Goal: Task Accomplishment & Management: Complete application form

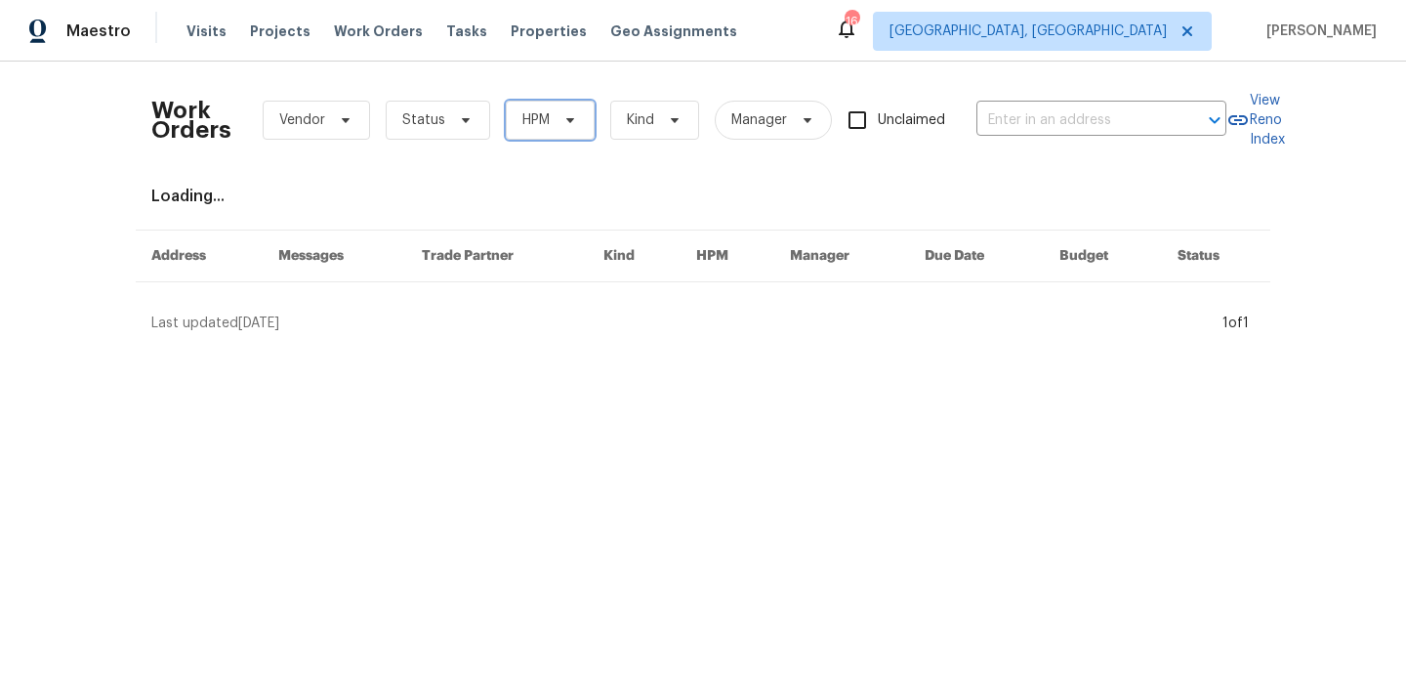
click at [542, 122] on span "HPM" at bounding box center [535, 120] width 27 height 20
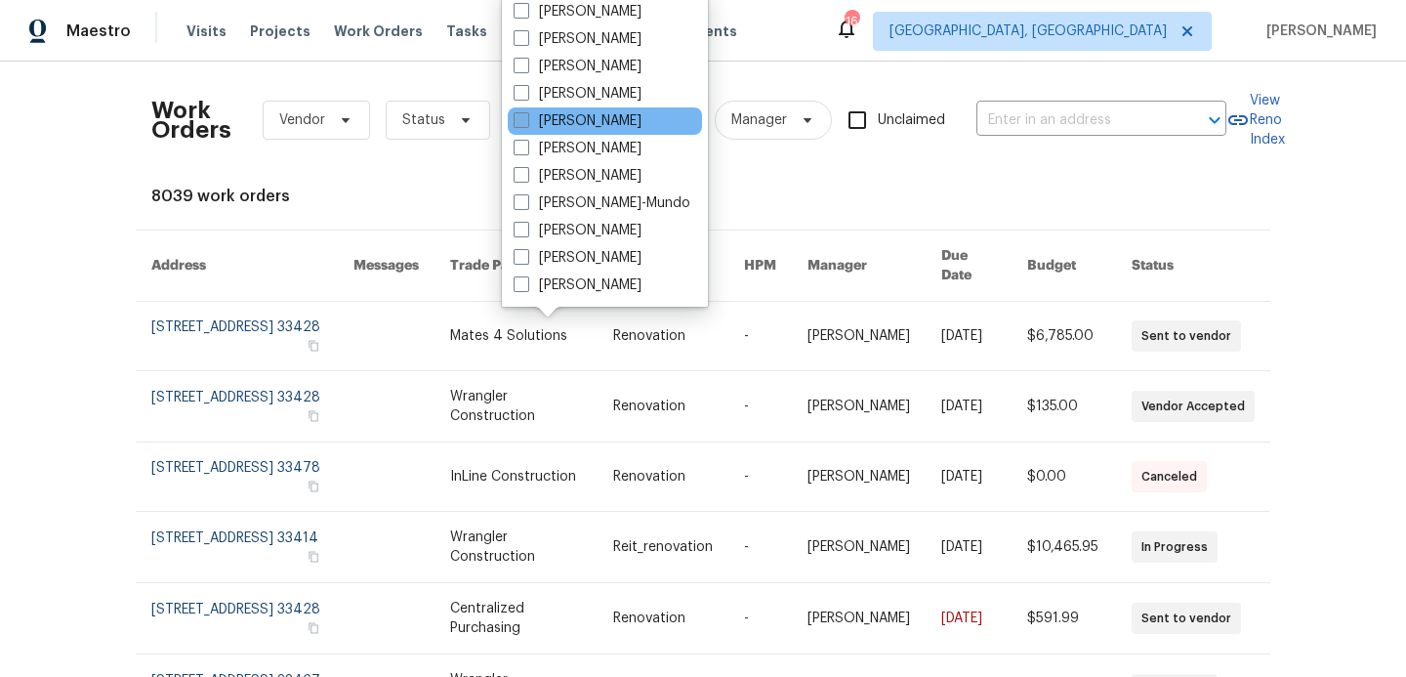
click at [529, 117] on label "[PERSON_NAME]" at bounding box center [578, 121] width 128 height 20
click at [526, 117] on input "[PERSON_NAME]" at bounding box center [520, 117] width 13 height 13
checkbox input "true"
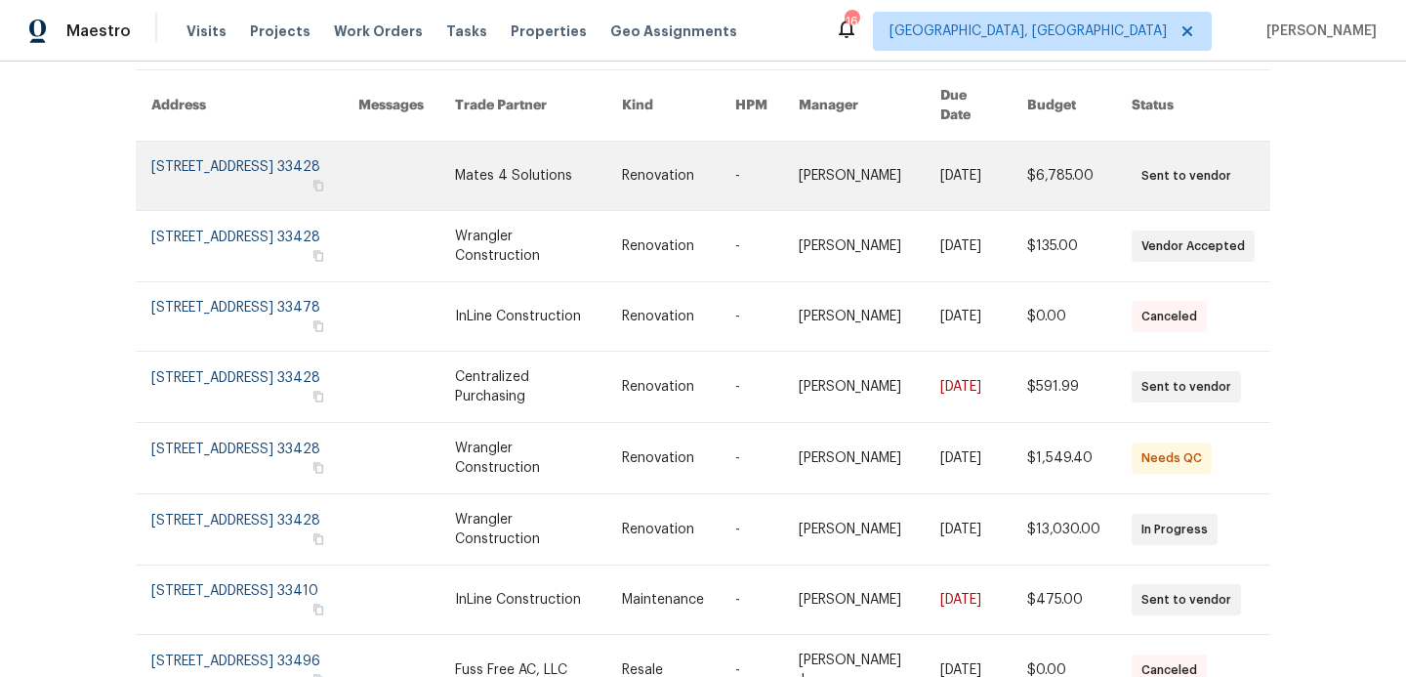
scroll to position [162, 0]
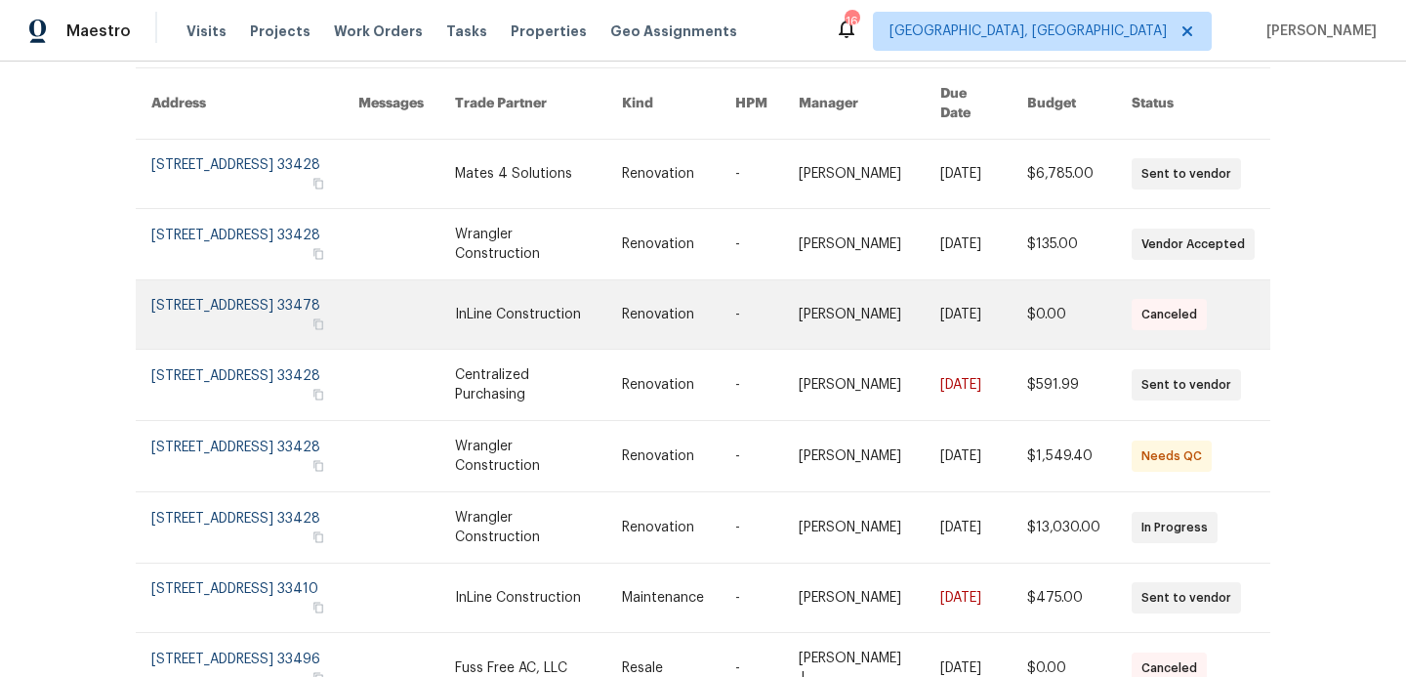
click at [528, 300] on link at bounding box center [538, 314] width 167 height 68
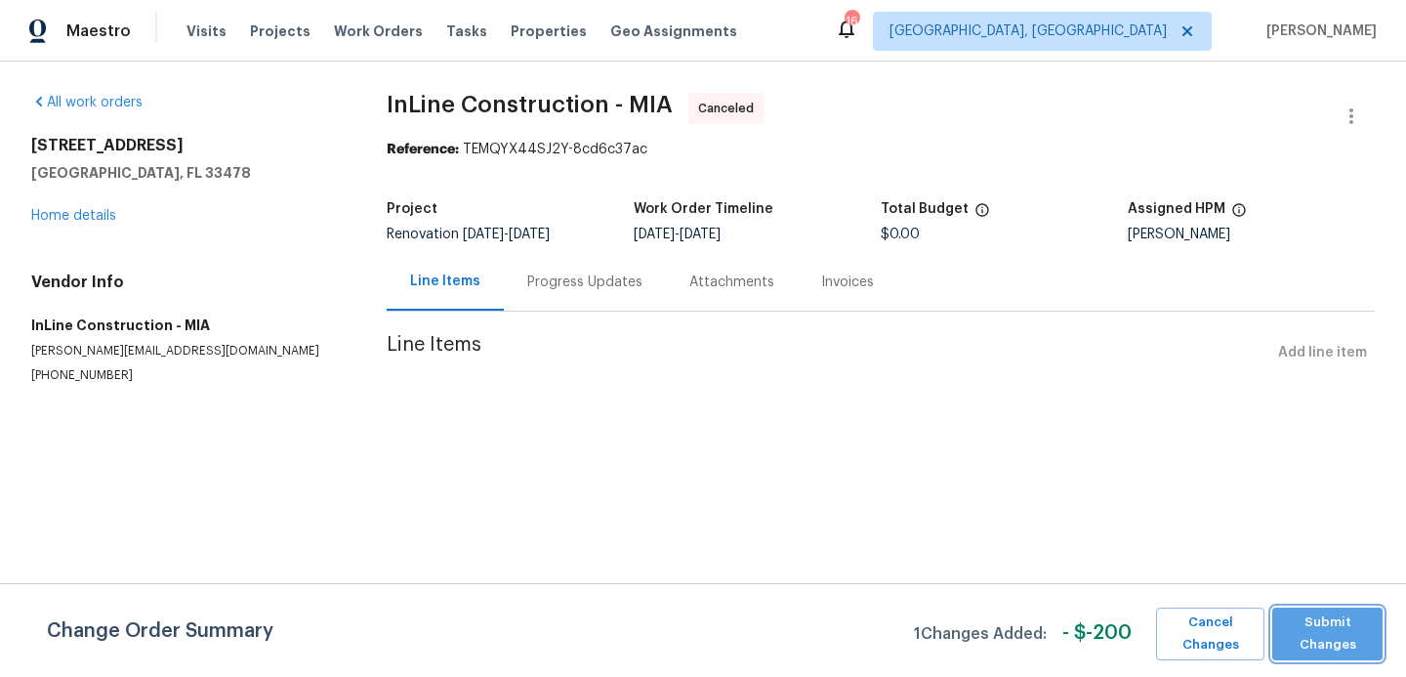
click at [1305, 631] on span "Submit Changes" at bounding box center [1327, 633] width 91 height 45
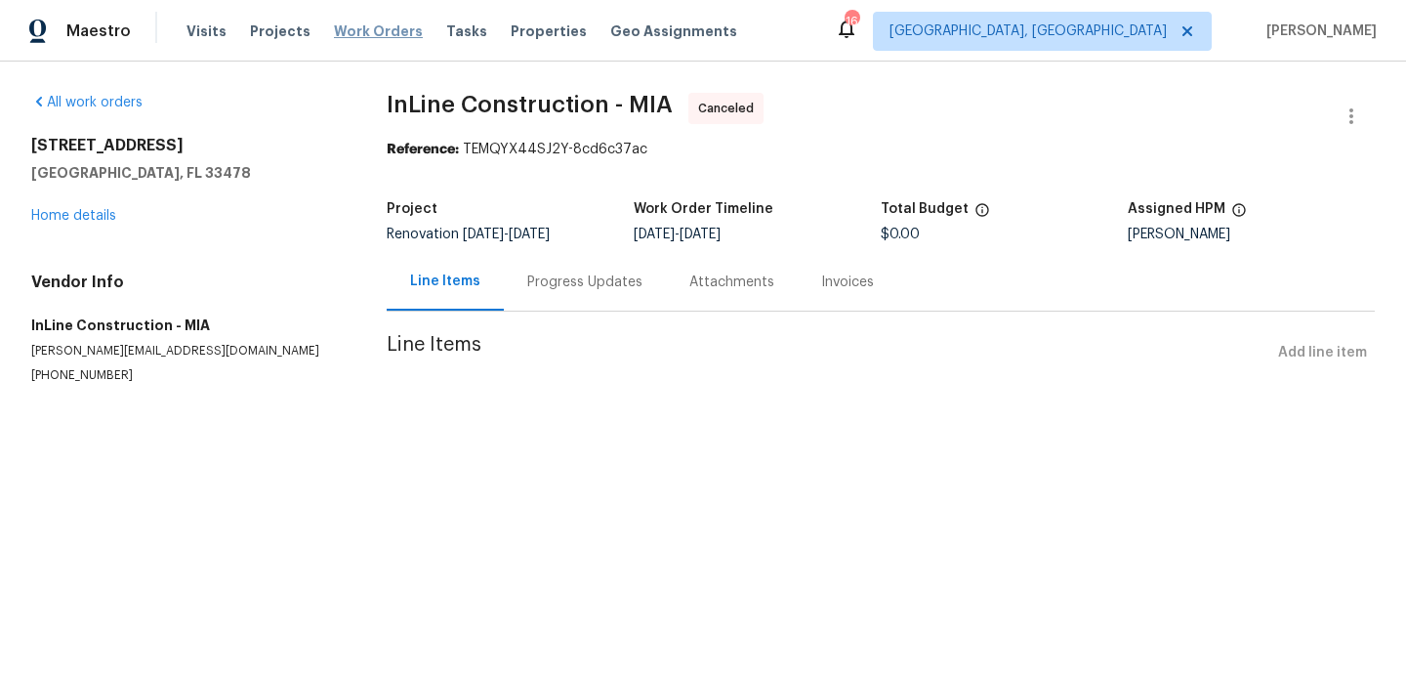
click at [374, 35] on span "Work Orders" at bounding box center [378, 31] width 89 height 20
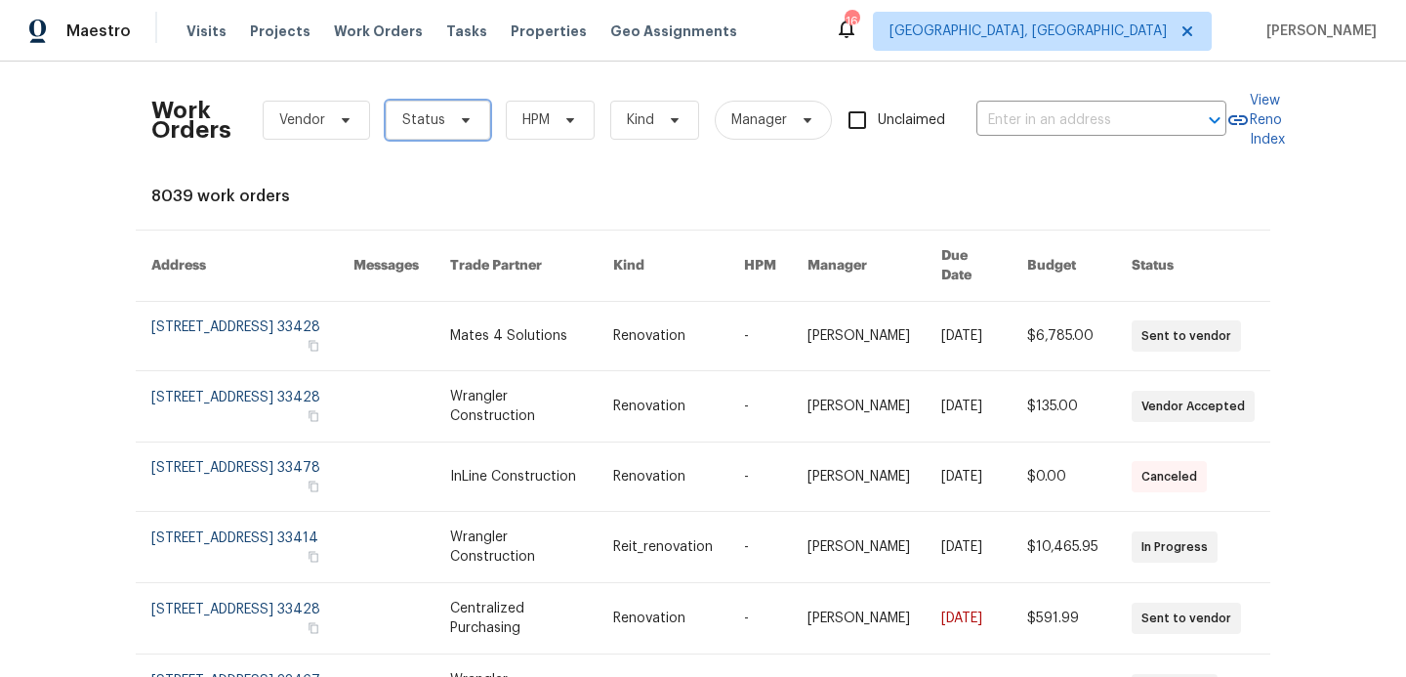
click at [459, 122] on icon at bounding box center [466, 120] width 16 height 16
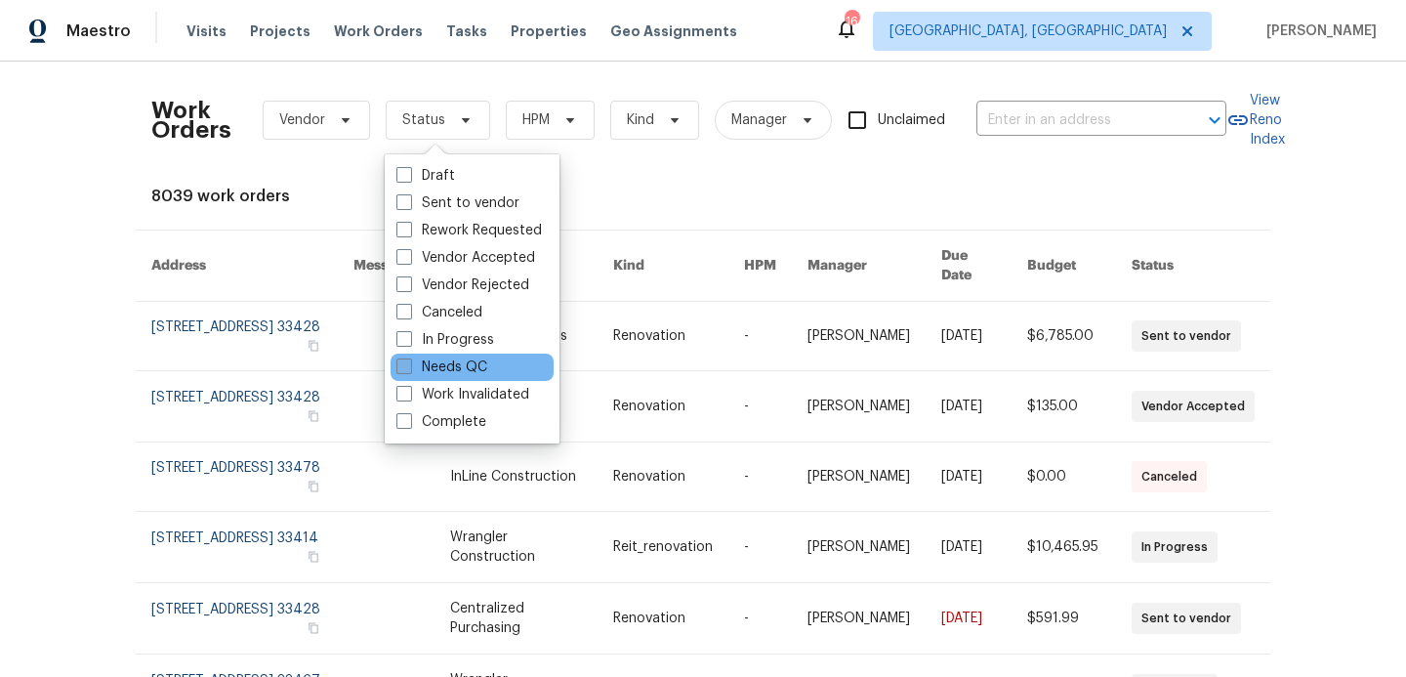
click at [401, 363] on span at bounding box center [404, 366] width 16 height 16
click at [401, 363] on input "Needs QC" at bounding box center [402, 363] width 13 height 13
checkbox input "true"
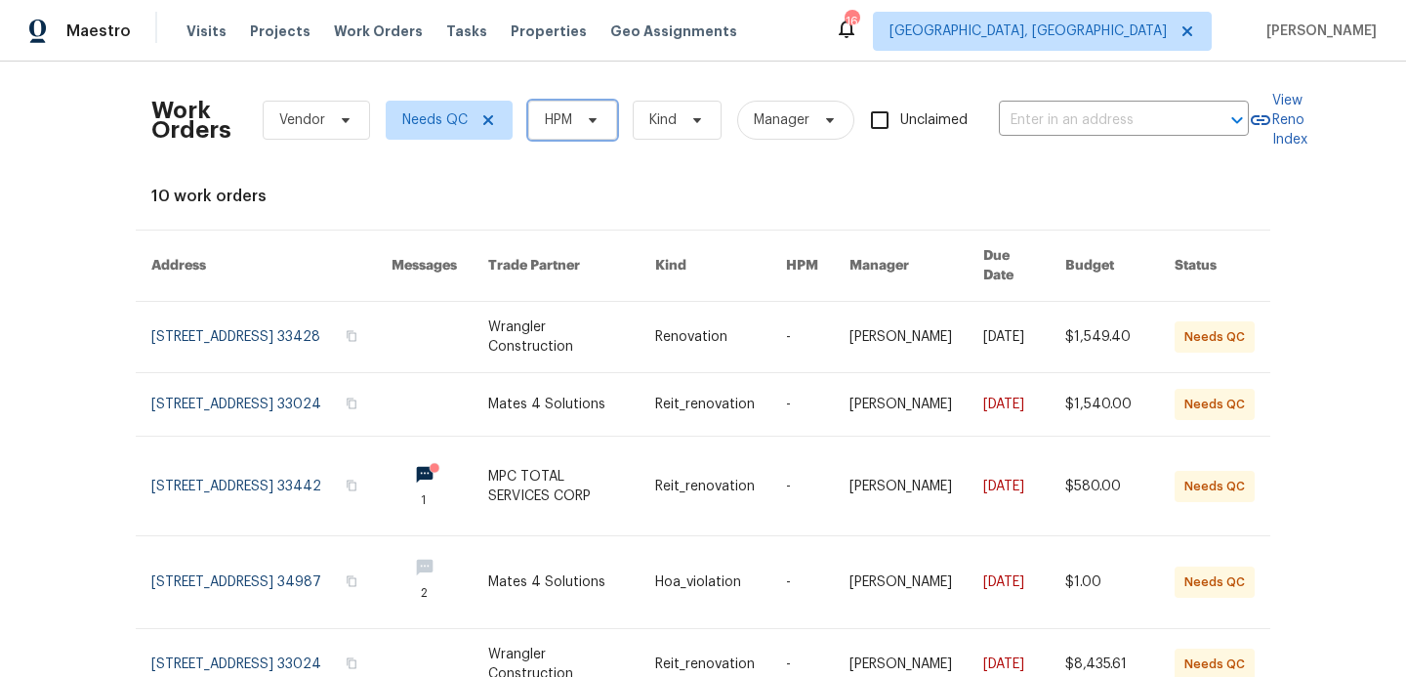
click at [605, 110] on span "HPM" at bounding box center [572, 120] width 89 height 39
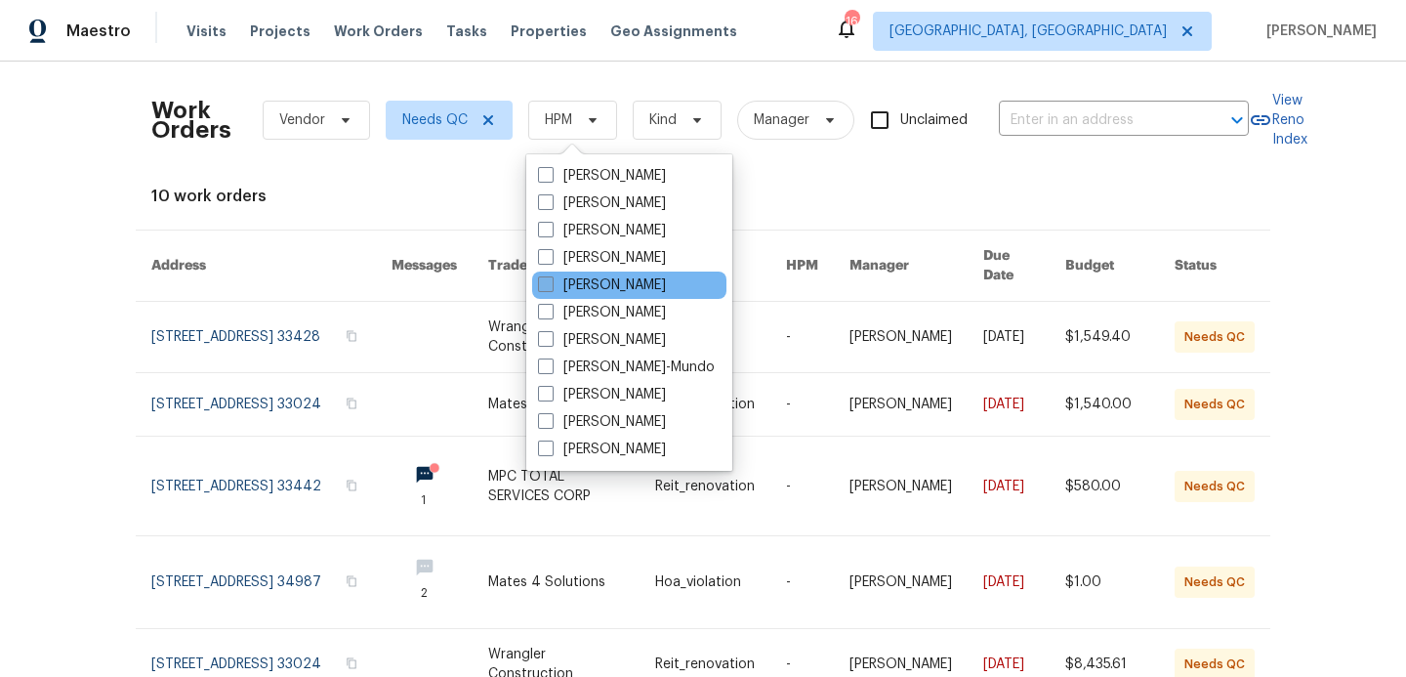
click at [557, 280] on label "[PERSON_NAME]" at bounding box center [602, 285] width 128 height 20
click at [551, 280] on input "[PERSON_NAME]" at bounding box center [544, 281] width 13 height 13
checkbox input "true"
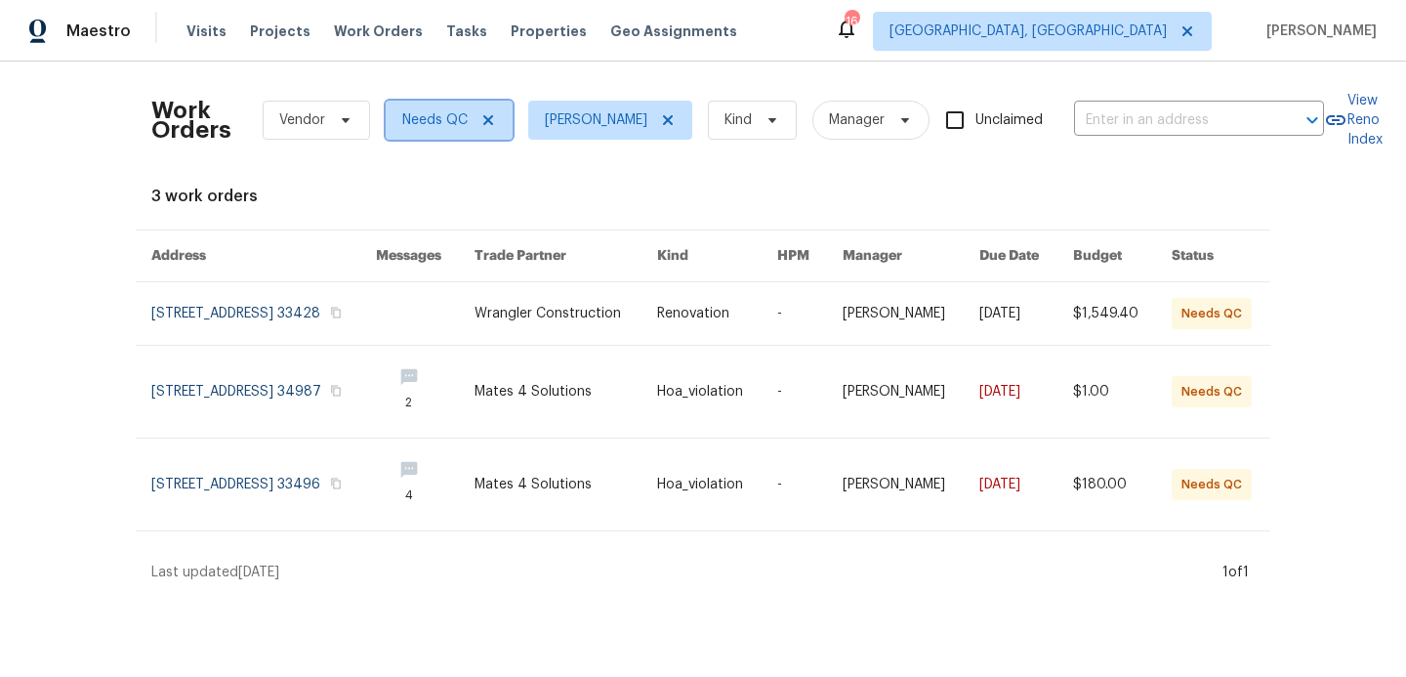
click at [488, 118] on icon at bounding box center [488, 120] width 10 height 10
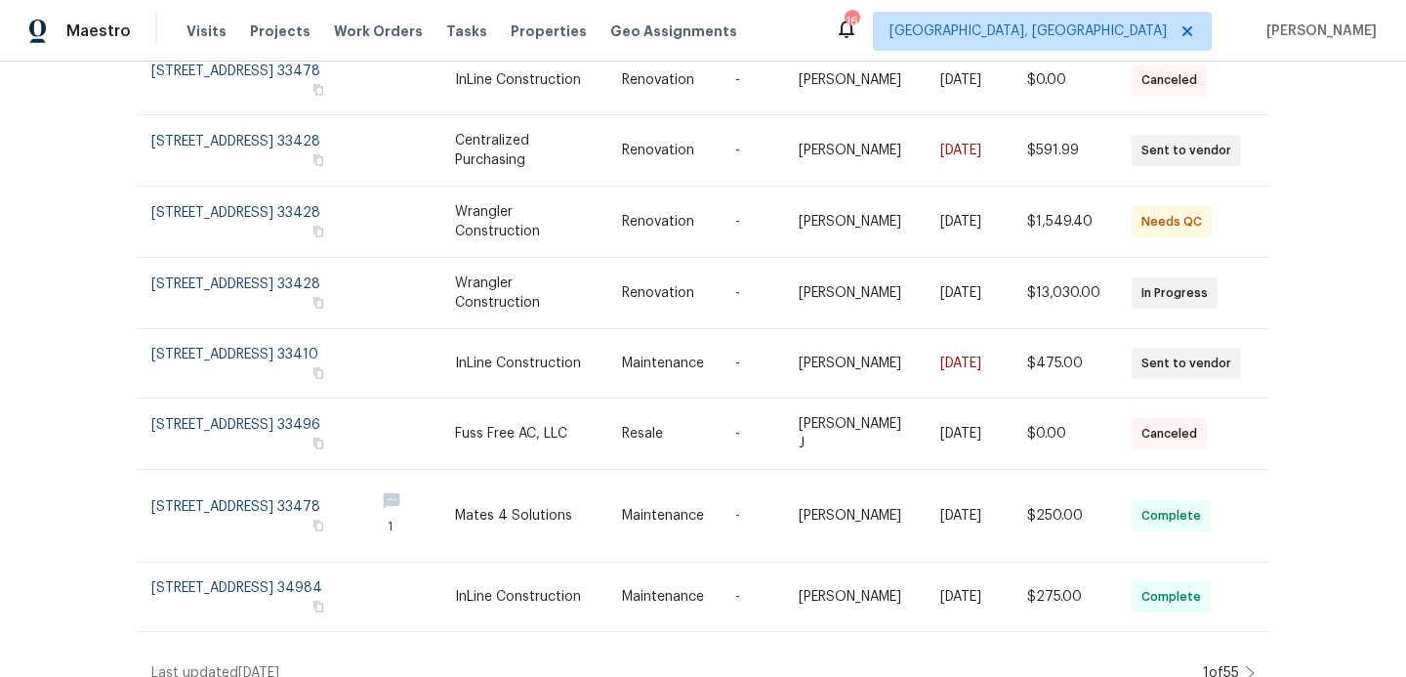
scroll to position [405, 0]
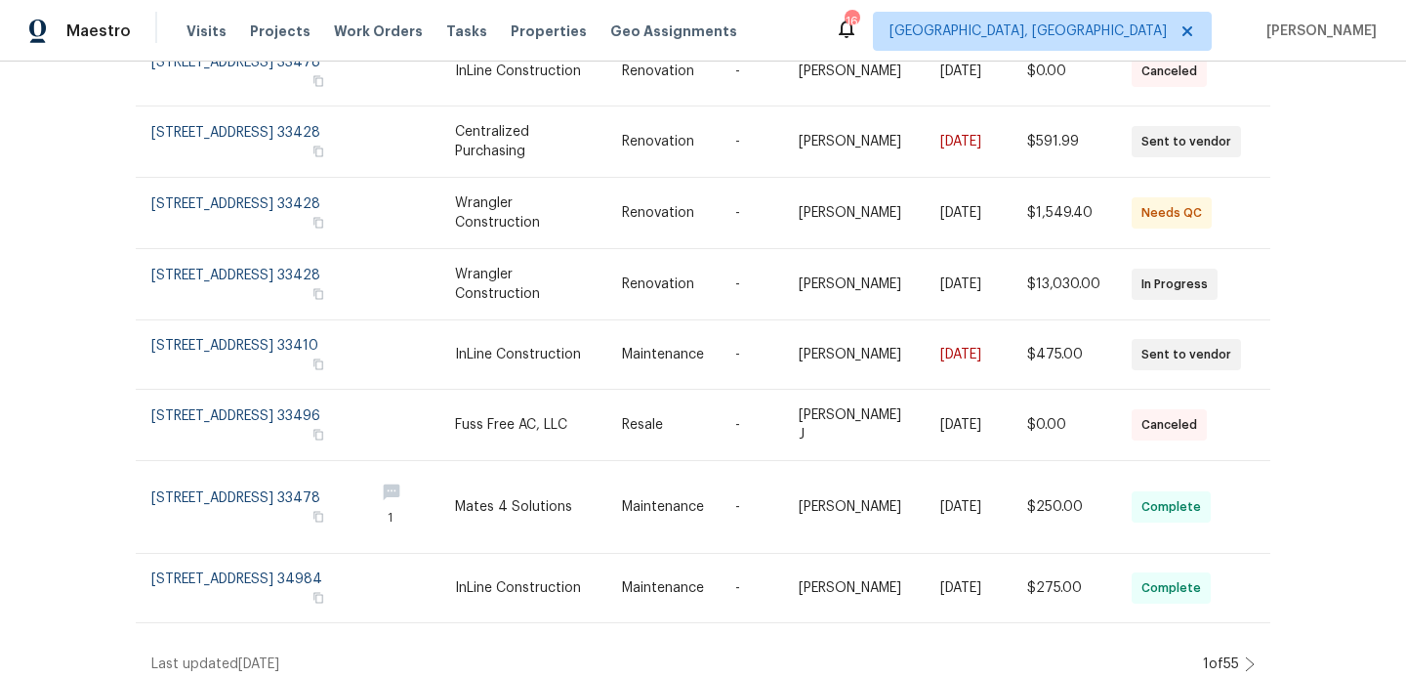
click at [1247, 656] on icon at bounding box center [1250, 664] width 10 height 16
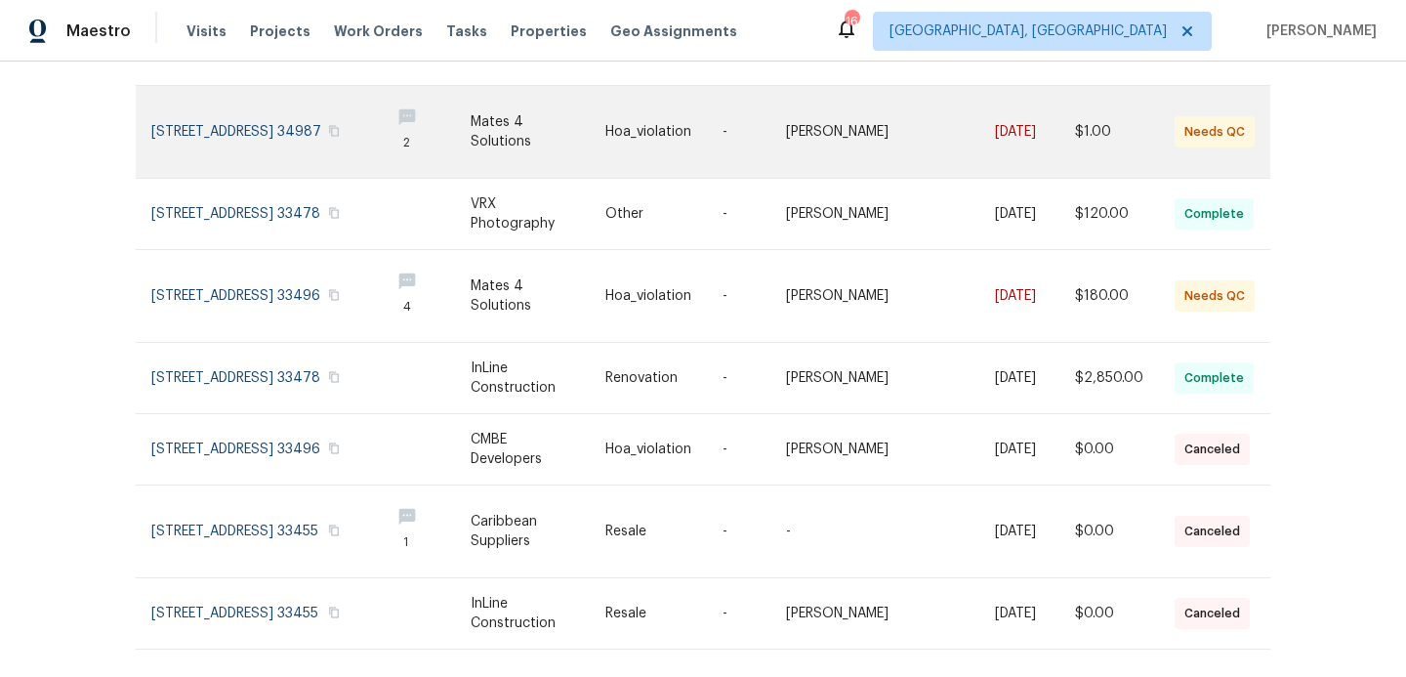
scroll to position [489, 0]
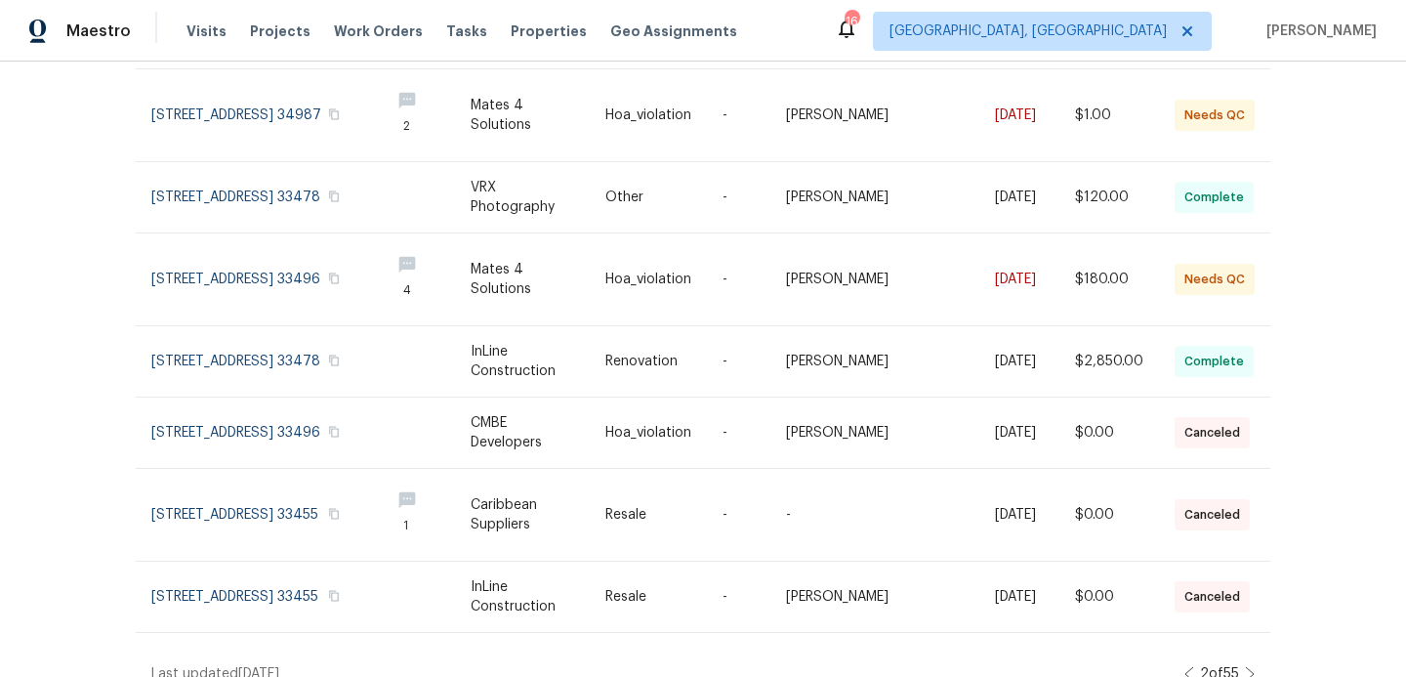
click at [1245, 666] on icon at bounding box center [1250, 674] width 10 height 16
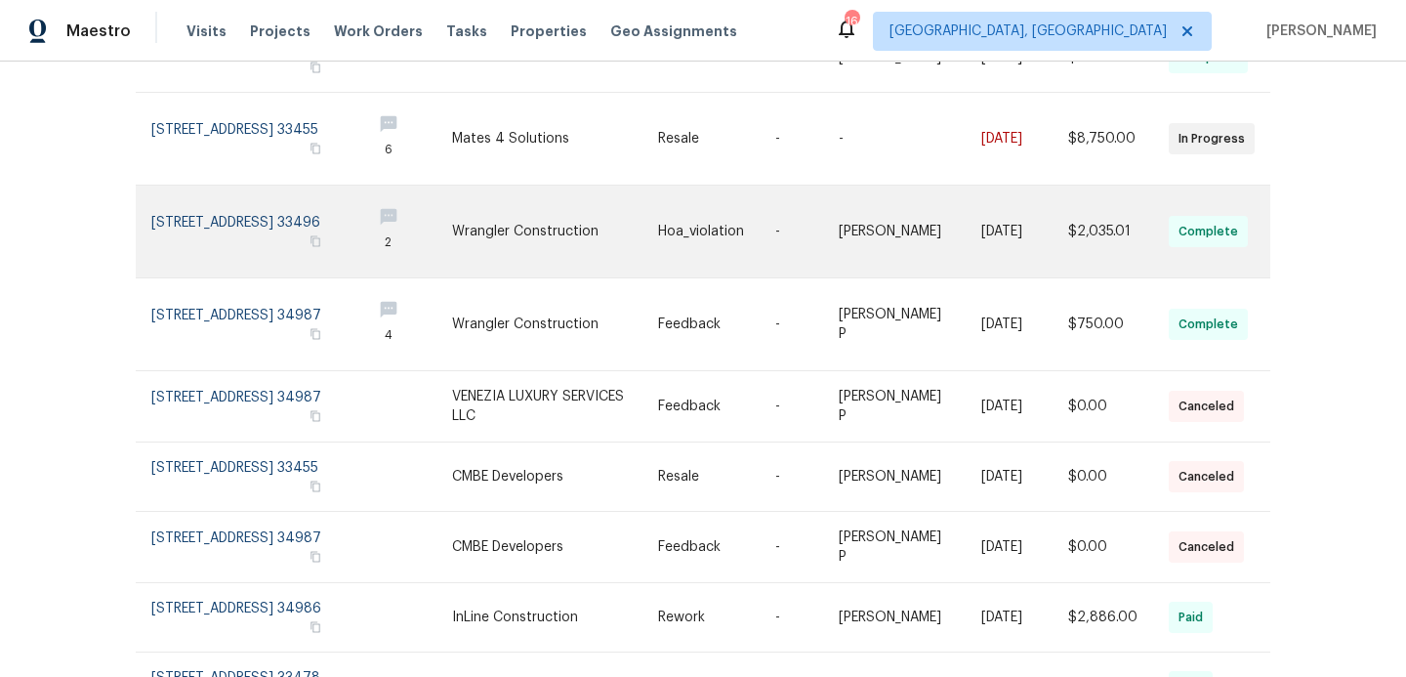
scroll to position [447, 0]
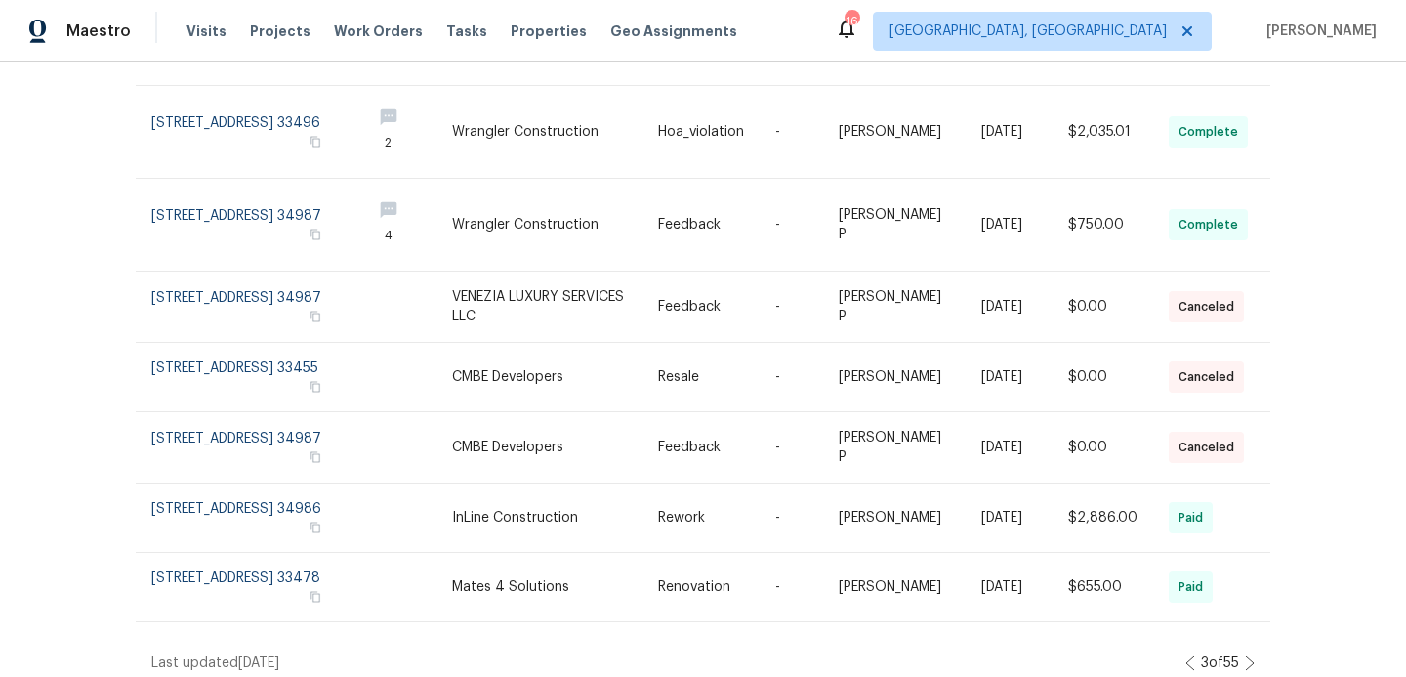
click at [1252, 656] on icon at bounding box center [1250, 663] width 8 height 14
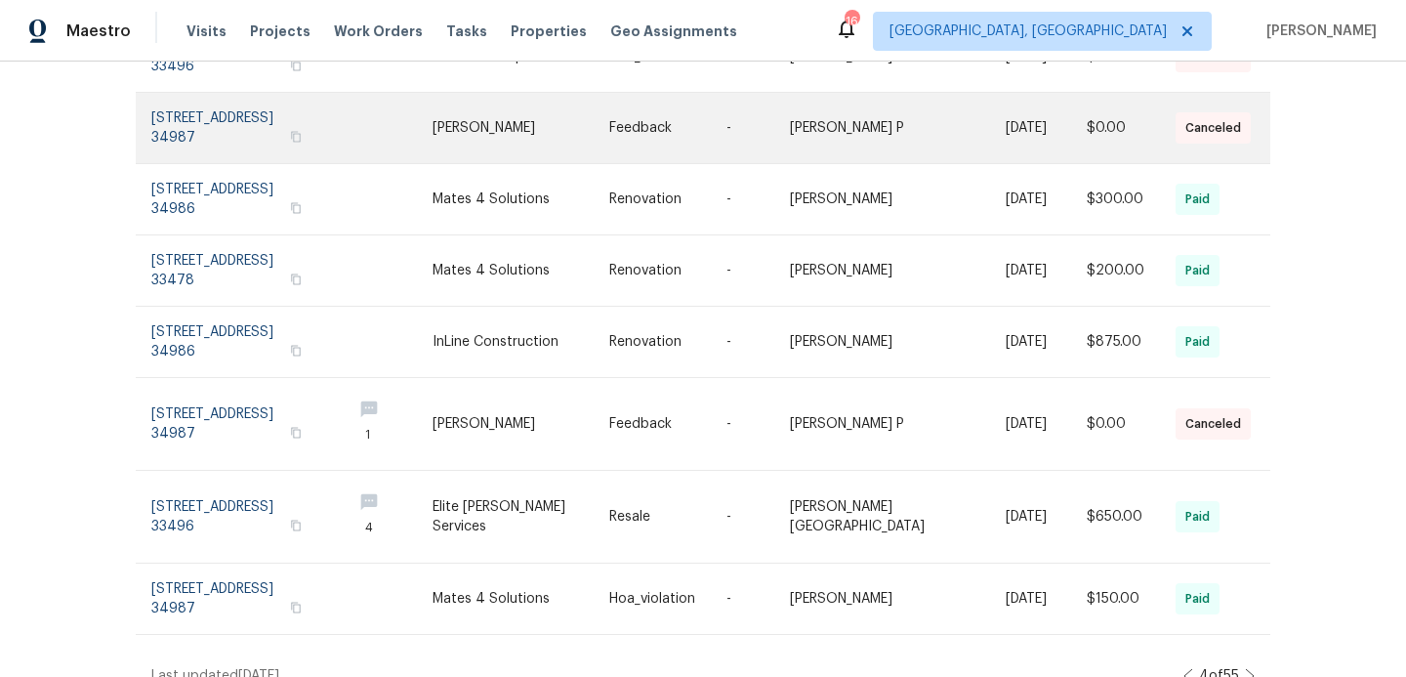
scroll to position [445, 0]
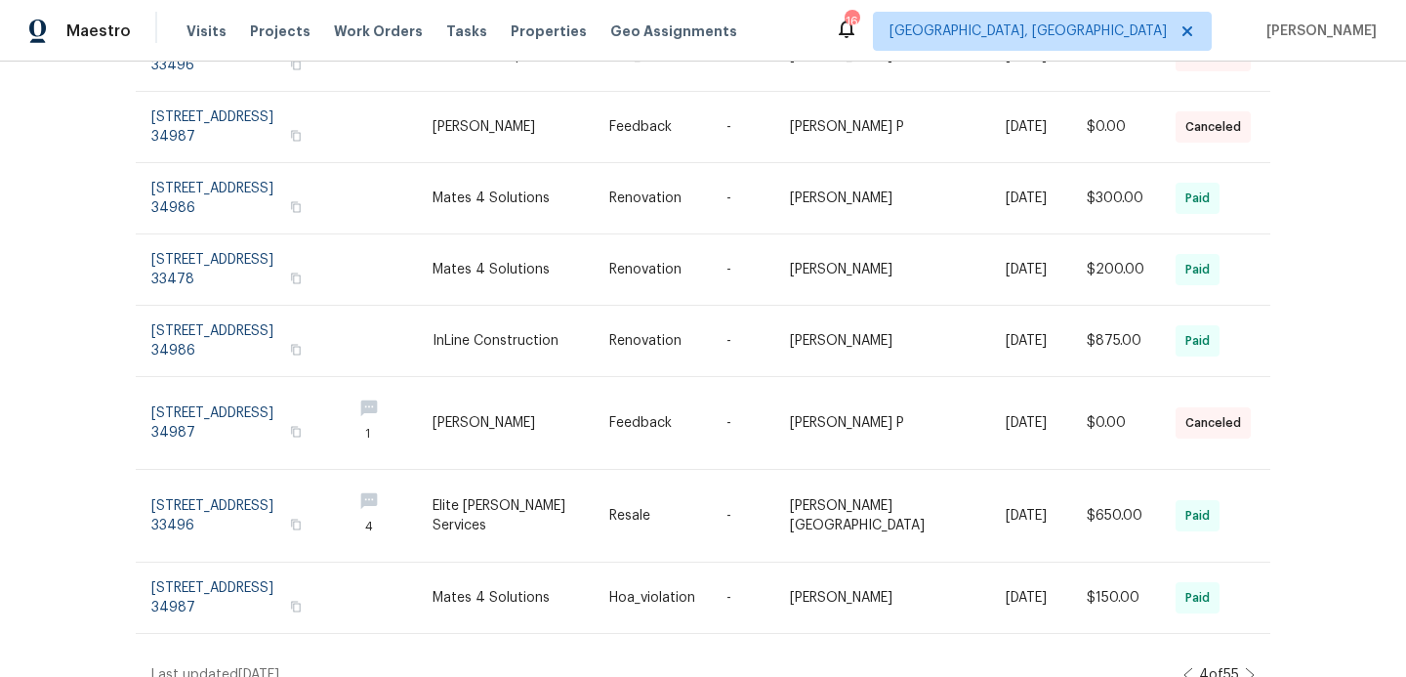
click at [1184, 667] on icon at bounding box center [1189, 675] width 10 height 16
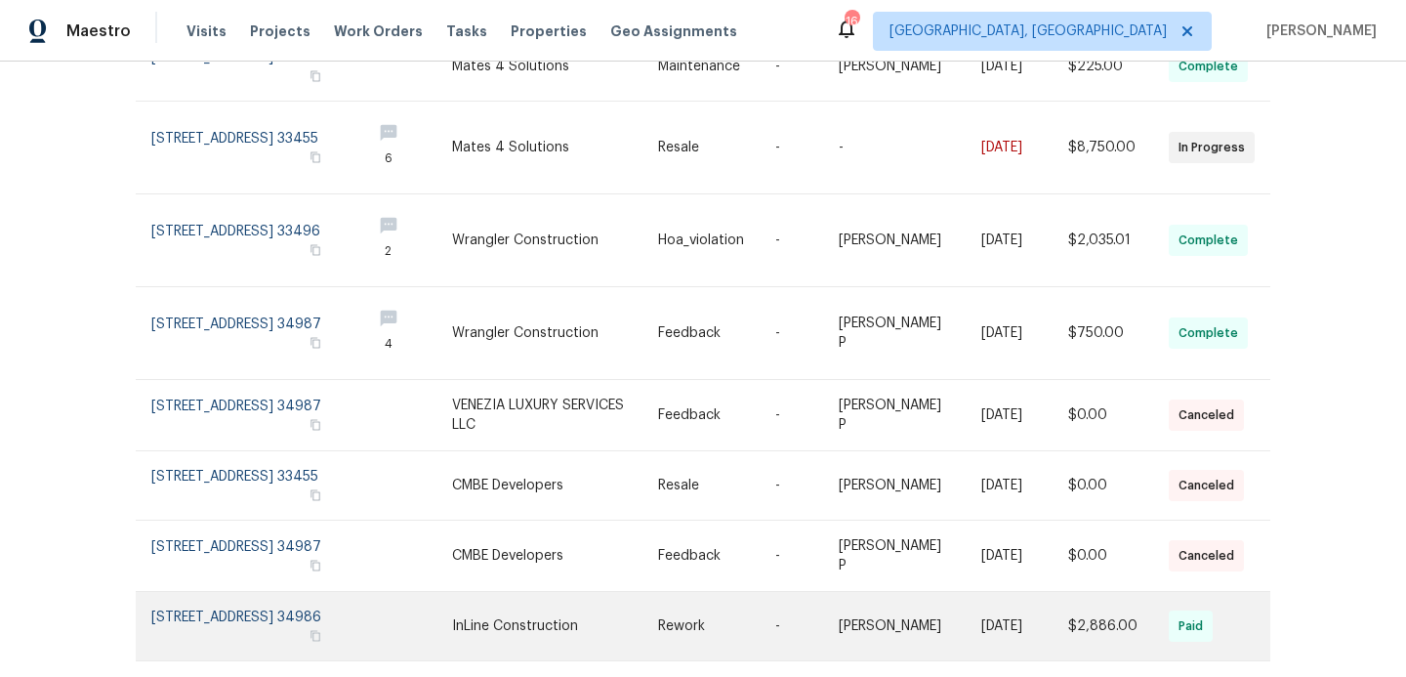
scroll to position [447, 0]
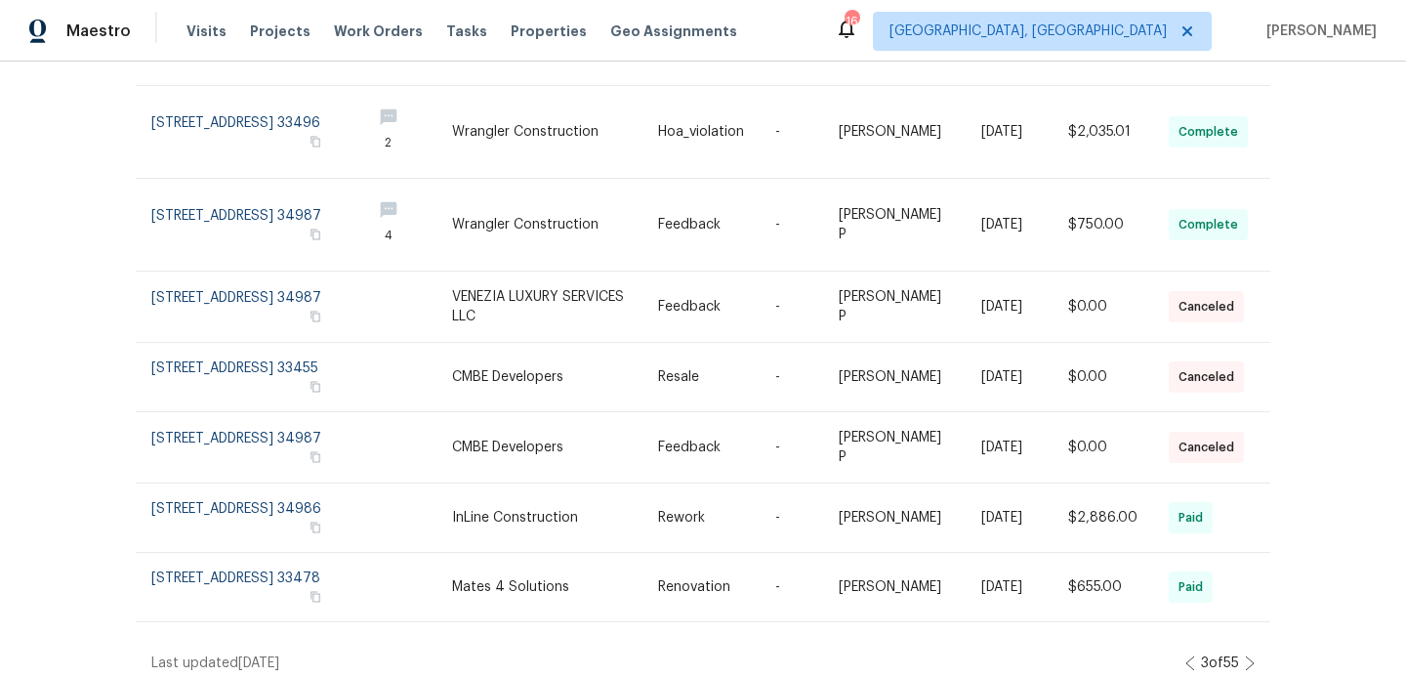
click at [1186, 655] on icon at bounding box center [1191, 663] width 10 height 16
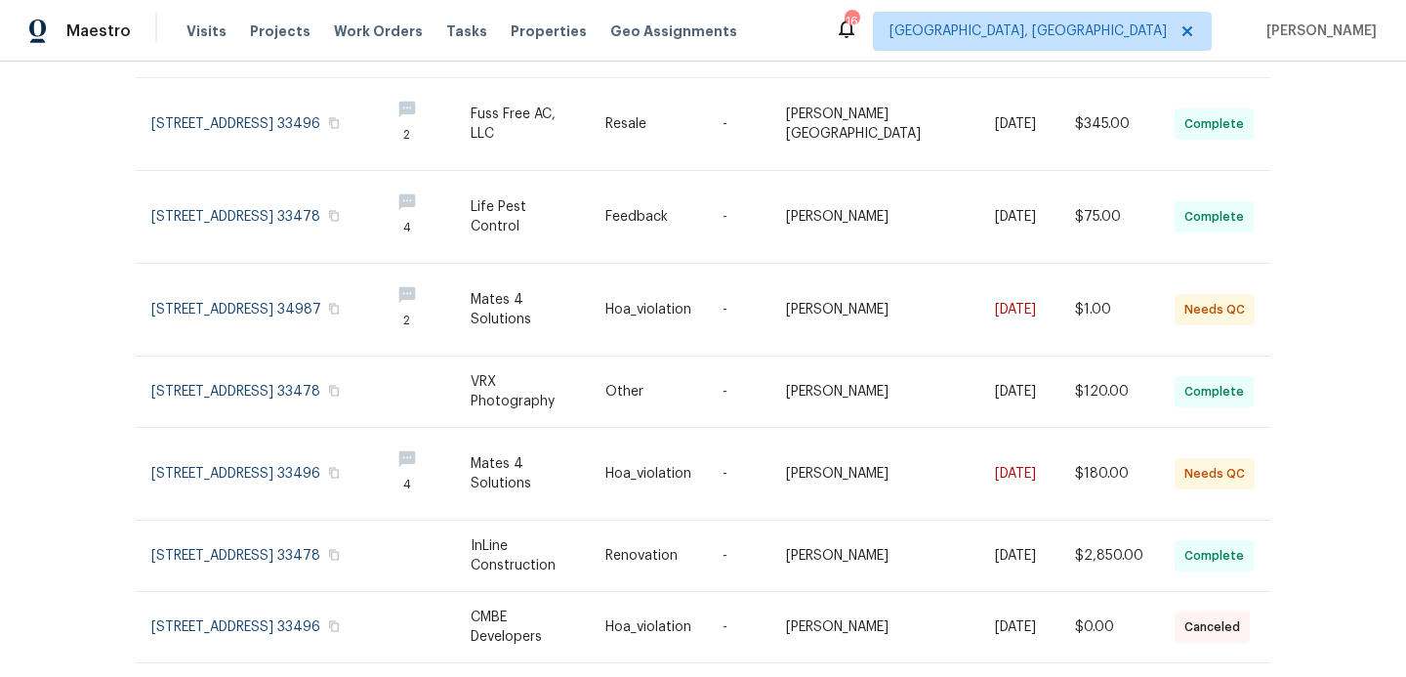
scroll to position [489, 0]
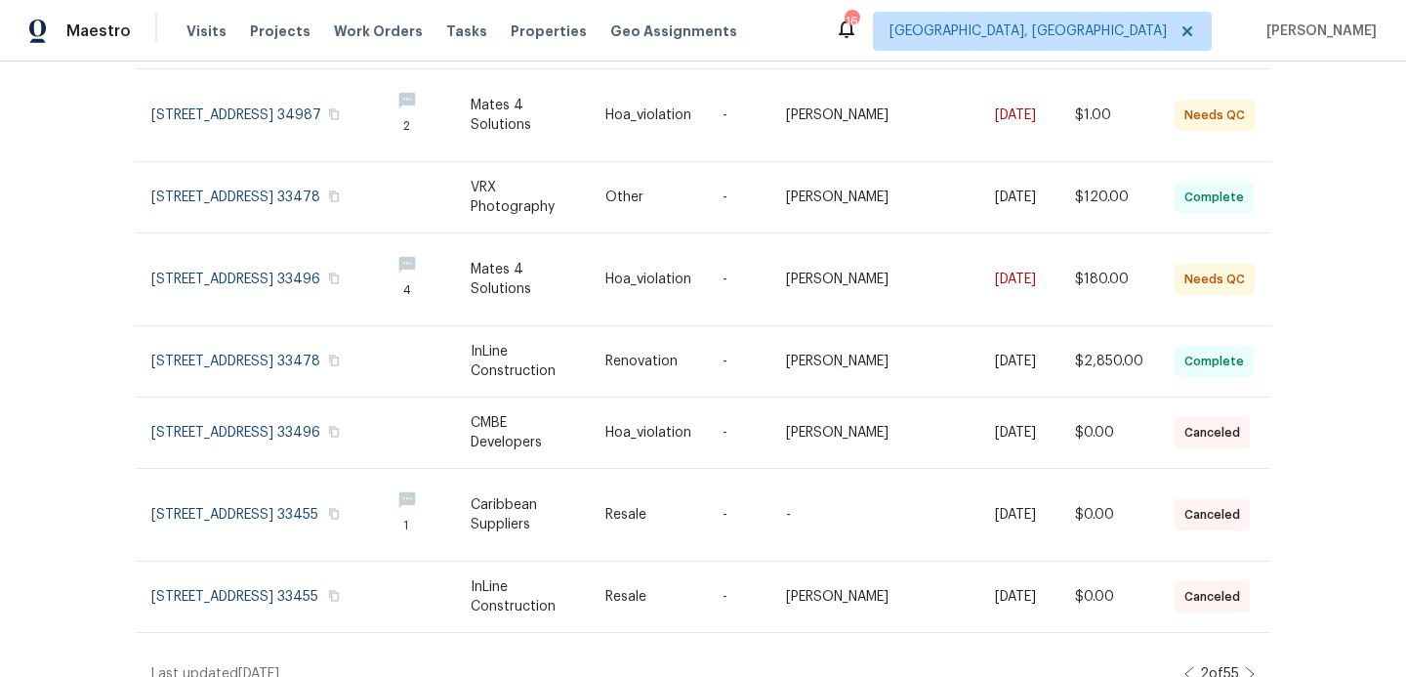
click at [1186, 667] on icon at bounding box center [1190, 674] width 8 height 14
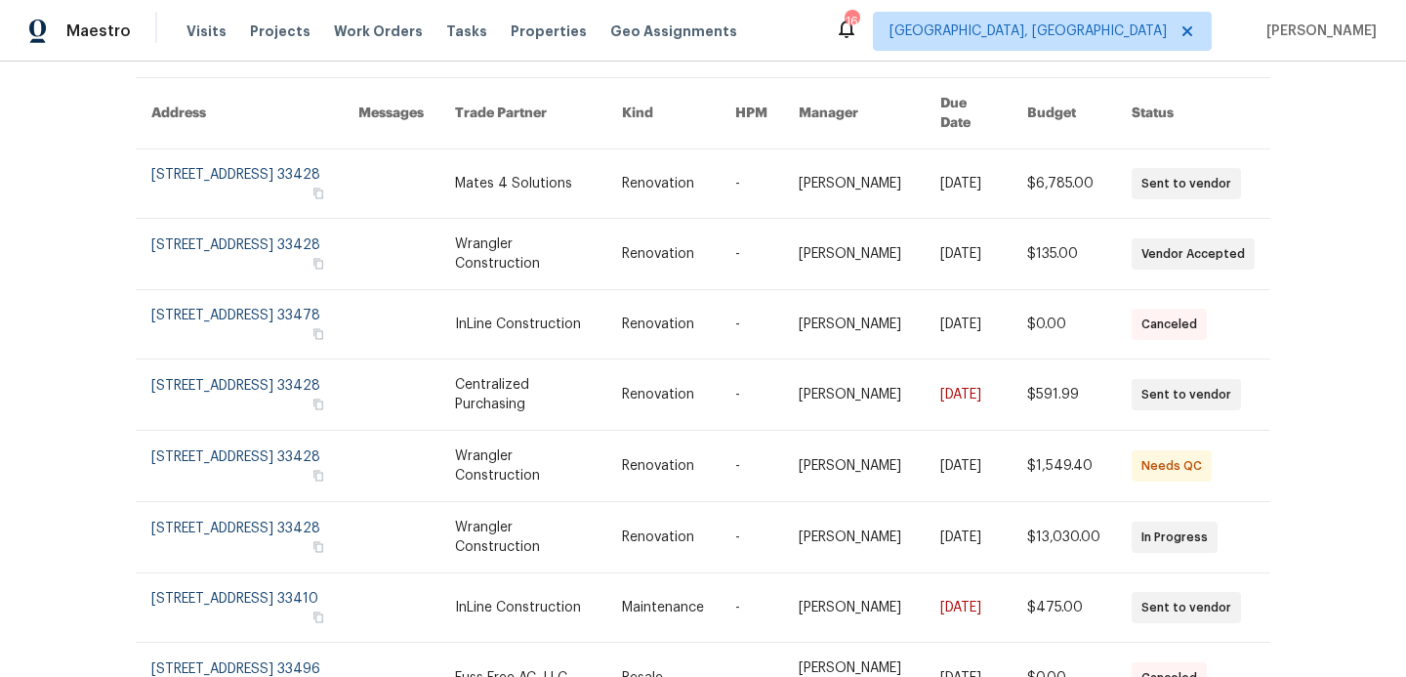
scroll to position [149, 0]
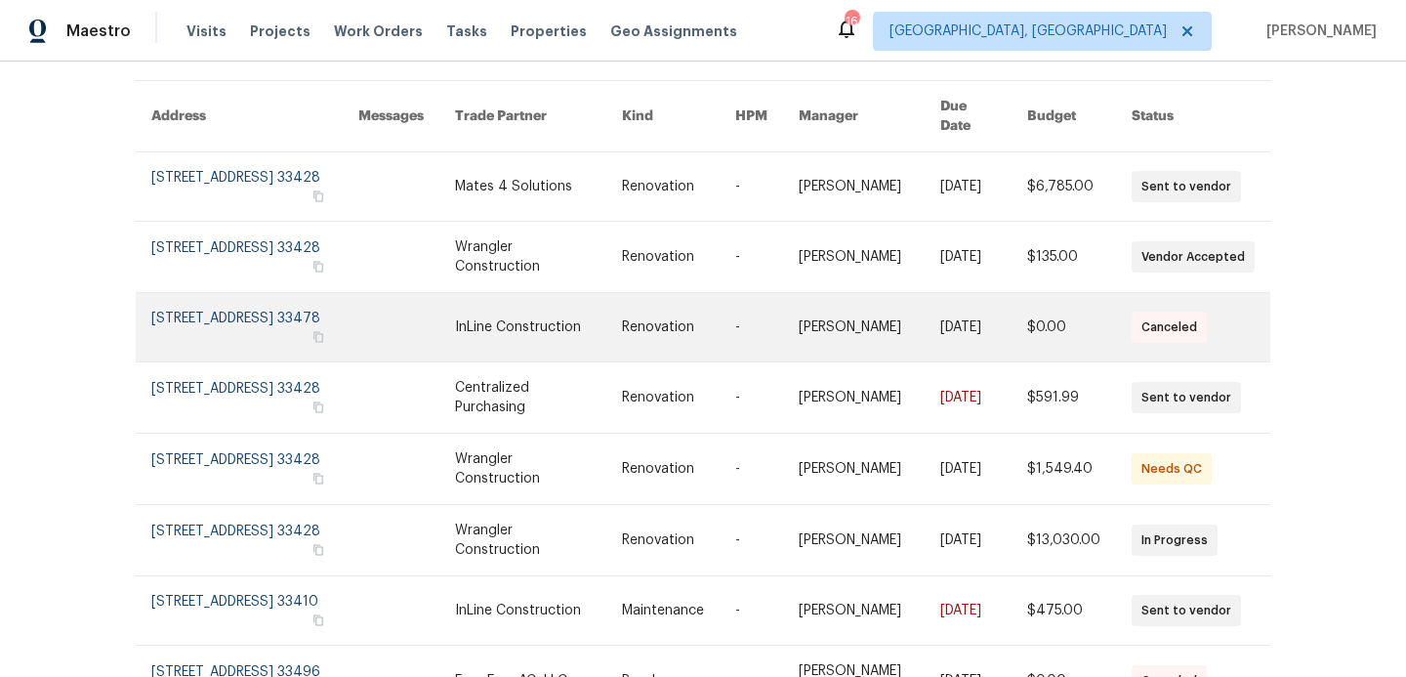
click at [277, 308] on link at bounding box center [254, 327] width 207 height 68
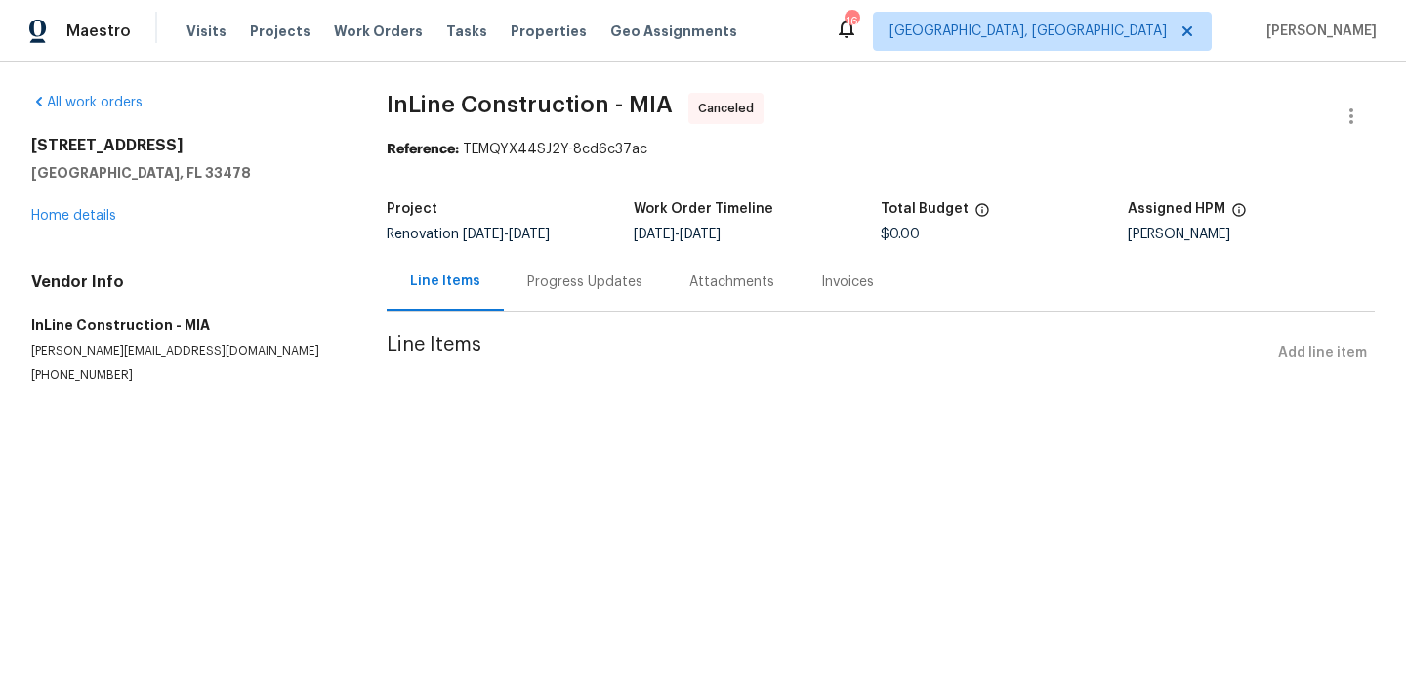
click at [585, 286] on div "Progress Updates" at bounding box center [584, 282] width 115 height 20
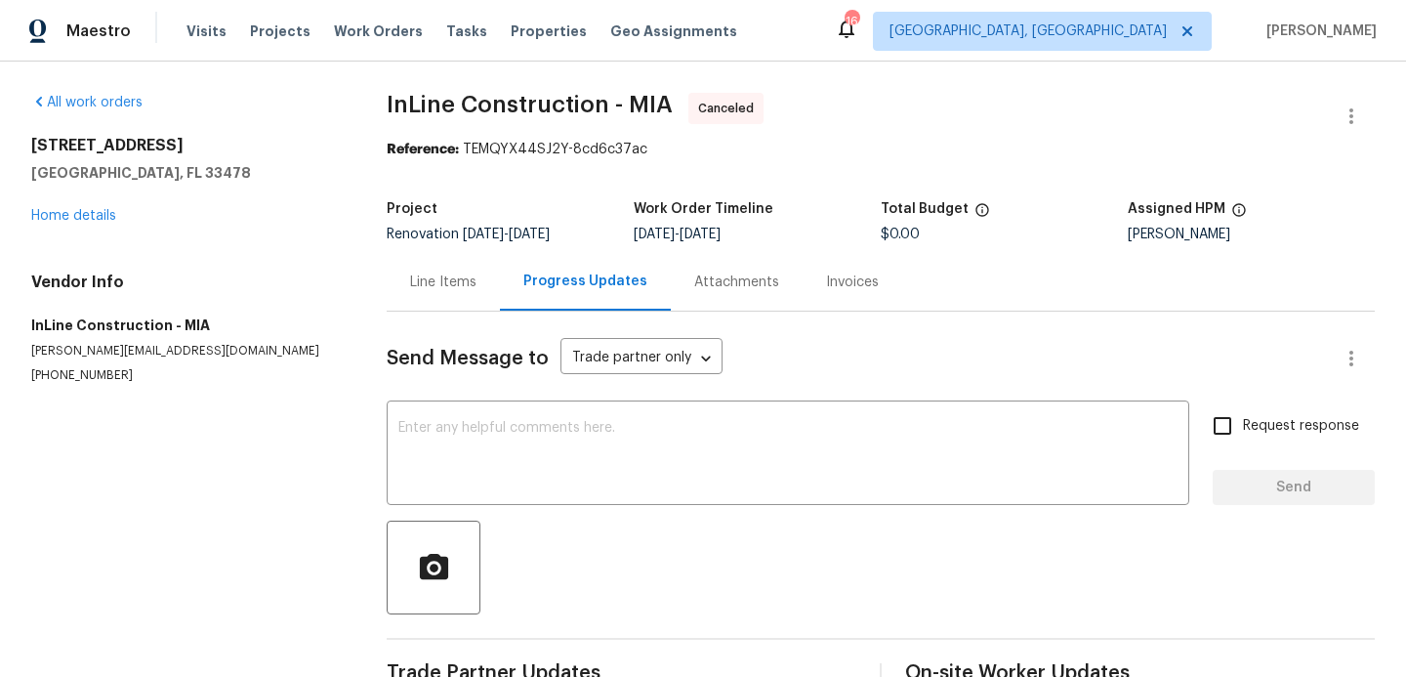
click at [707, 277] on div "Attachments" at bounding box center [736, 282] width 85 height 20
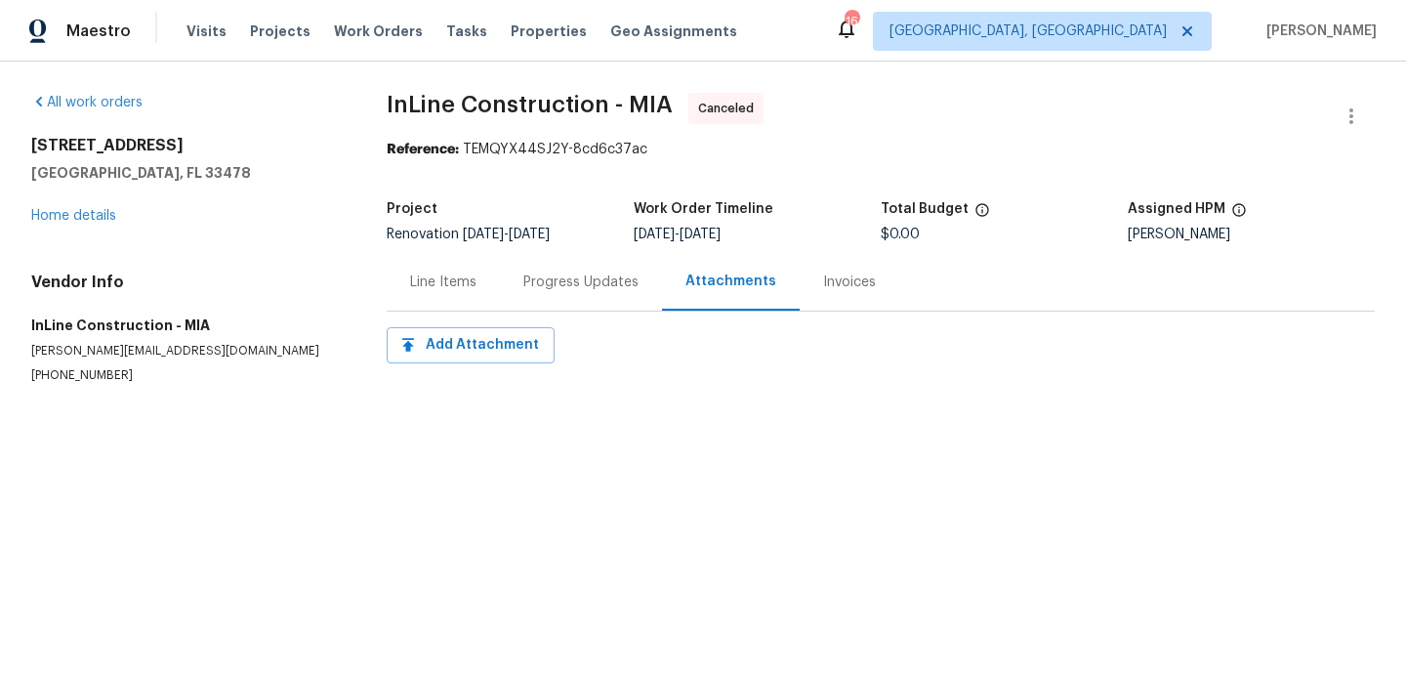
click at [480, 31] on div "Visits Projects Work Orders Tasks Properties Geo Assignments" at bounding box center [474, 31] width 574 height 39
click at [511, 32] on span "Properties" at bounding box center [549, 31] width 76 height 20
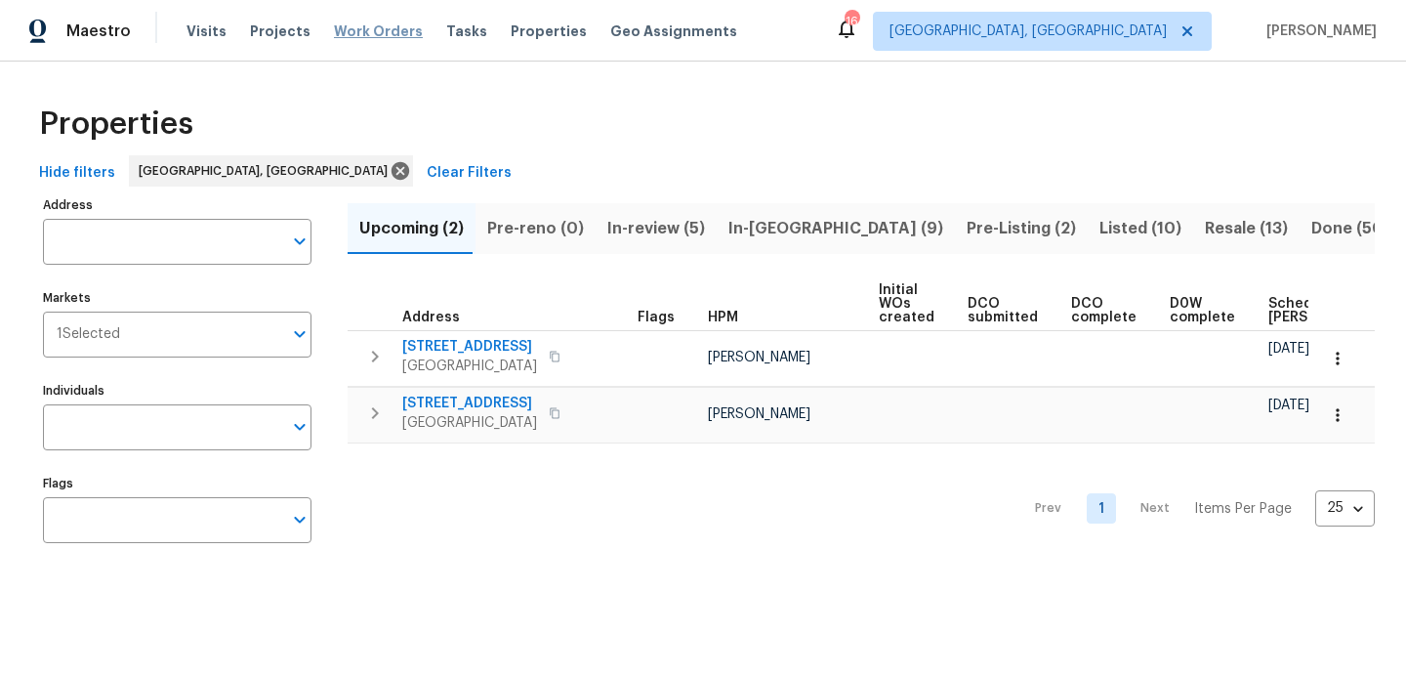
click at [355, 30] on span "Work Orders" at bounding box center [378, 31] width 89 height 20
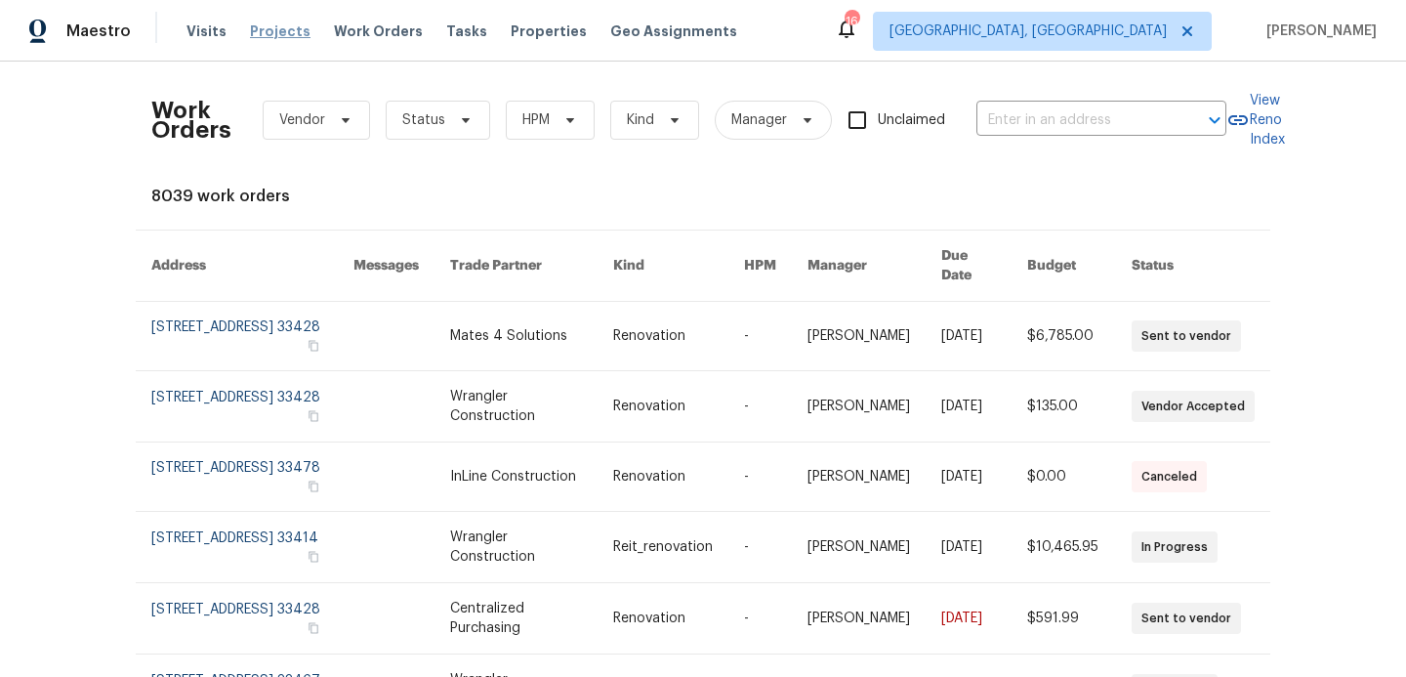
click at [283, 32] on span "Projects" at bounding box center [280, 31] width 61 height 20
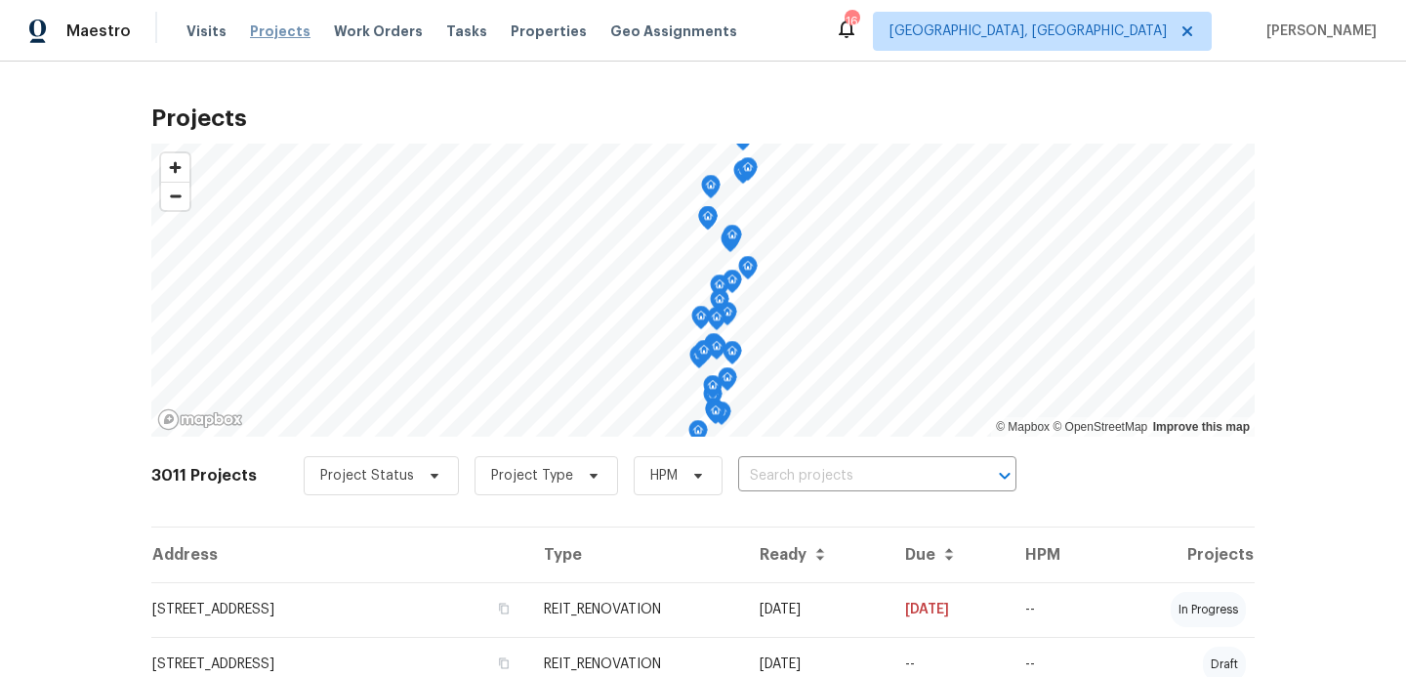
click at [280, 28] on span "Projects" at bounding box center [280, 31] width 61 height 20
click at [284, 37] on span "Projects" at bounding box center [280, 31] width 61 height 20
click at [286, 23] on span "Projects" at bounding box center [280, 31] width 61 height 20
click at [274, 29] on span "Projects" at bounding box center [280, 31] width 61 height 20
click at [653, 472] on span "HPM" at bounding box center [663, 476] width 27 height 20
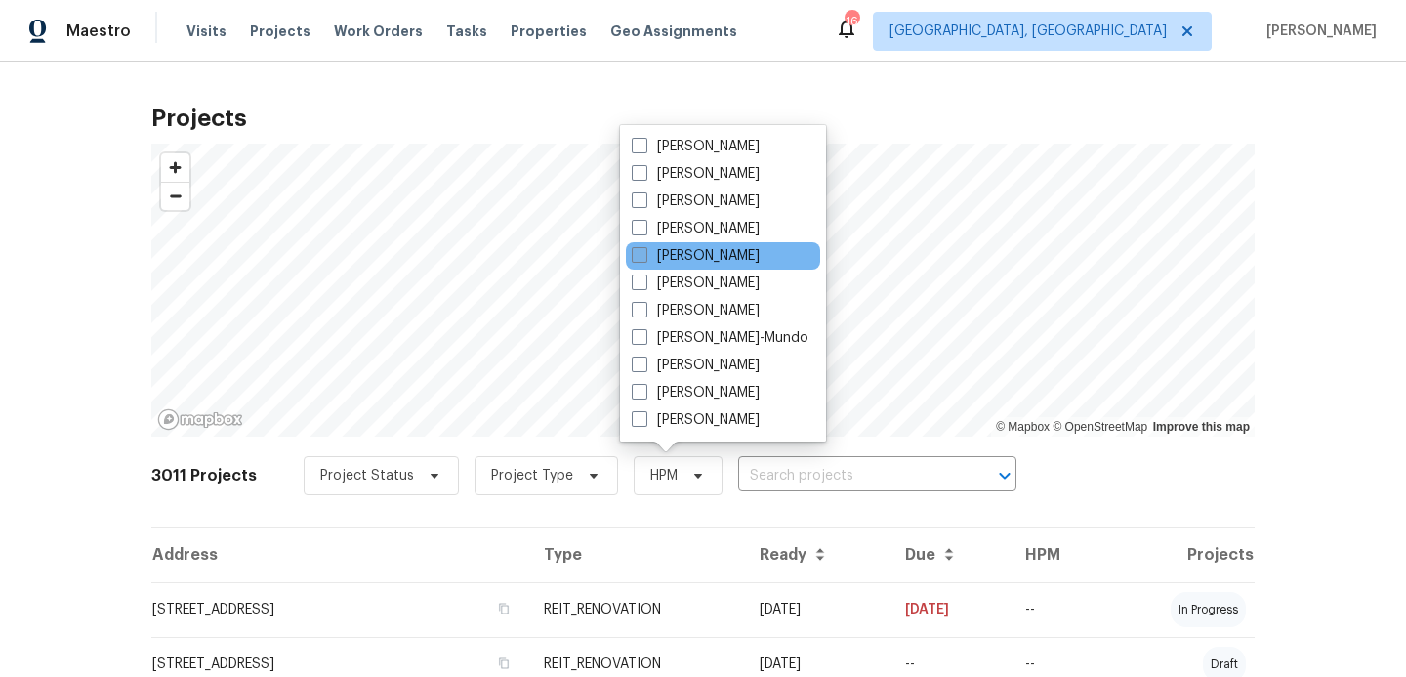
click at [643, 262] on span at bounding box center [640, 255] width 16 height 16
click at [643, 259] on input "[PERSON_NAME]" at bounding box center [638, 252] width 13 height 13
checkbox input "true"
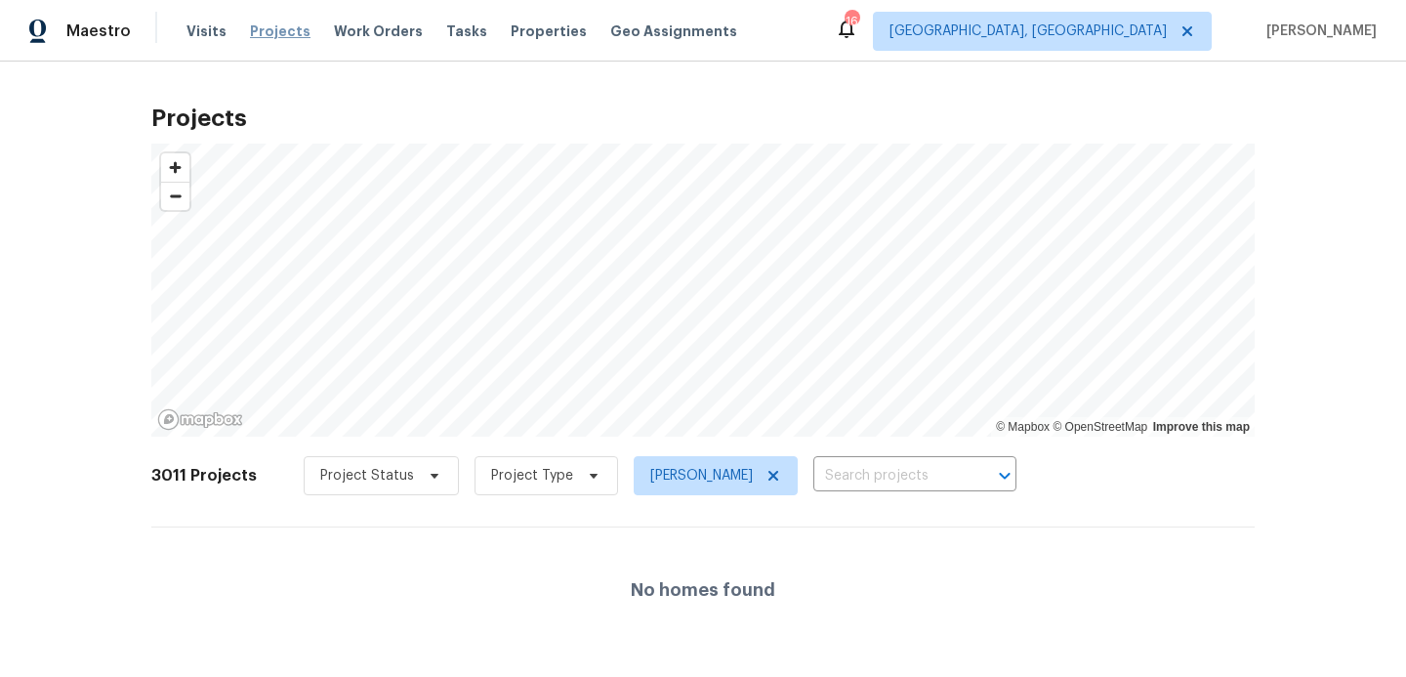
click at [273, 31] on span "Projects" at bounding box center [280, 31] width 61 height 20
click at [814, 473] on input "text" at bounding box center [888, 476] width 148 height 30
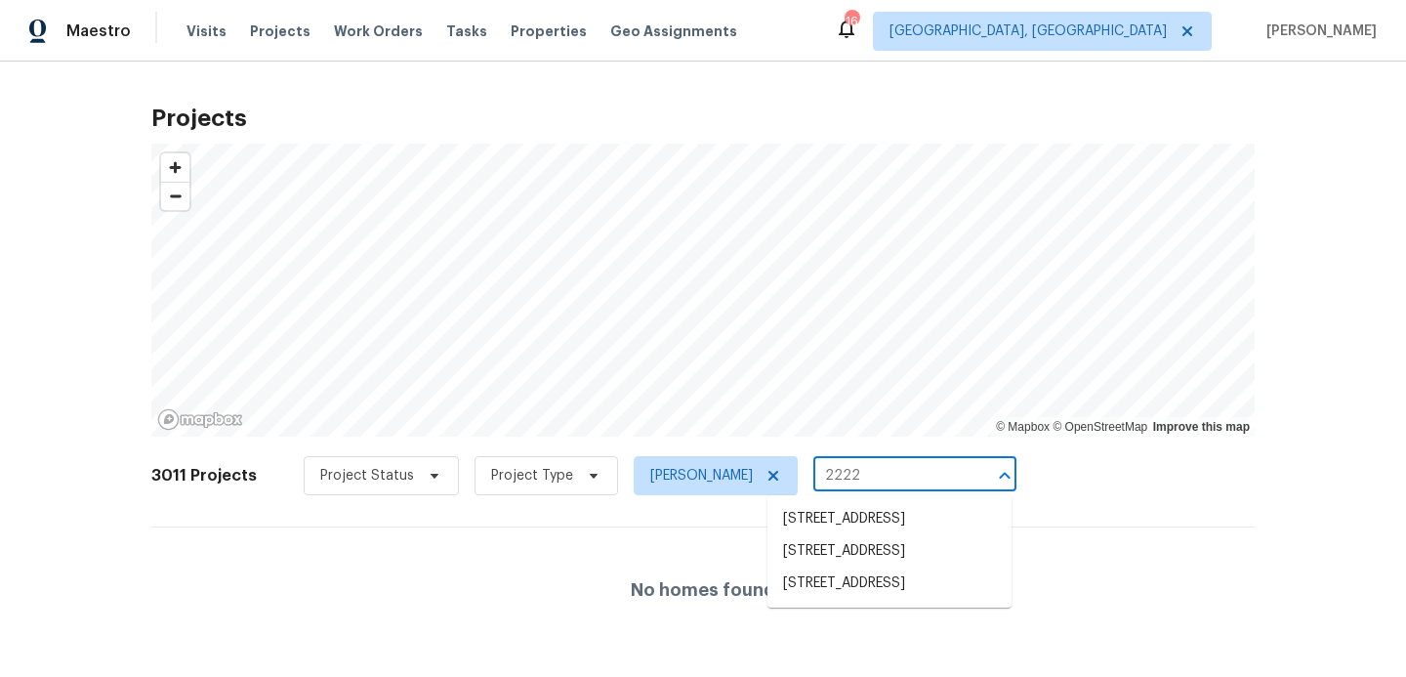
type input "22226"
click at [792, 535] on li "[STREET_ADDRESS]" at bounding box center [890, 519] width 244 height 32
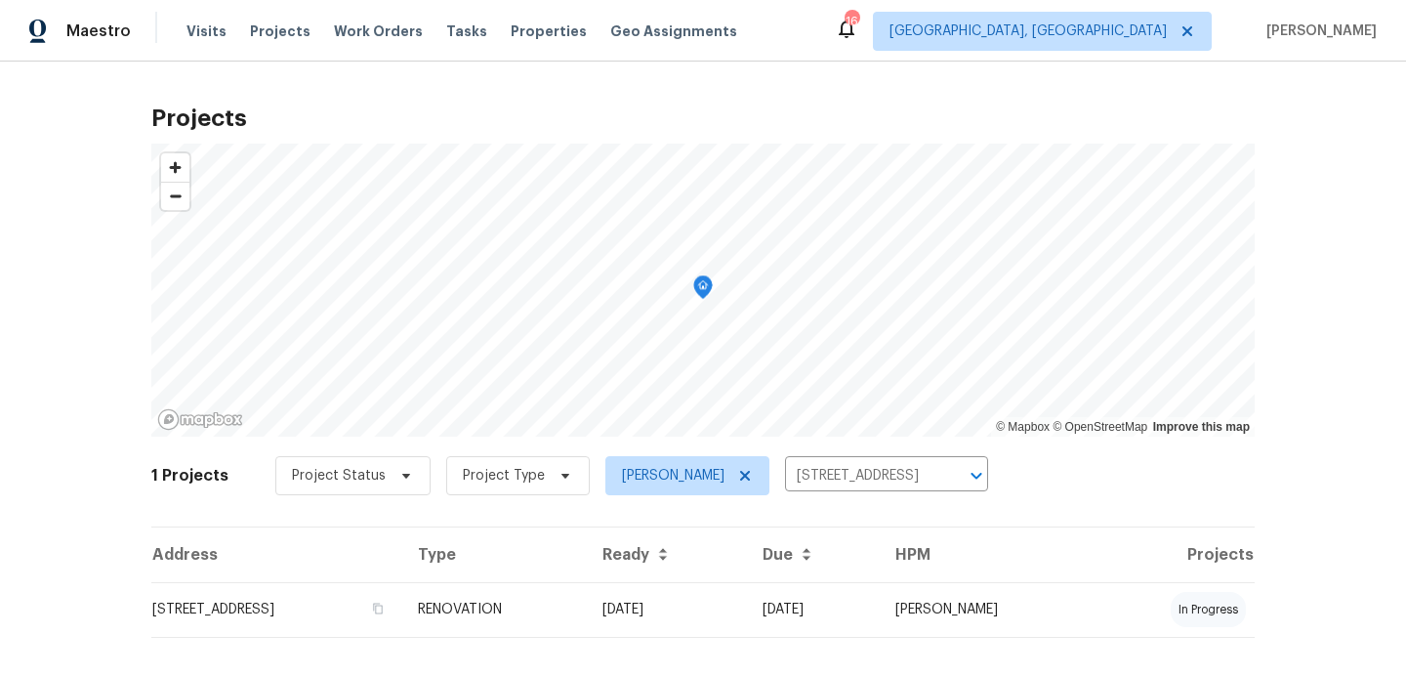
scroll to position [22, 0]
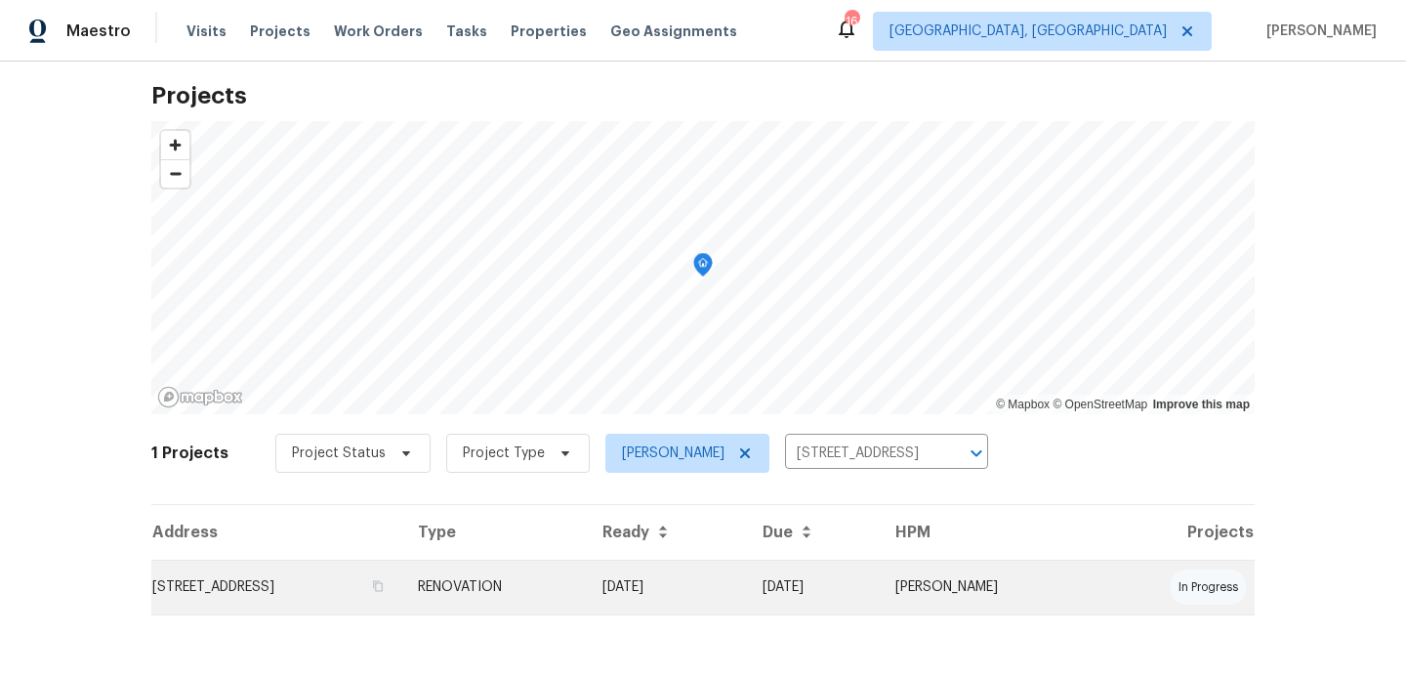
click at [346, 592] on td "[STREET_ADDRESS]" at bounding box center [276, 587] width 251 height 55
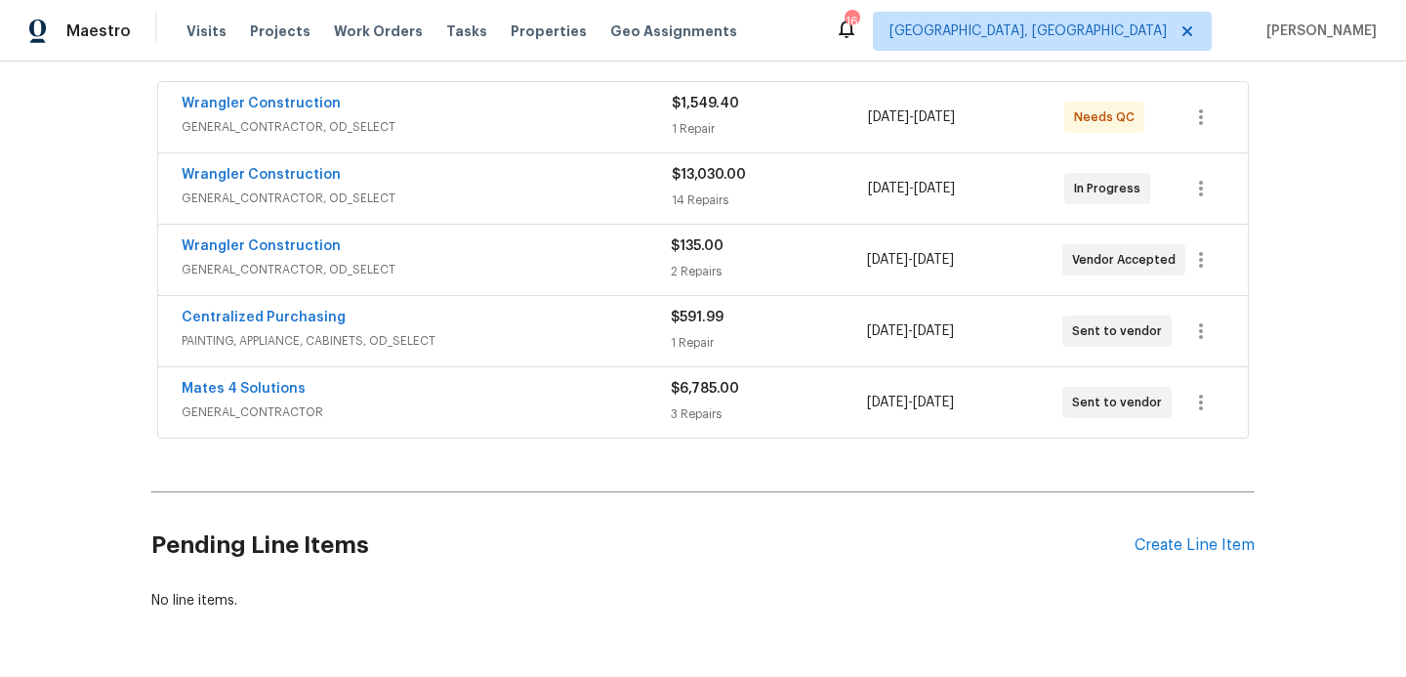
scroll to position [356, 0]
click at [1148, 539] on div "Create Line Item" at bounding box center [1195, 543] width 120 height 19
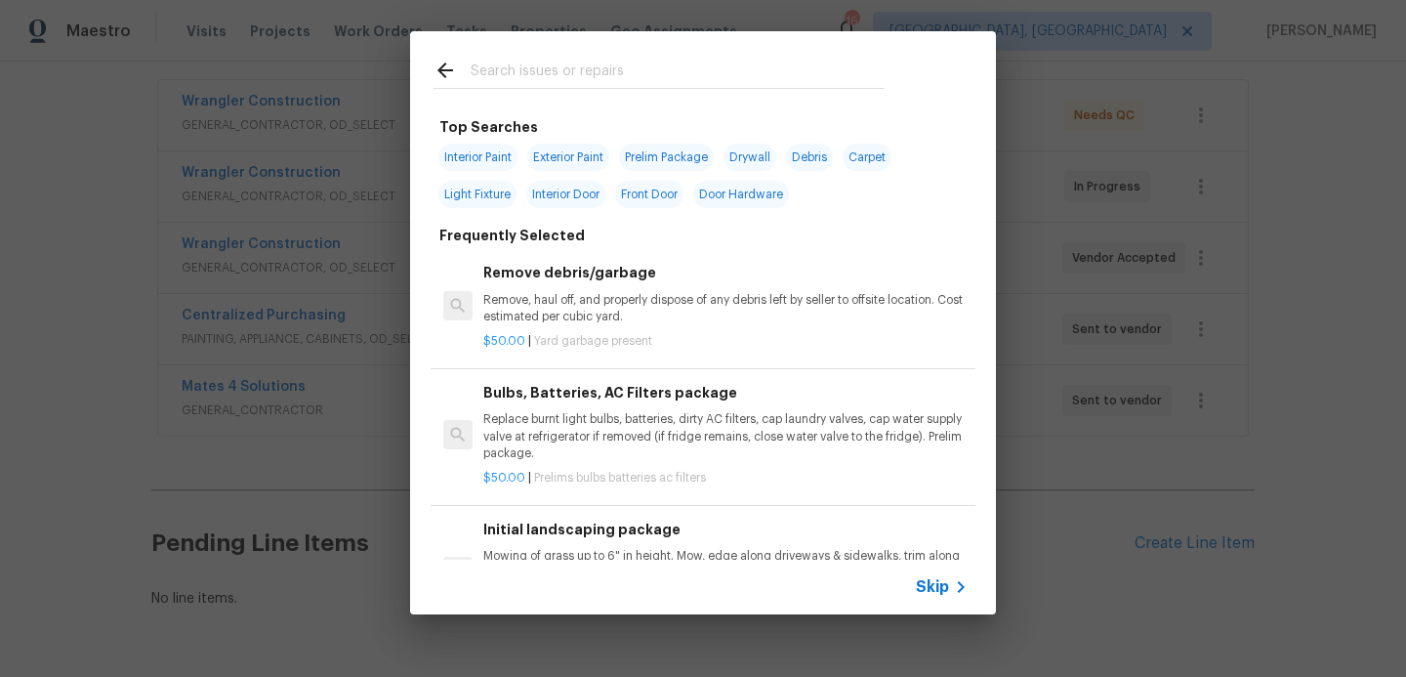
click at [943, 579] on span "Skip" at bounding box center [932, 587] width 33 height 20
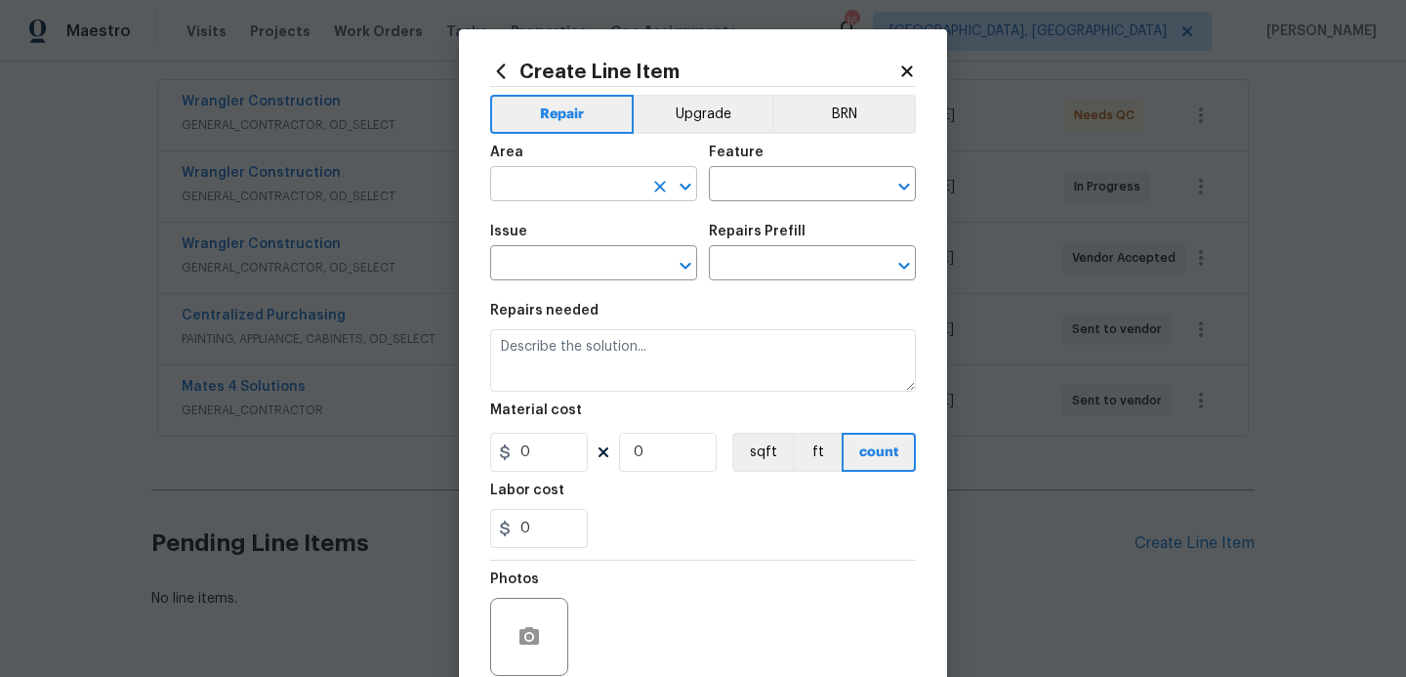
click at [628, 176] on input "text" at bounding box center [566, 186] width 152 height 30
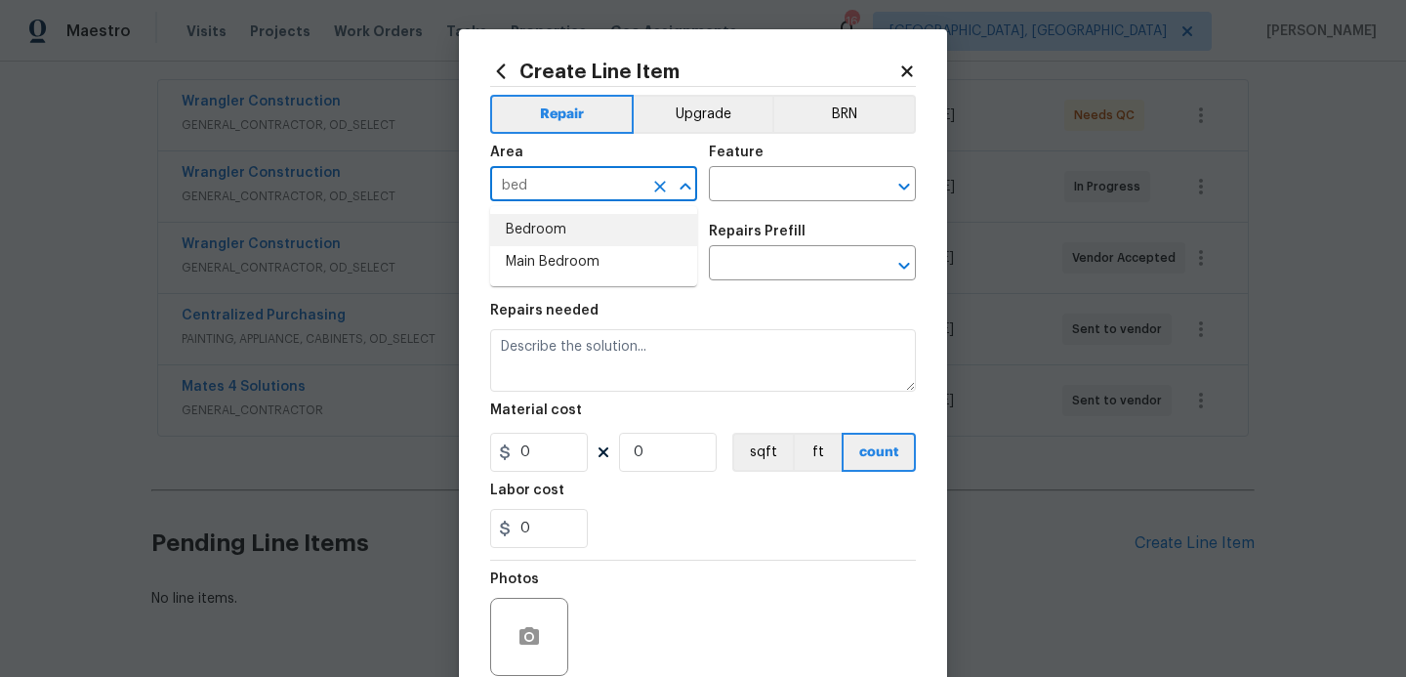
click at [553, 228] on li "Bedroom" at bounding box center [593, 230] width 207 height 32
type input "Bedroom"
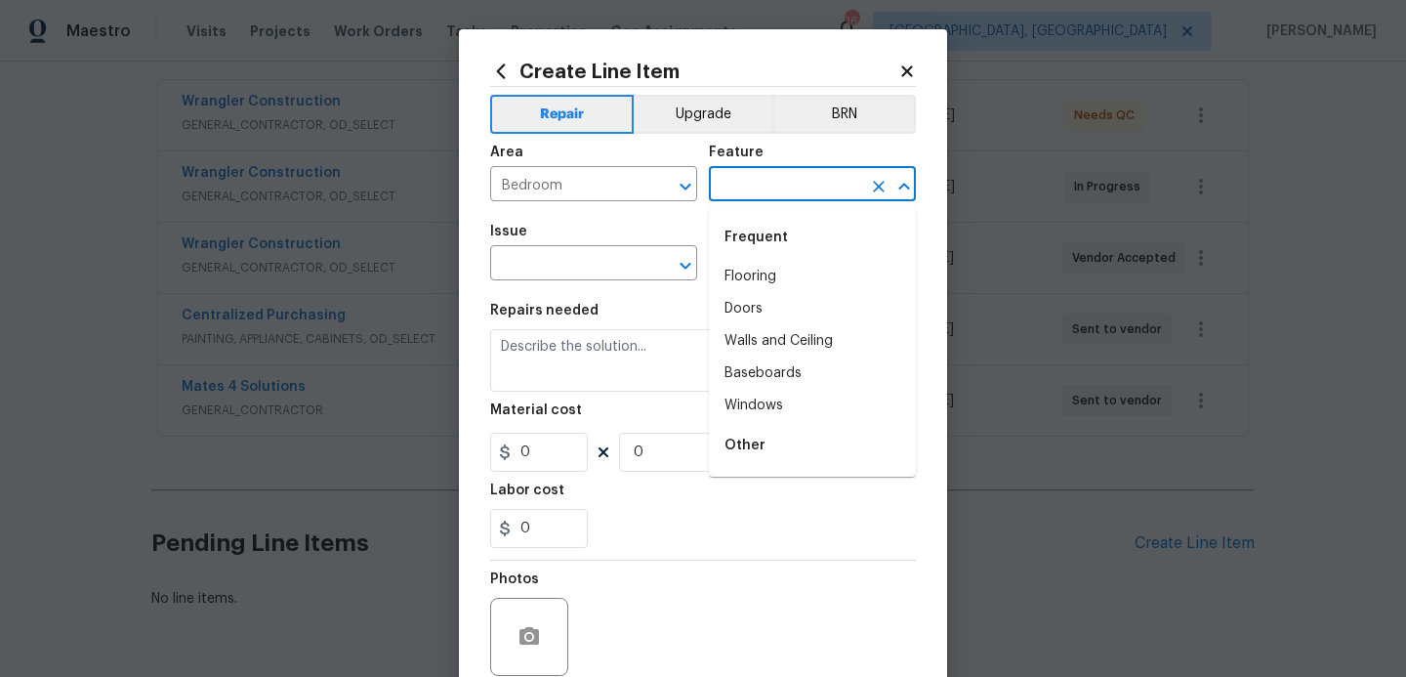
click at [767, 183] on input "text" at bounding box center [785, 186] width 152 height 30
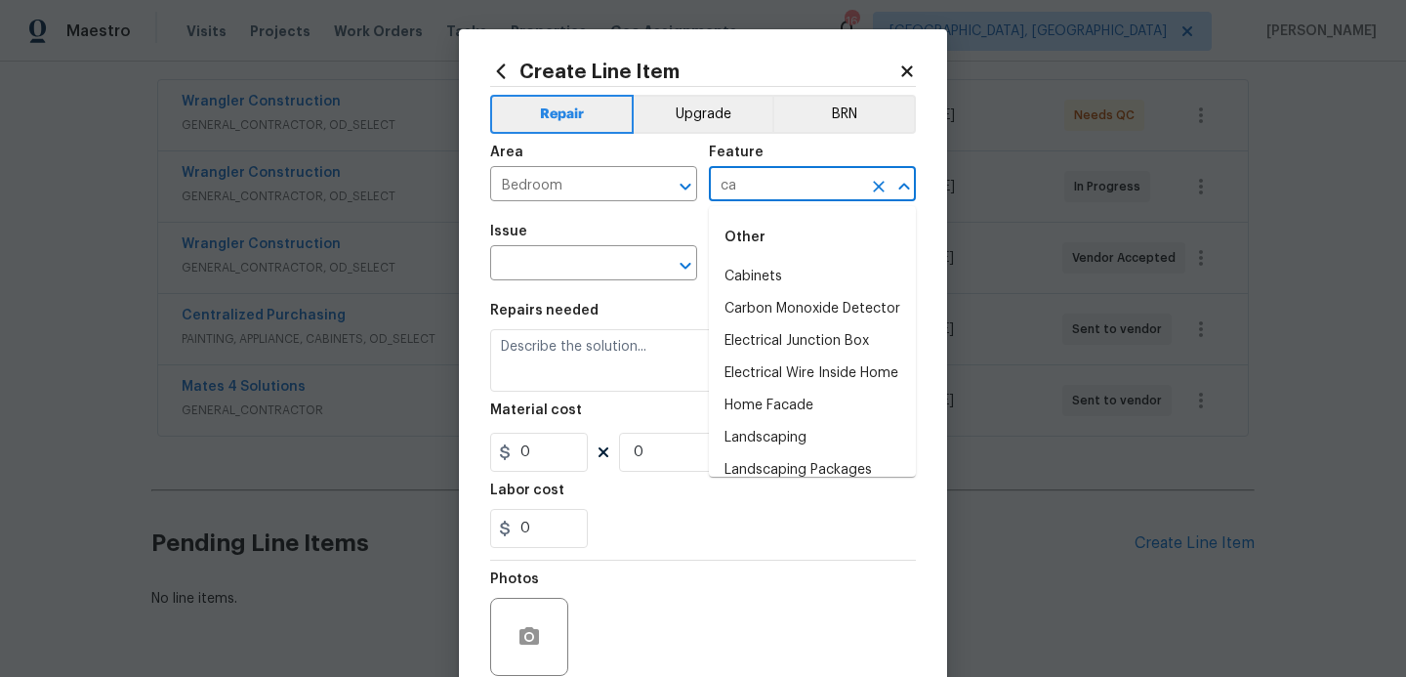
type input "c"
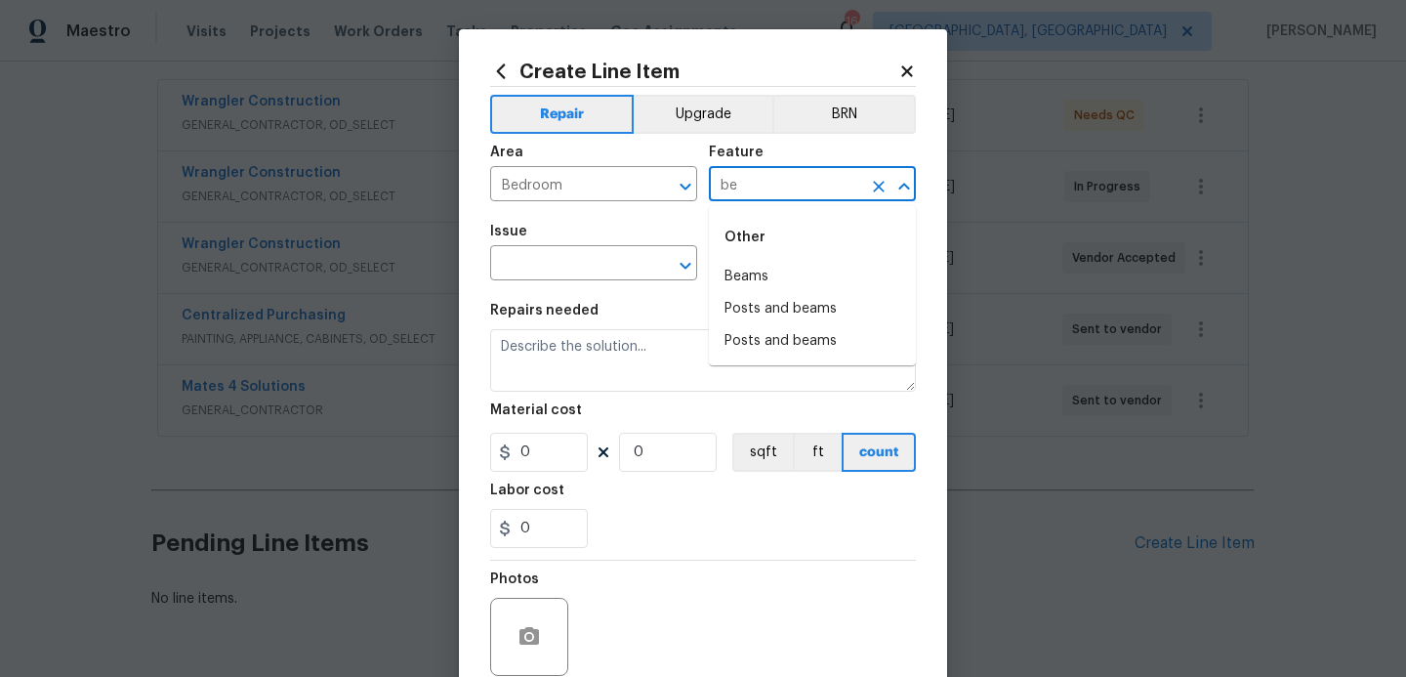
type input "b"
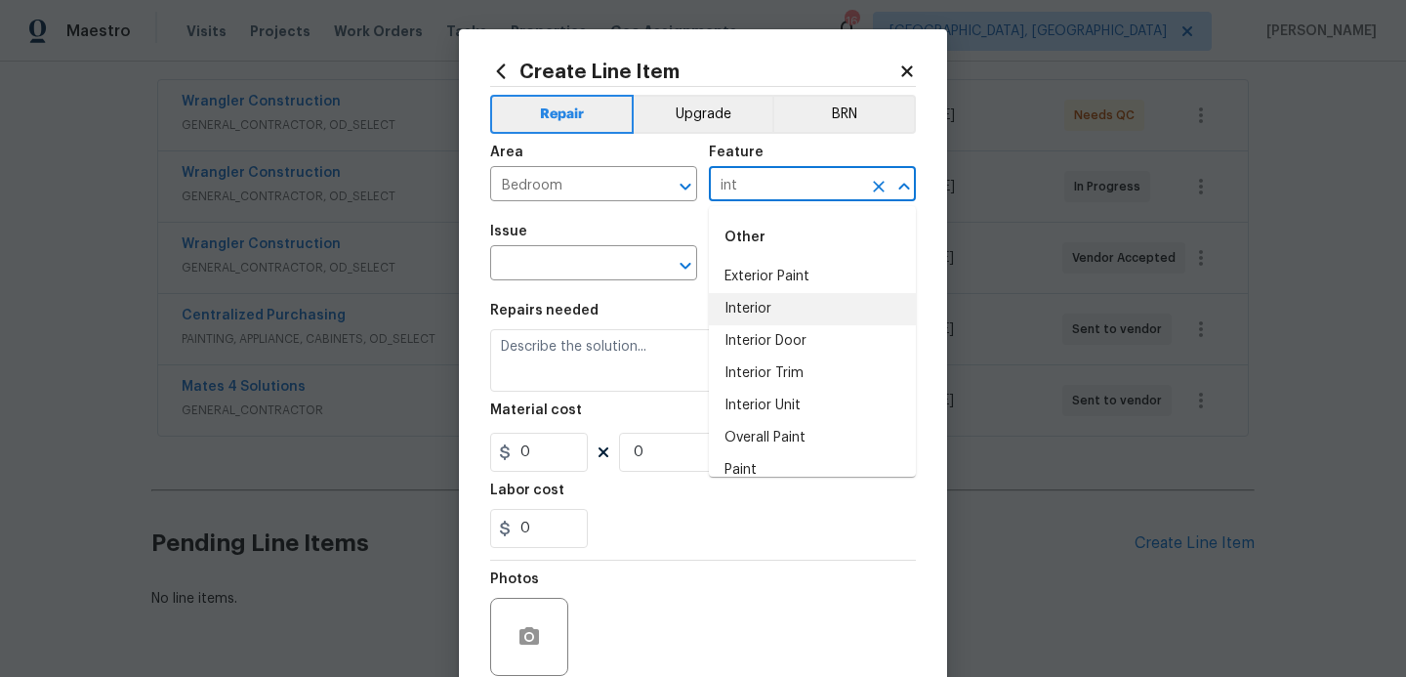
click at [764, 304] on li "Interior" at bounding box center [812, 309] width 207 height 32
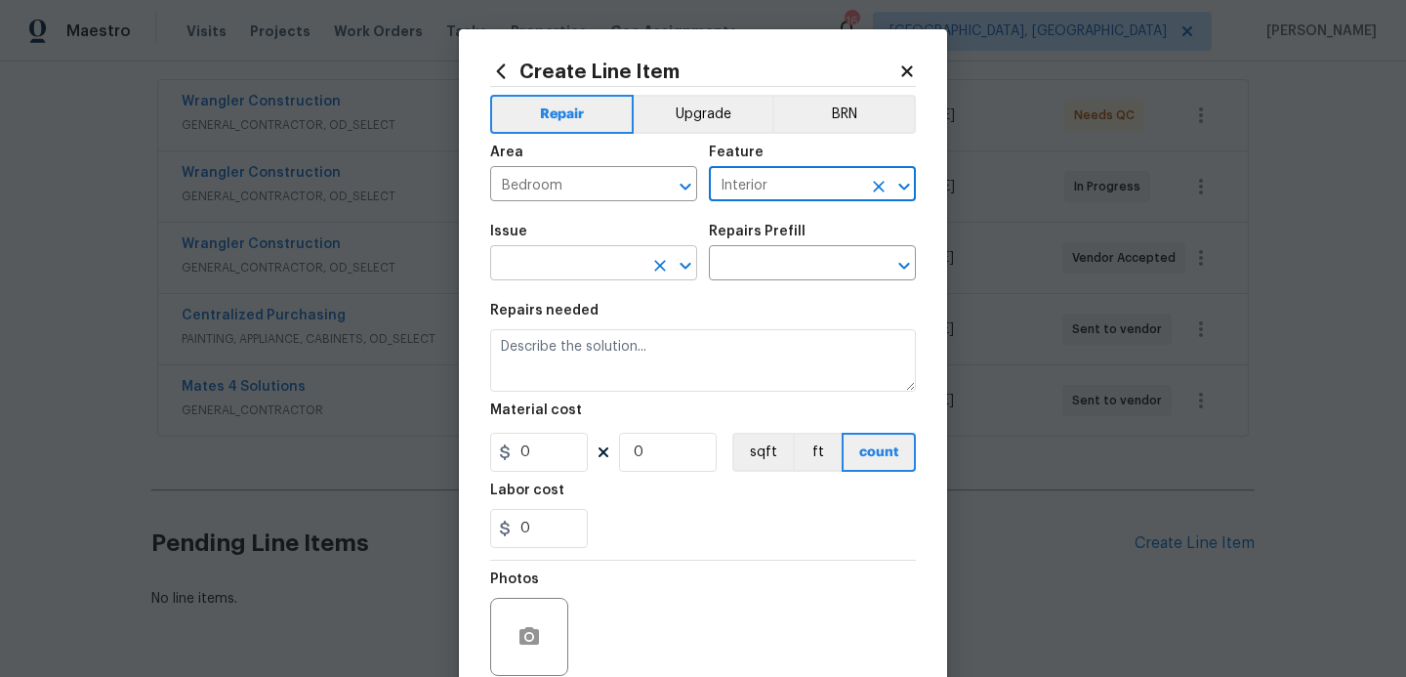
type input "Interior"
click at [578, 262] on input "text" at bounding box center [566, 265] width 152 height 30
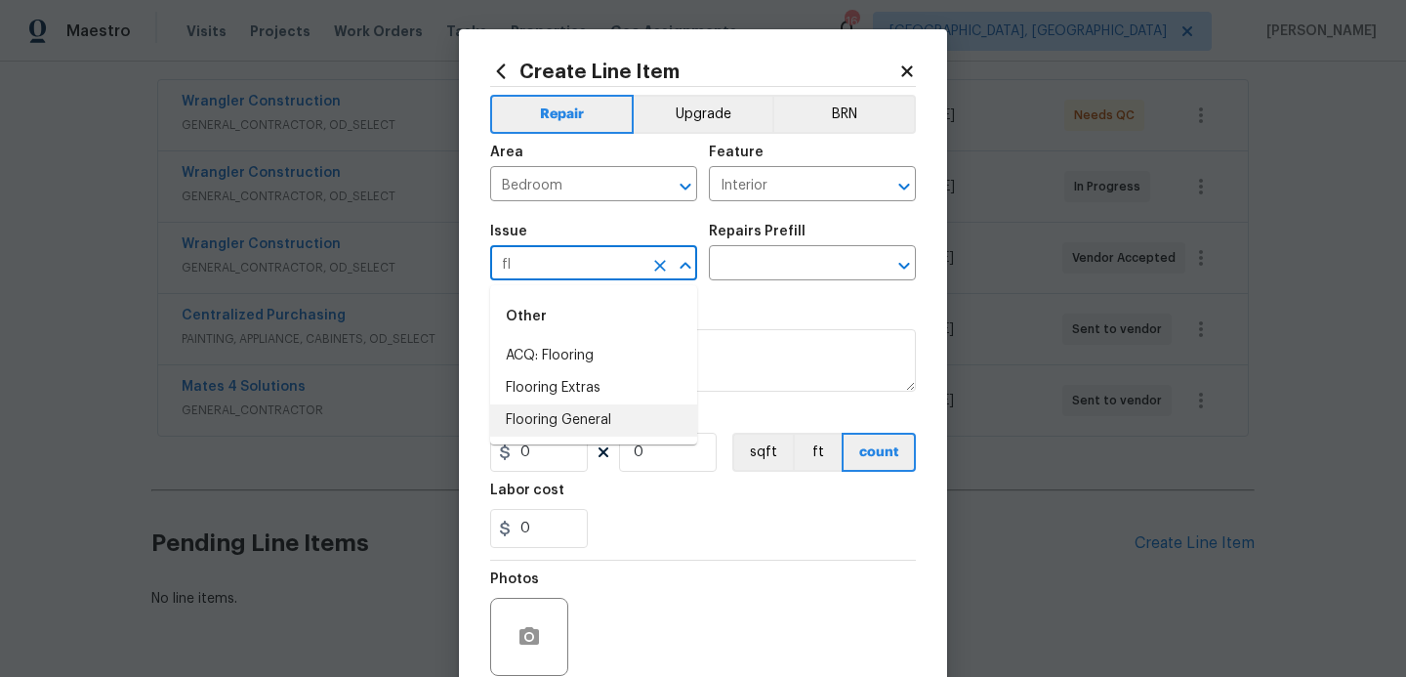
click at [559, 420] on li "Flooring General" at bounding box center [593, 420] width 207 height 32
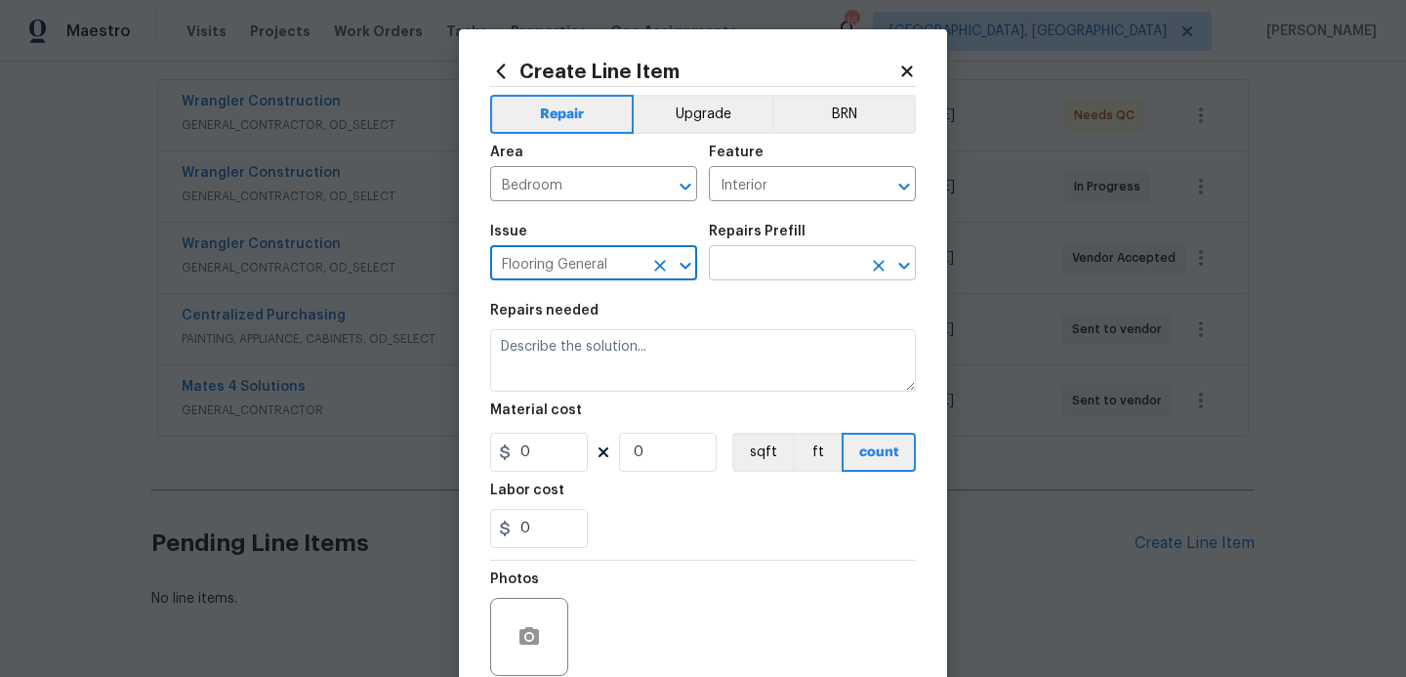
type input "Flooring General"
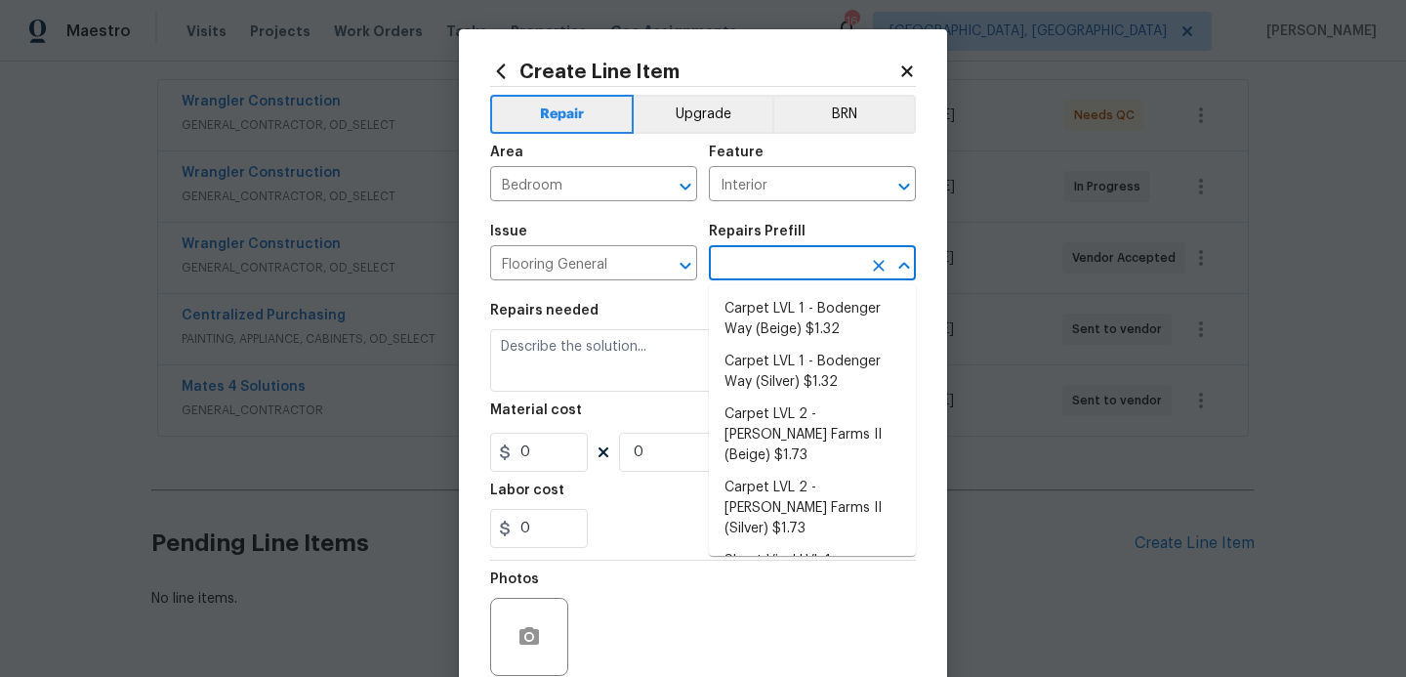
click at [788, 273] on input "text" at bounding box center [785, 265] width 152 height 30
click at [760, 446] on li "Carpet LVL 2 - [PERSON_NAME] Farms II (Beige) $1.73" at bounding box center [812, 434] width 207 height 73
type input "Overall Flooring"
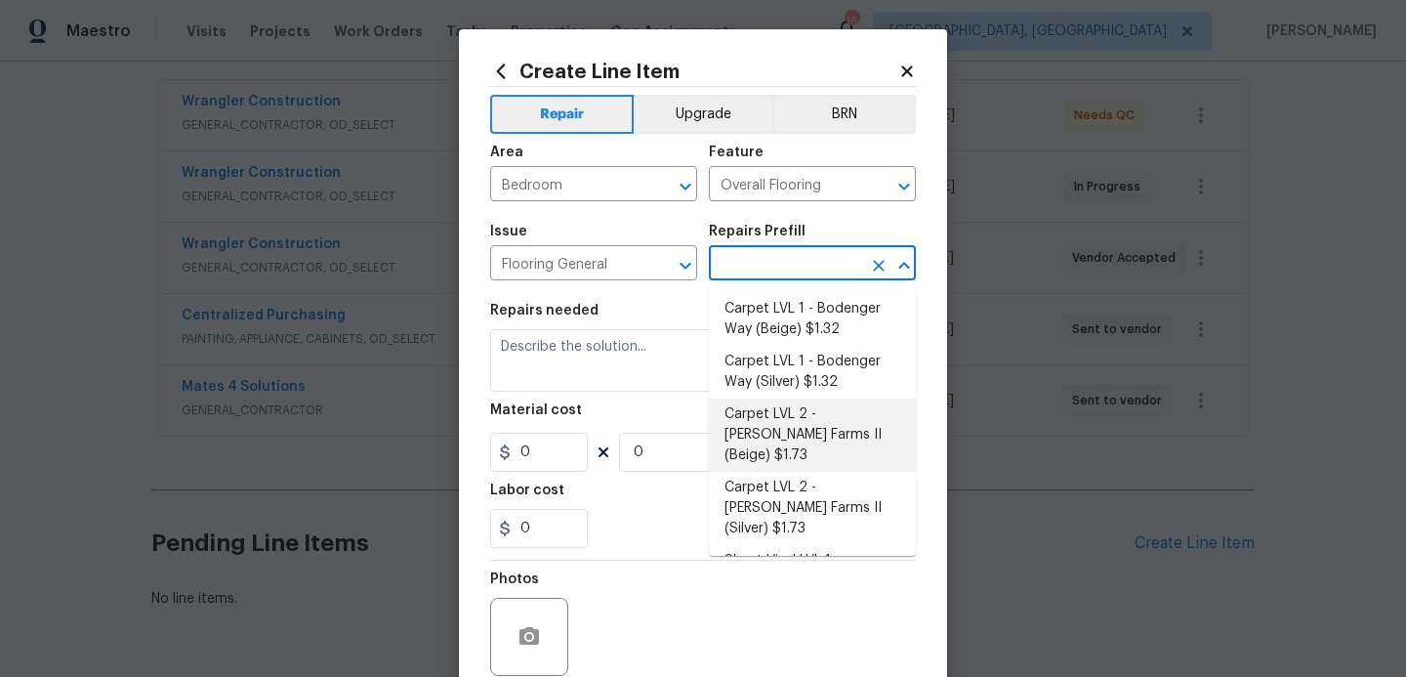
type input "Carpet LVL 2 - [PERSON_NAME] Farms II (Beige) $1.73"
type textarea "Install new carpet ([PERSON_NAME] Farms II - 749 Stony Glade) at all previously…"
type input "1.73"
type input "1"
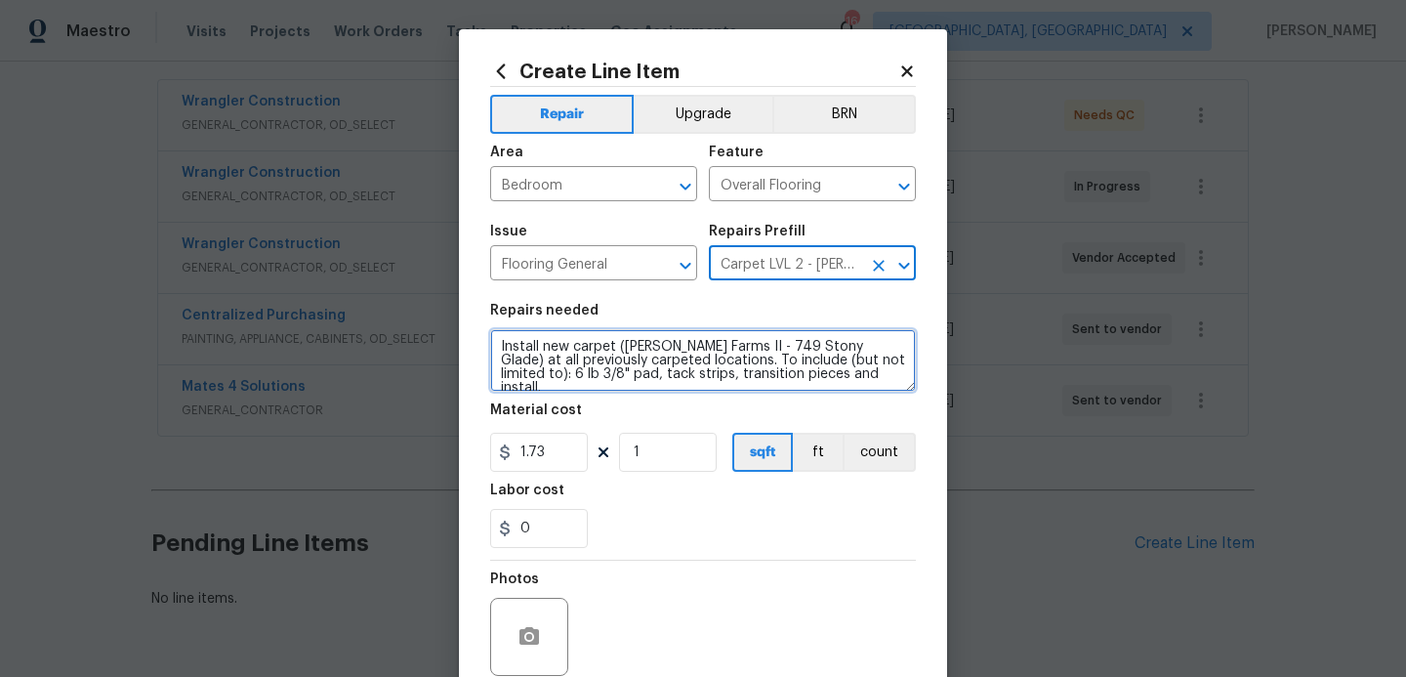
click at [856, 376] on textarea "Install new carpet ([PERSON_NAME] Farms II - 749 Stony Glade) at all previously…" at bounding box center [703, 360] width 426 height 63
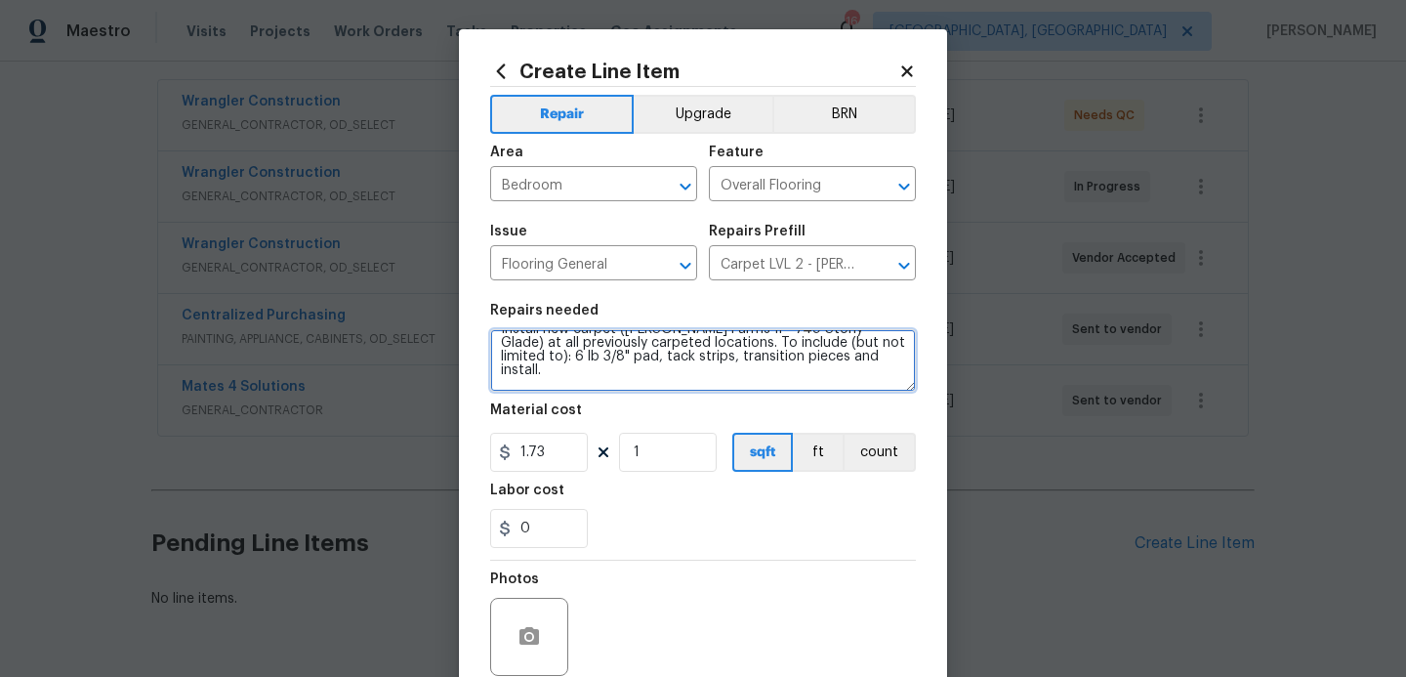
click at [647, 383] on textarea "Install new carpet ([PERSON_NAME] Farms II - 749 Stony Glade) at all previously…" at bounding box center [703, 360] width 426 height 63
click at [637, 382] on textarea "Install new carpet ([PERSON_NAME] Farms II - 749 Stony Glade) at all previously…" at bounding box center [703, 360] width 426 height 63
click at [870, 388] on textarea "Install new carpet ([PERSON_NAME] Farms II - 749 Stony Glade) at all previously…" at bounding box center [703, 360] width 426 height 63
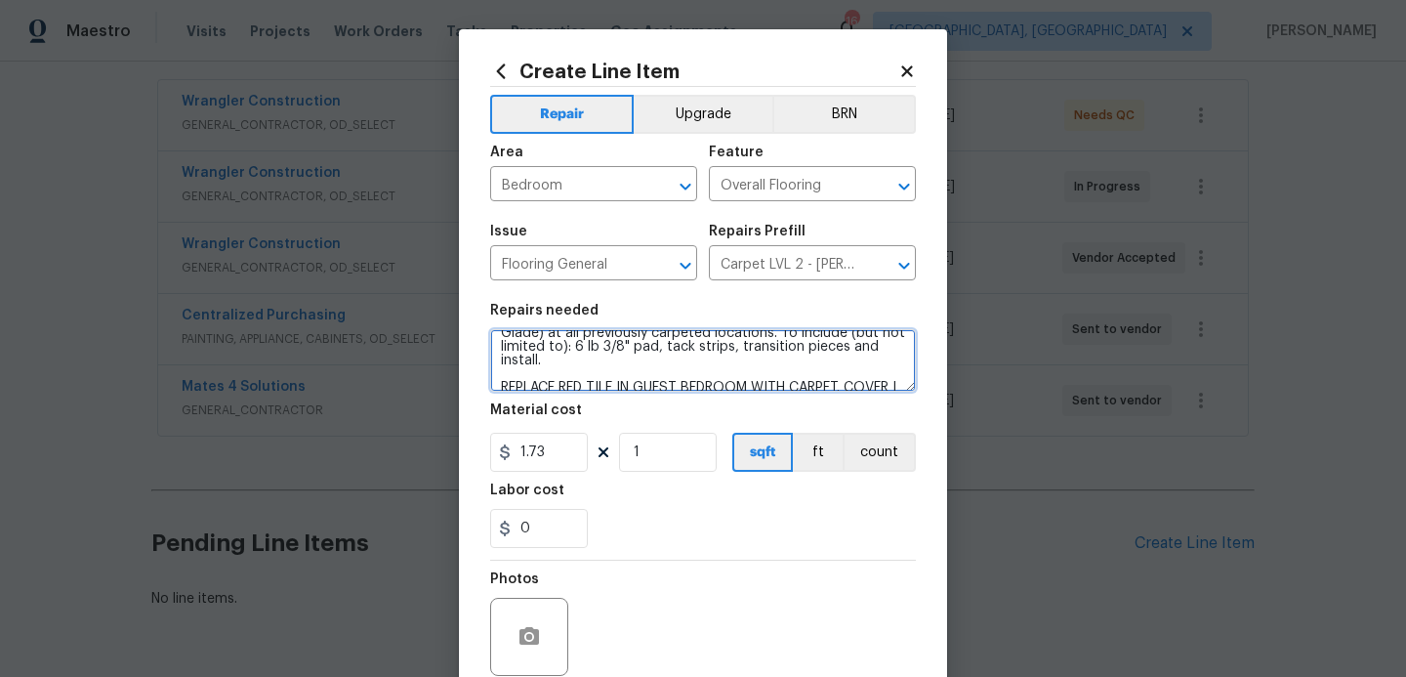
scroll to position [31, 0]
type textarea "Install new carpet ([PERSON_NAME] Farms II - 749 Stony Glade) at all previously…"
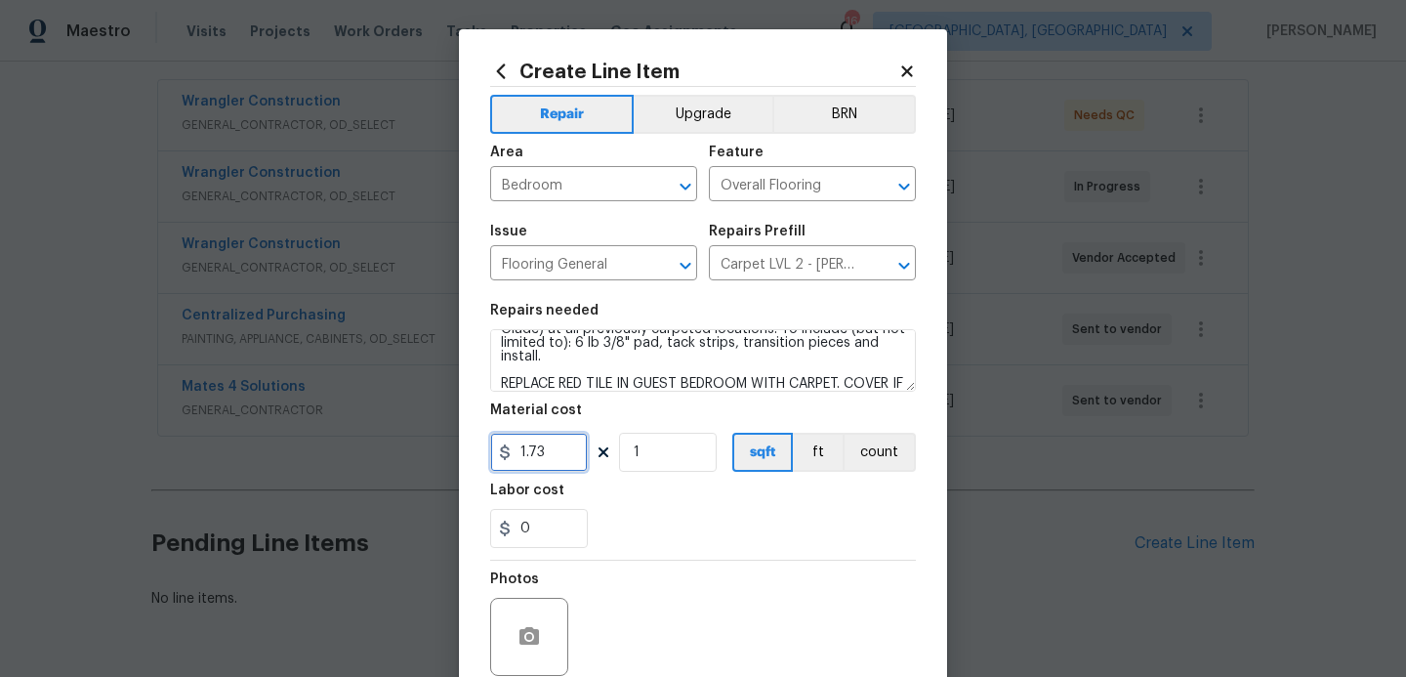
click at [574, 451] on input "1.73" at bounding box center [539, 452] width 98 height 39
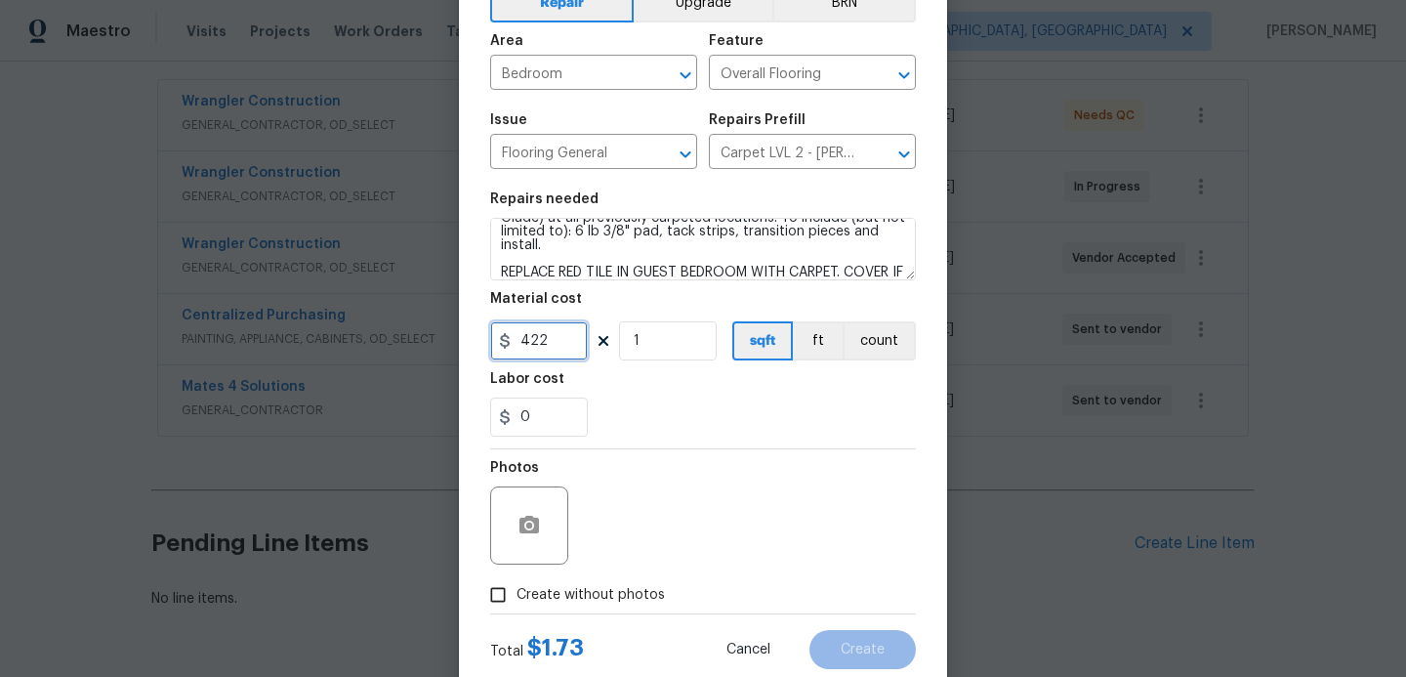
scroll to position [165, 0]
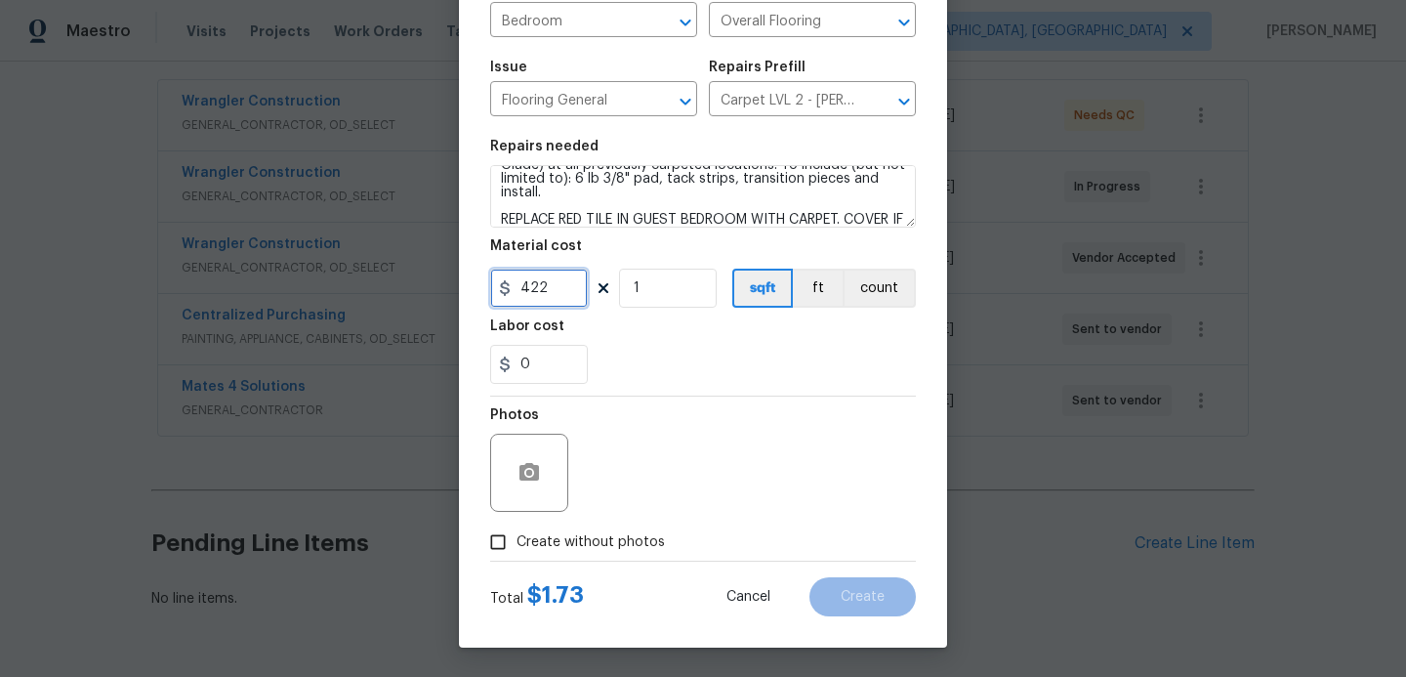
type input "422"
click at [497, 549] on input "Create without photos" at bounding box center [498, 541] width 37 height 37
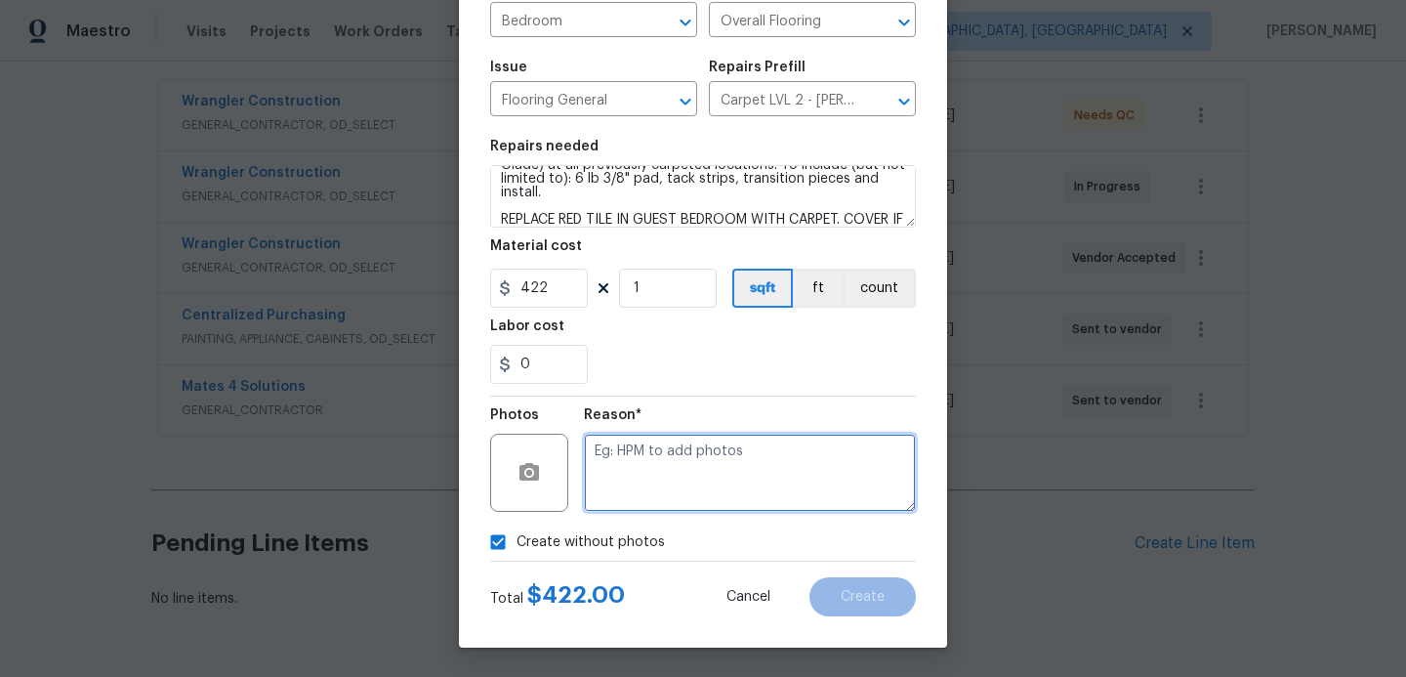
click at [631, 469] on textarea at bounding box center [750, 473] width 332 height 78
click at [495, 537] on input "Create without photos" at bounding box center [498, 541] width 37 height 37
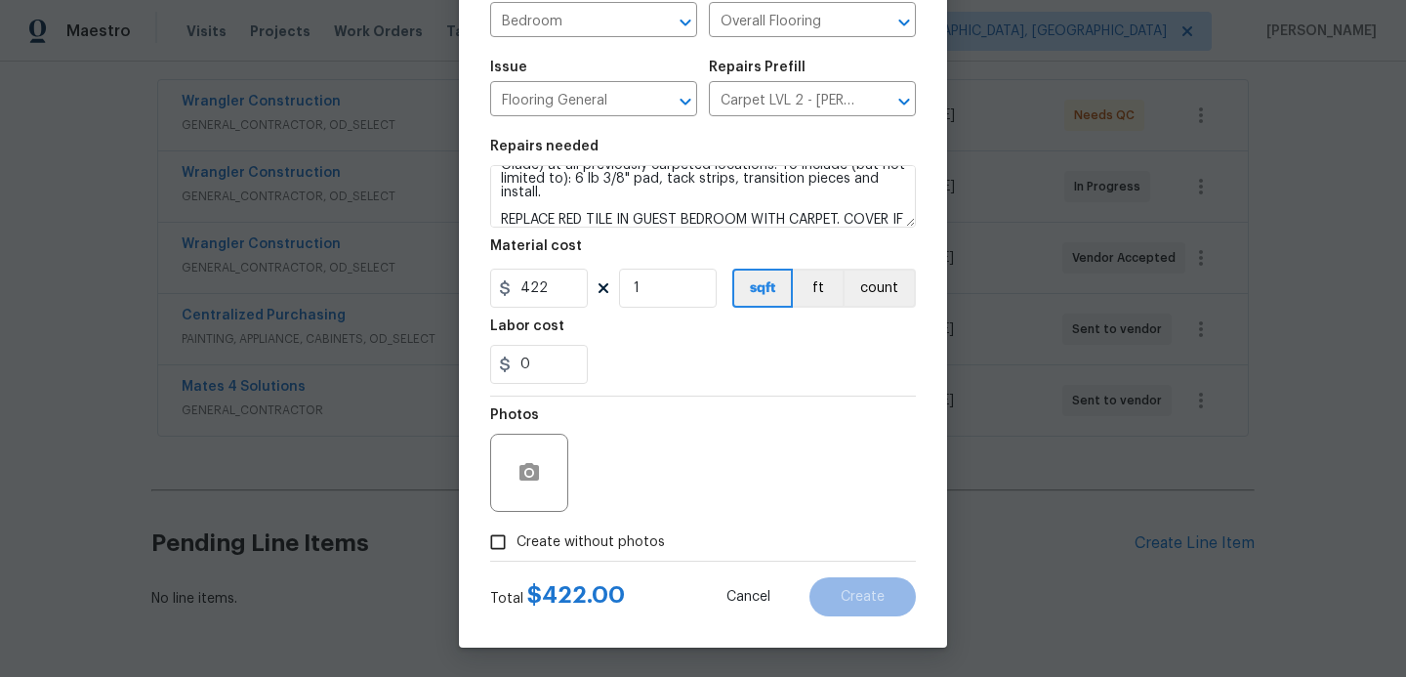
click at [487, 549] on input "Create without photos" at bounding box center [498, 541] width 37 height 37
checkbox input "true"
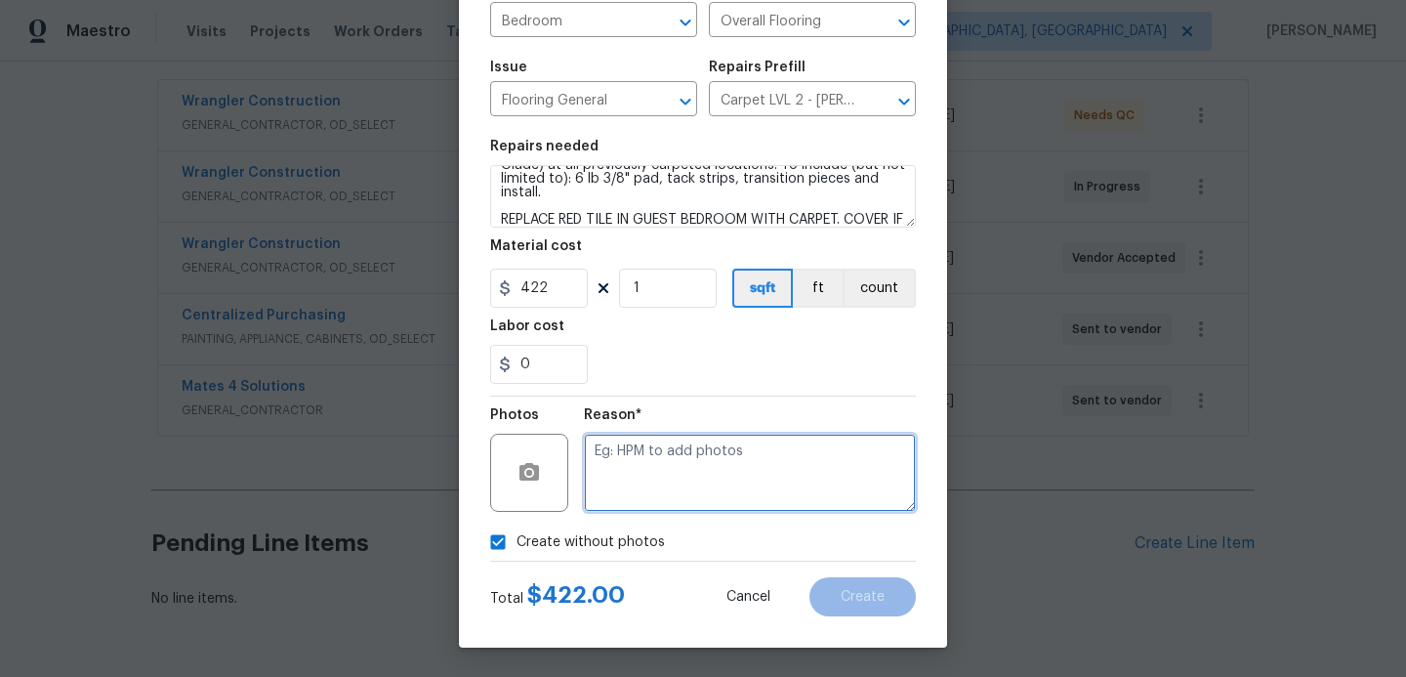
click at [634, 463] on textarea at bounding box center [750, 473] width 332 height 78
type textarea "HPM TO ADD"
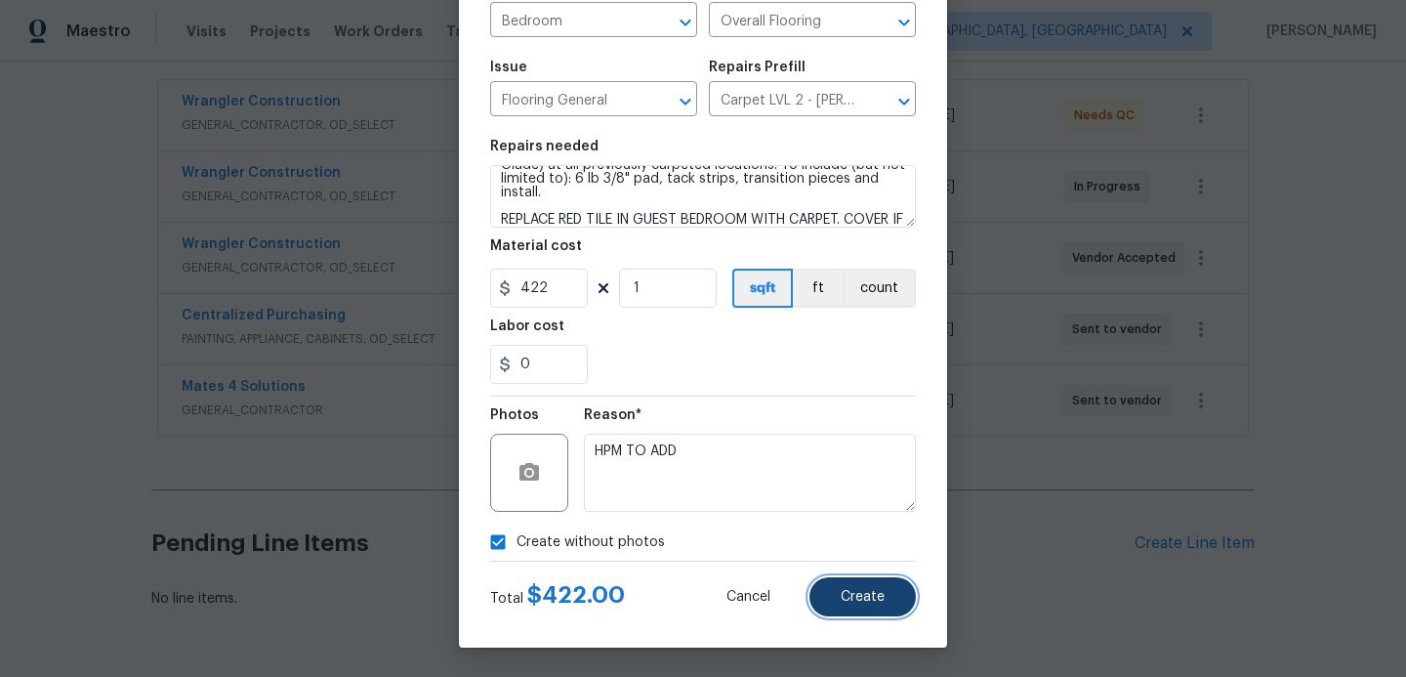
click at [845, 595] on span "Create" at bounding box center [863, 597] width 44 height 15
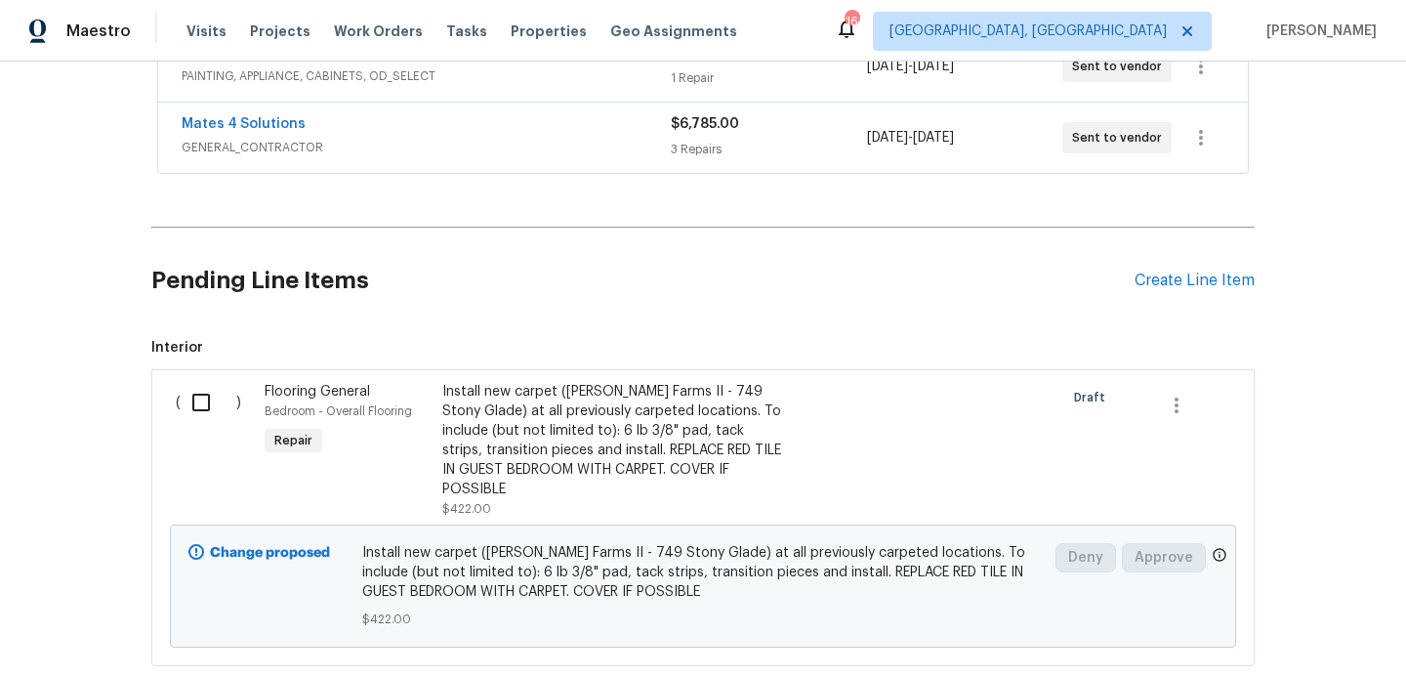
scroll to position [722, 0]
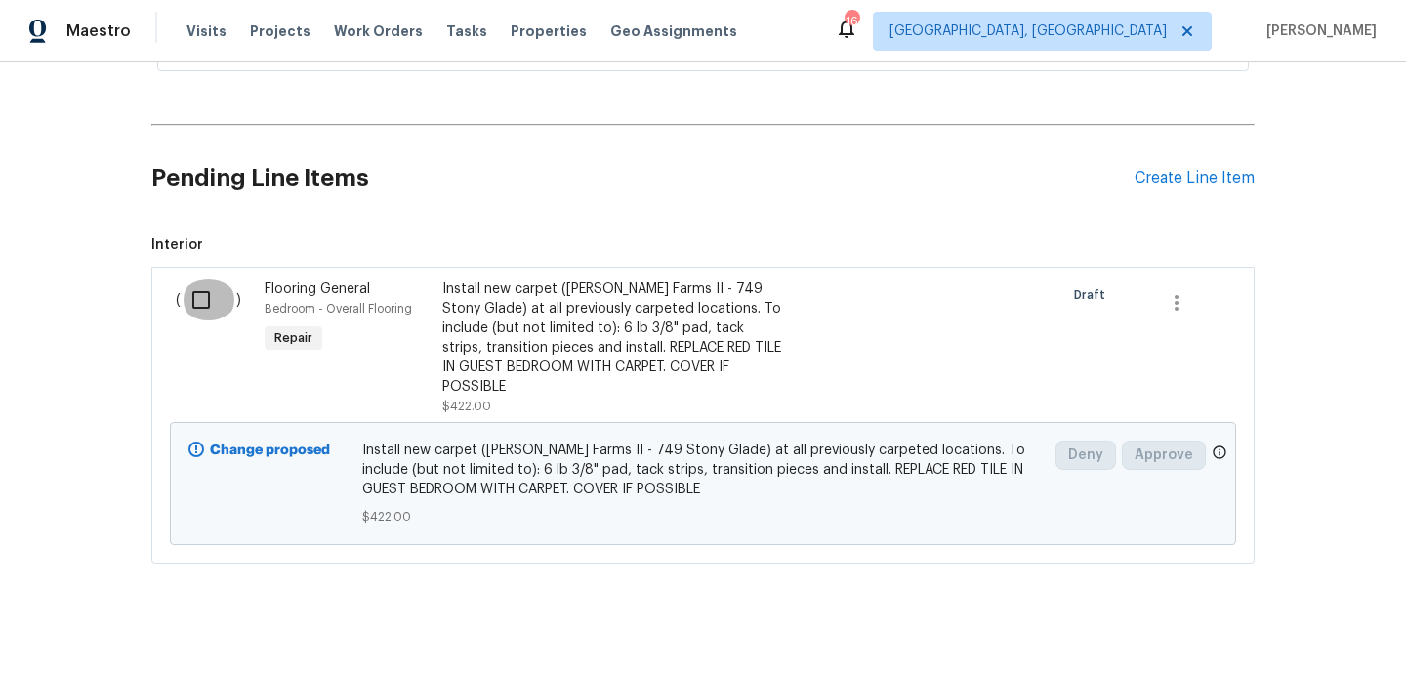
click at [201, 297] on input "checkbox" at bounding box center [209, 299] width 56 height 41
checkbox input "true"
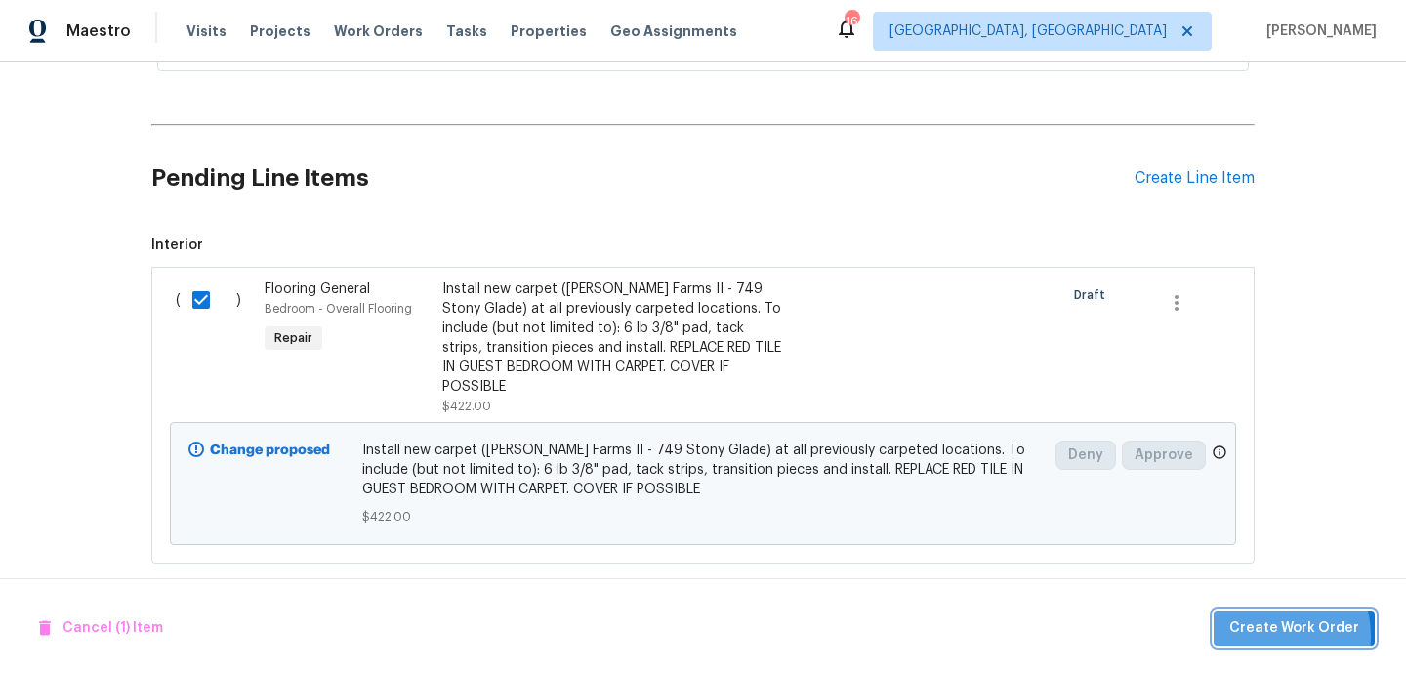
click at [1261, 636] on span "Create Work Order" at bounding box center [1295, 628] width 130 height 24
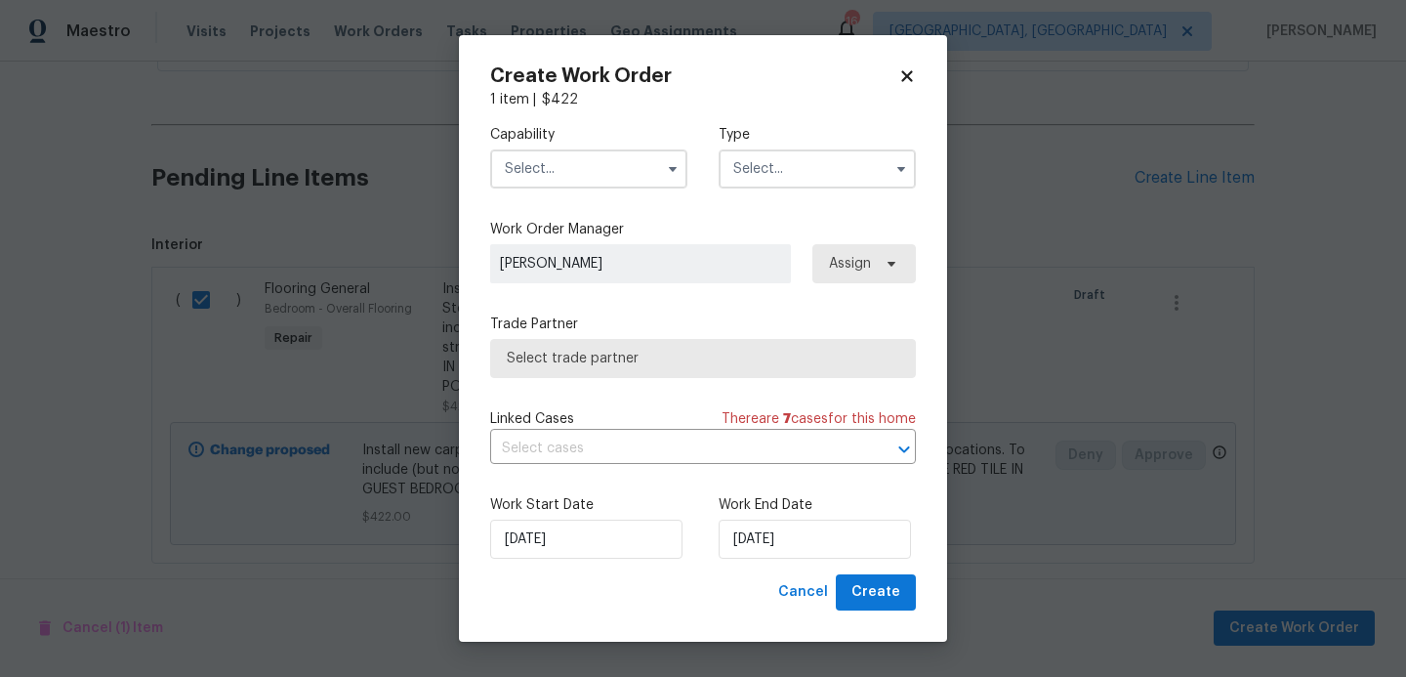
click at [610, 173] on input "text" at bounding box center [588, 168] width 197 height 39
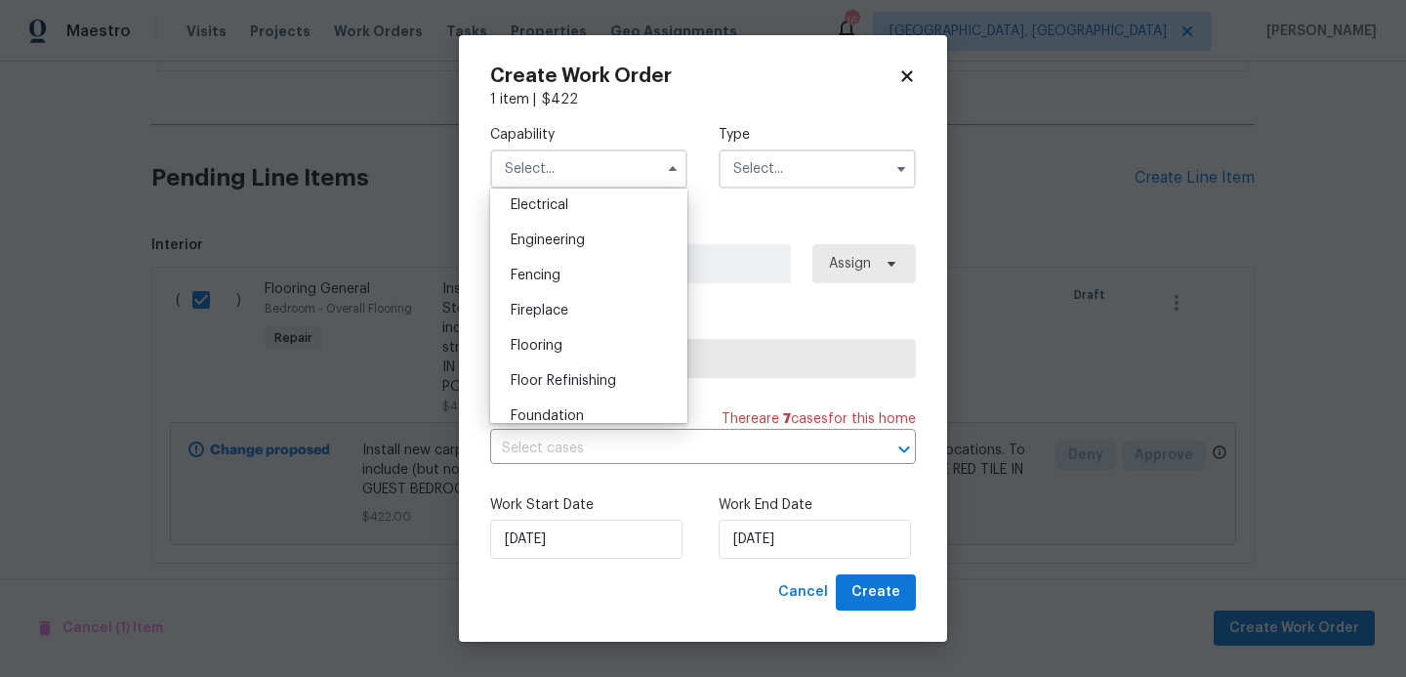
scroll to position [622, 0]
click at [547, 350] on span "Flooring" at bounding box center [537, 347] width 52 height 14
type input "Flooring"
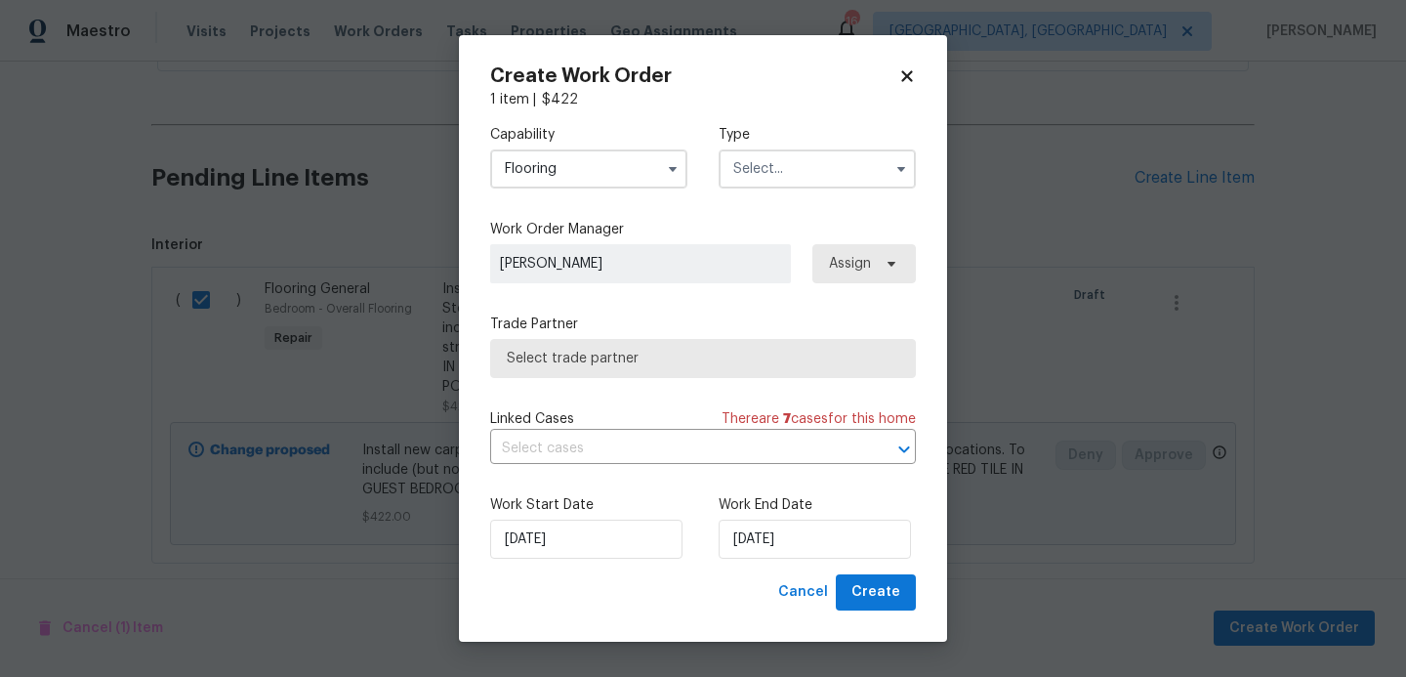
click at [833, 172] on input "text" at bounding box center [817, 168] width 197 height 39
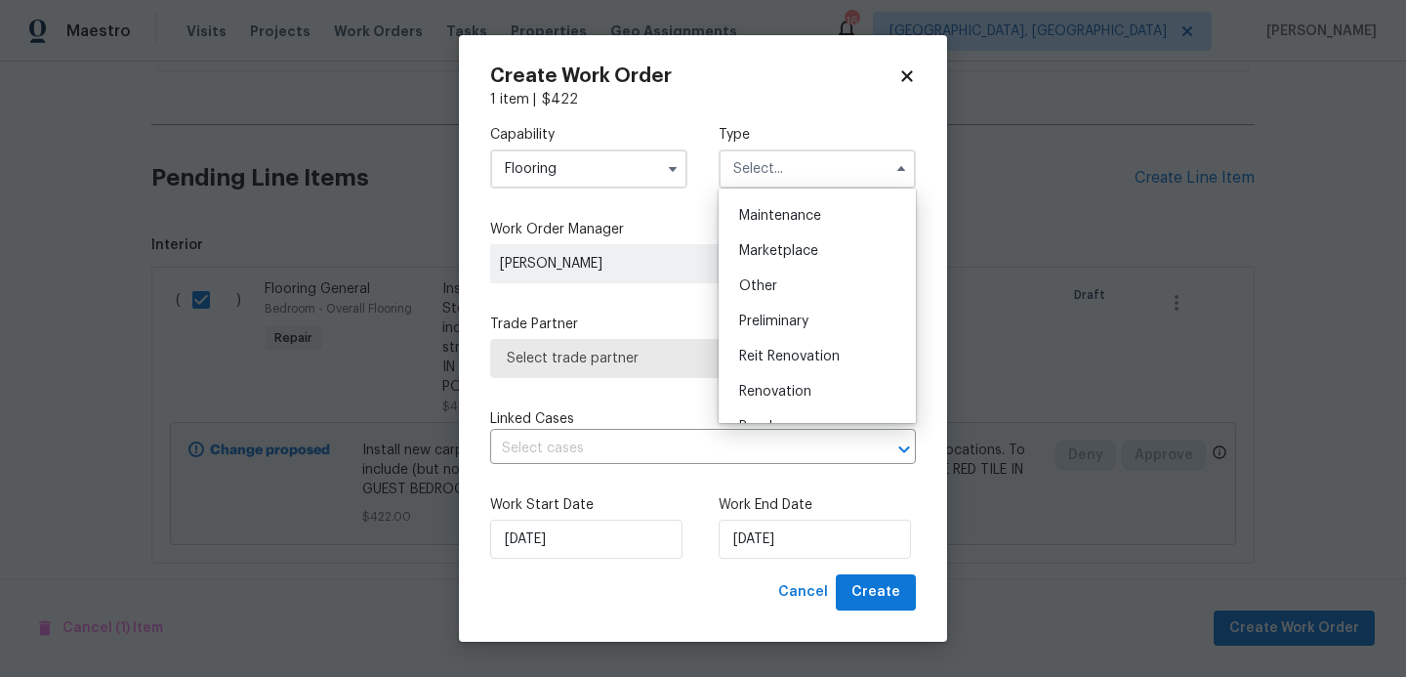
scroll to position [313, 0]
click at [765, 378] on div "Renovation" at bounding box center [818, 389] width 188 height 35
type input "Renovation"
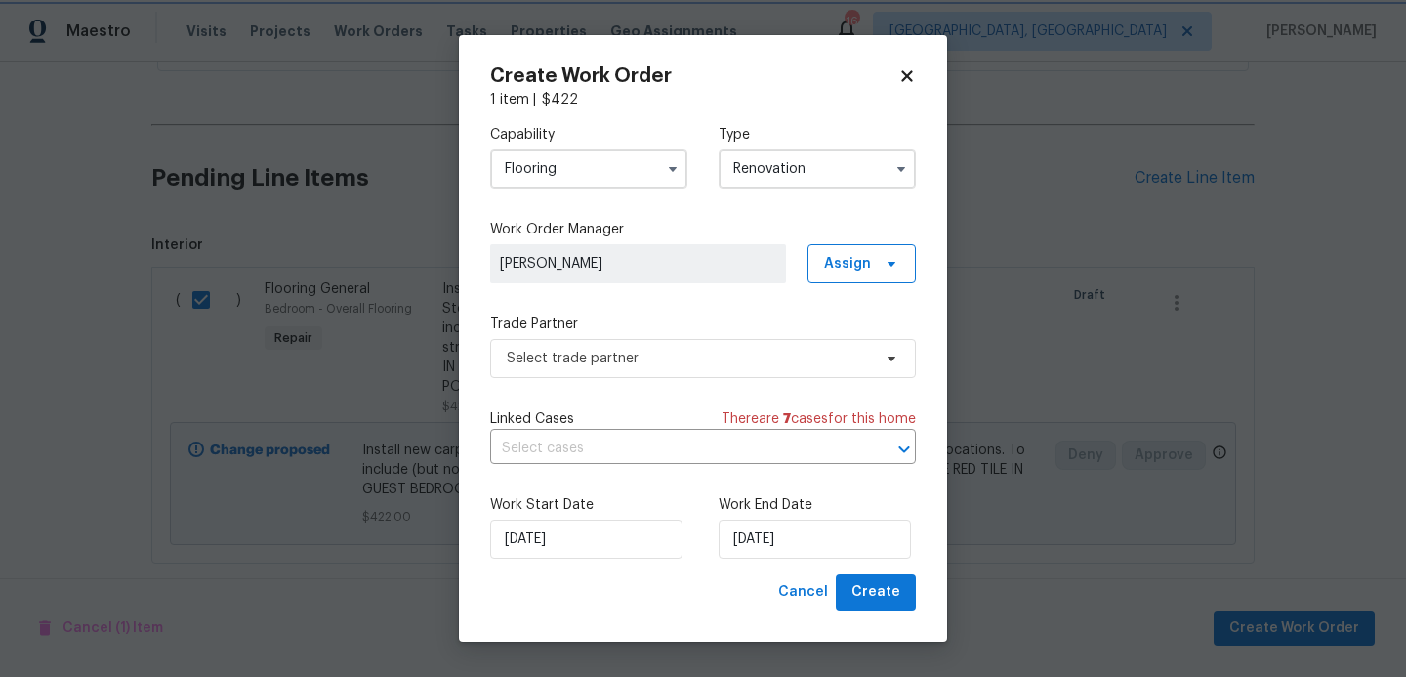
scroll to position [0, 0]
click at [635, 351] on span "Select trade partner" at bounding box center [689, 359] width 364 height 20
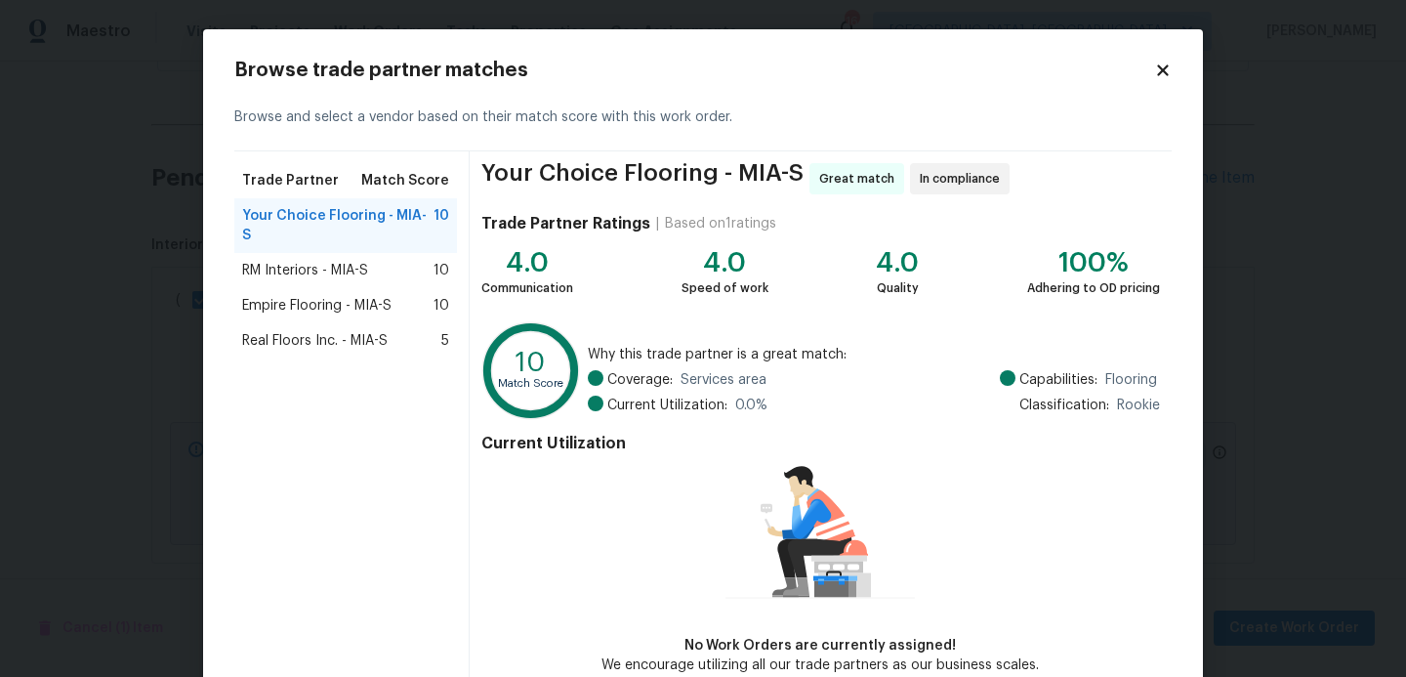
click at [303, 331] on span "Real Floors Inc. - MIA-S" at bounding box center [315, 341] width 146 height 20
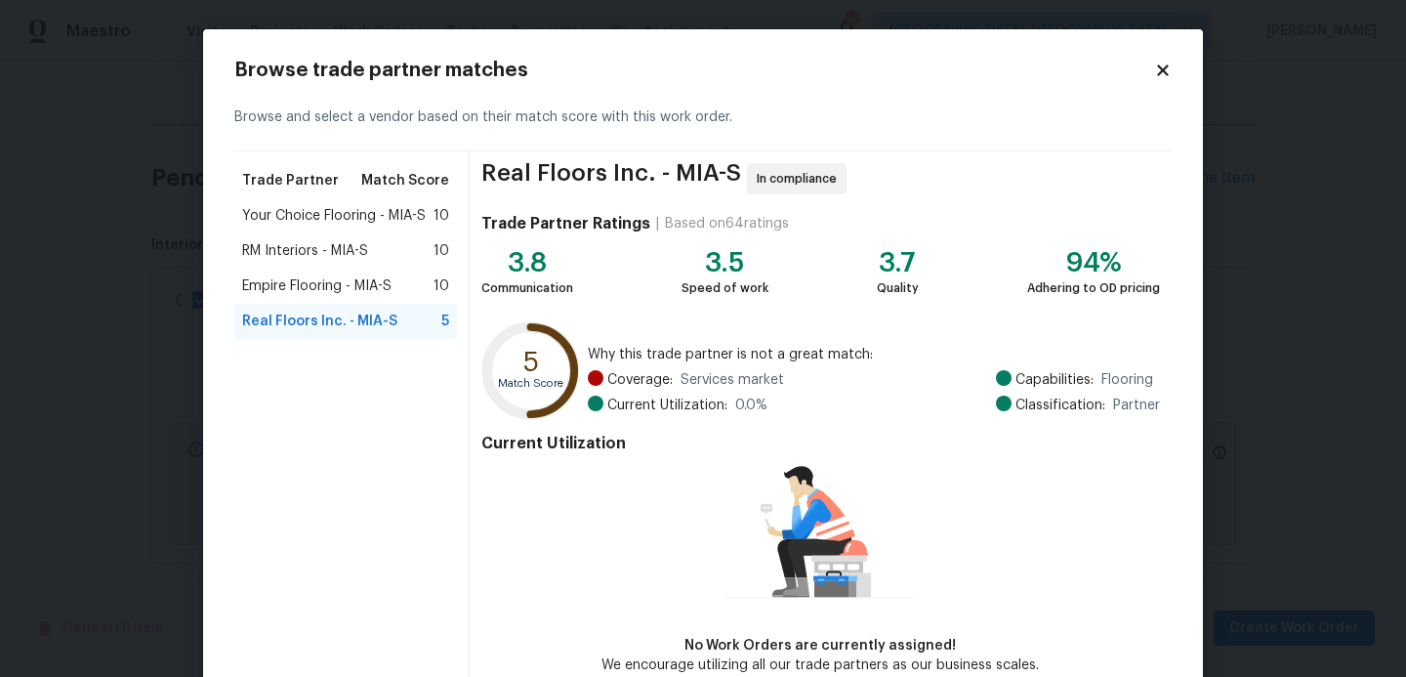
scroll to position [104, 0]
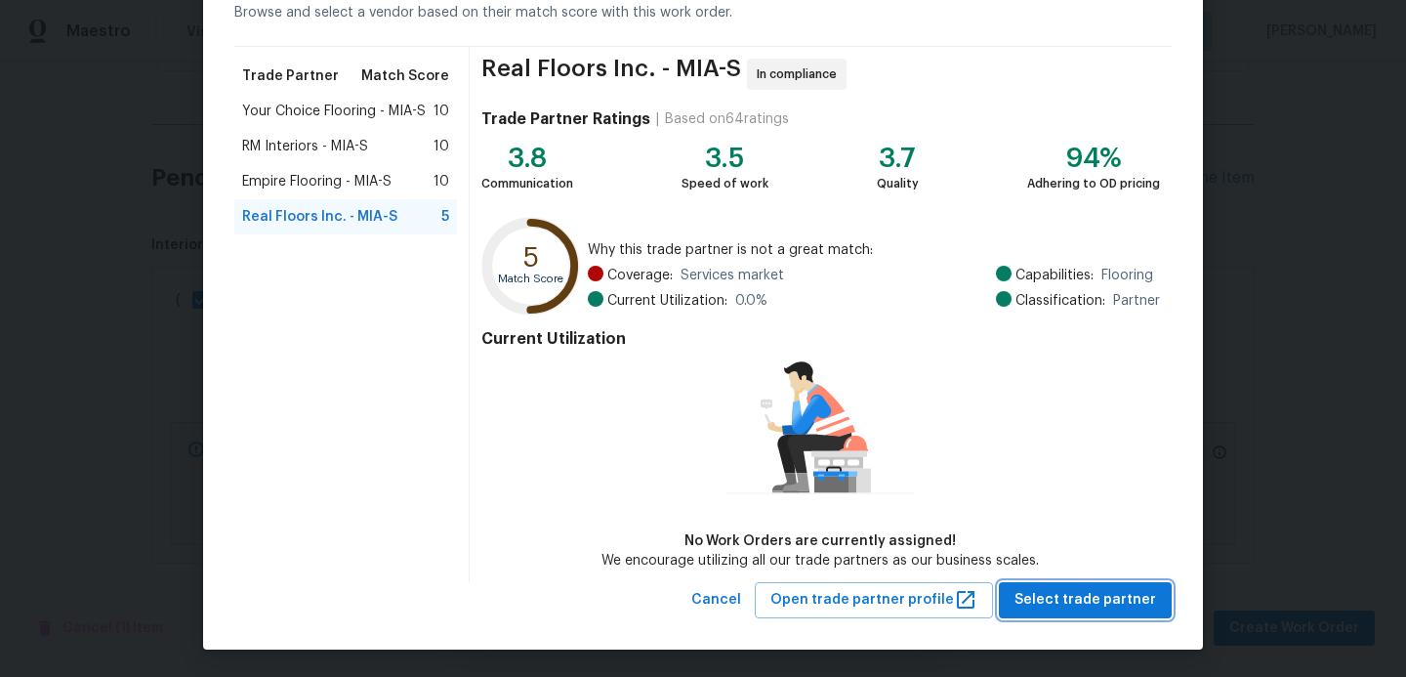
click at [1083, 601] on span "Select trade partner" at bounding box center [1086, 600] width 142 height 24
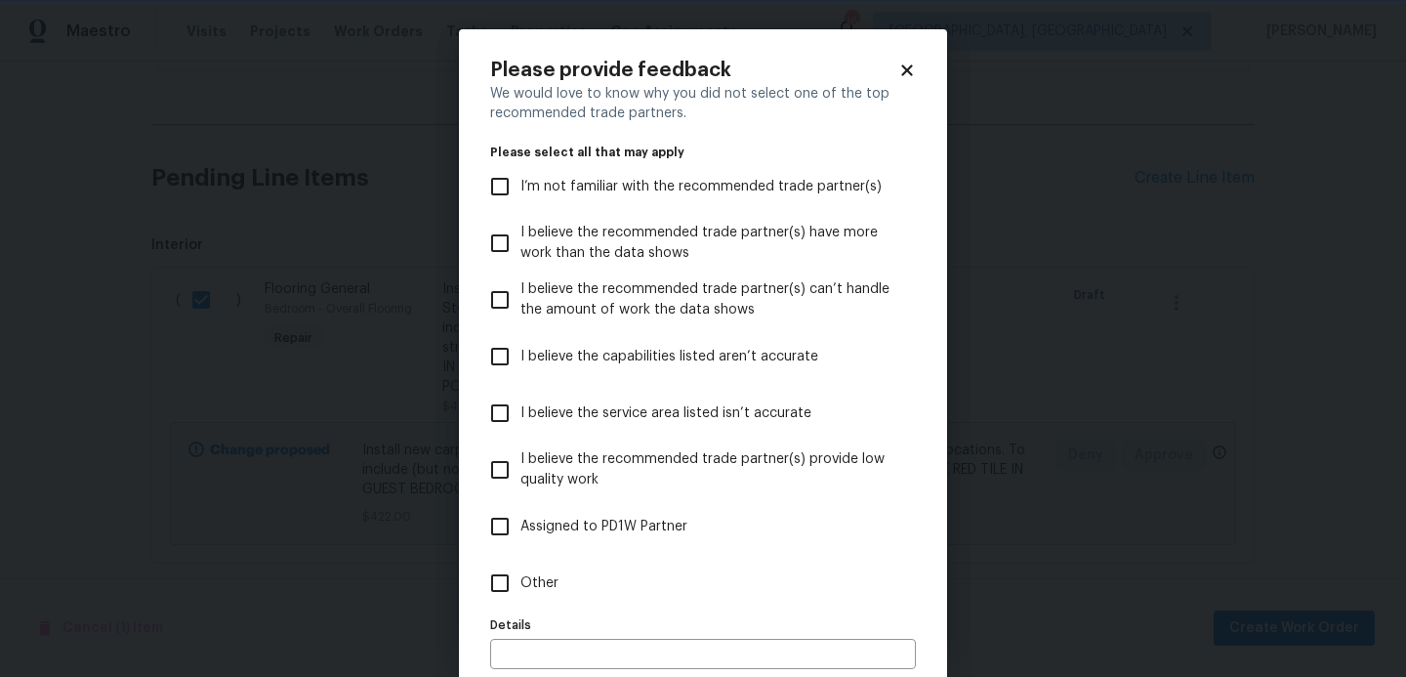
scroll to position [0, 0]
click at [487, 356] on input "I believe the capabilities listed aren’t accurate" at bounding box center [500, 356] width 41 height 41
checkbox input "true"
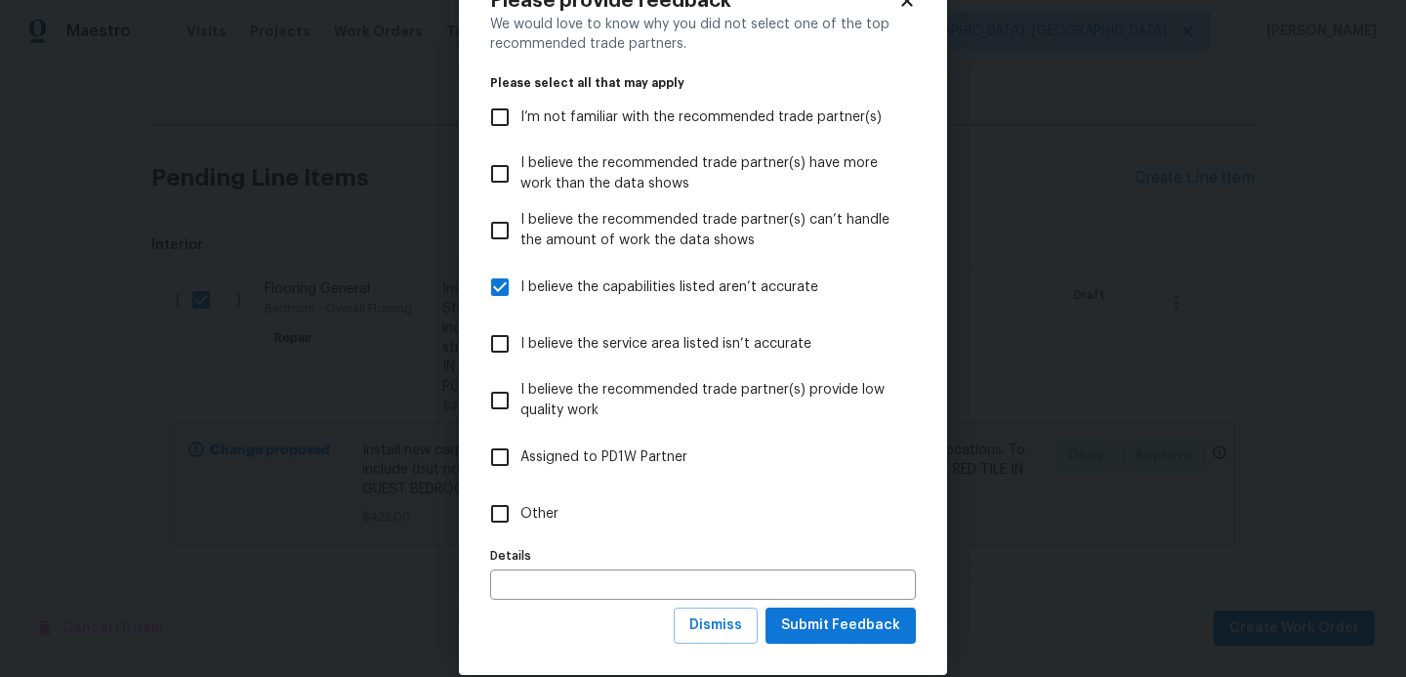
scroll to position [97, 0]
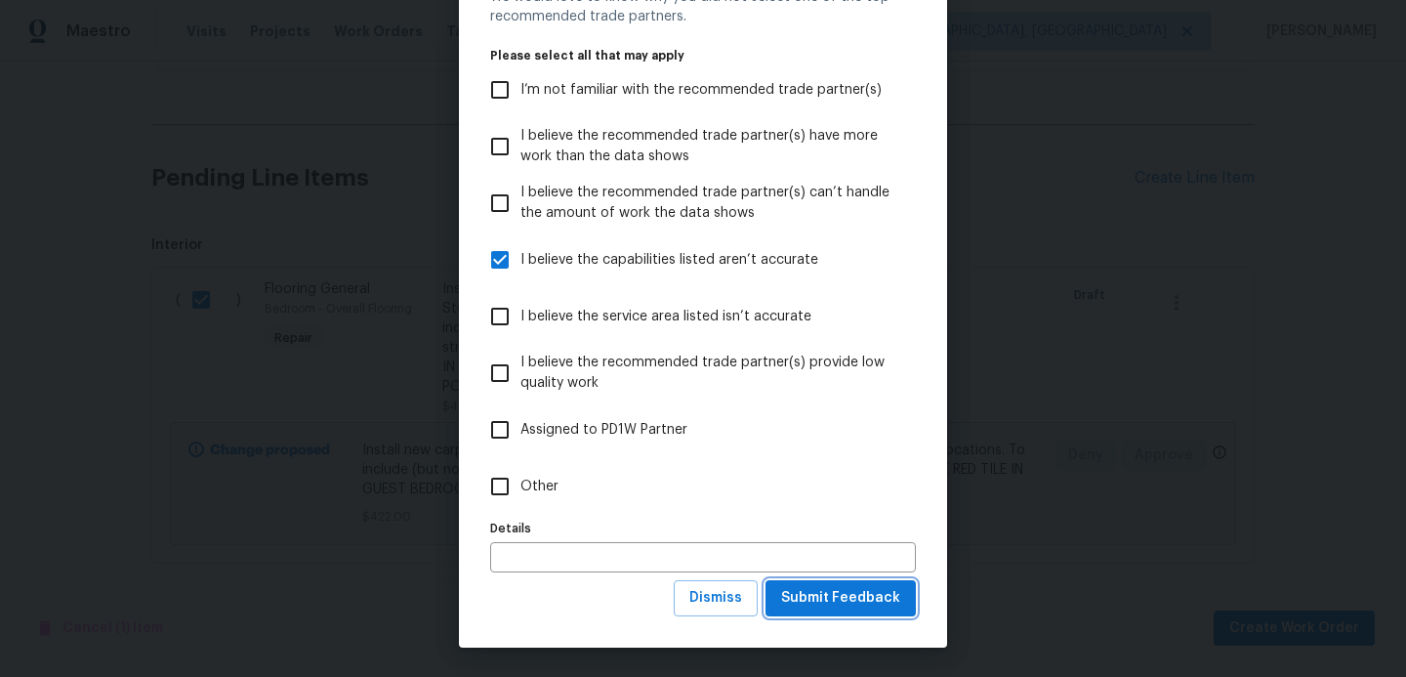
click at [844, 615] on button "Submit Feedback" at bounding box center [841, 598] width 150 height 36
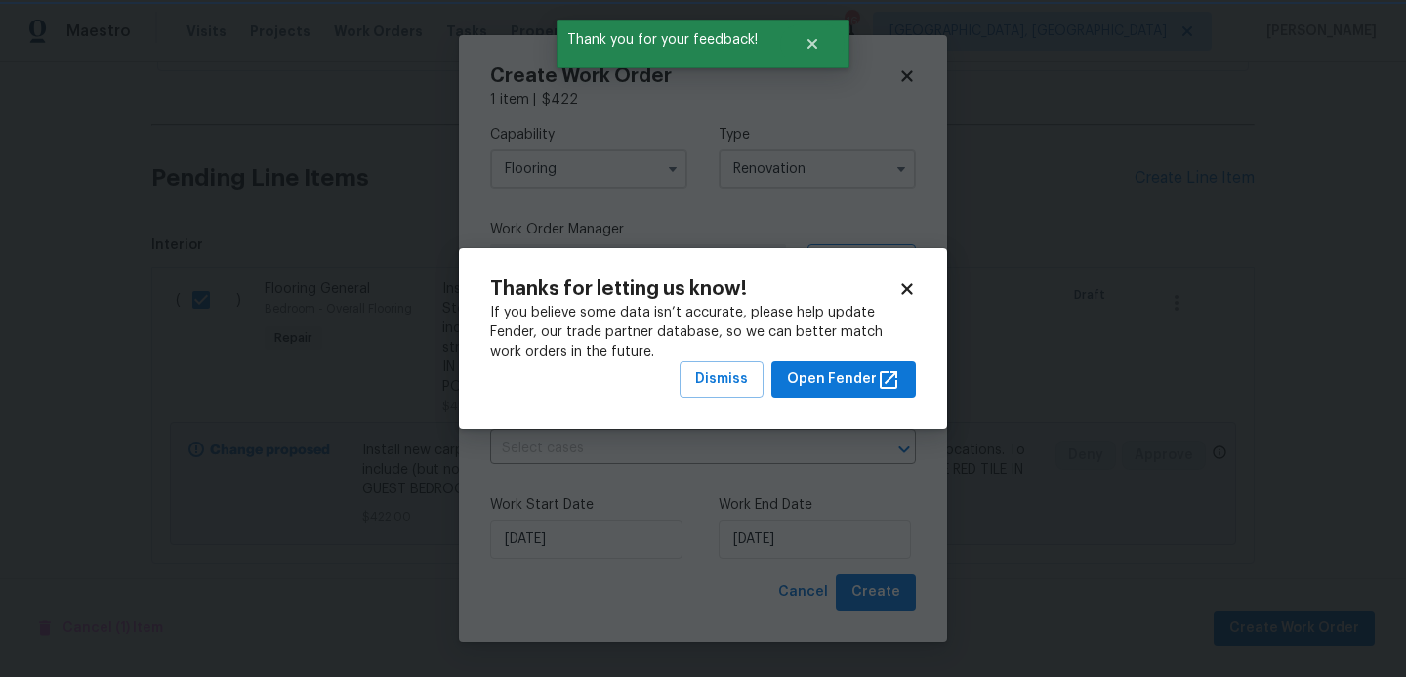
scroll to position [0, 0]
click at [728, 374] on span "Dismiss" at bounding box center [721, 379] width 53 height 24
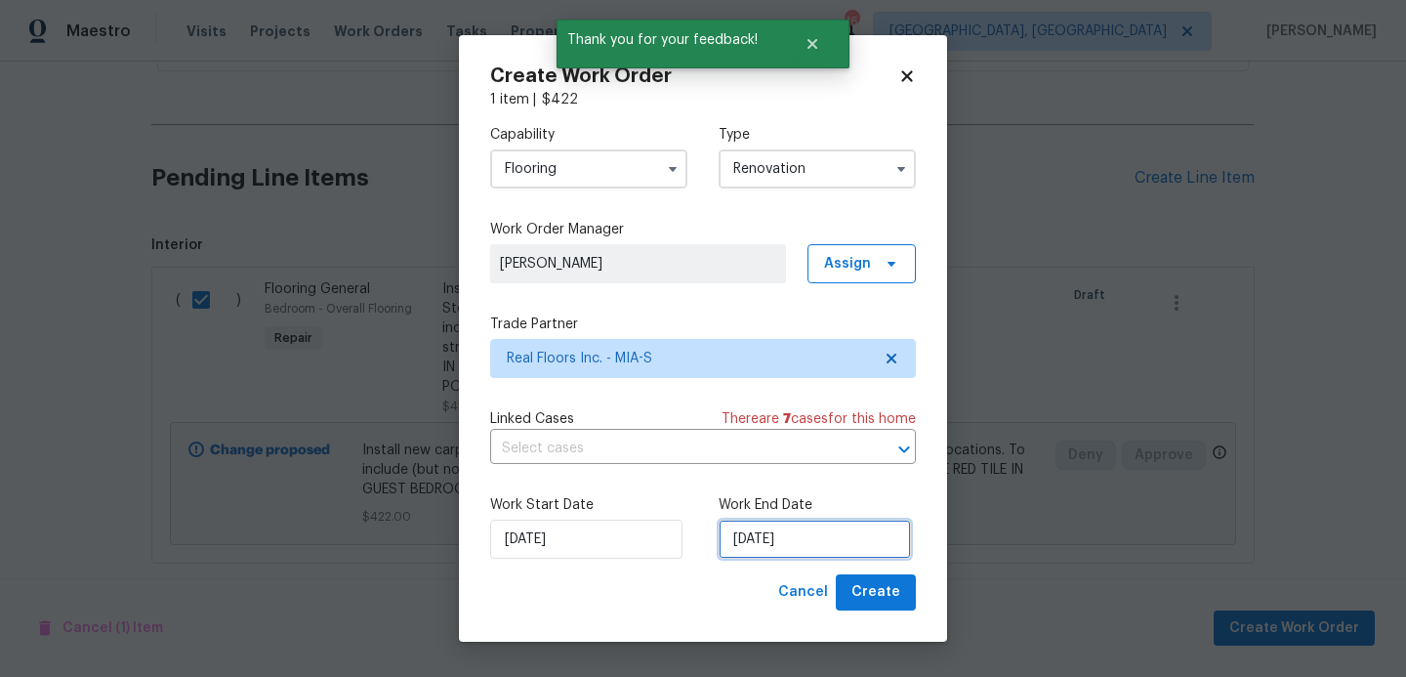
click at [814, 553] on input "[DATE]" at bounding box center [815, 539] width 192 height 39
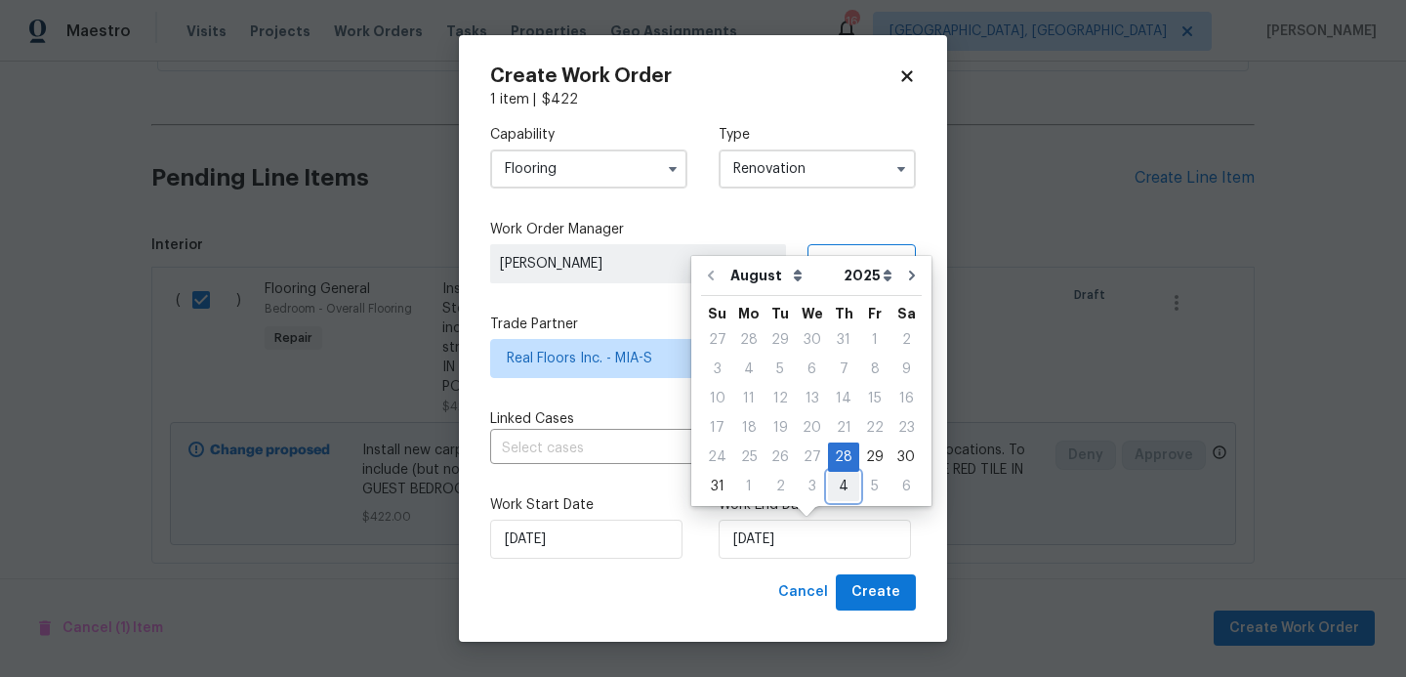
click at [833, 483] on div "4" at bounding box center [843, 486] width 31 height 27
type input "[DATE]"
select select "8"
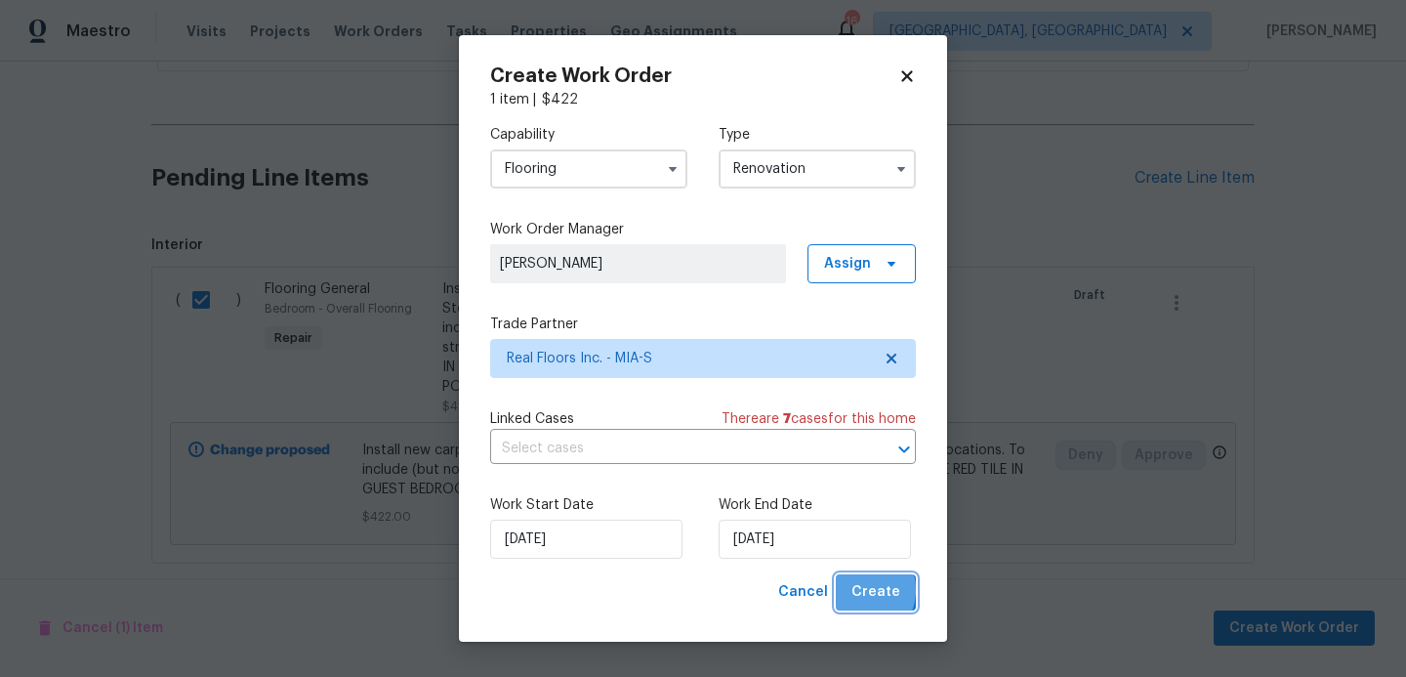
click at [860, 591] on span "Create" at bounding box center [876, 592] width 49 height 24
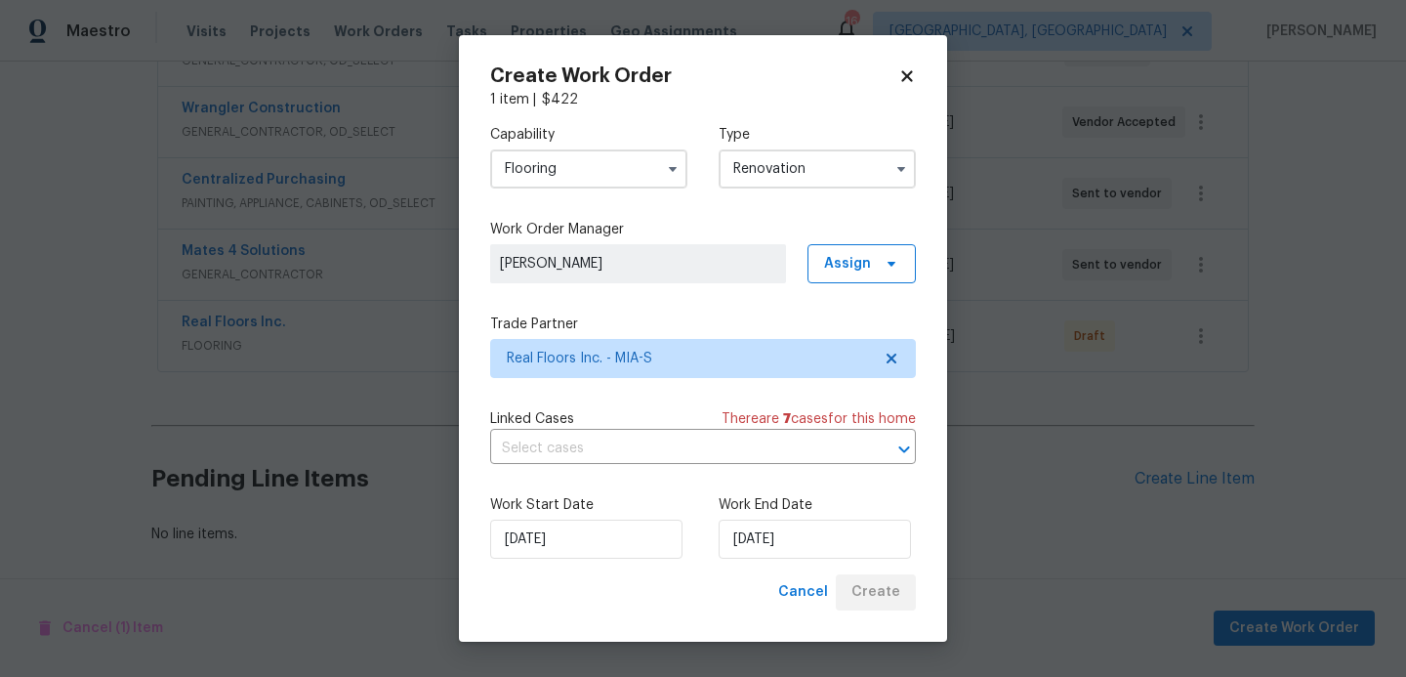
scroll to position [492, 0]
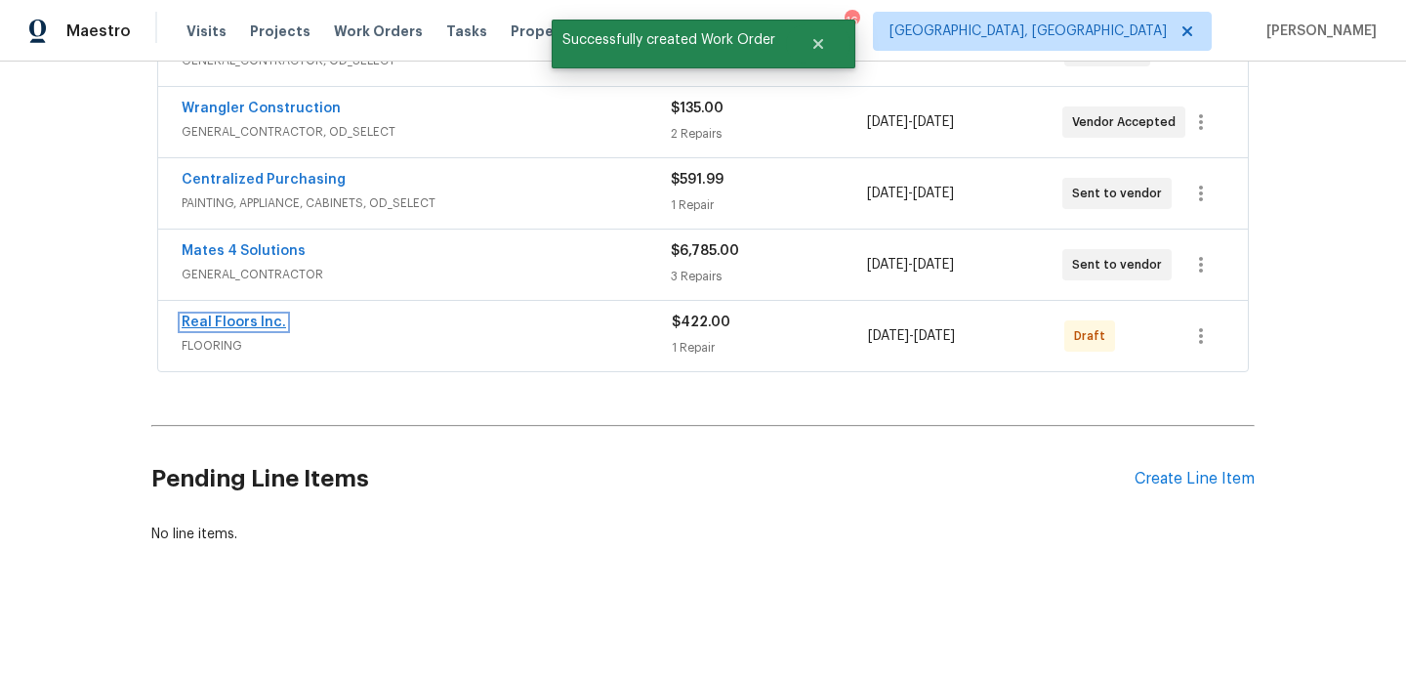
click at [262, 325] on link "Real Floors Inc." at bounding box center [234, 322] width 104 height 14
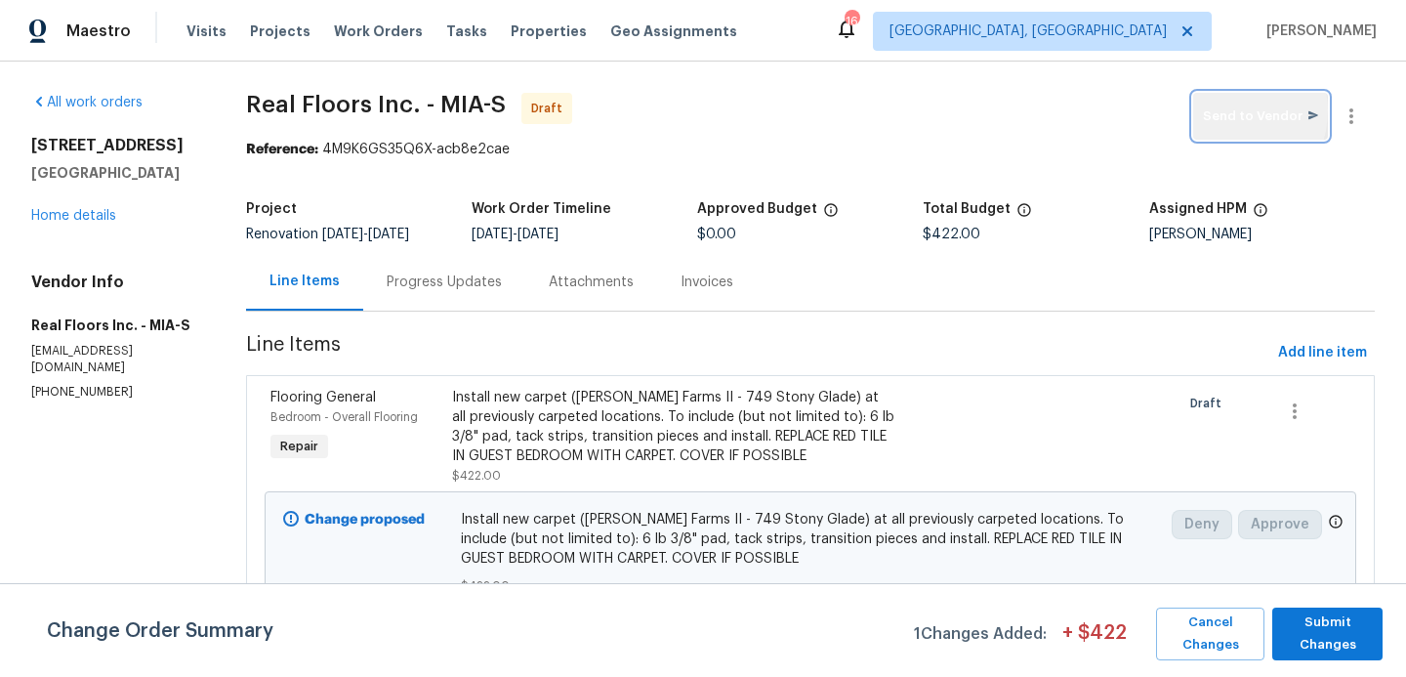
click at [1231, 110] on span "Send to Vendor" at bounding box center [1260, 116] width 115 height 22
click at [450, 281] on div "Progress Updates" at bounding box center [444, 282] width 115 height 20
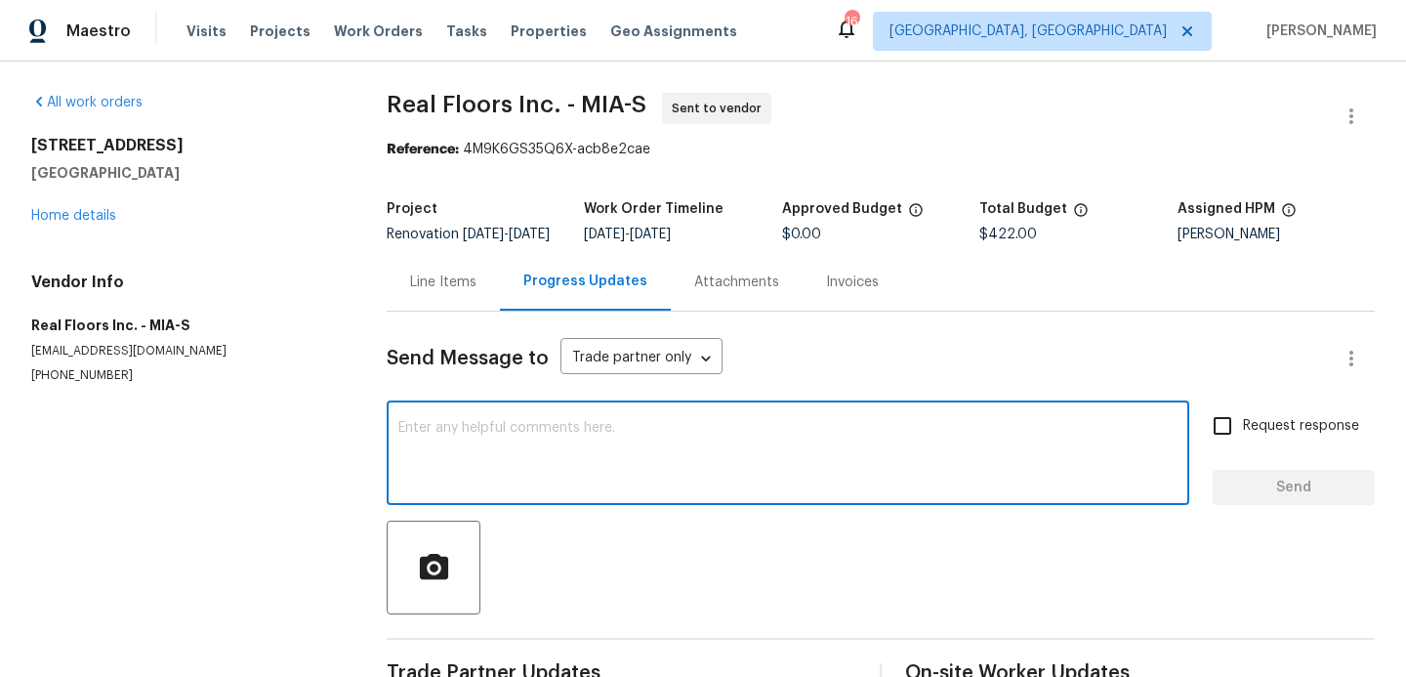
click at [477, 443] on textarea at bounding box center [787, 455] width 779 height 68
type textarea "R"
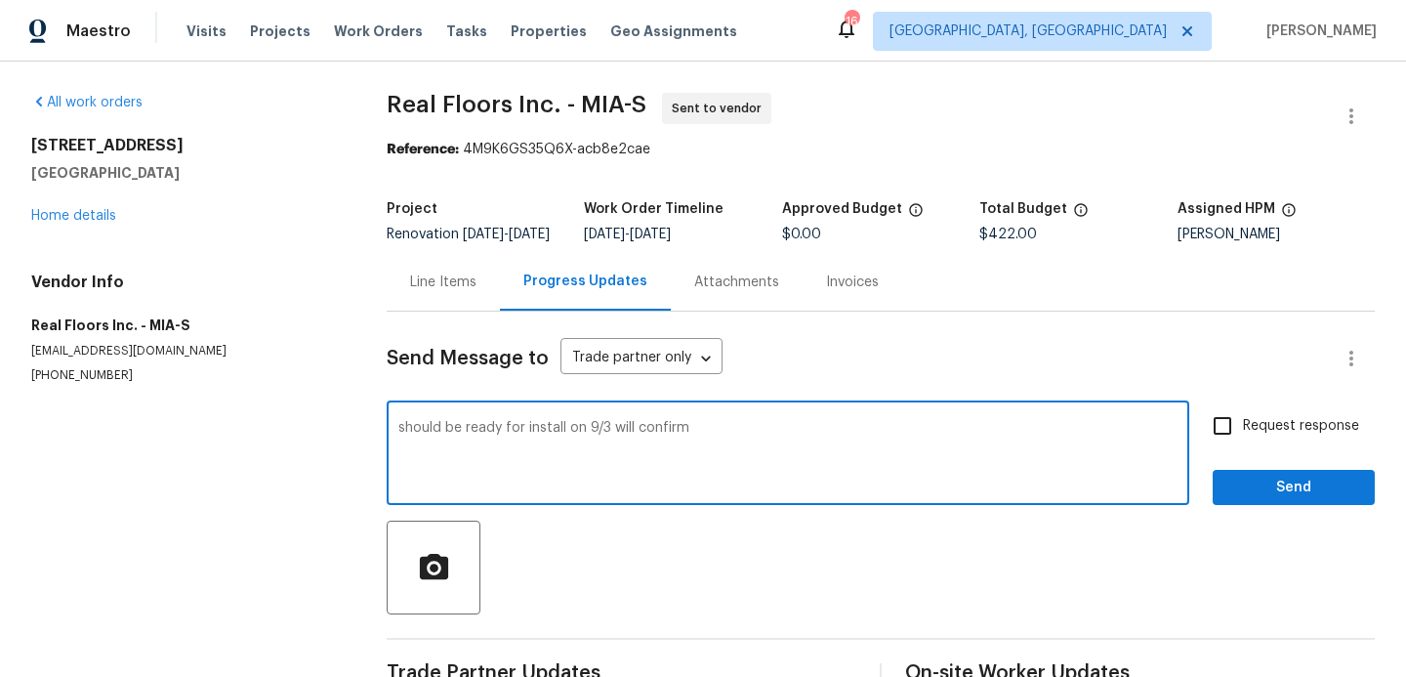
type textarea "should be ready for install on 9/3 will confirm"
click at [1227, 442] on input "Request response" at bounding box center [1222, 425] width 41 height 41
checkbox input "true"
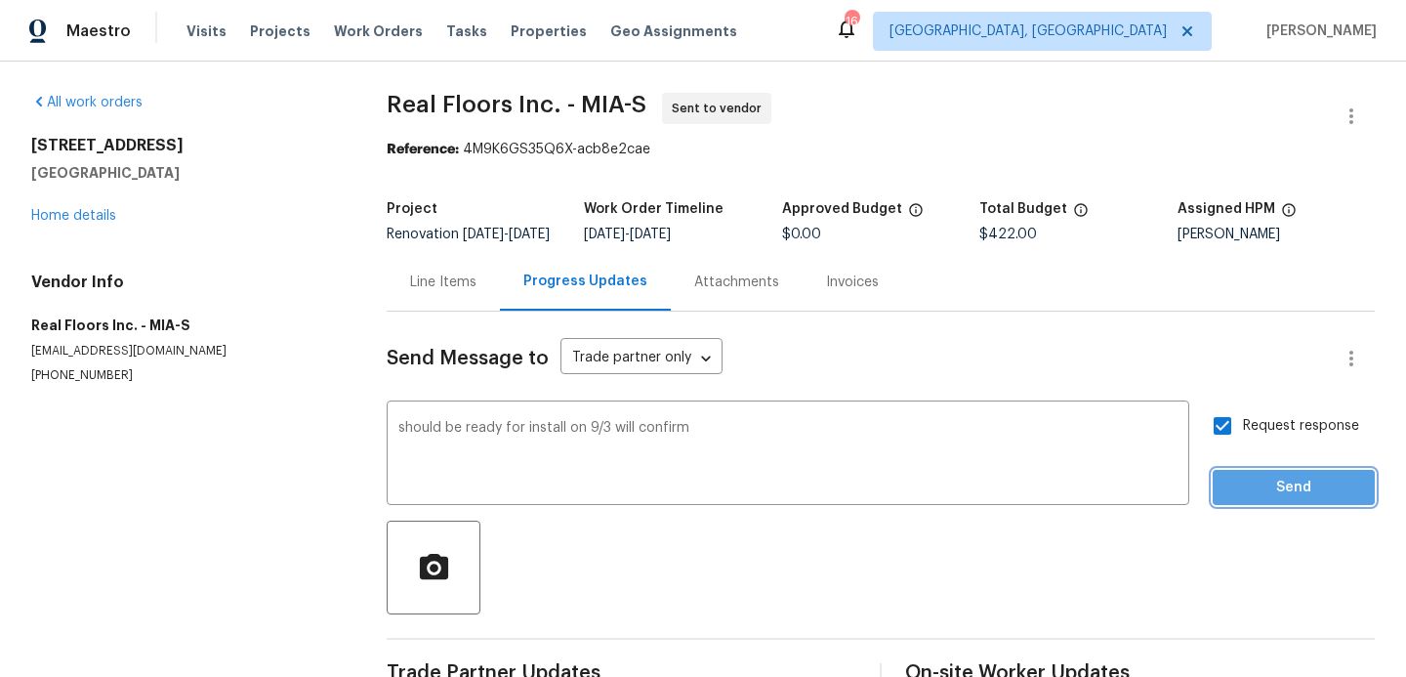
click at [1239, 500] on span "Send" at bounding box center [1294, 488] width 131 height 24
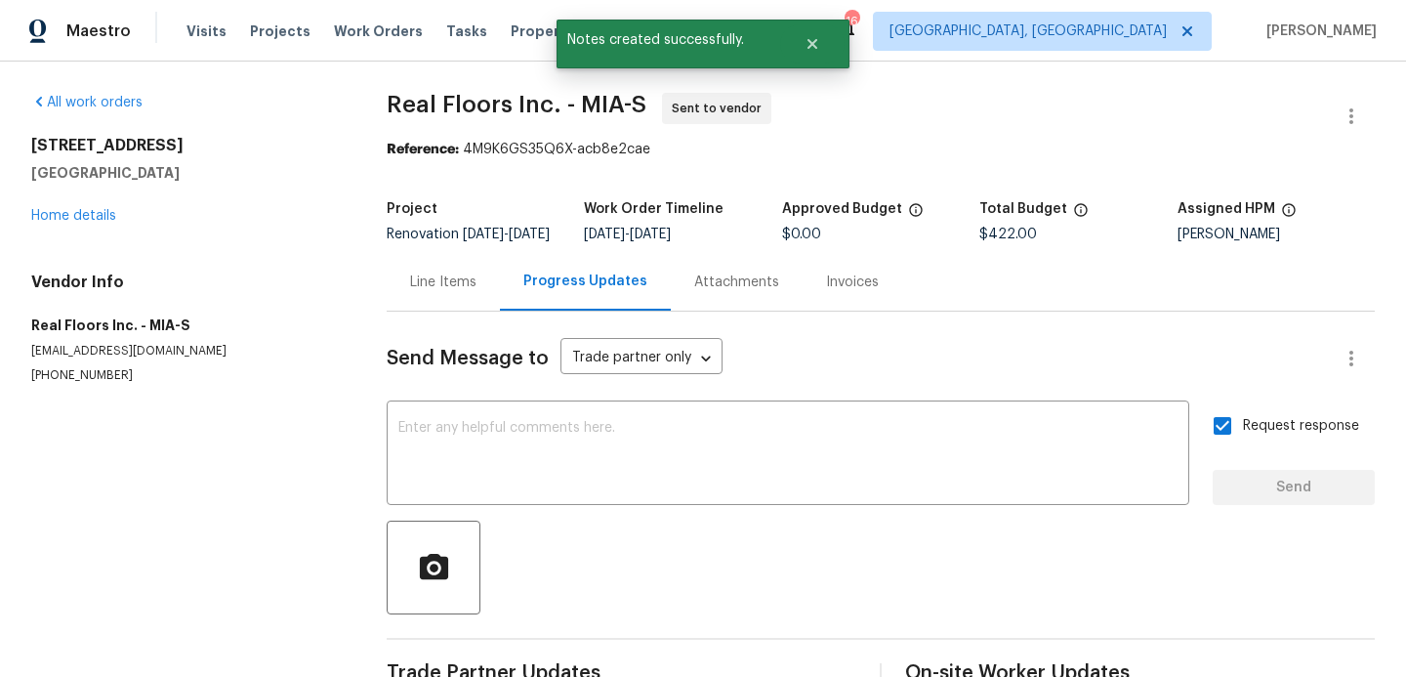
click at [445, 292] on div "Line Items" at bounding box center [443, 282] width 66 height 20
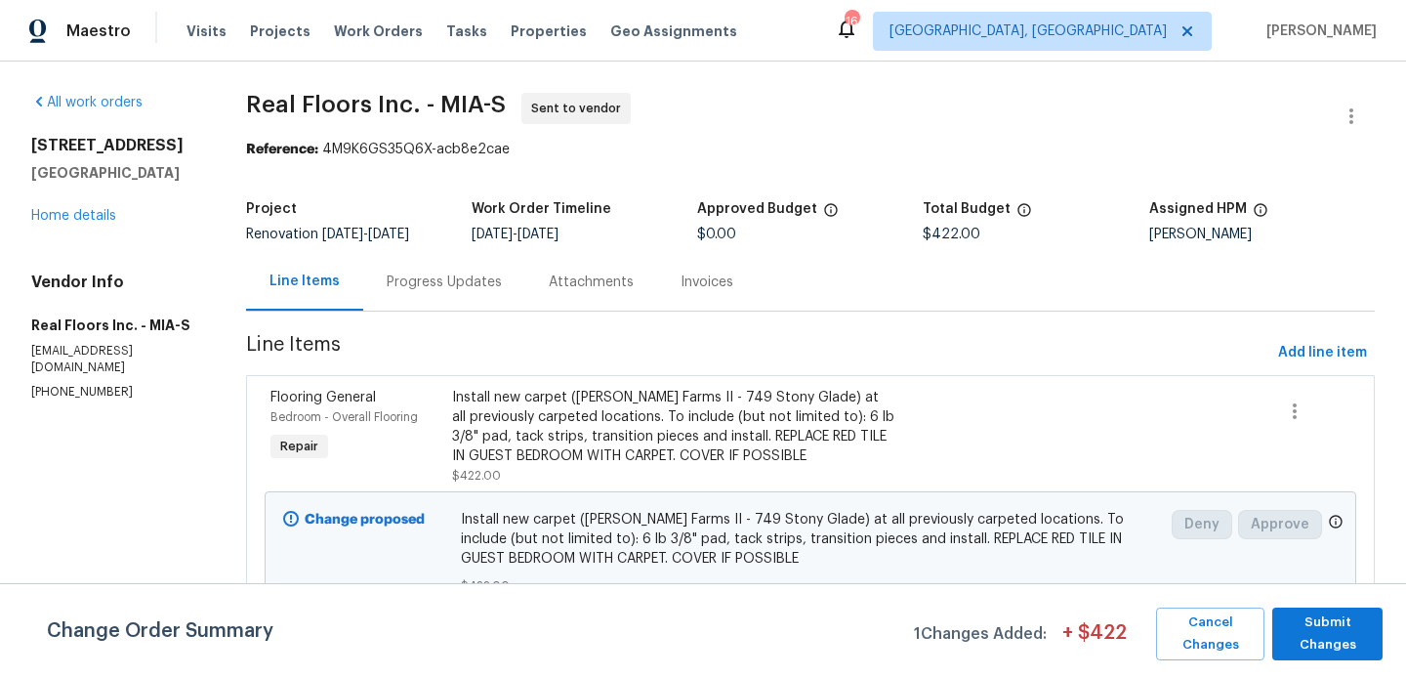
scroll to position [11, 0]
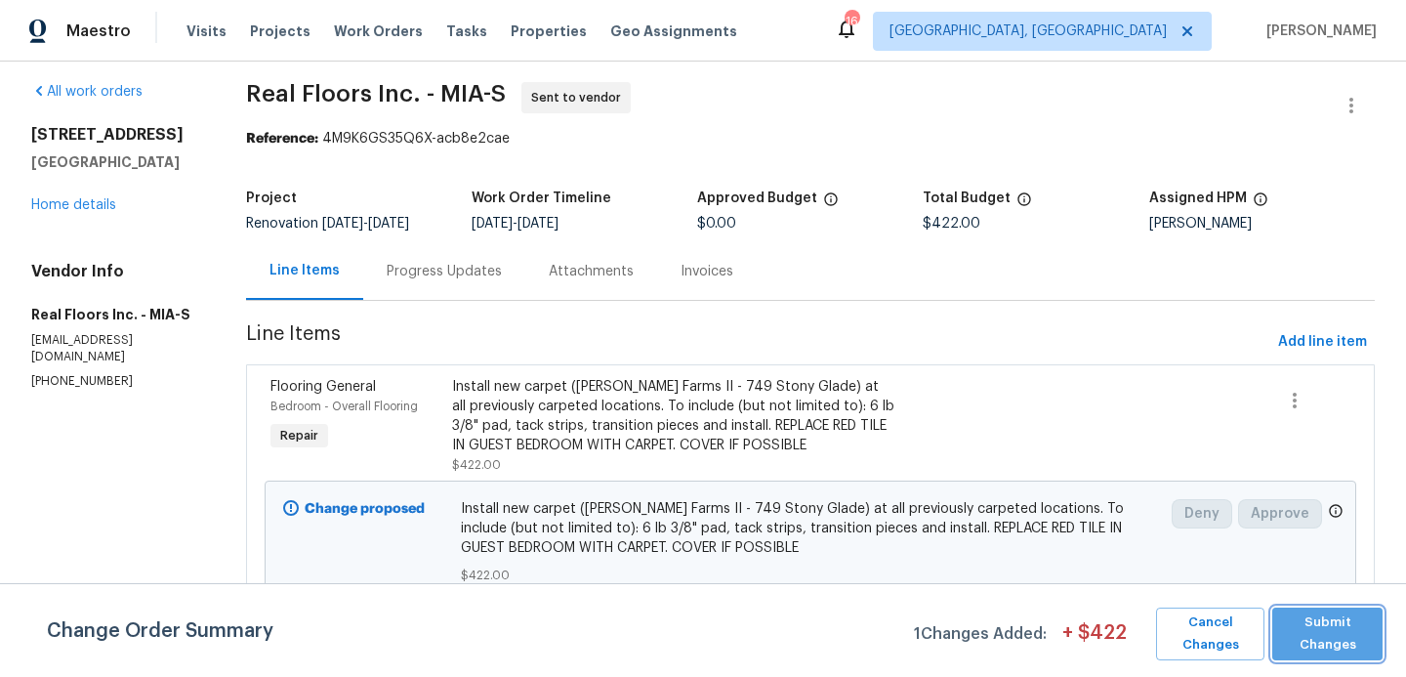
click at [1309, 637] on span "Submit Changes" at bounding box center [1327, 633] width 91 height 45
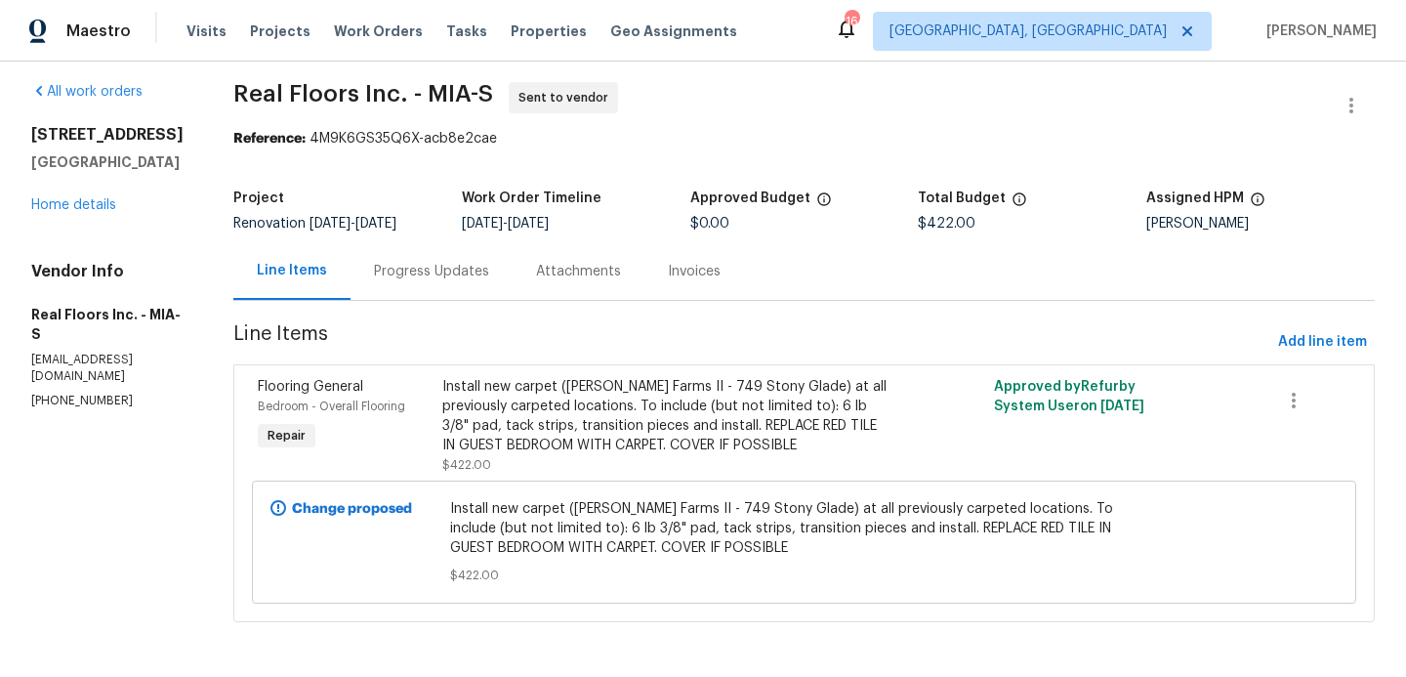
scroll to position [0, 0]
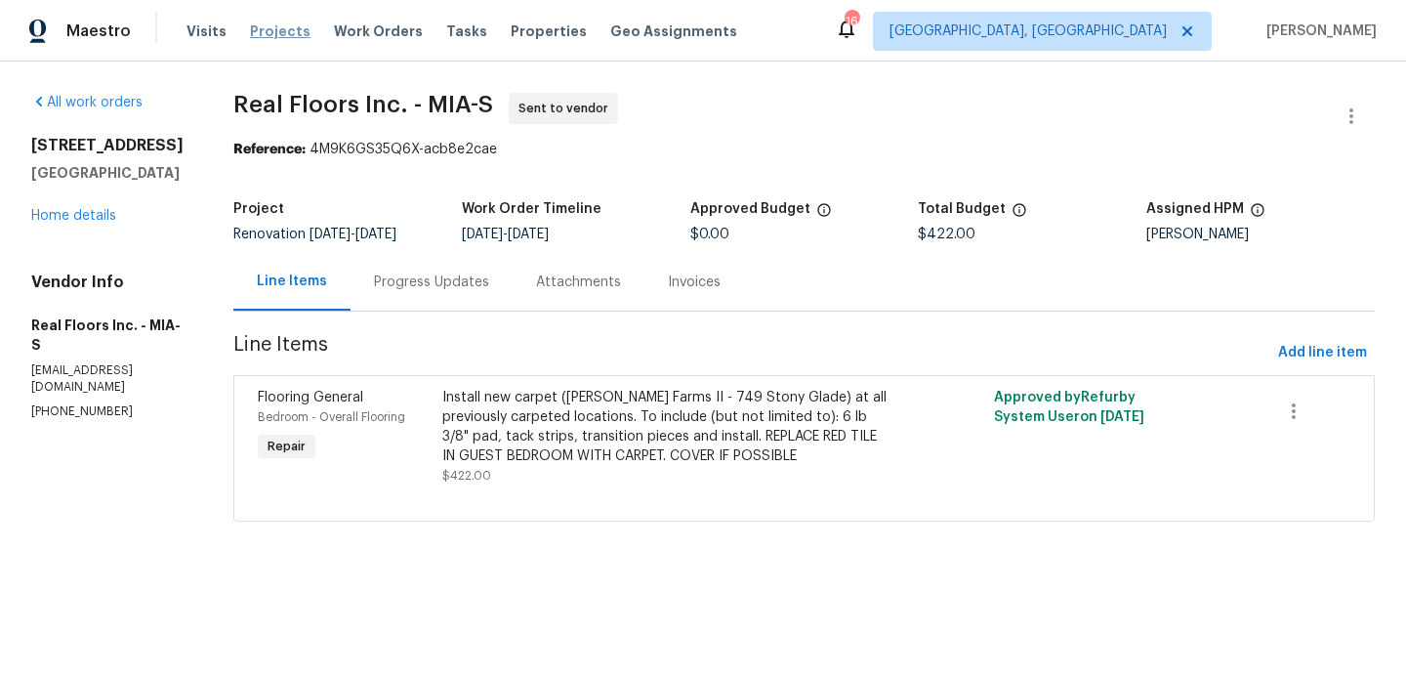
click at [290, 32] on span "Projects" at bounding box center [280, 31] width 61 height 20
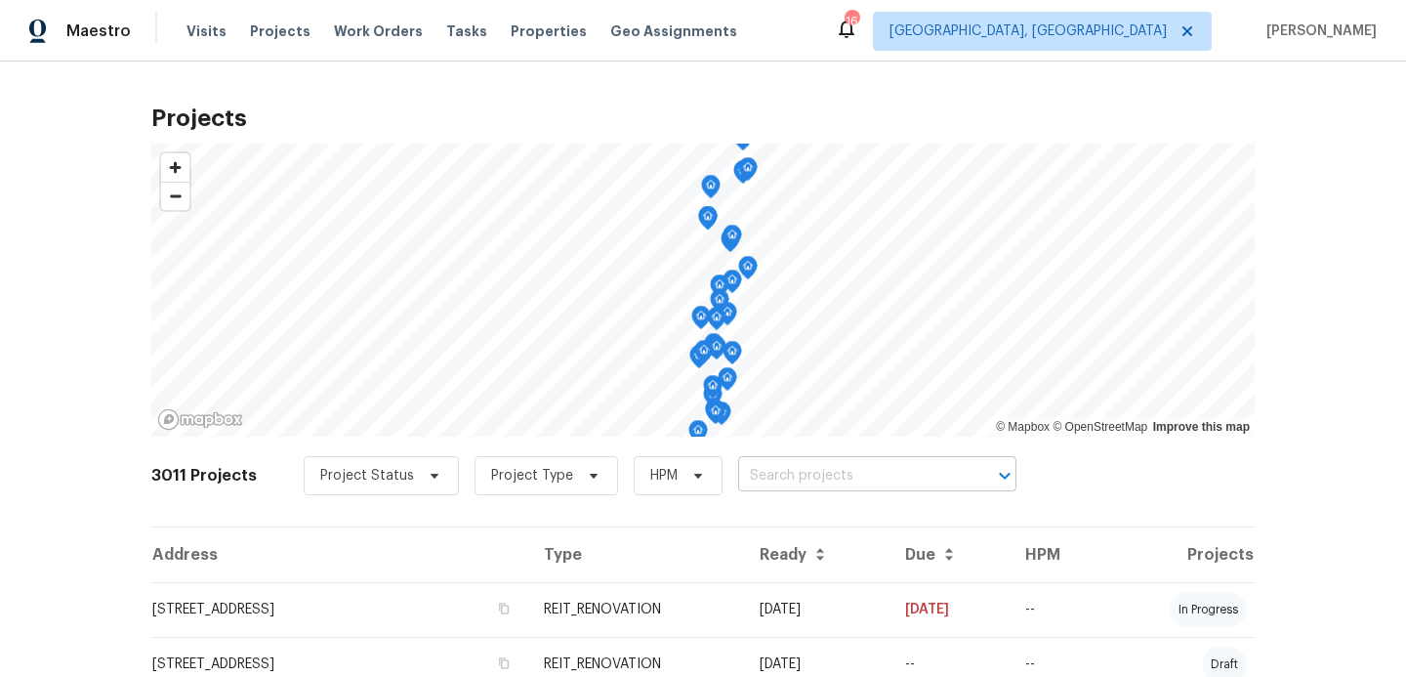
click at [780, 463] on input "text" at bounding box center [850, 476] width 224 height 30
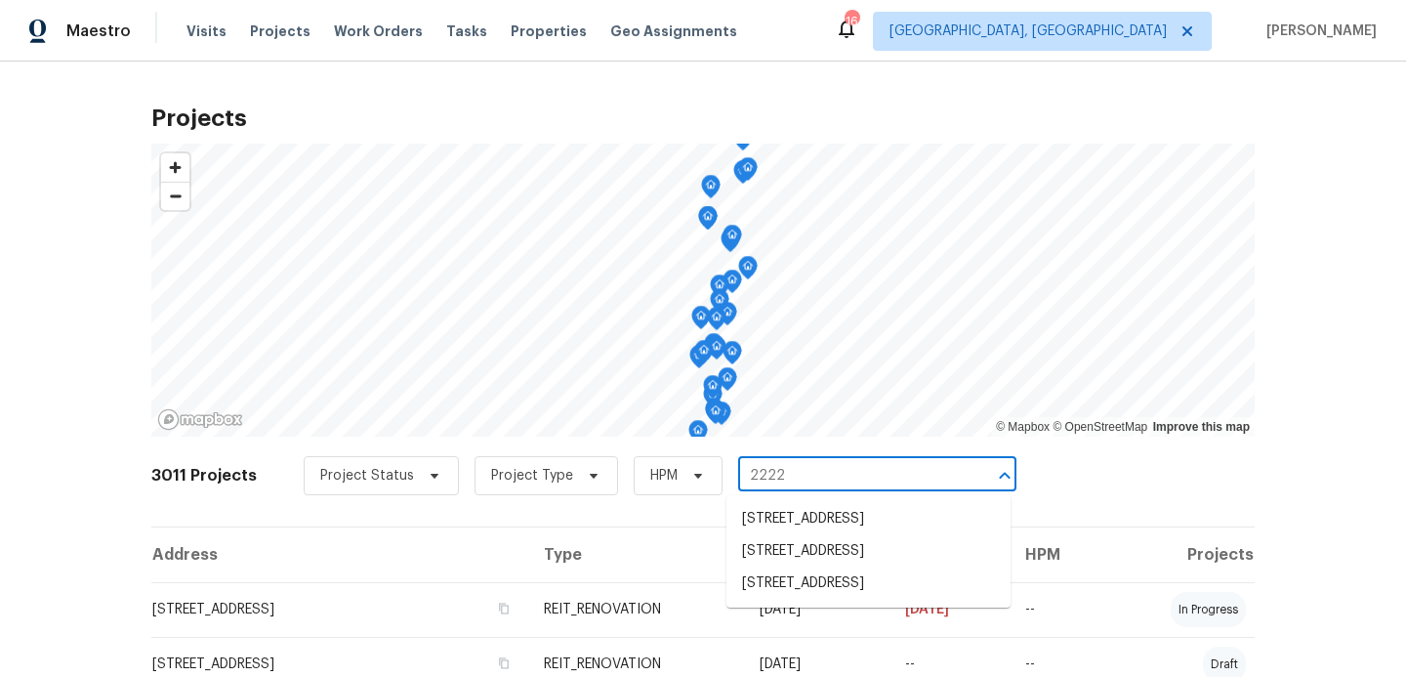
type input "22226"
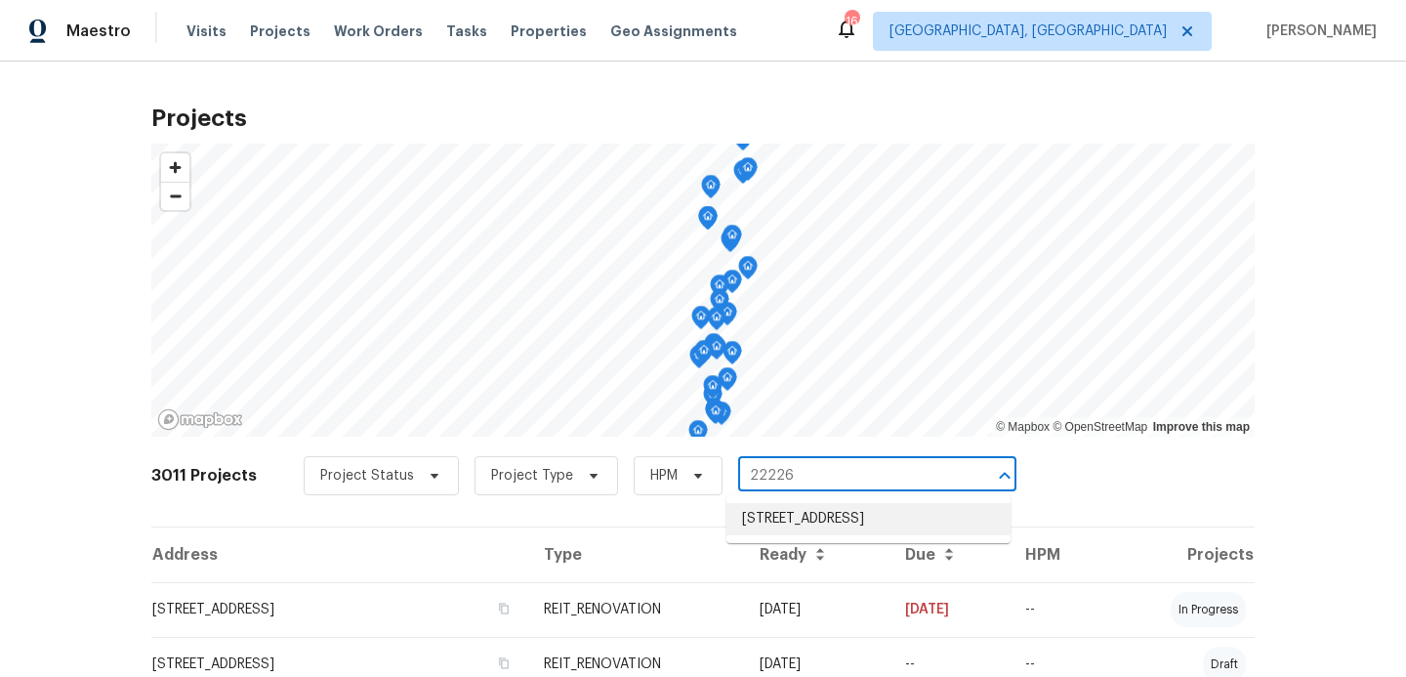
click at [780, 506] on li "[STREET_ADDRESS]" at bounding box center [869, 519] width 284 height 32
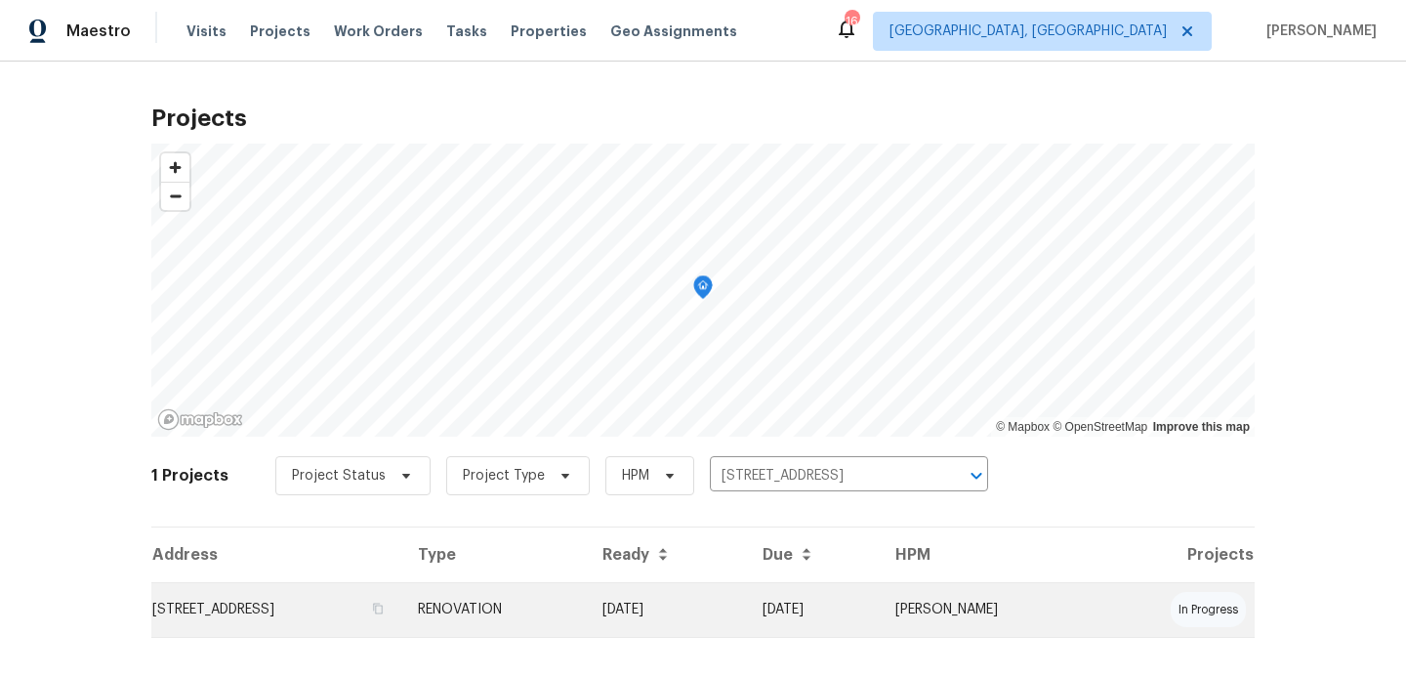
click at [360, 599] on td "[STREET_ADDRESS]" at bounding box center [276, 609] width 251 height 55
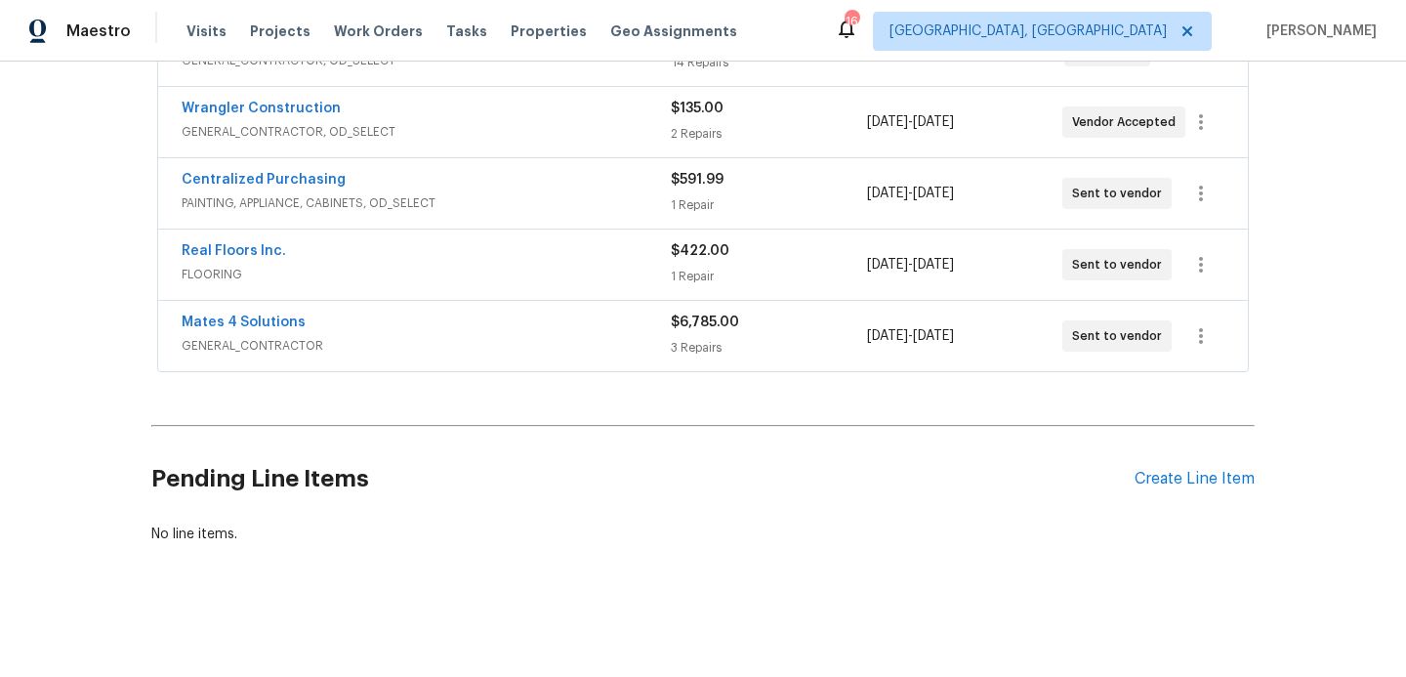
scroll to position [491, 0]
click at [1189, 483] on div "Create Line Item" at bounding box center [1195, 480] width 120 height 19
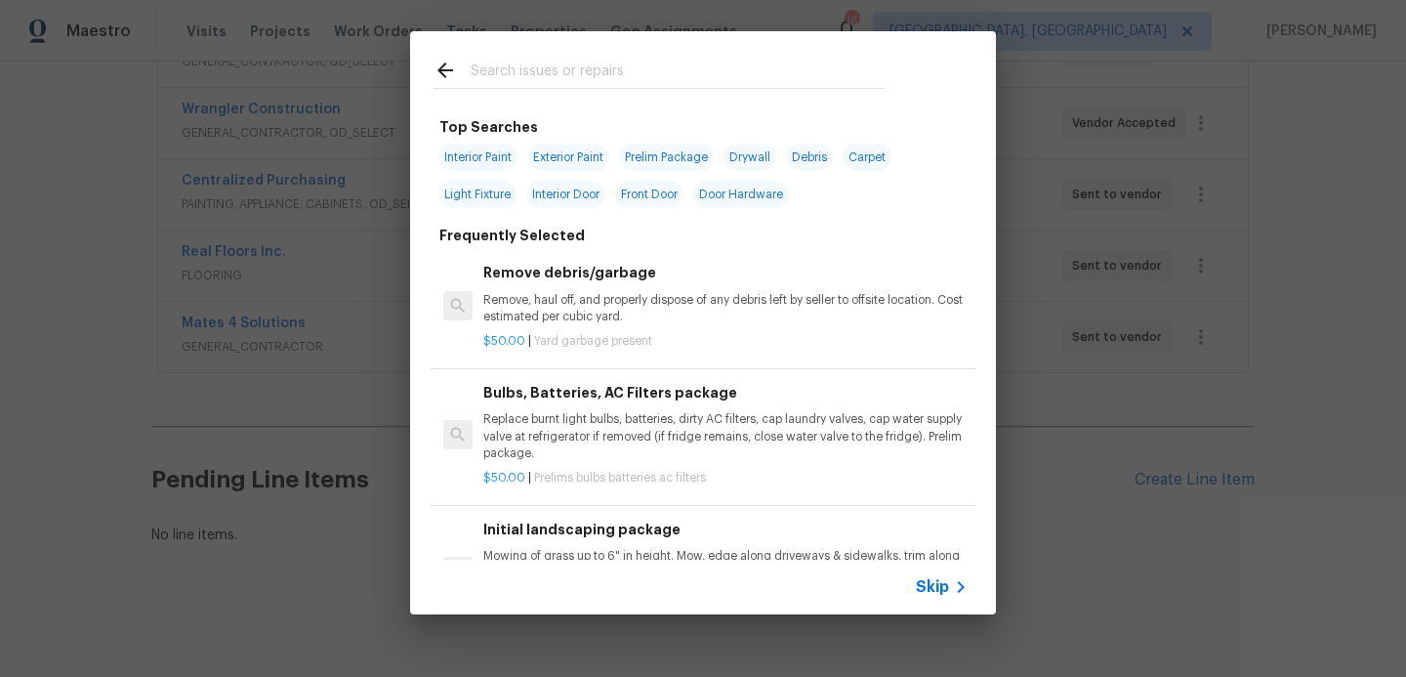
click at [497, 67] on input "text" at bounding box center [678, 73] width 414 height 29
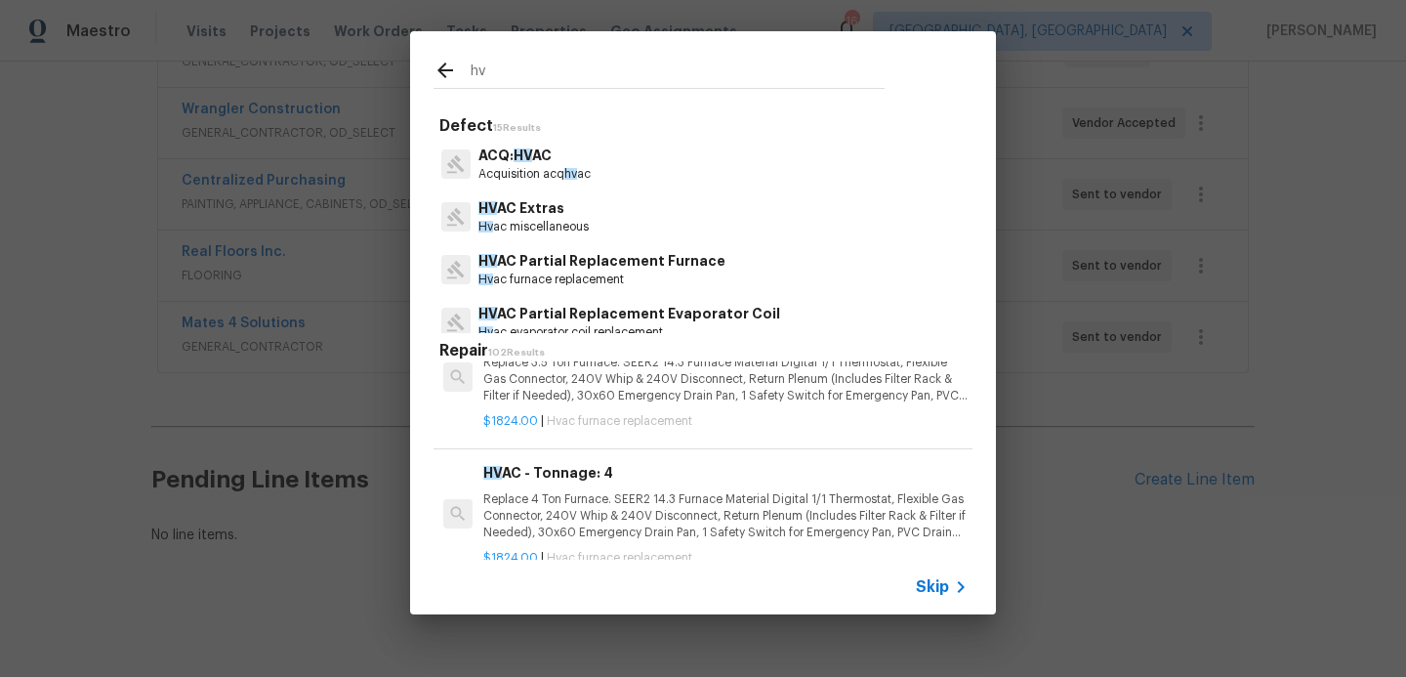
scroll to position [1143, 0]
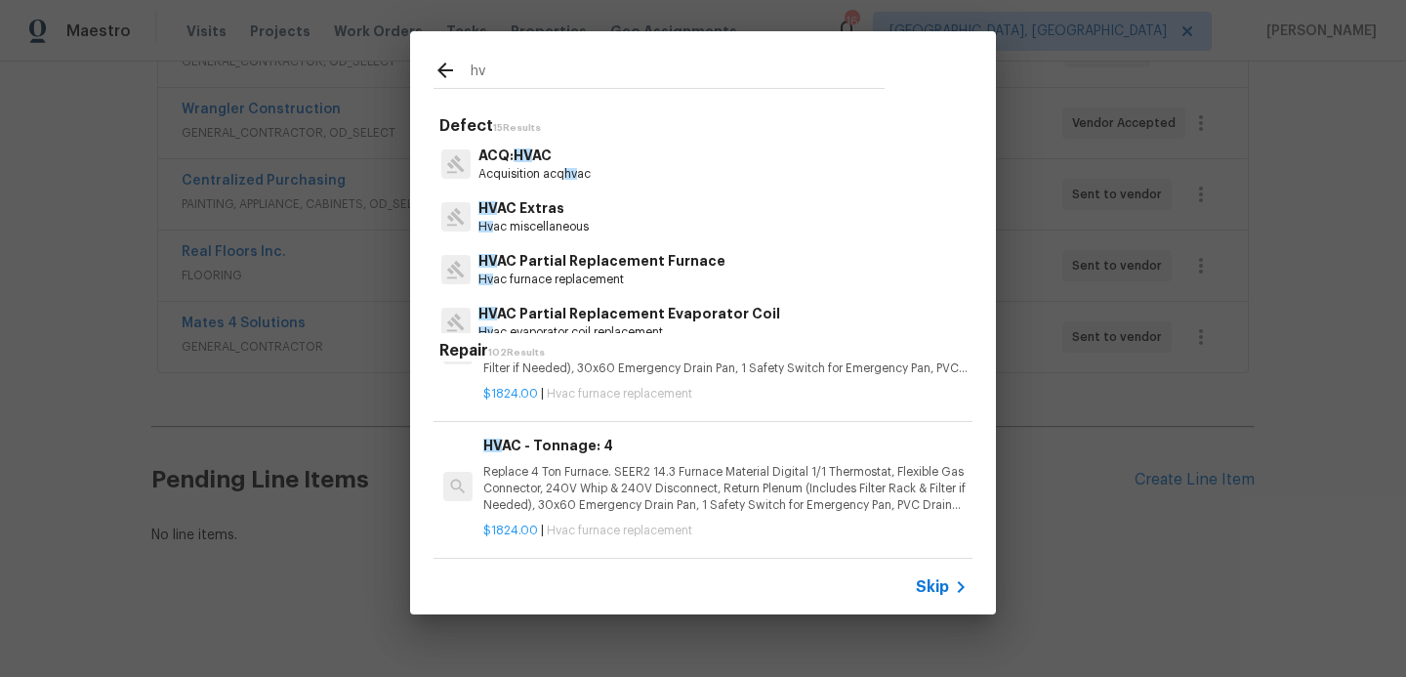
type input "hv"
click at [560, 474] on p "Replace 4 Ton Furnace. SEER2 14.3 Furnace Material Digital 1/1 Thermostat, Flex…" at bounding box center [725, 489] width 484 height 50
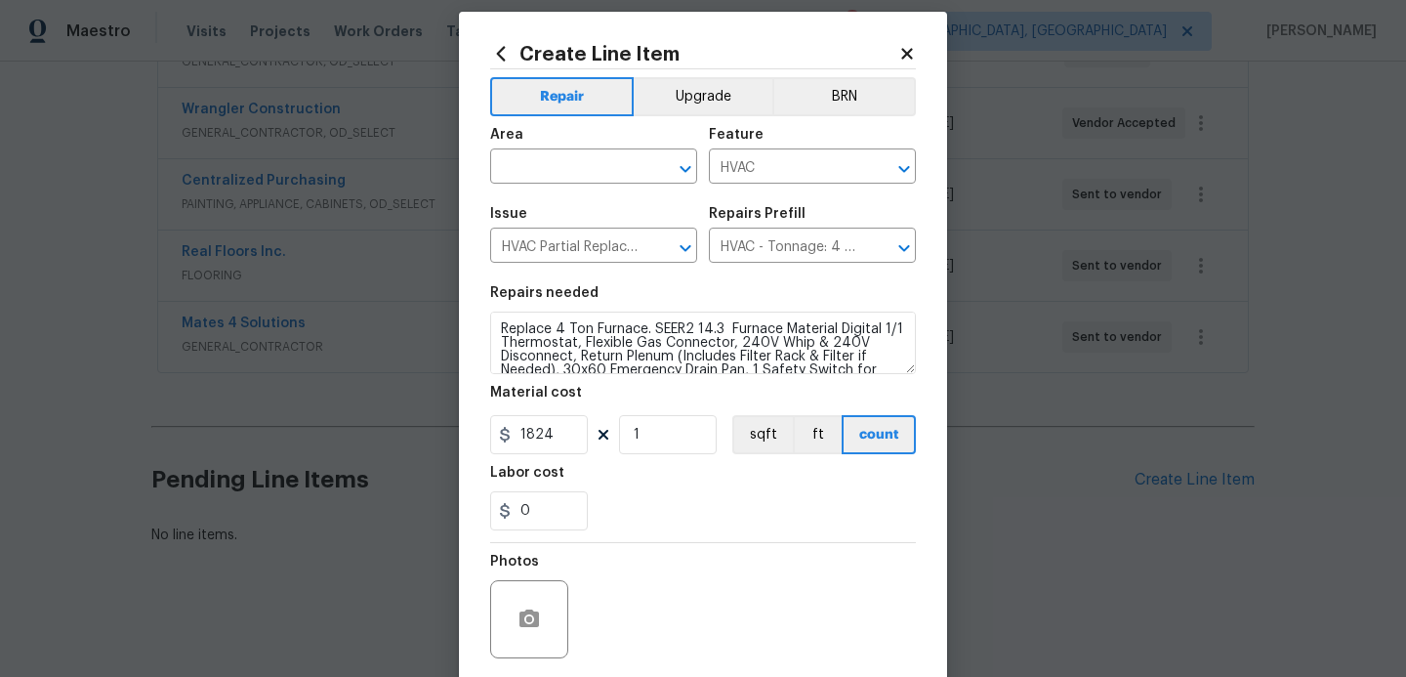
scroll to position [21, 0]
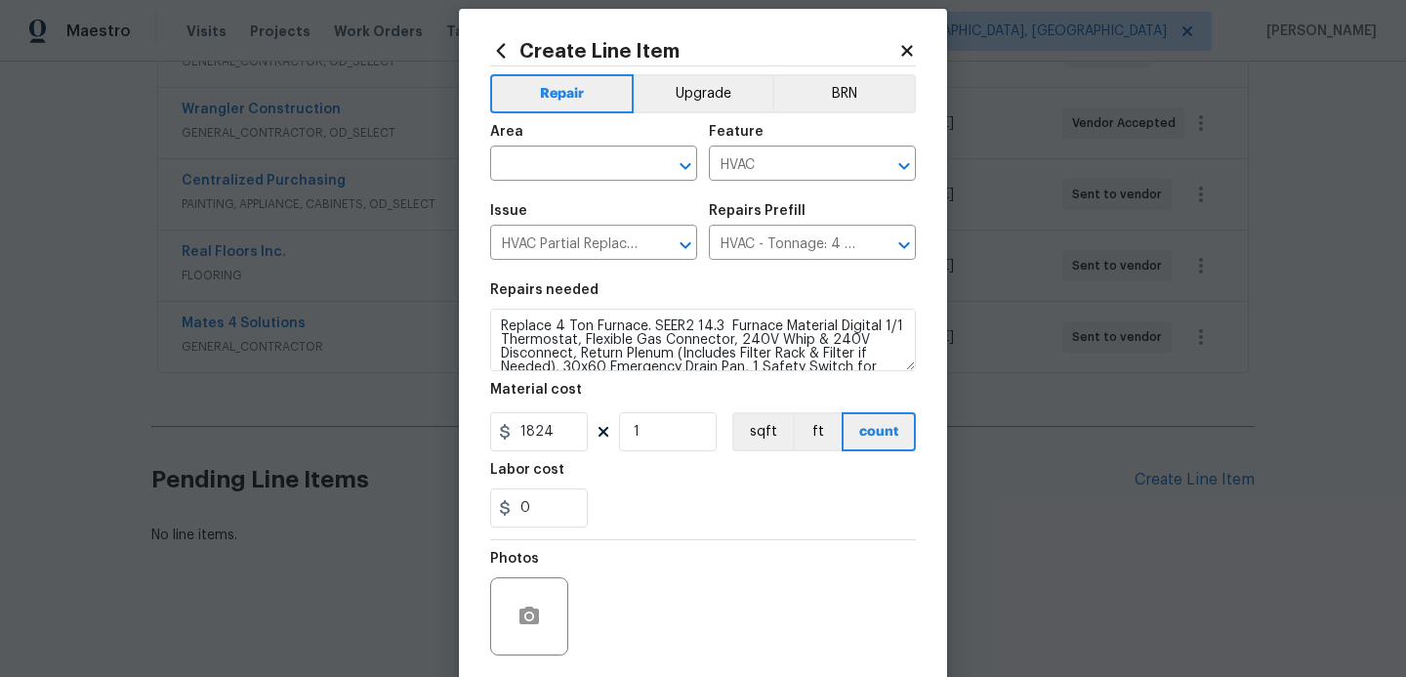
click at [498, 55] on icon at bounding box center [500, 50] width 21 height 21
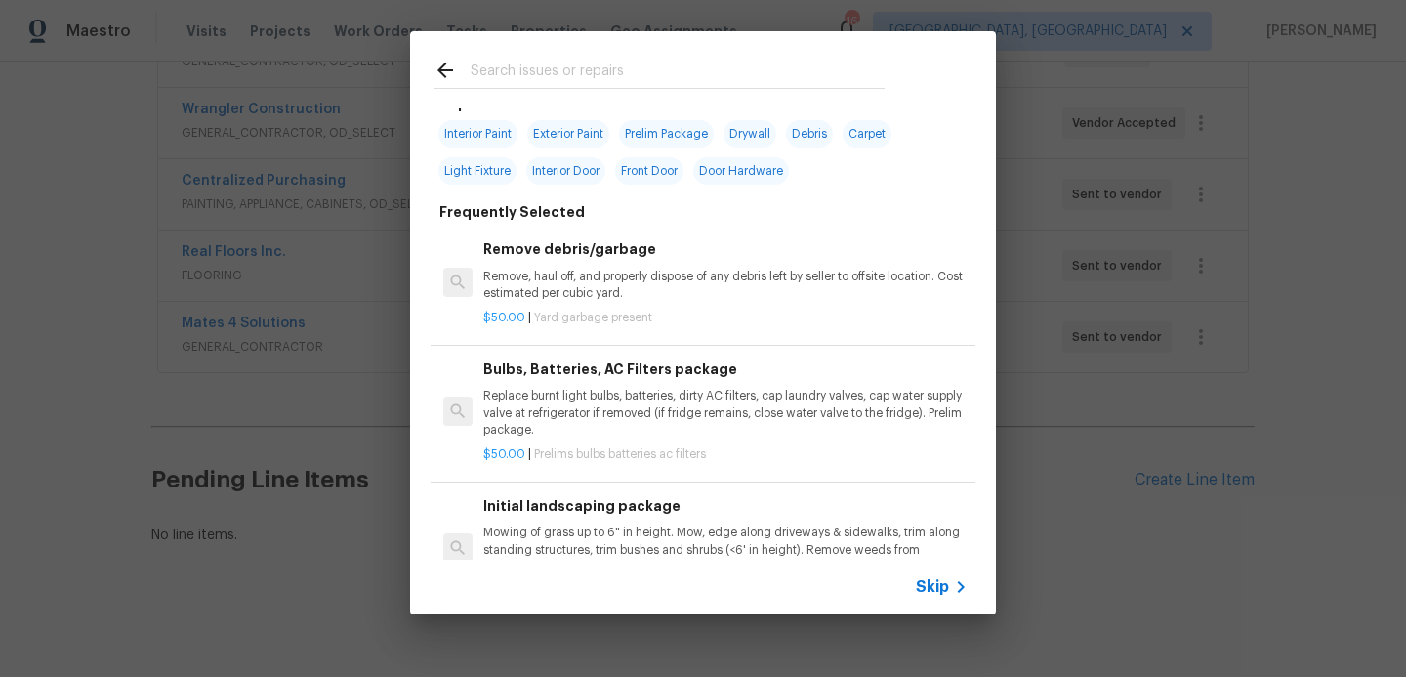
scroll to position [0, 0]
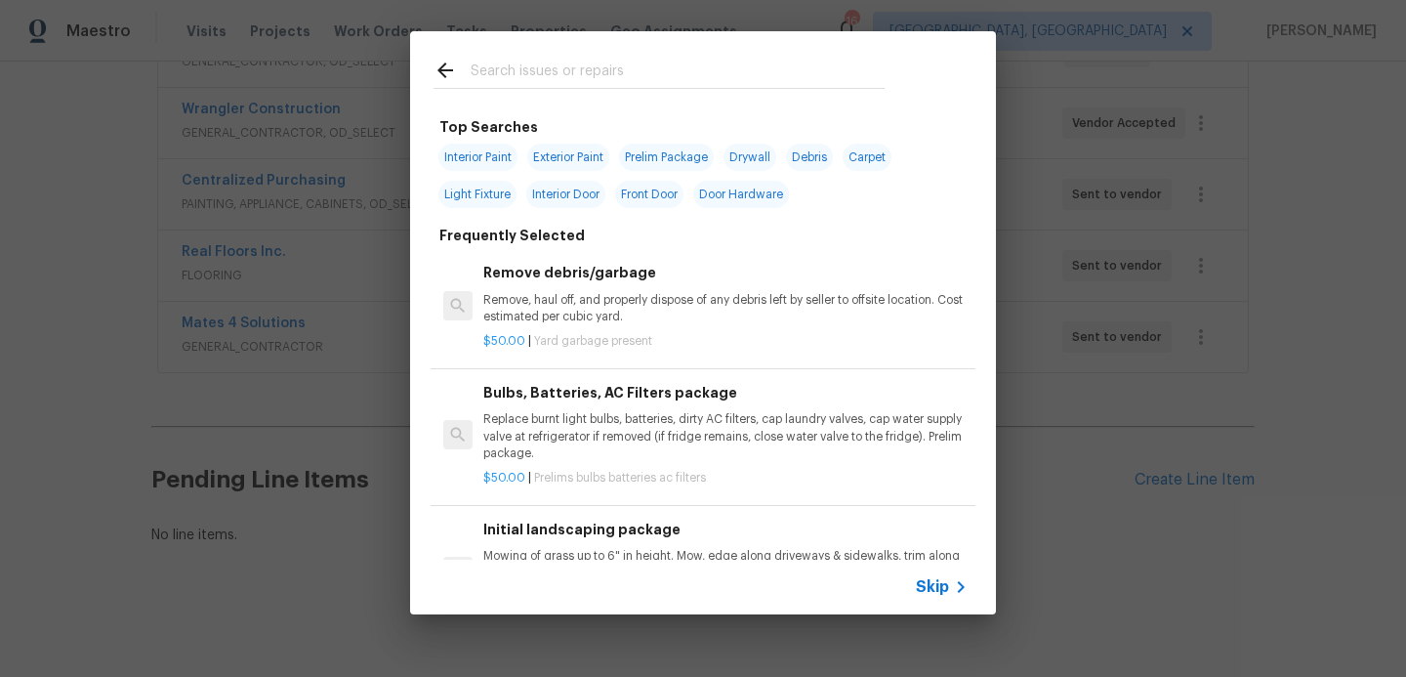
click at [927, 582] on span "Skip" at bounding box center [932, 587] width 33 height 20
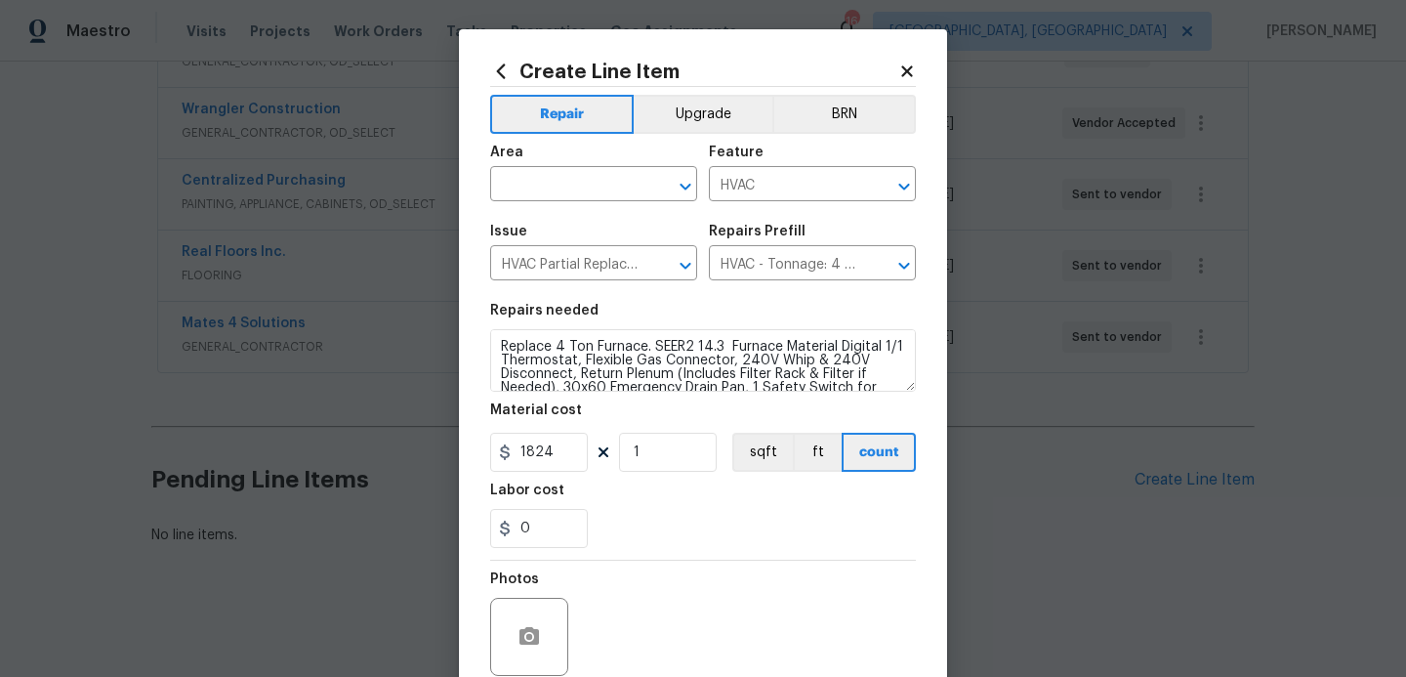
click at [909, 64] on icon at bounding box center [907, 72] width 18 height 18
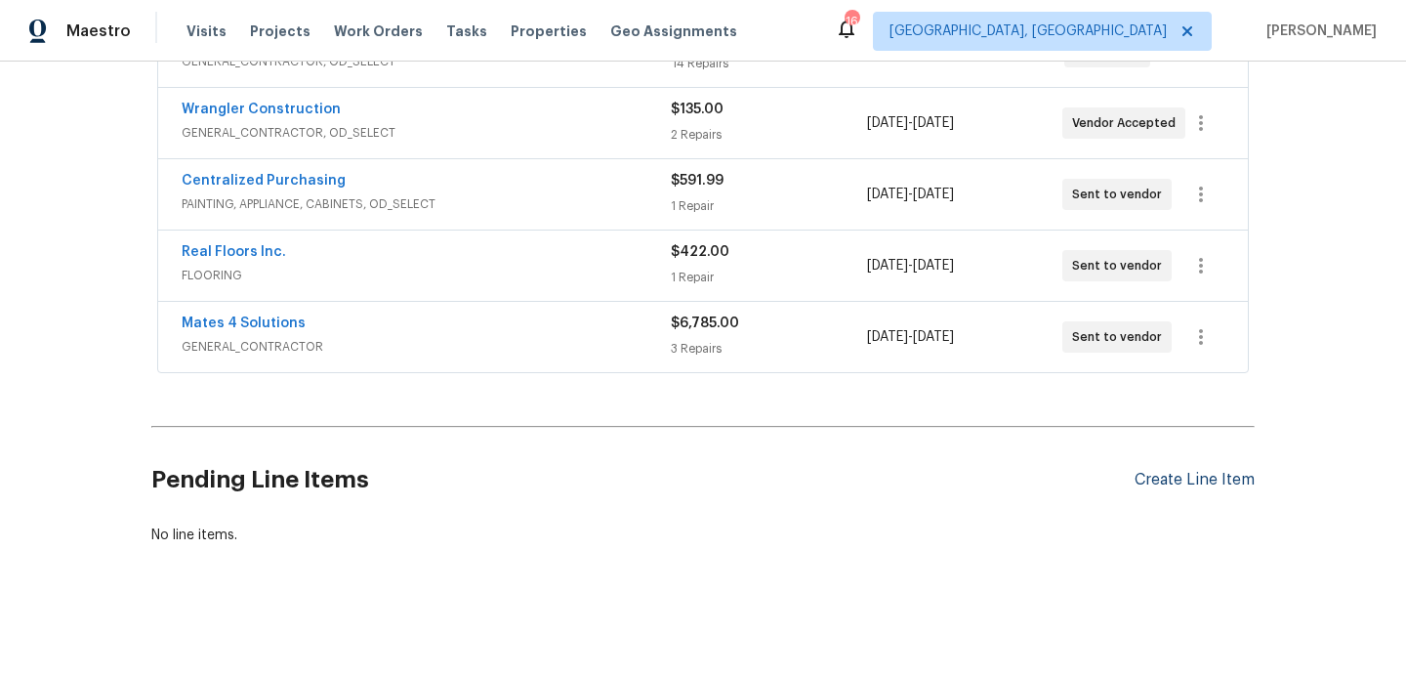
click at [1149, 478] on div "Create Line Item" at bounding box center [1195, 480] width 120 height 19
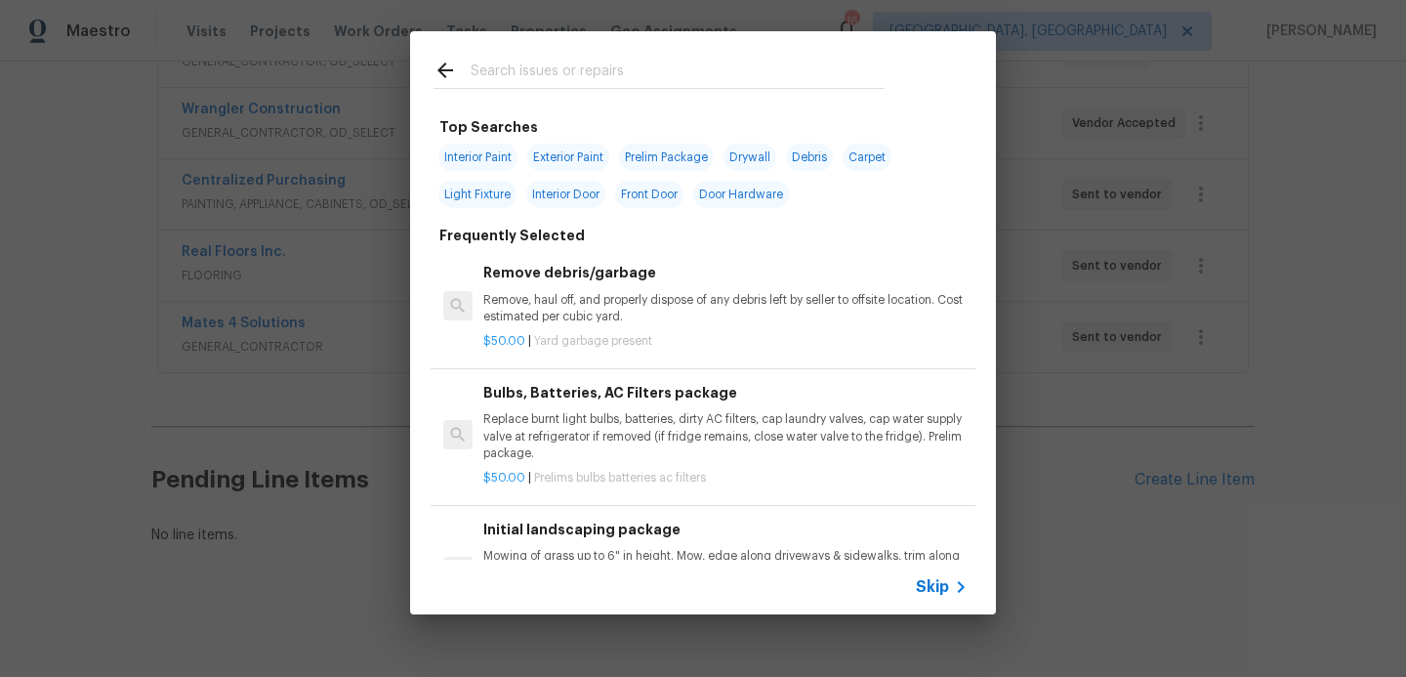
click at [942, 581] on span "Skip" at bounding box center [932, 587] width 33 height 20
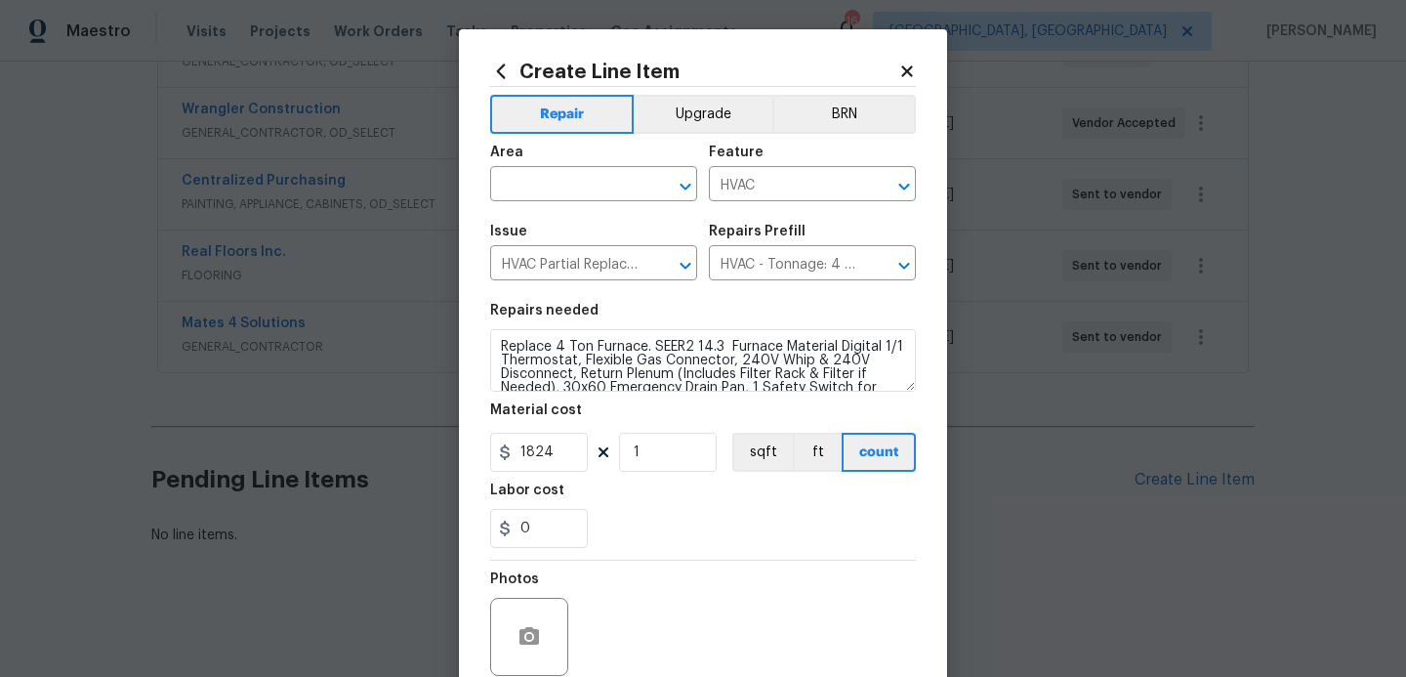
click at [907, 72] on icon at bounding box center [906, 70] width 11 height 11
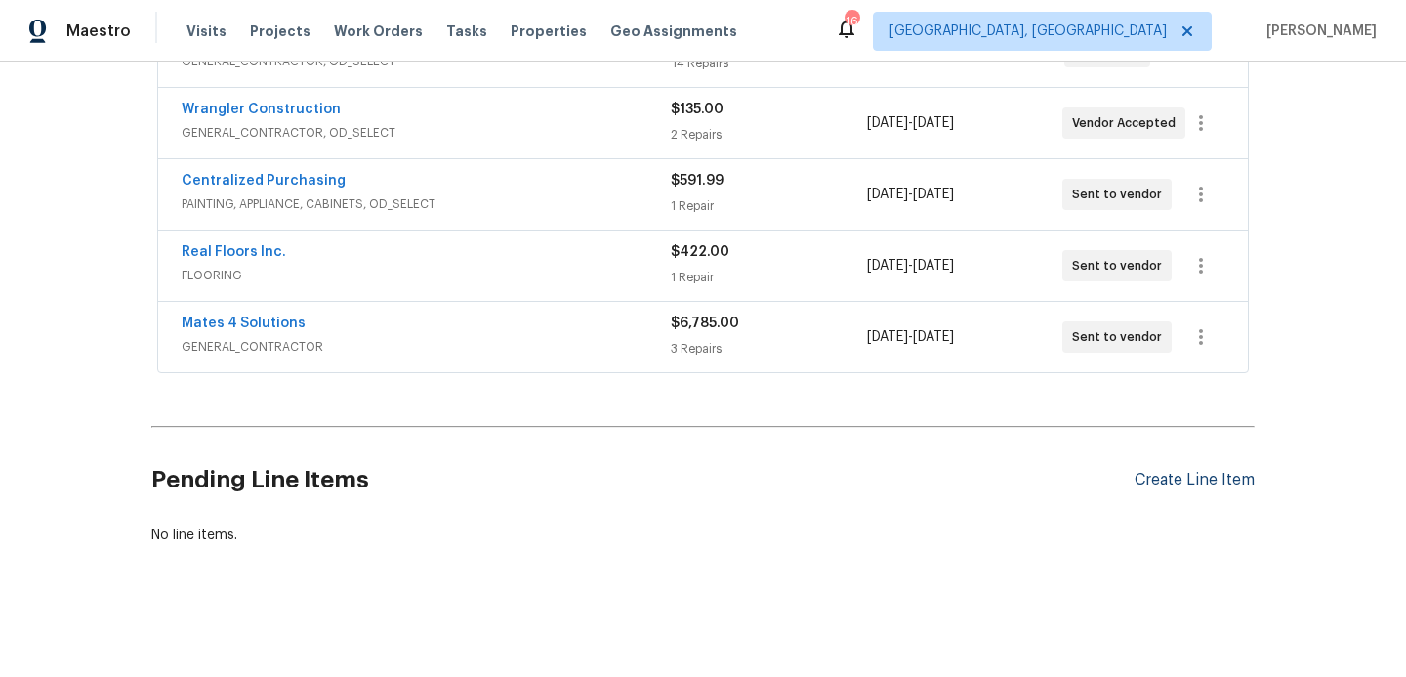
click at [1180, 480] on div "Create Line Item" at bounding box center [1195, 480] width 120 height 19
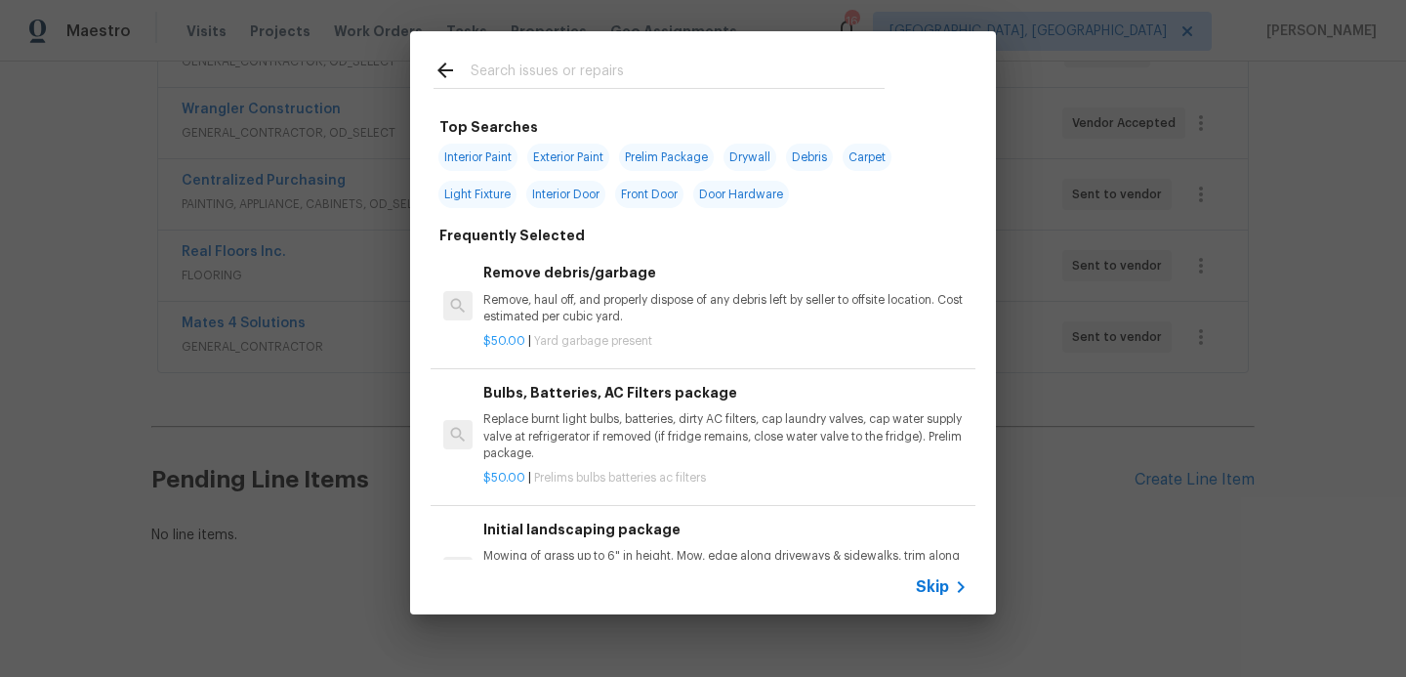
click at [924, 593] on span "Skip" at bounding box center [932, 587] width 33 height 20
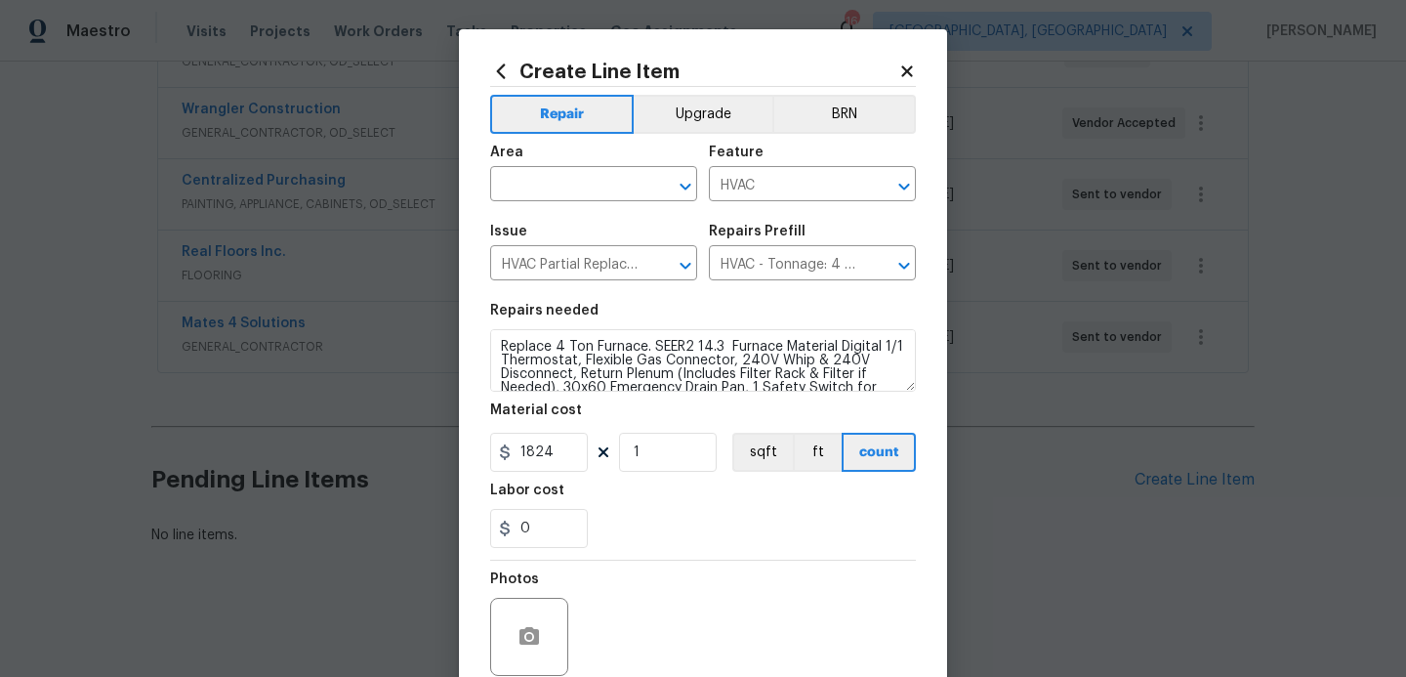
click at [584, 201] on span "Area ​" at bounding box center [593, 173] width 207 height 79
click at [574, 188] on input "text" at bounding box center [566, 186] width 152 height 30
click at [546, 227] on li "HVAC" at bounding box center [593, 230] width 207 height 32
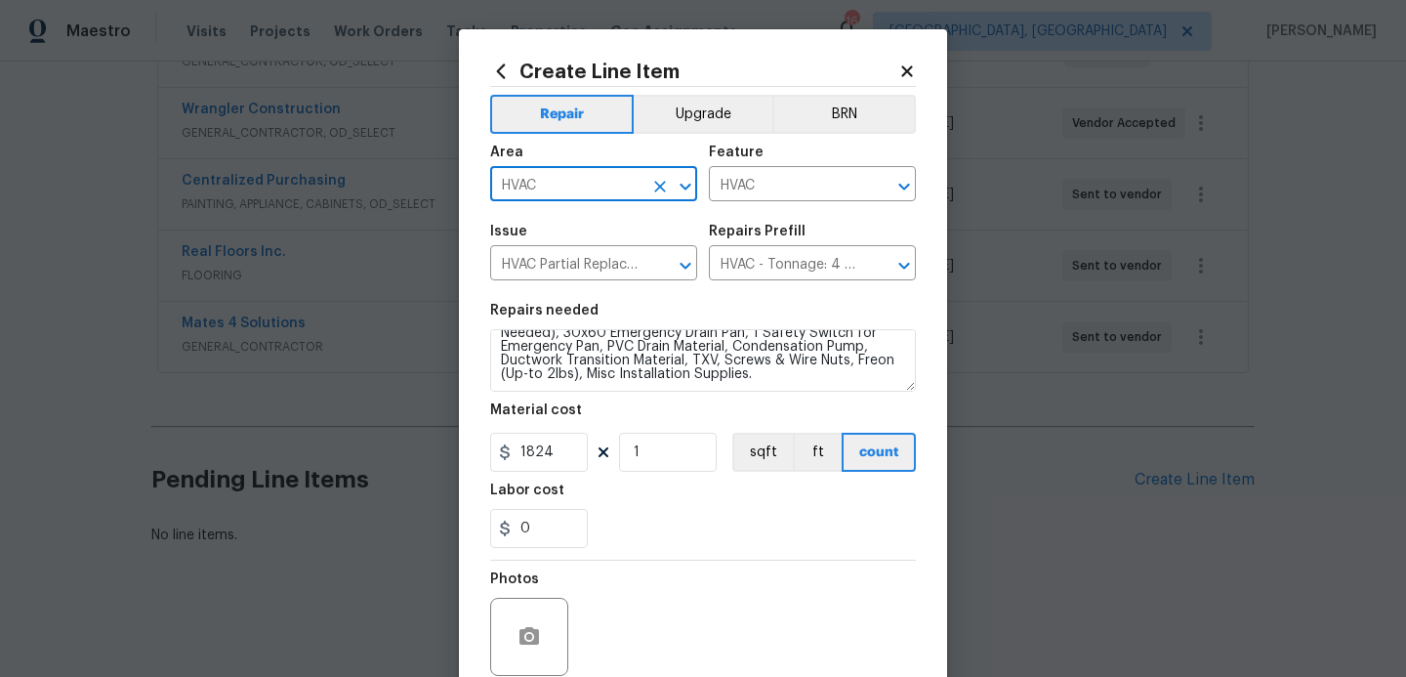
type input "HVAC"
click at [779, 381] on textarea "Replace 4 Ton Furnace. SEER2 14.3 Furnace Material Digital 1/1 Thermostat, Flex…" at bounding box center [703, 360] width 426 height 63
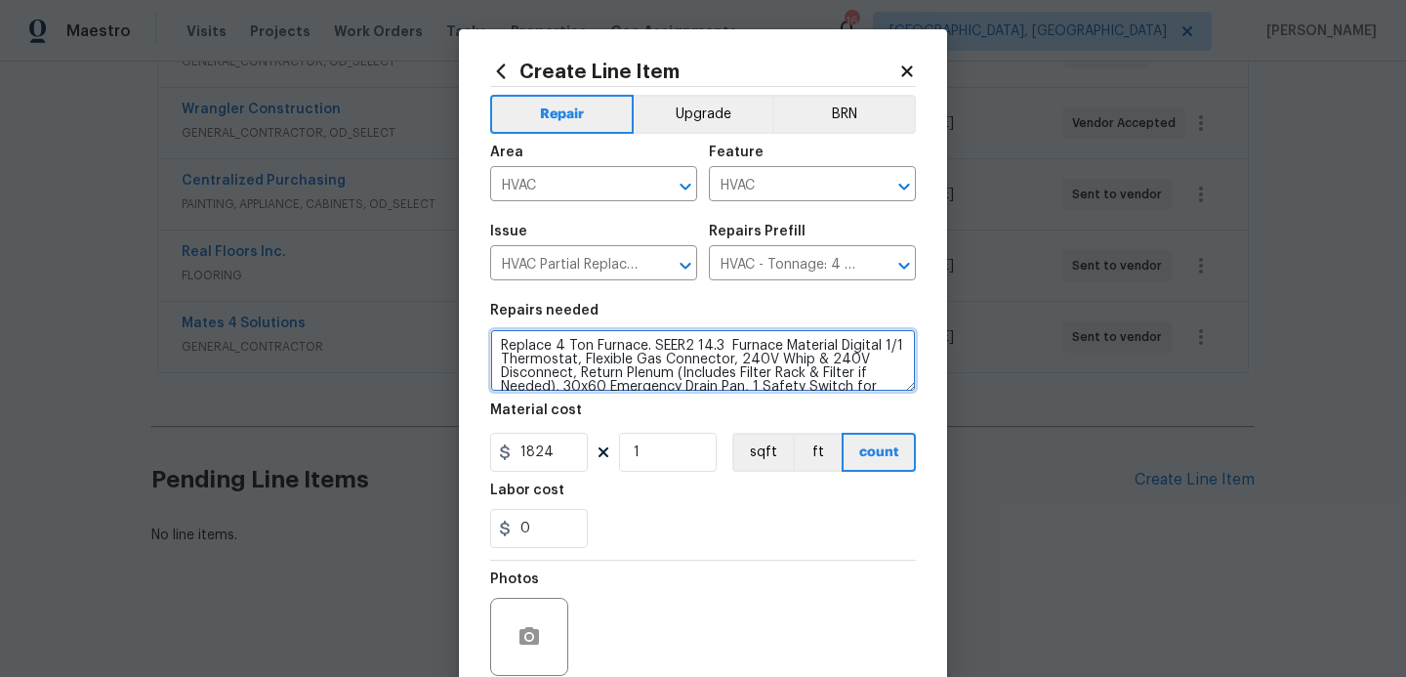
scroll to position [0, 0]
click at [900, 270] on icon "Open" at bounding box center [904, 265] width 23 height 23
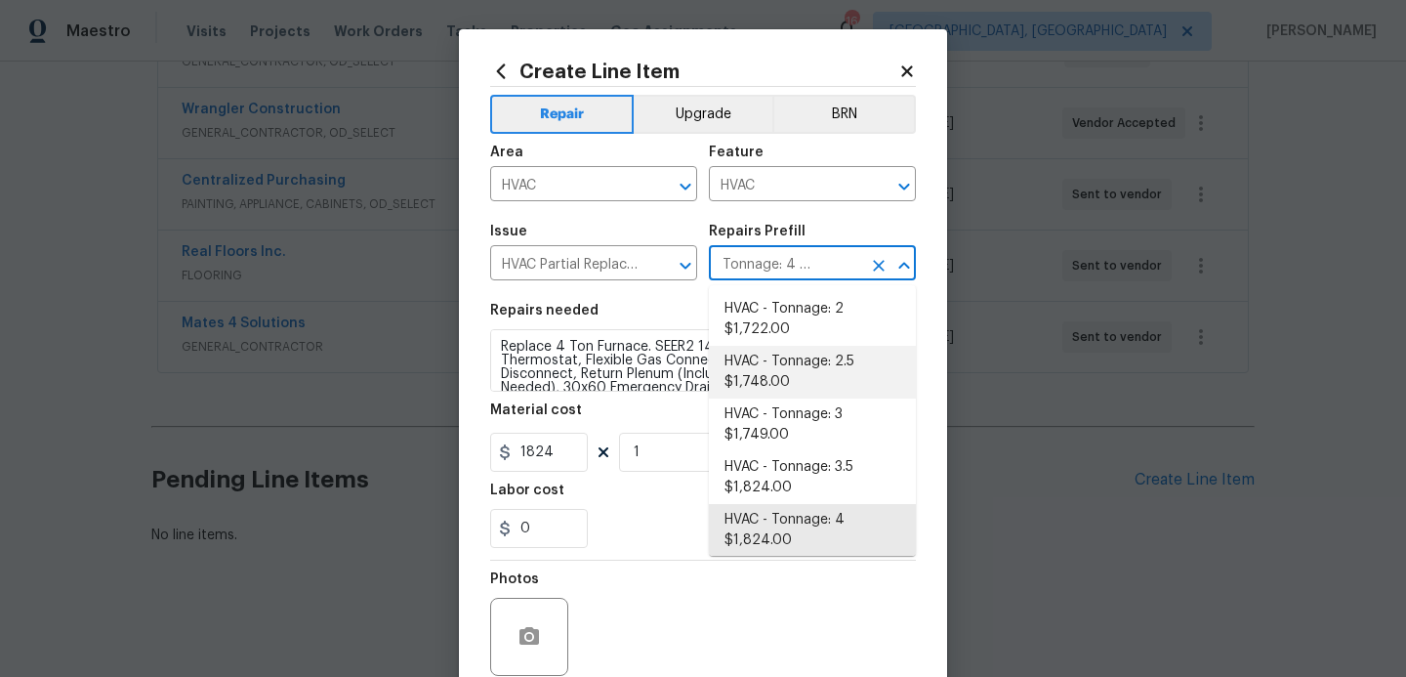
scroll to position [62, 0]
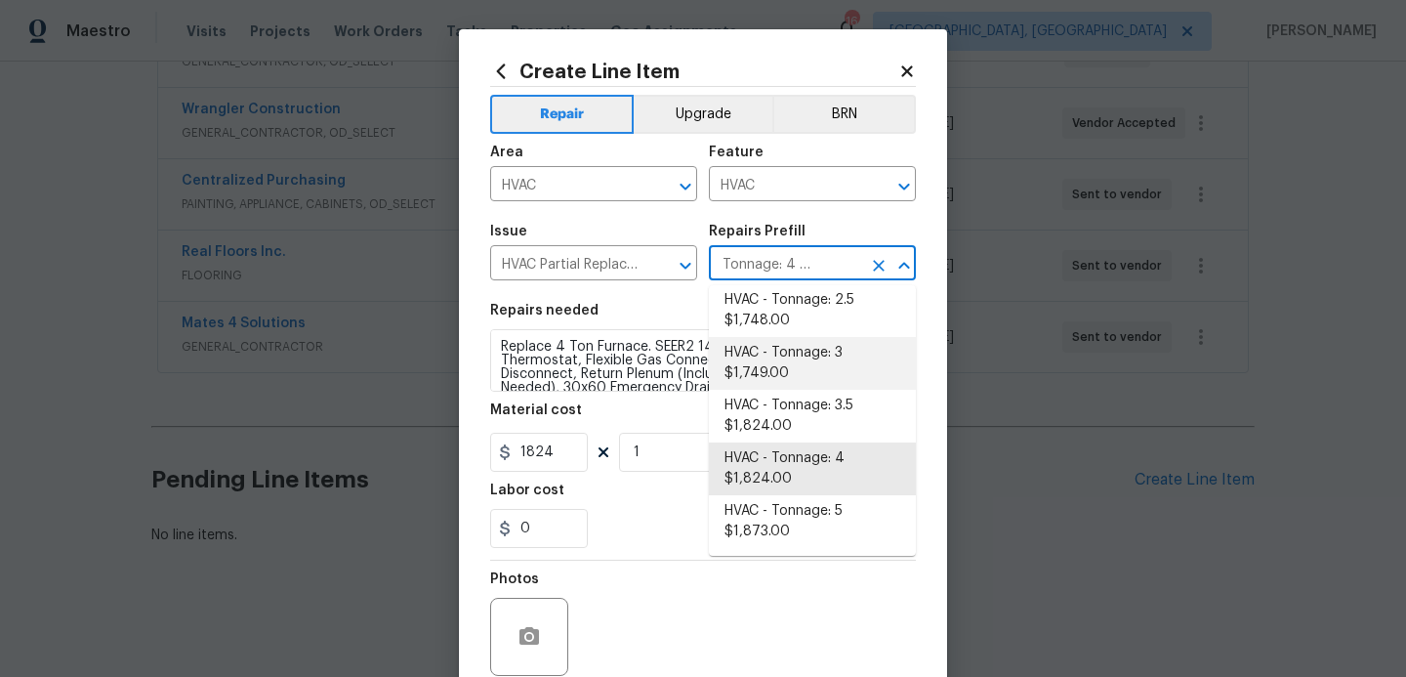
click at [829, 354] on li "HVAC - Tonnage: 3 $1,749.00" at bounding box center [812, 363] width 207 height 53
type input "HVAC - Tonnage: 4 $1,824.00"
type textarea "Replace 3 Ton Furnace. SEER2 14.3 Furnace Material Digital 1/1 Thermostat, Flex…"
type input "HVAC - Tonnage: 3 $1,749.00"
type input "1749"
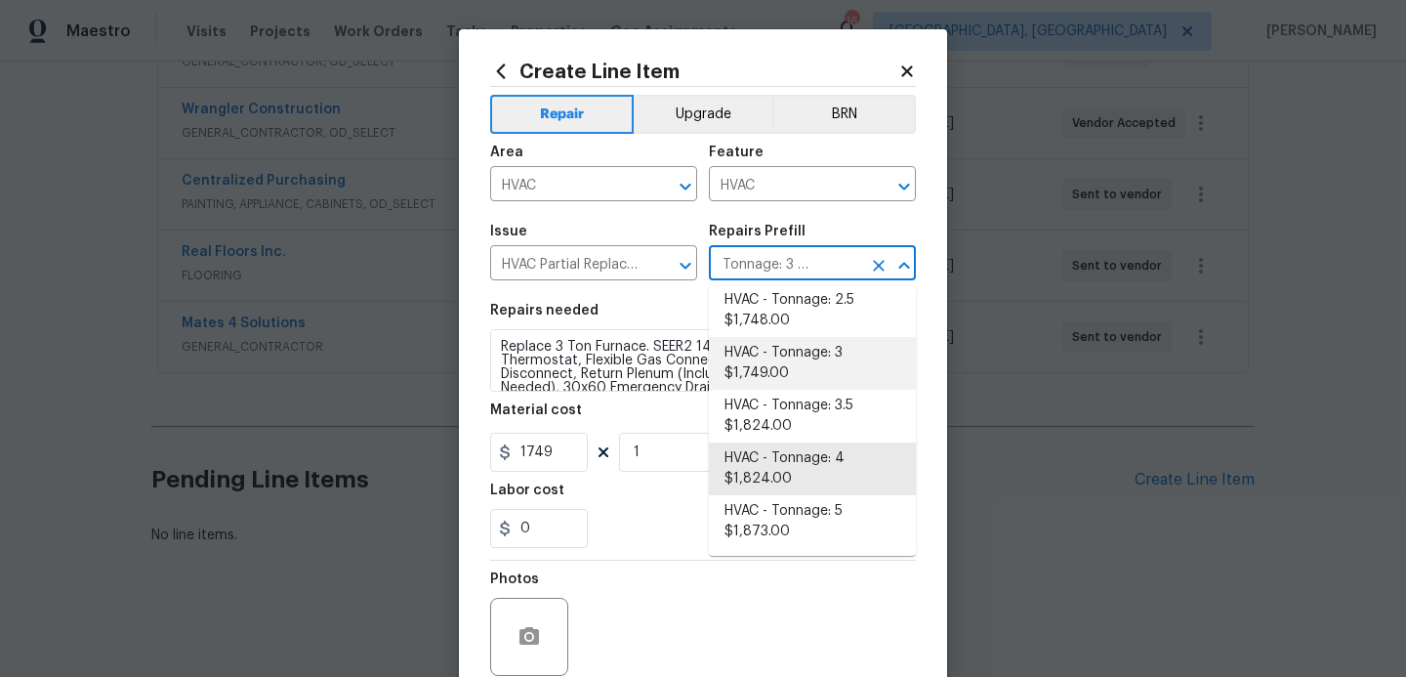
scroll to position [0, 43]
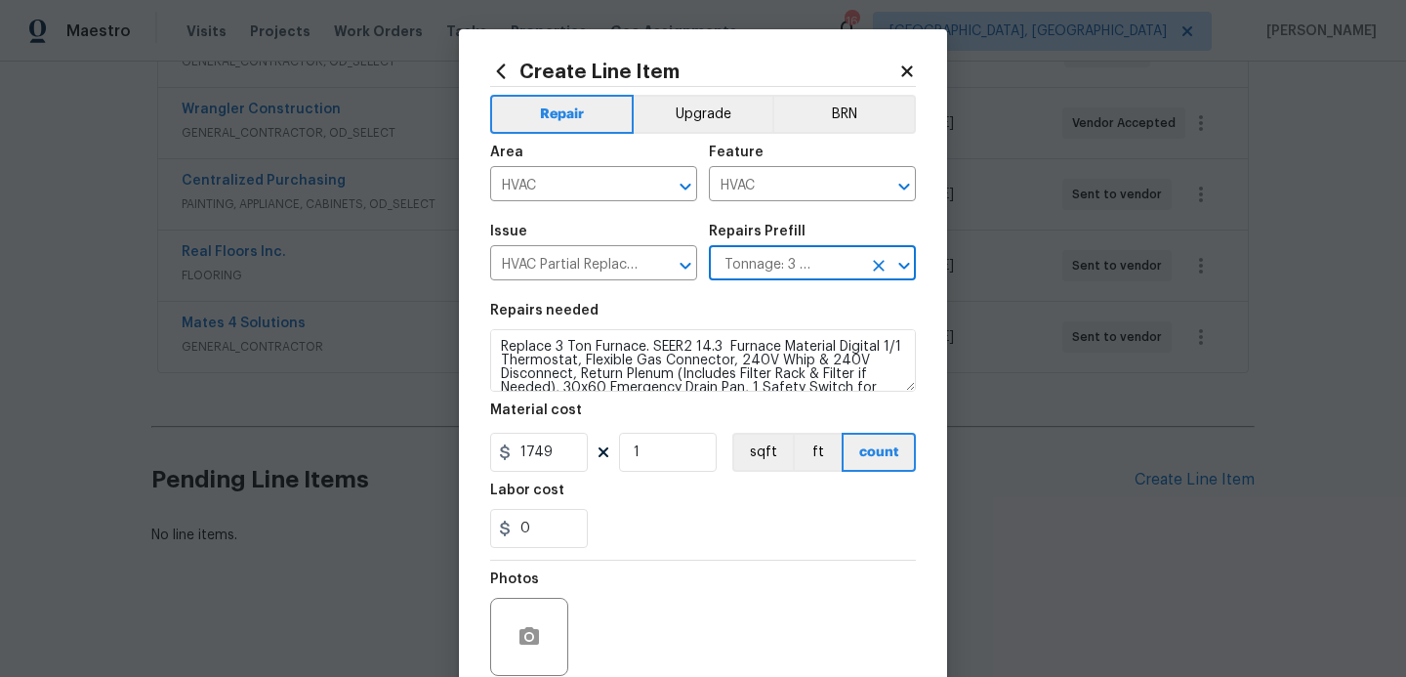
click at [875, 269] on icon "Clear" at bounding box center [879, 266] width 12 height 12
click at [664, 266] on icon "Clear" at bounding box center [660, 266] width 20 height 20
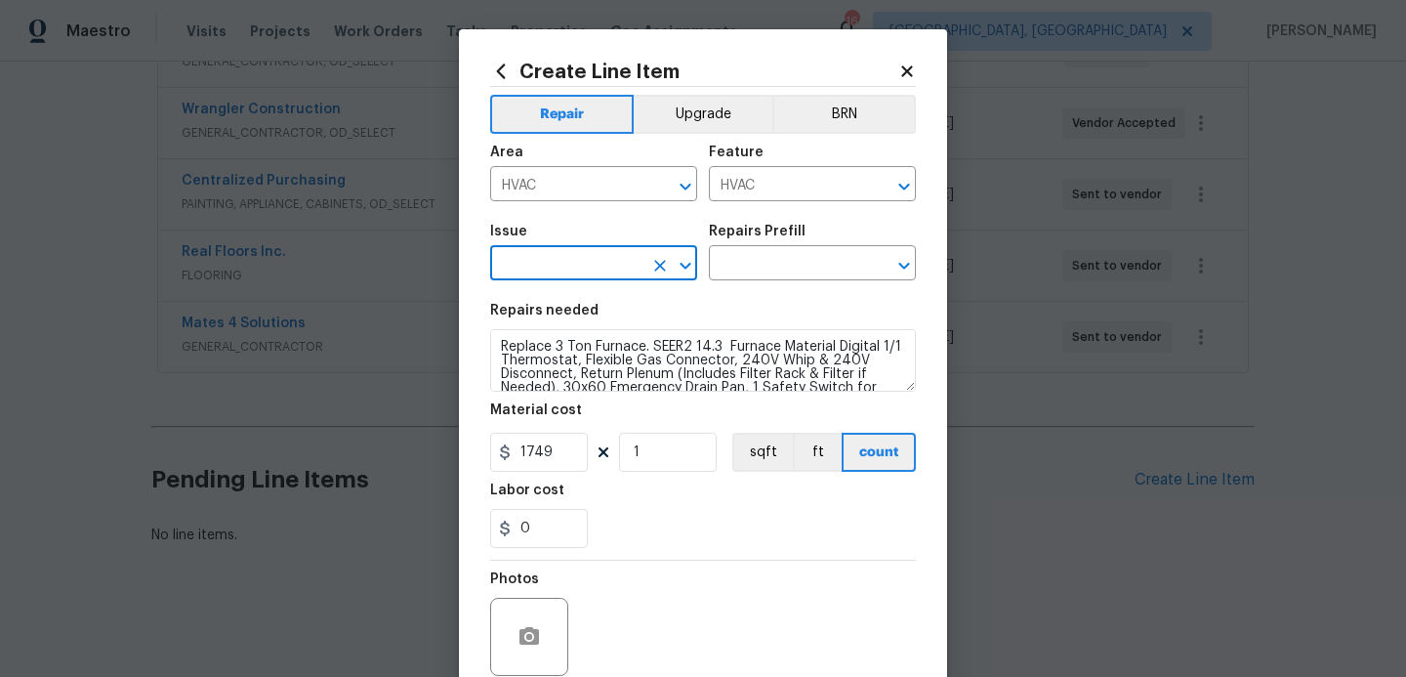
click at [622, 266] on input "text" at bounding box center [566, 265] width 152 height 30
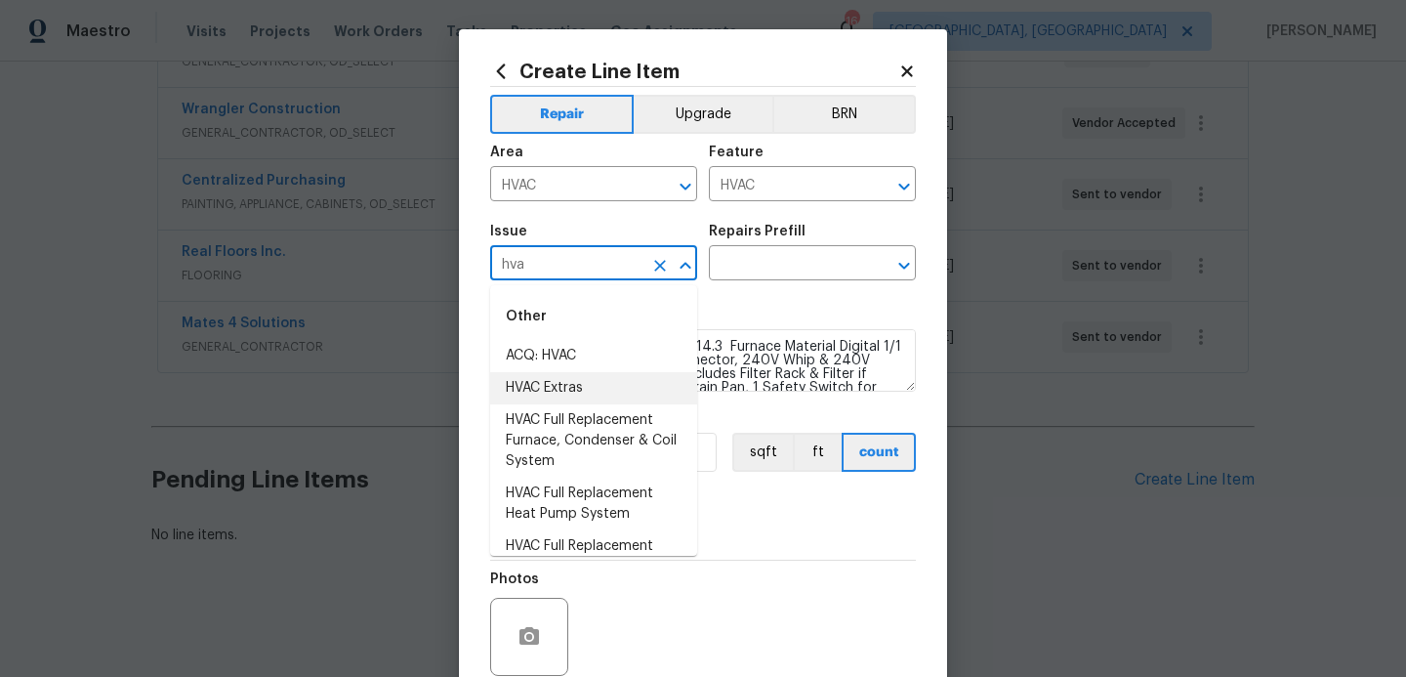
click at [580, 396] on li "HVAC Extras" at bounding box center [593, 388] width 207 height 32
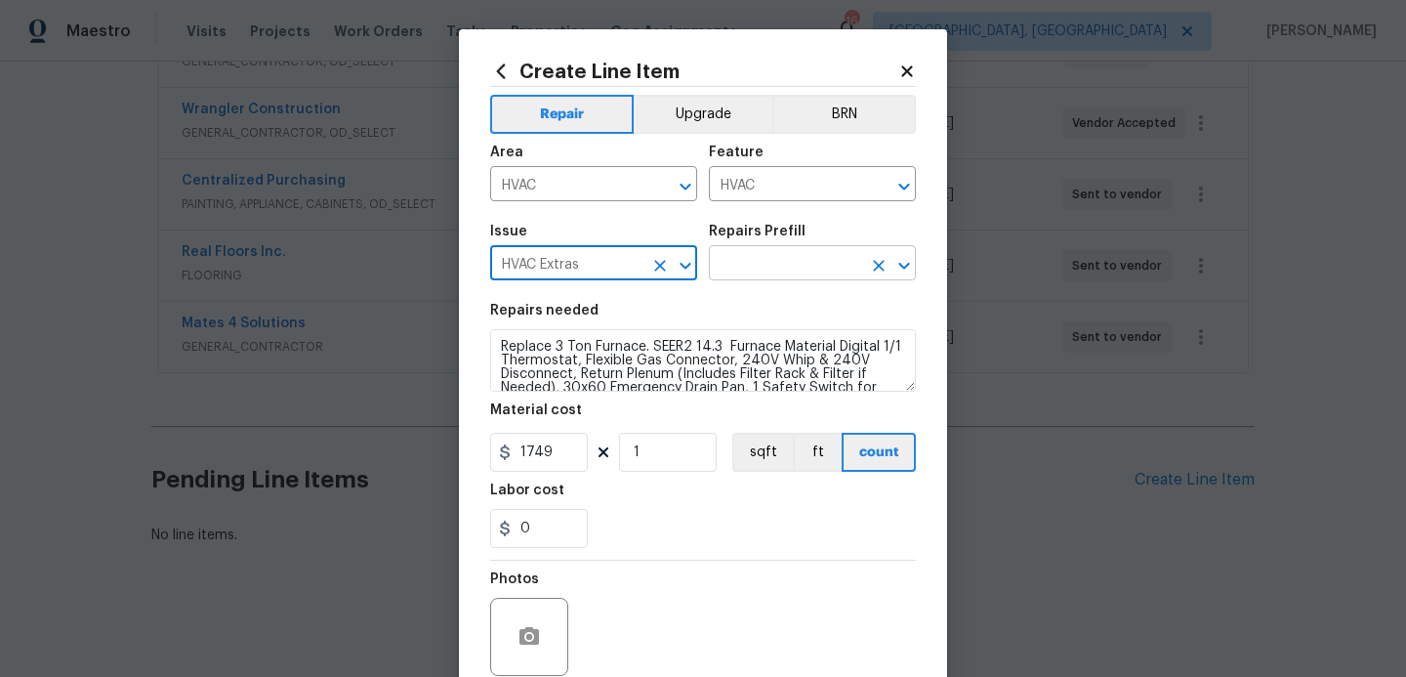
type input "HVAC Extras"
click at [803, 270] on input "text" at bounding box center [785, 265] width 152 height 30
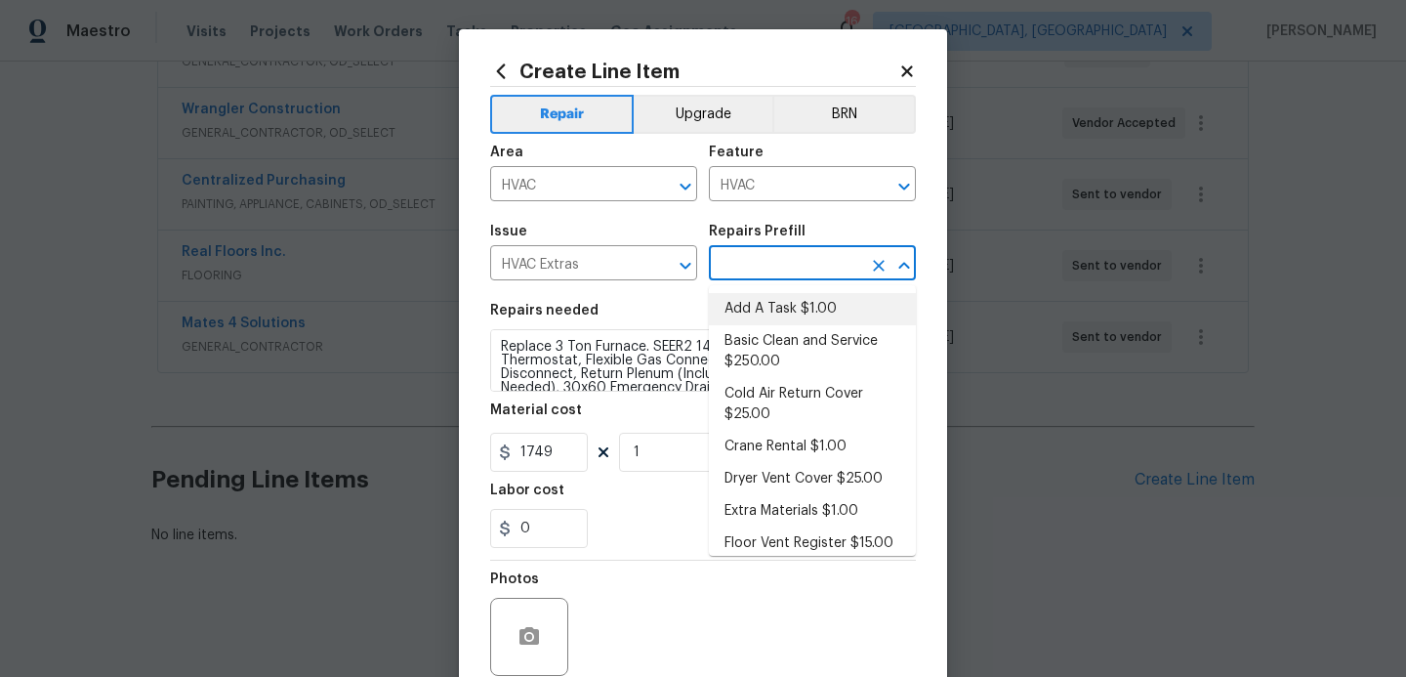
click at [790, 301] on li "Add A Task $1.00" at bounding box center [812, 309] width 207 height 32
type textarea "HPM to detail"
type input "Add A Task $1.00"
type input "1"
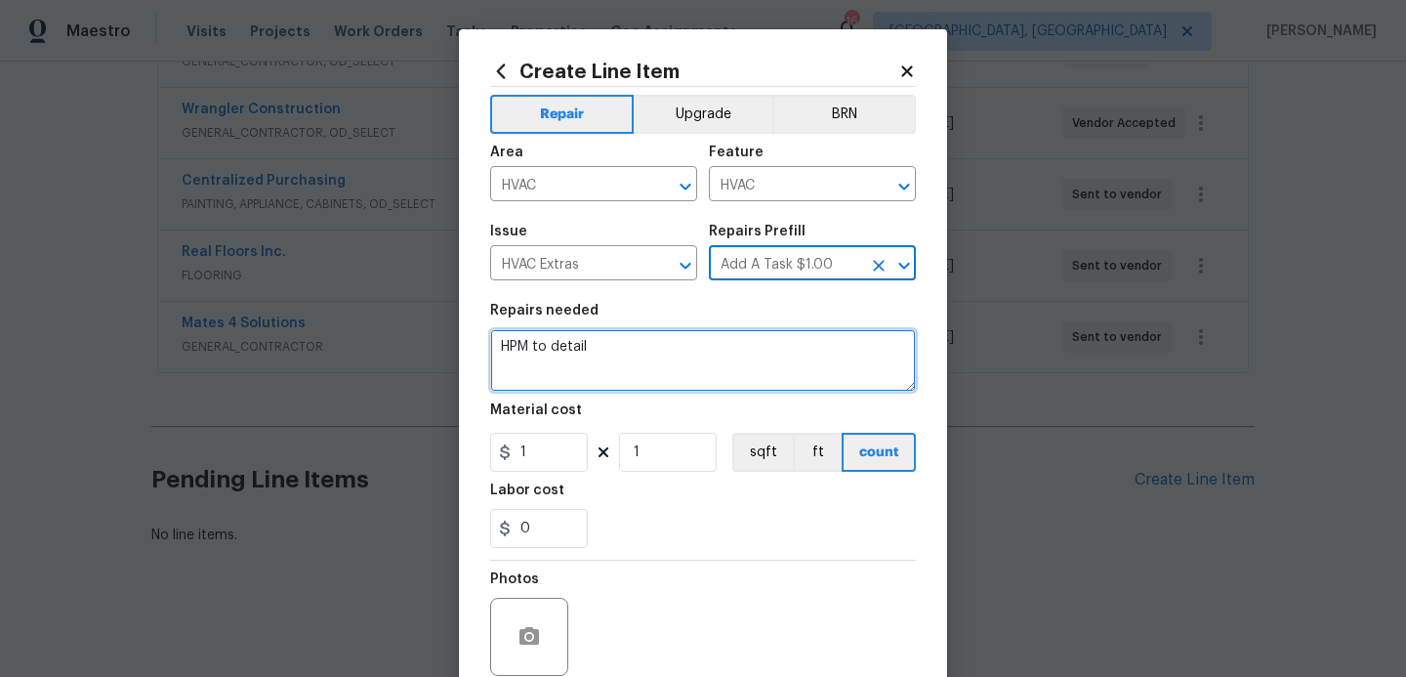
click at [615, 337] on textarea "HPM to detail" at bounding box center [703, 360] width 426 height 63
click at [603, 363] on textarea "HPM to detail" at bounding box center [703, 360] width 426 height 63
type textarea "H"
type textarea "replace hvac system complete"
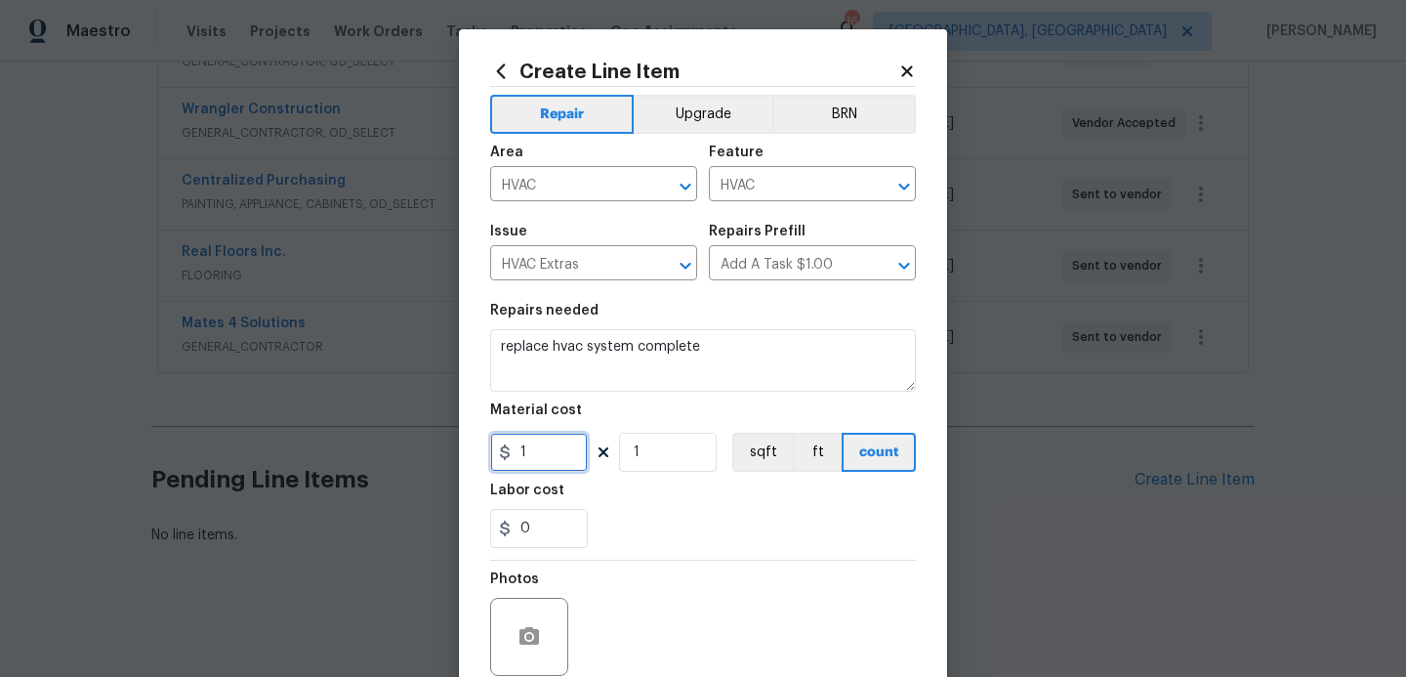
click at [554, 451] on input "1" at bounding box center [539, 452] width 98 height 39
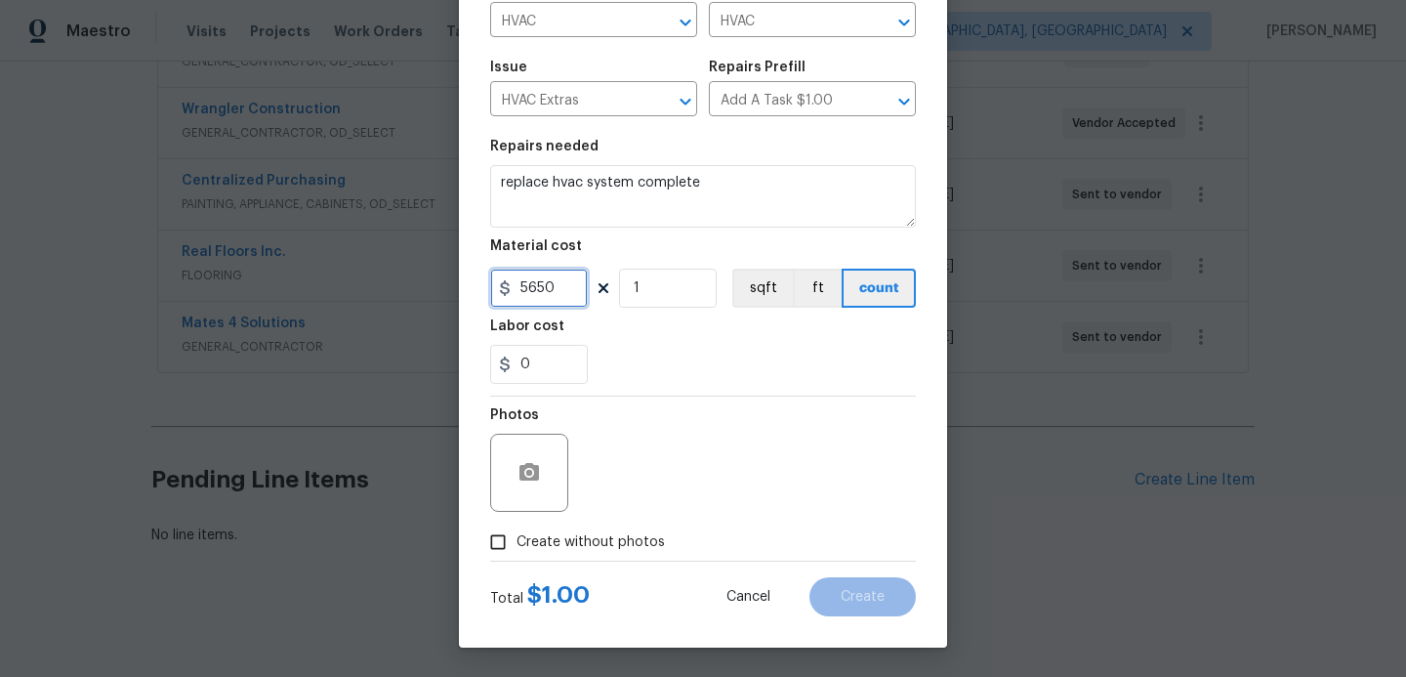
type input "5650"
click at [499, 543] on input "Create without photos" at bounding box center [498, 541] width 37 height 37
checkbox input "true"
click at [571, 281] on input "5650" at bounding box center [539, 288] width 98 height 39
type input "1"
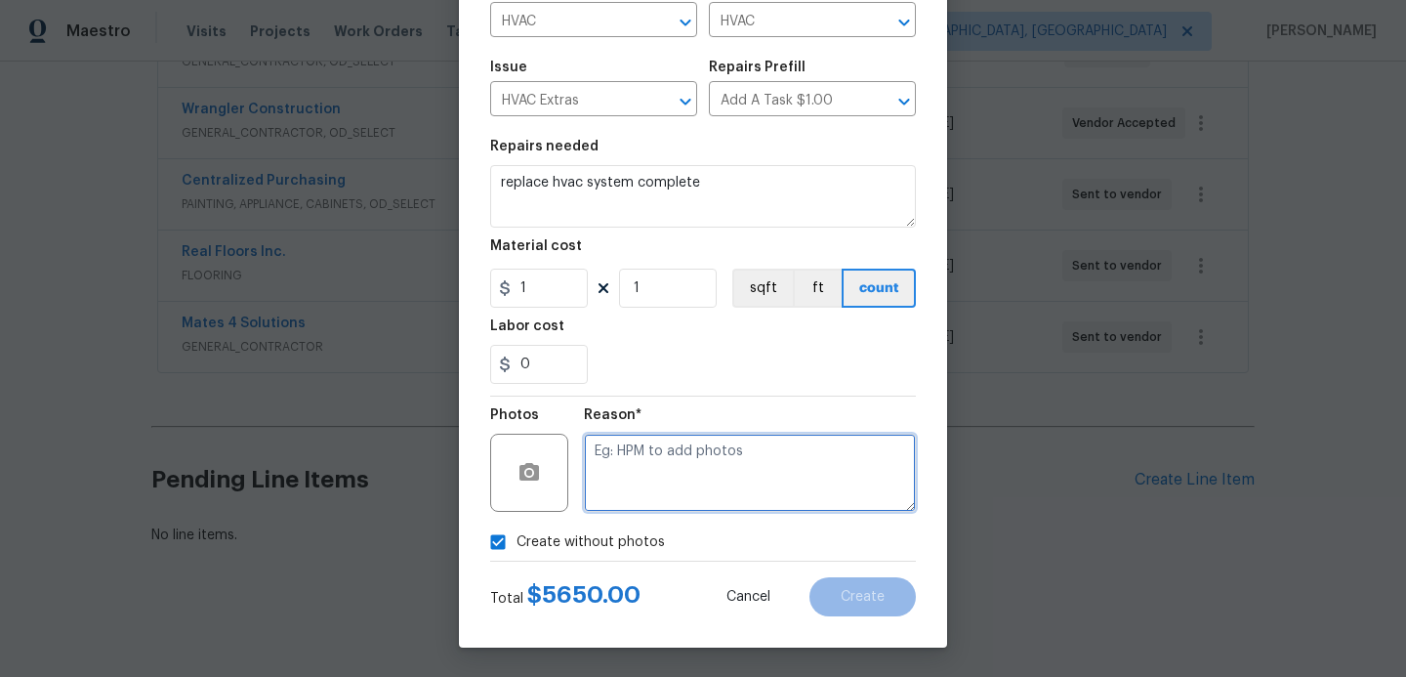
click at [620, 452] on textarea at bounding box center [750, 473] width 332 height 78
type textarea "hpm to add"
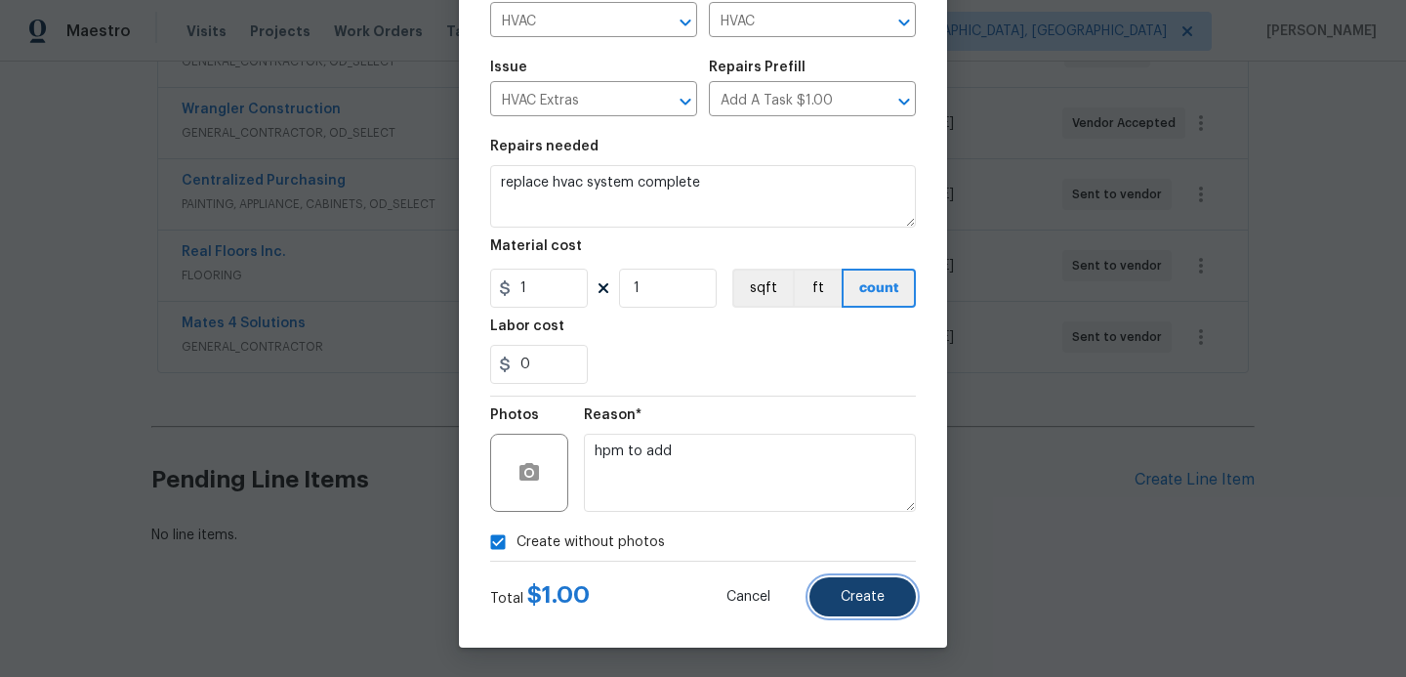
click at [880, 610] on button "Create" at bounding box center [863, 596] width 106 height 39
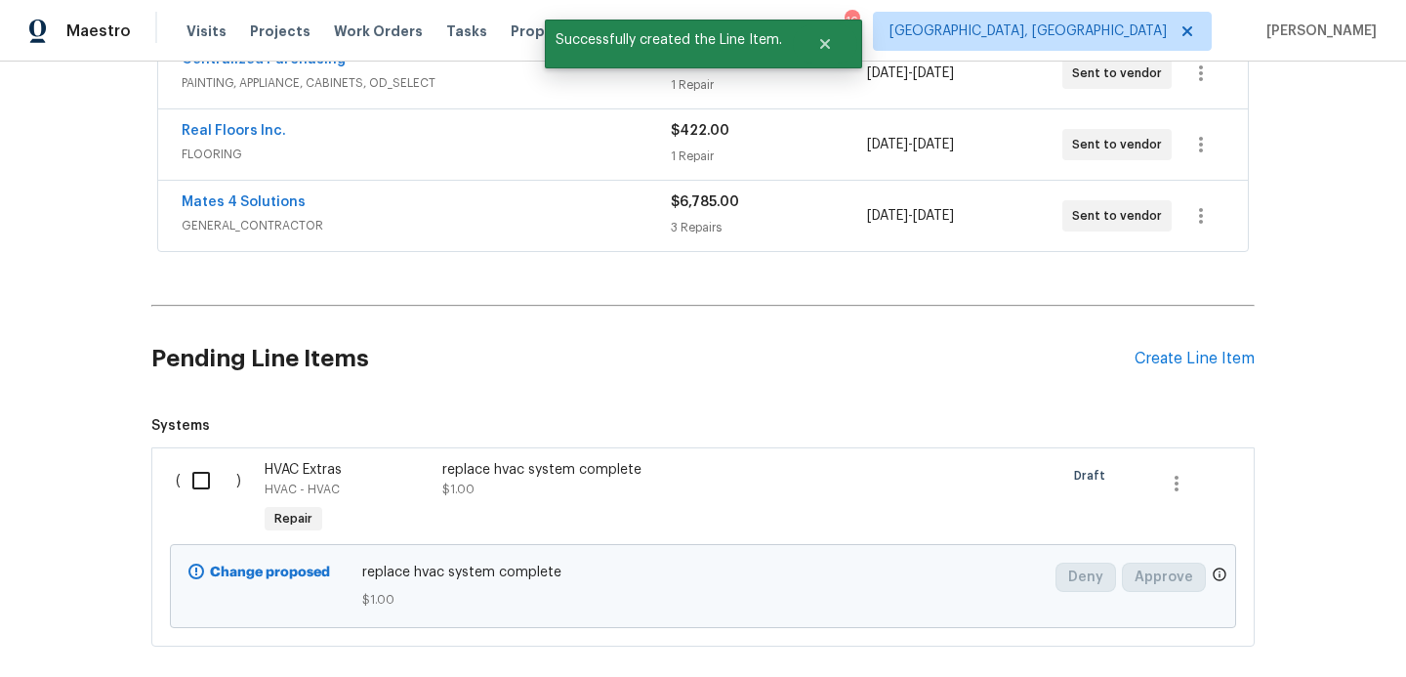
scroll to position [621, 0]
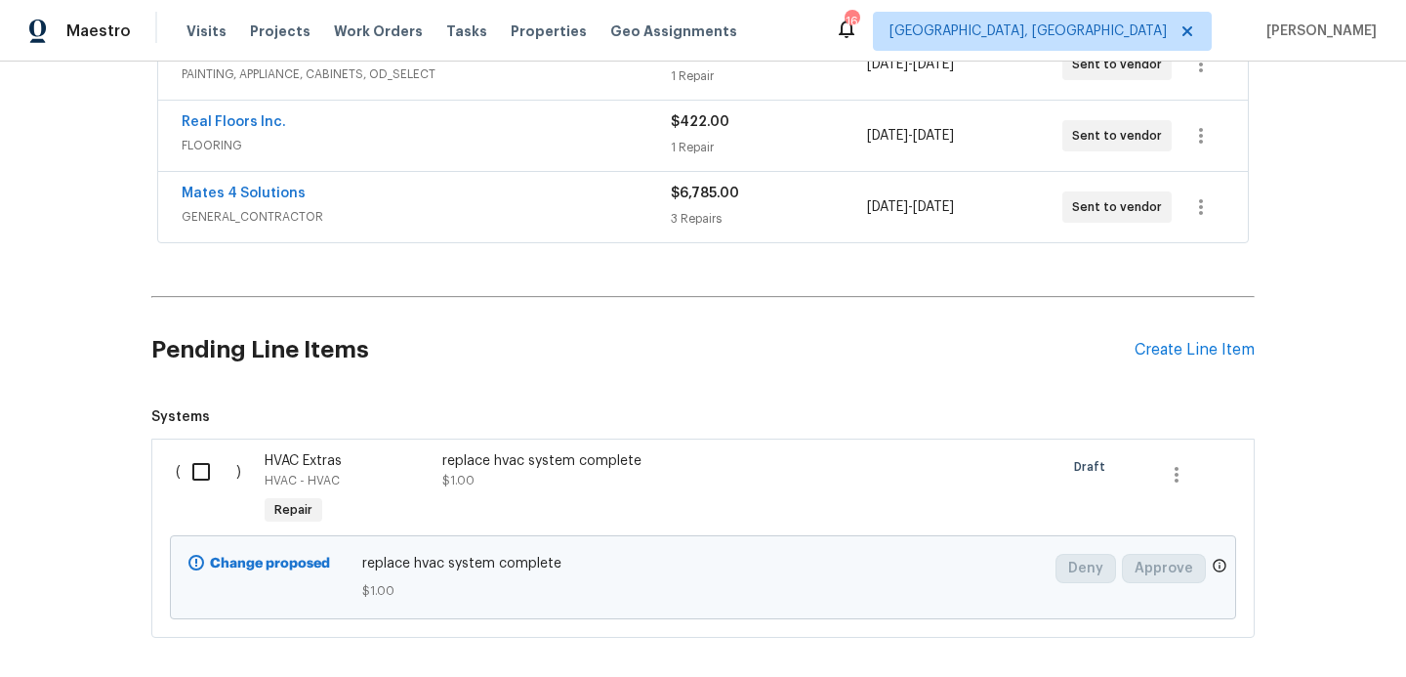
click at [206, 471] on input "checkbox" at bounding box center [209, 471] width 56 height 41
checkbox input "true"
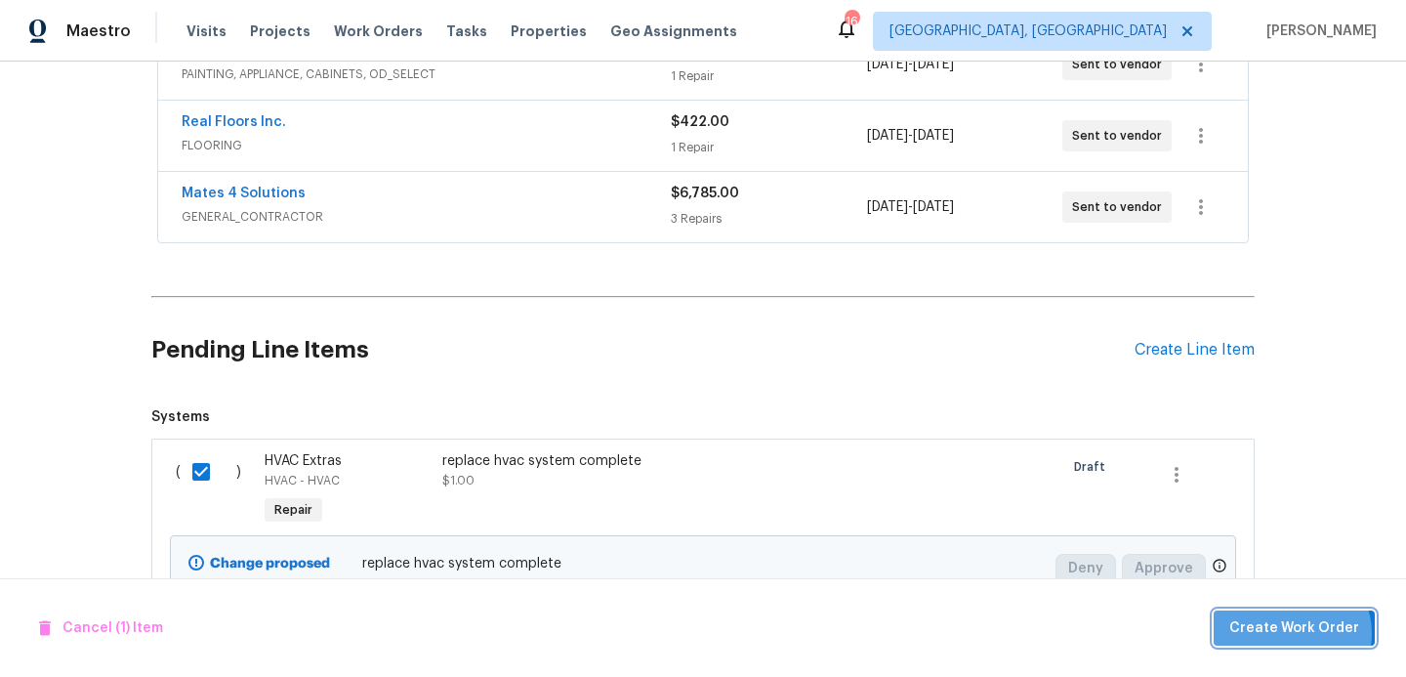
click at [1298, 633] on span "Create Work Order" at bounding box center [1295, 628] width 130 height 24
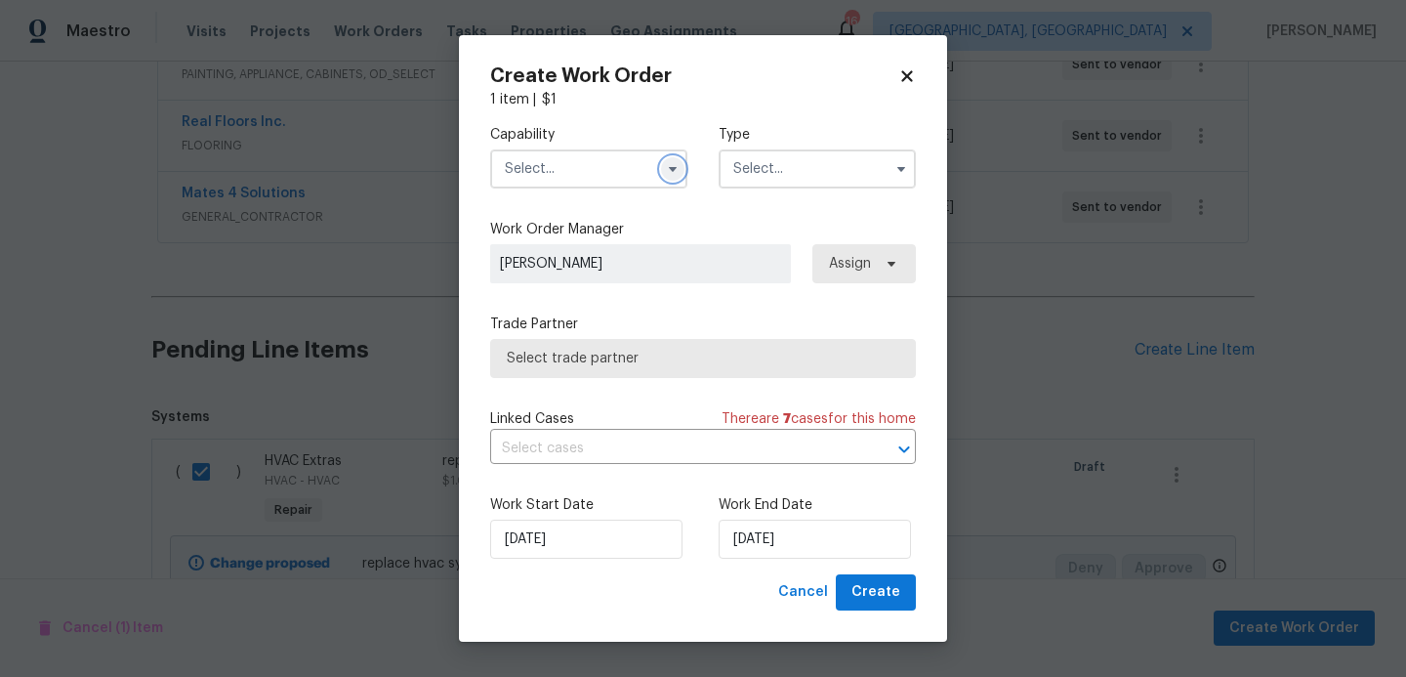
click at [671, 173] on icon "button" at bounding box center [673, 169] width 16 height 16
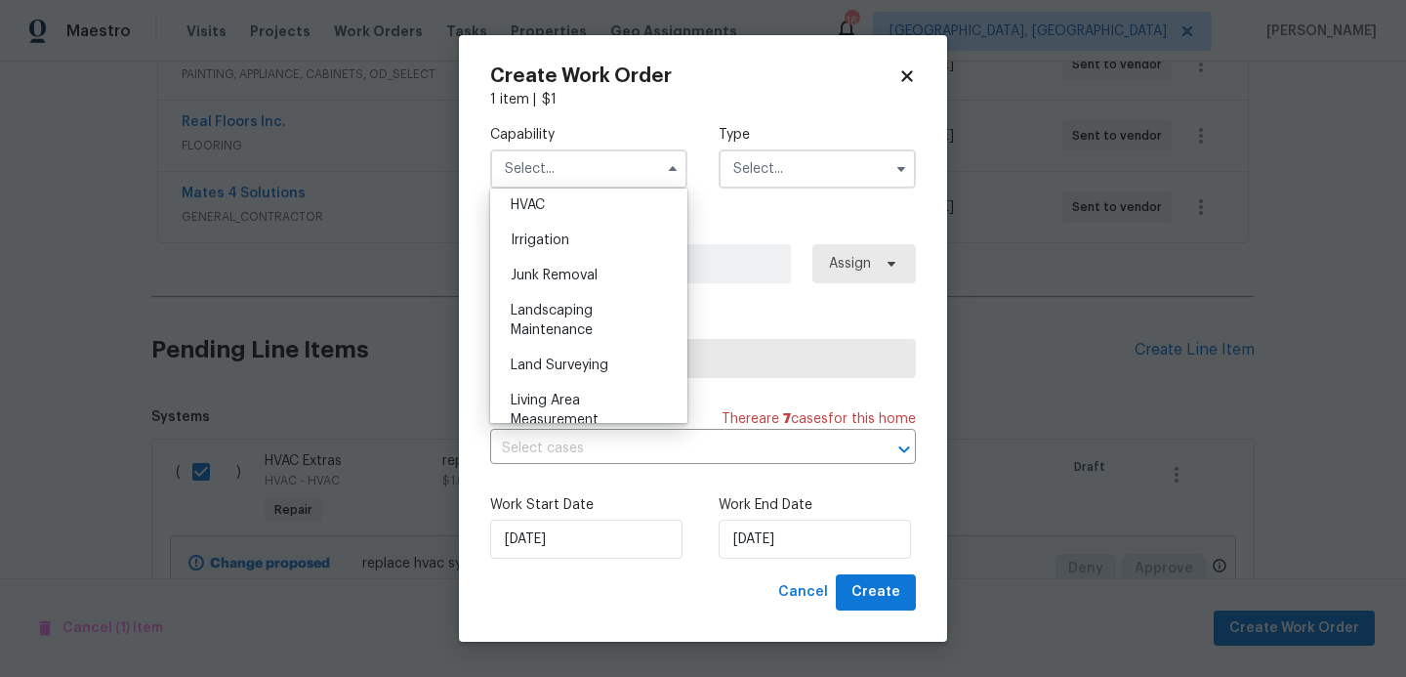
scroll to position [1083, 0]
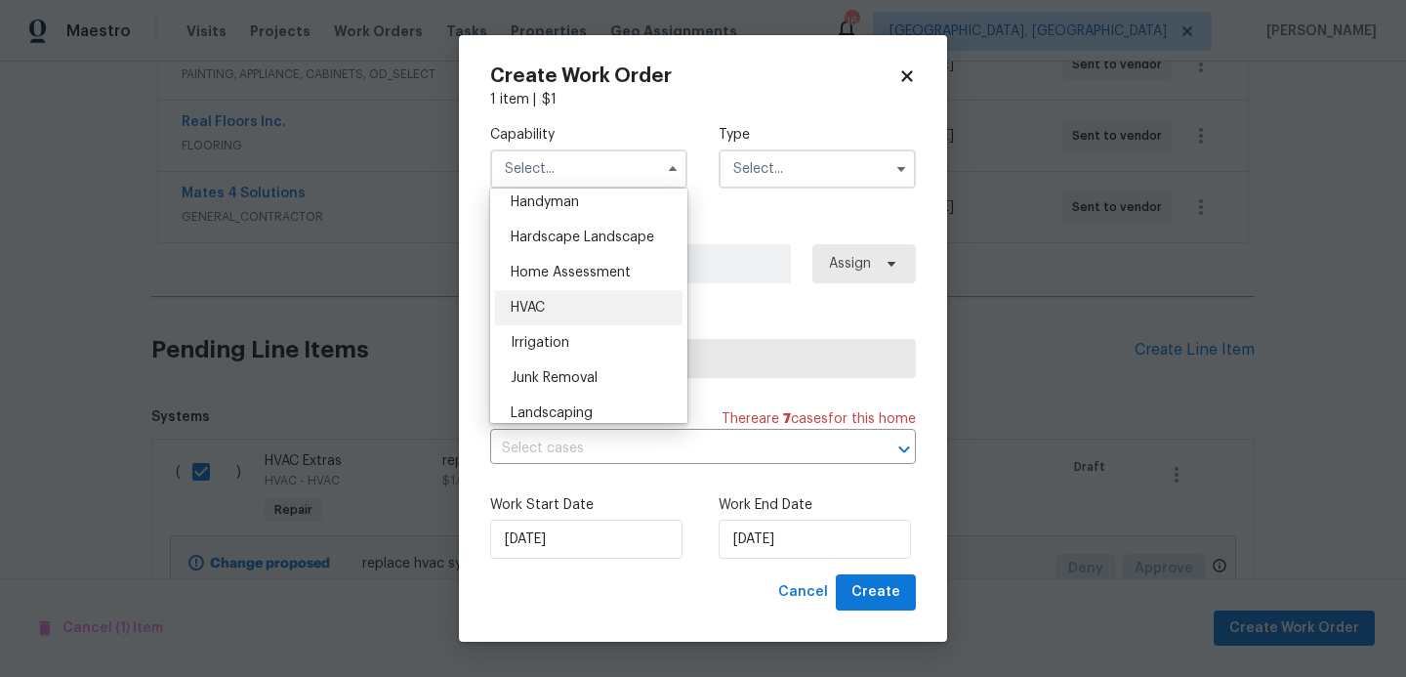
click at [555, 310] on div "HVAC" at bounding box center [589, 307] width 188 height 35
type input "HVAC"
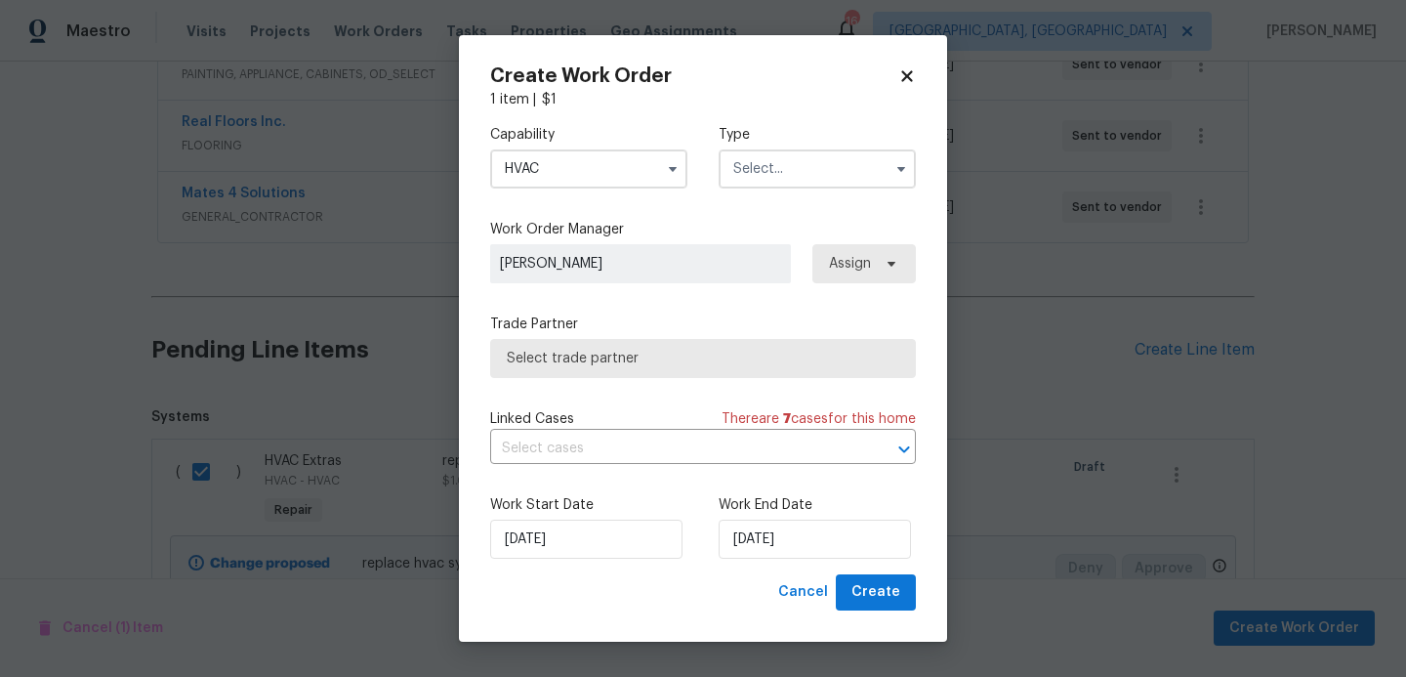
click at [759, 181] on input "text" at bounding box center [817, 168] width 197 height 39
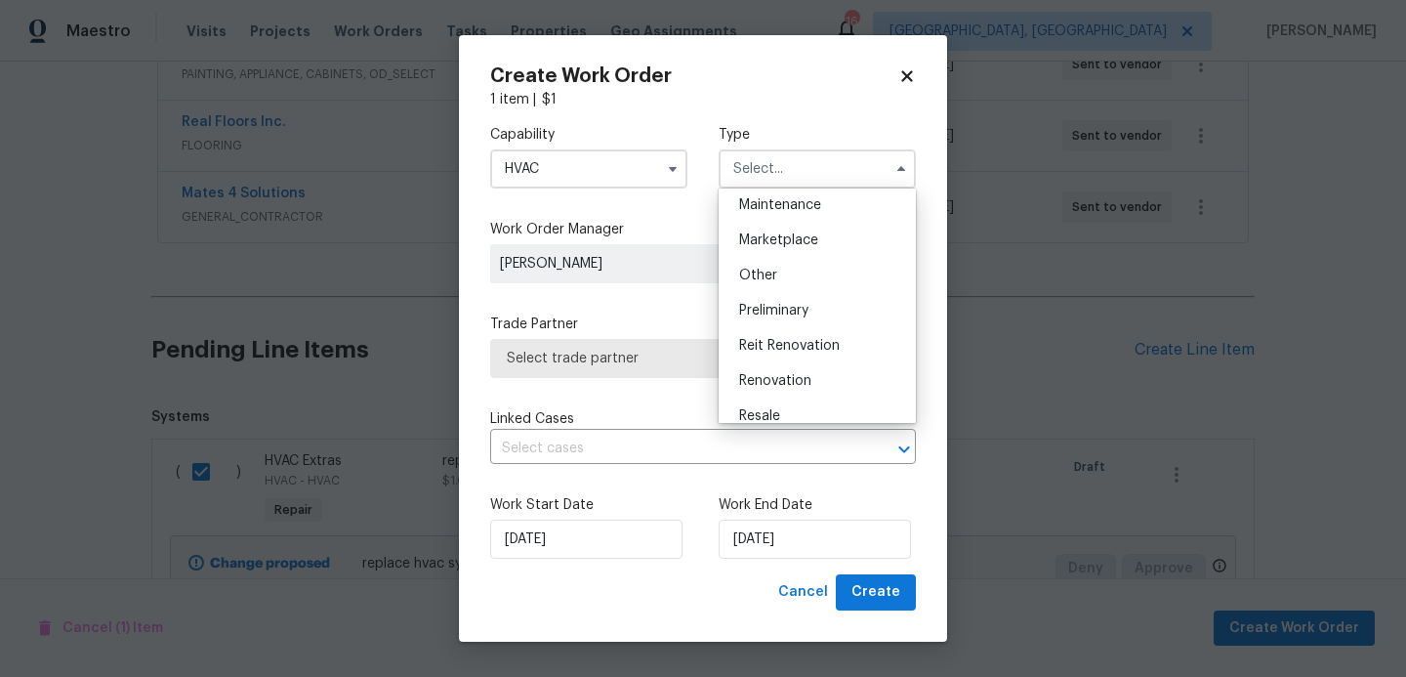
scroll to position [324, 0]
click at [766, 381] on span "Renovation" at bounding box center [775, 379] width 72 height 14
type input "Renovation"
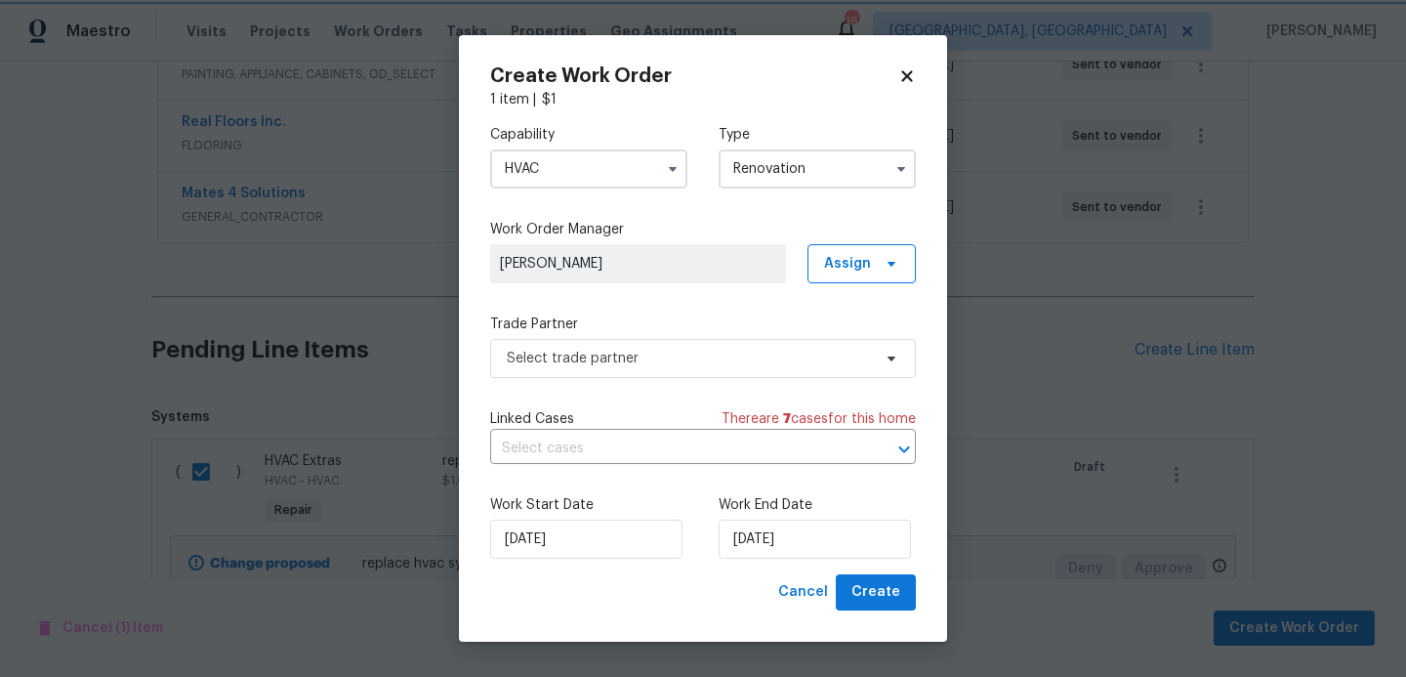
scroll to position [0, 0]
click at [658, 368] on span "Select trade partner" at bounding box center [703, 358] width 426 height 39
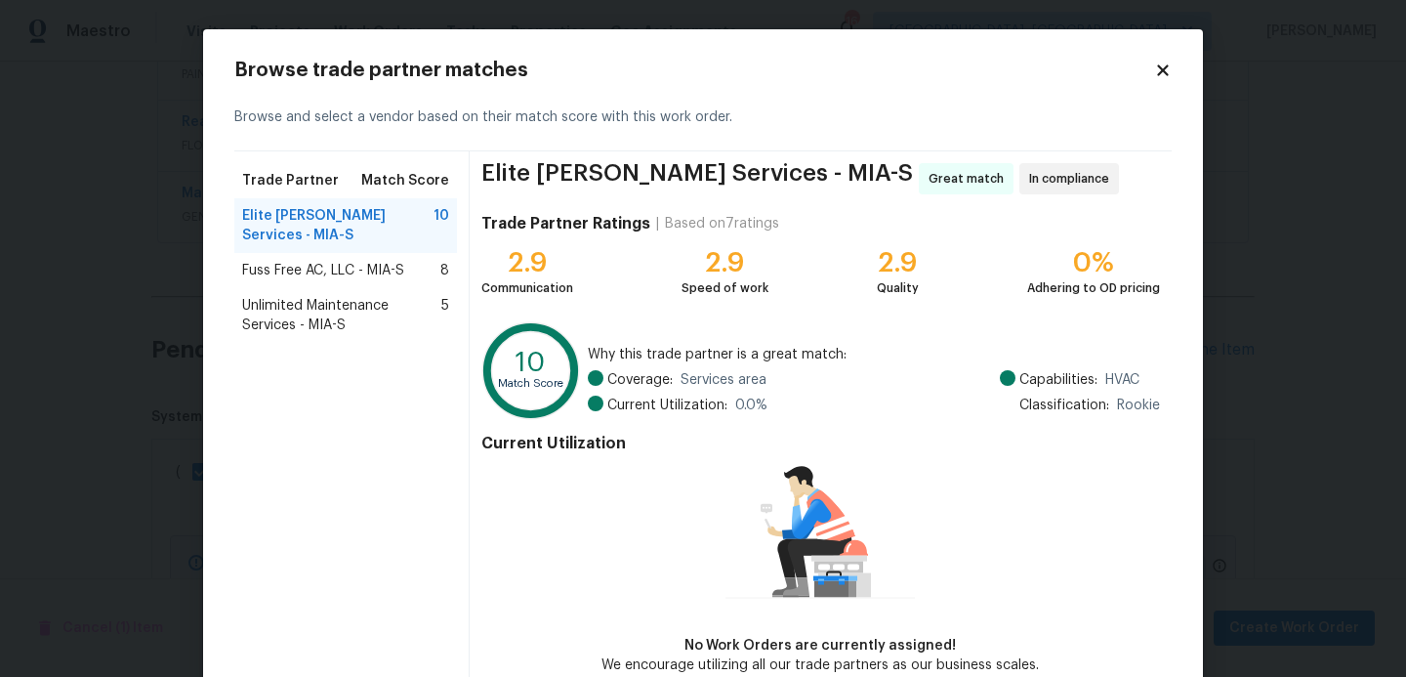
click at [299, 311] on span "Unlimited Maintenance Services - MIA-S" at bounding box center [341, 315] width 199 height 39
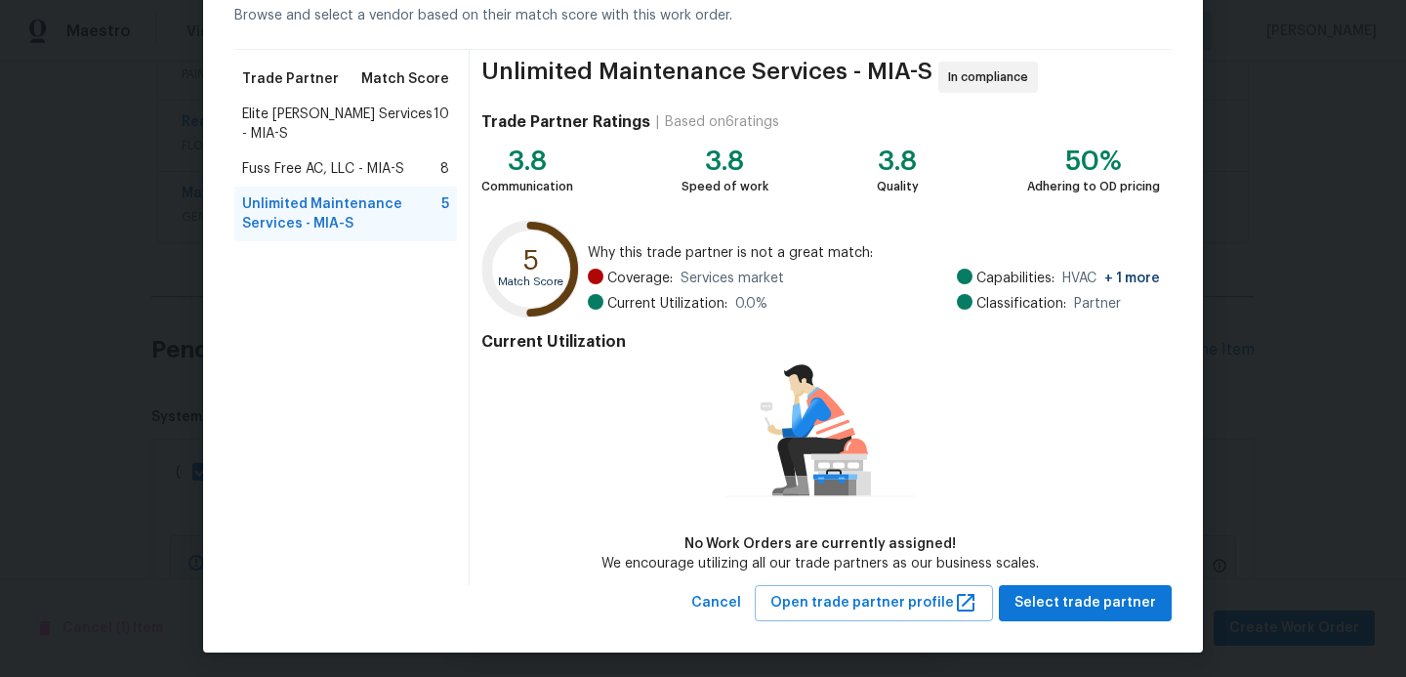
scroll to position [104, 0]
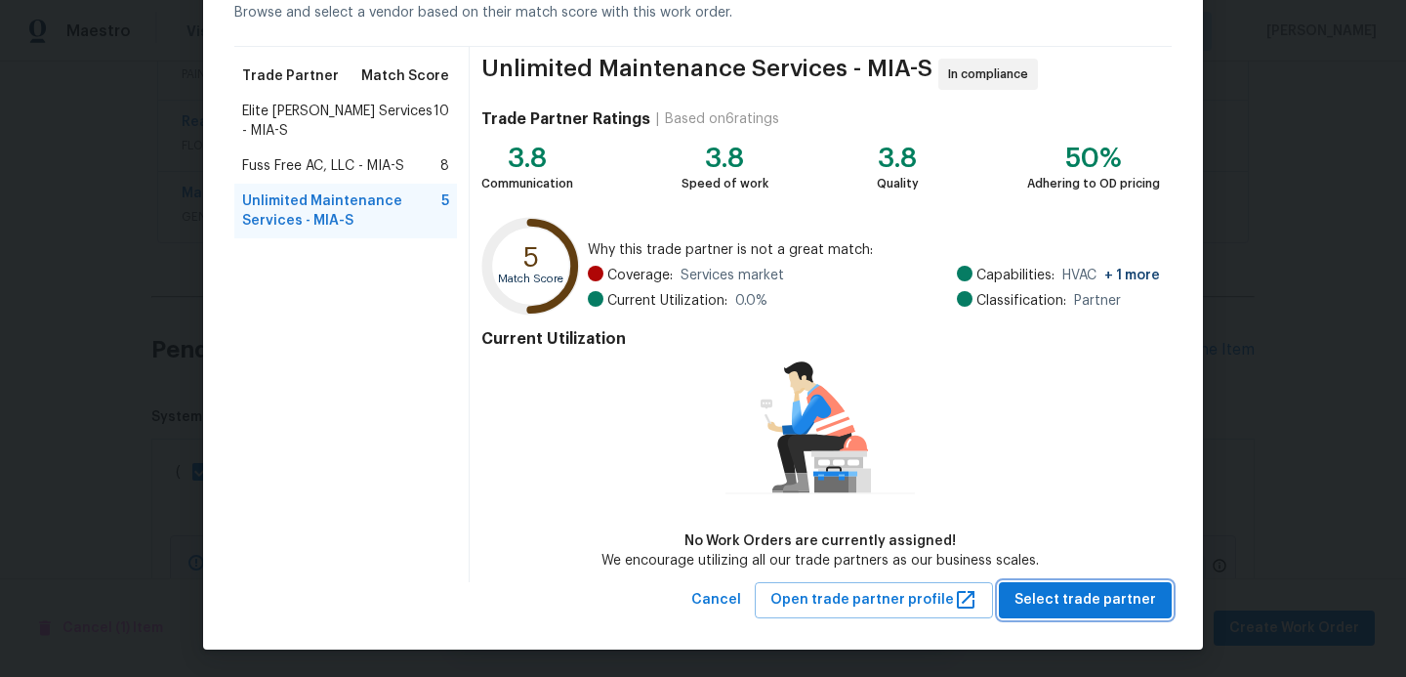
click at [1063, 602] on span "Select trade partner" at bounding box center [1086, 600] width 142 height 24
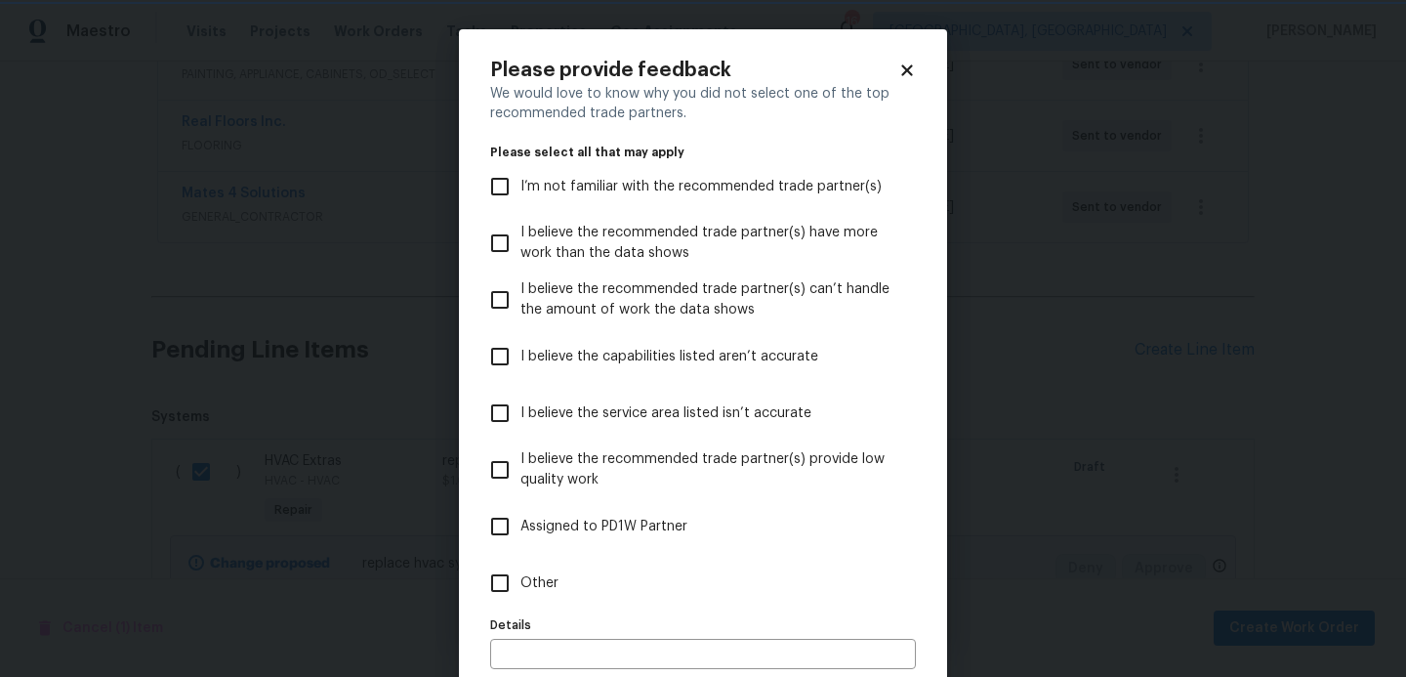
scroll to position [0, 0]
click at [501, 361] on input "I believe the capabilities listed aren’t accurate" at bounding box center [500, 356] width 41 height 41
checkbox input "true"
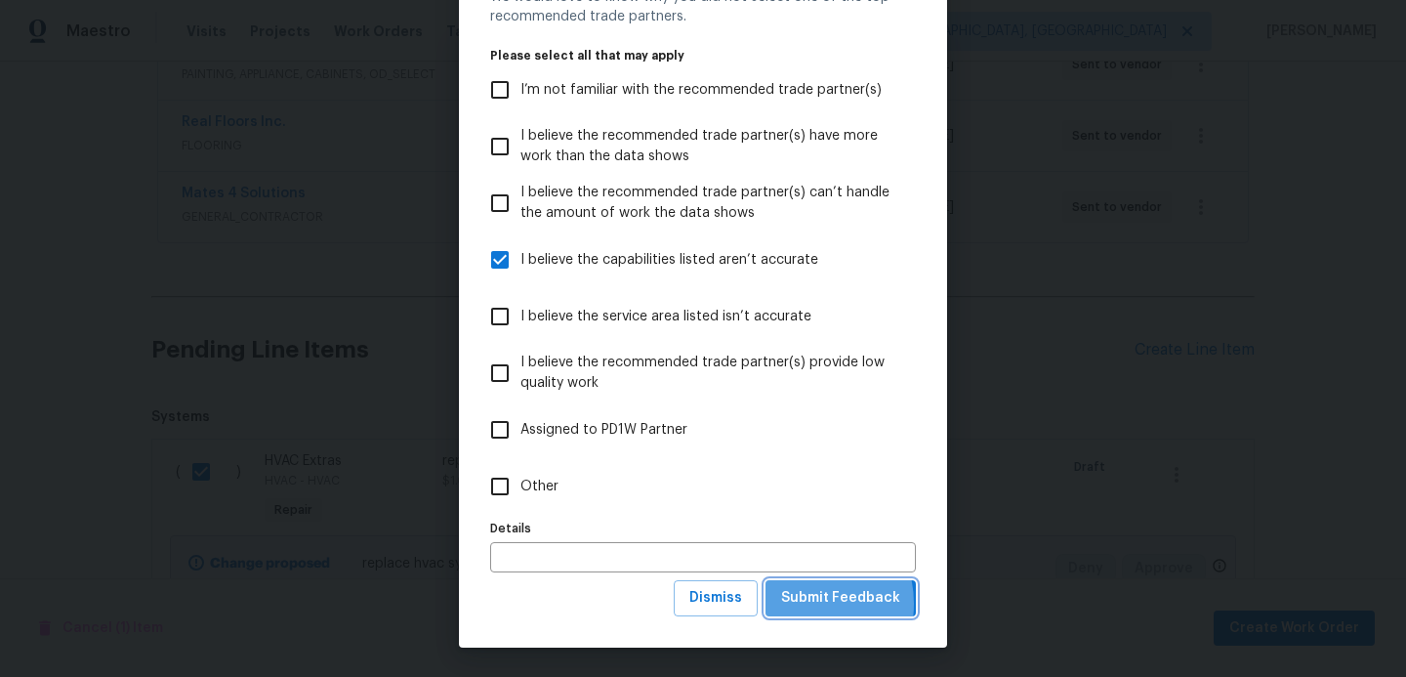
click at [803, 604] on span "Submit Feedback" at bounding box center [840, 598] width 119 height 24
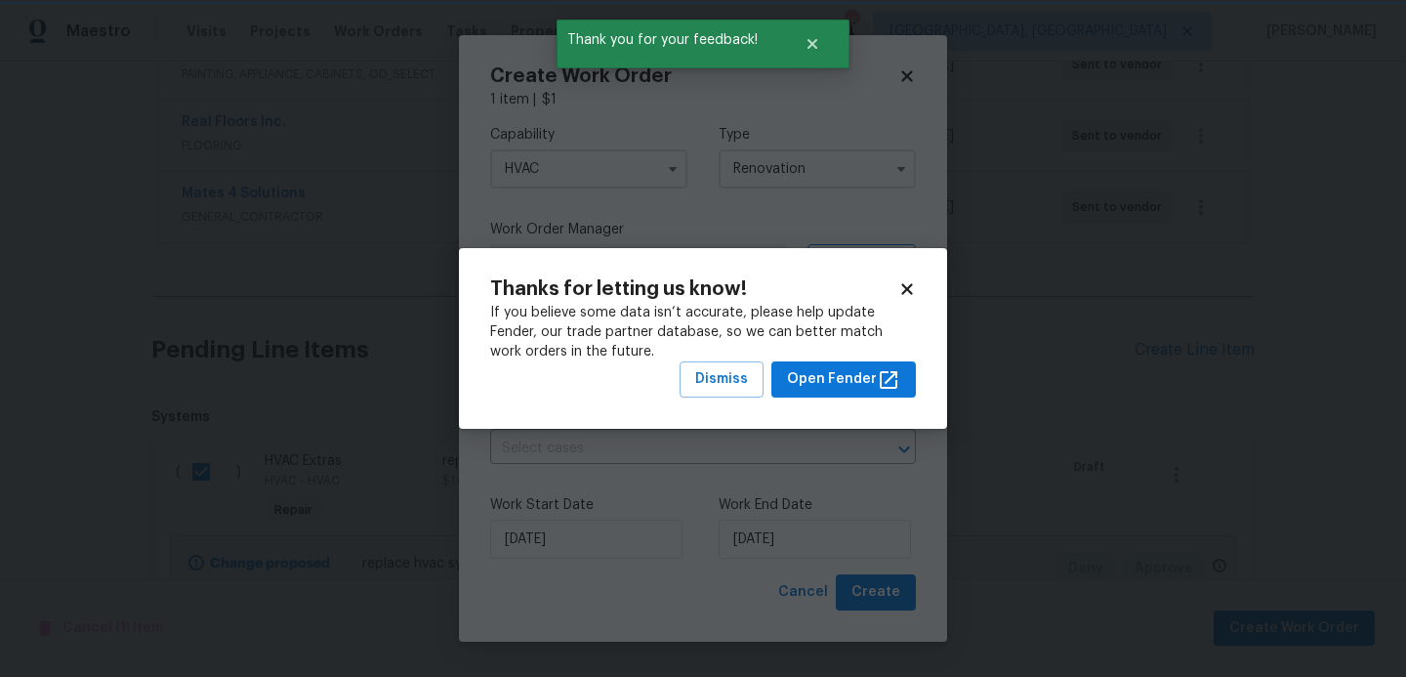
scroll to position [0, 0]
click at [743, 383] on span "Dismiss" at bounding box center [721, 379] width 53 height 24
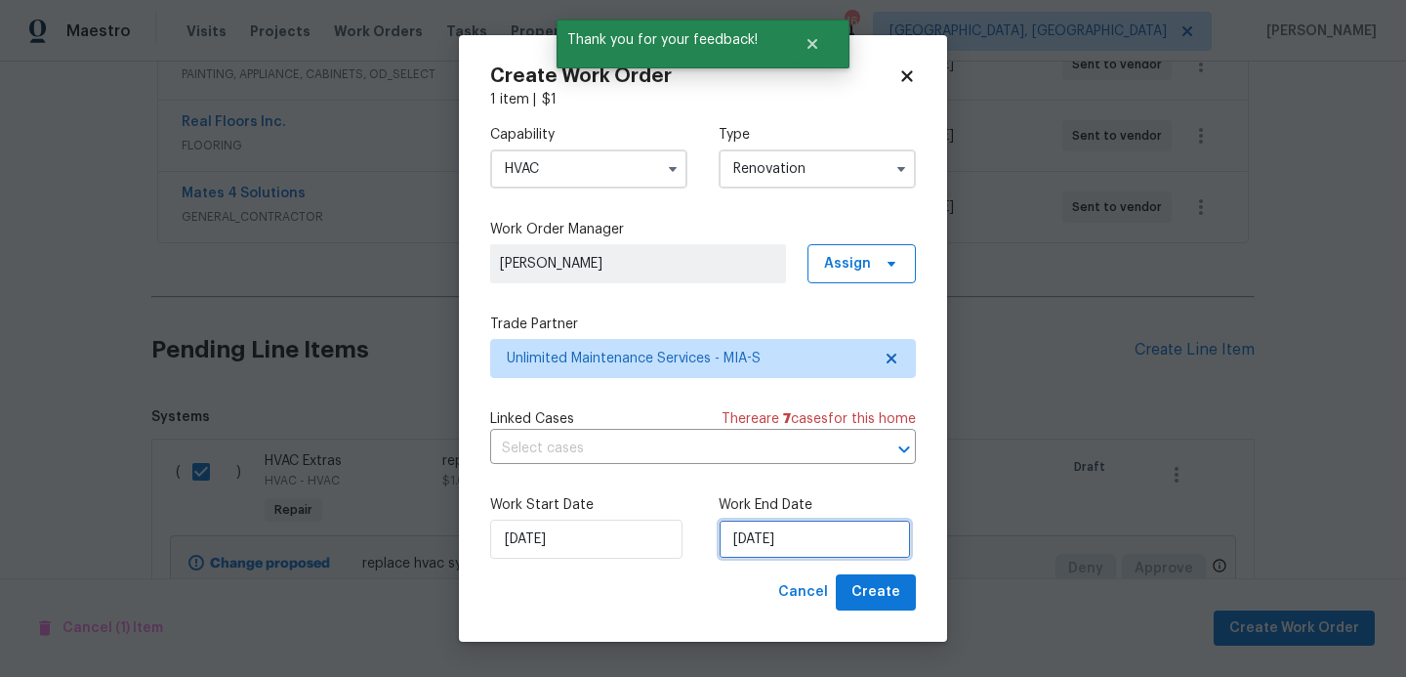
click at [814, 548] on input "[DATE]" at bounding box center [815, 539] width 192 height 39
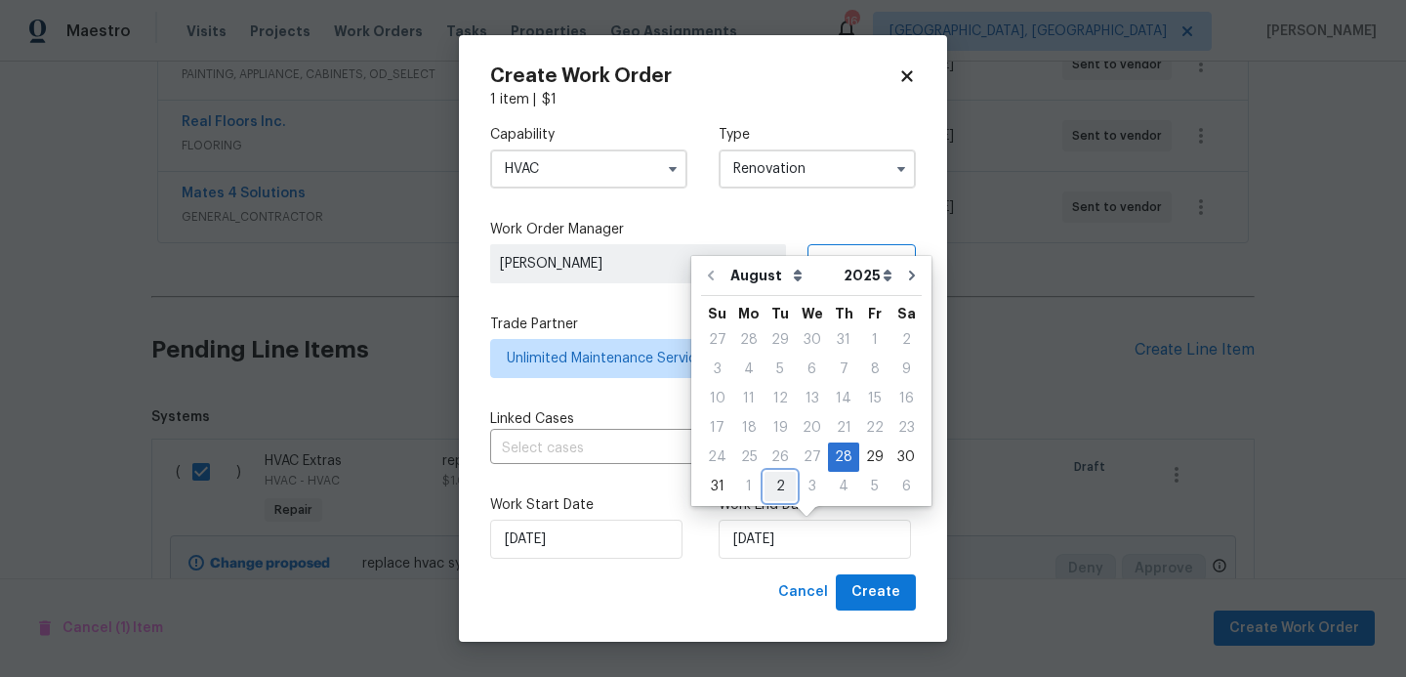
click at [776, 485] on div "2" at bounding box center [780, 486] width 31 height 27
type input "[DATE]"
select select "8"
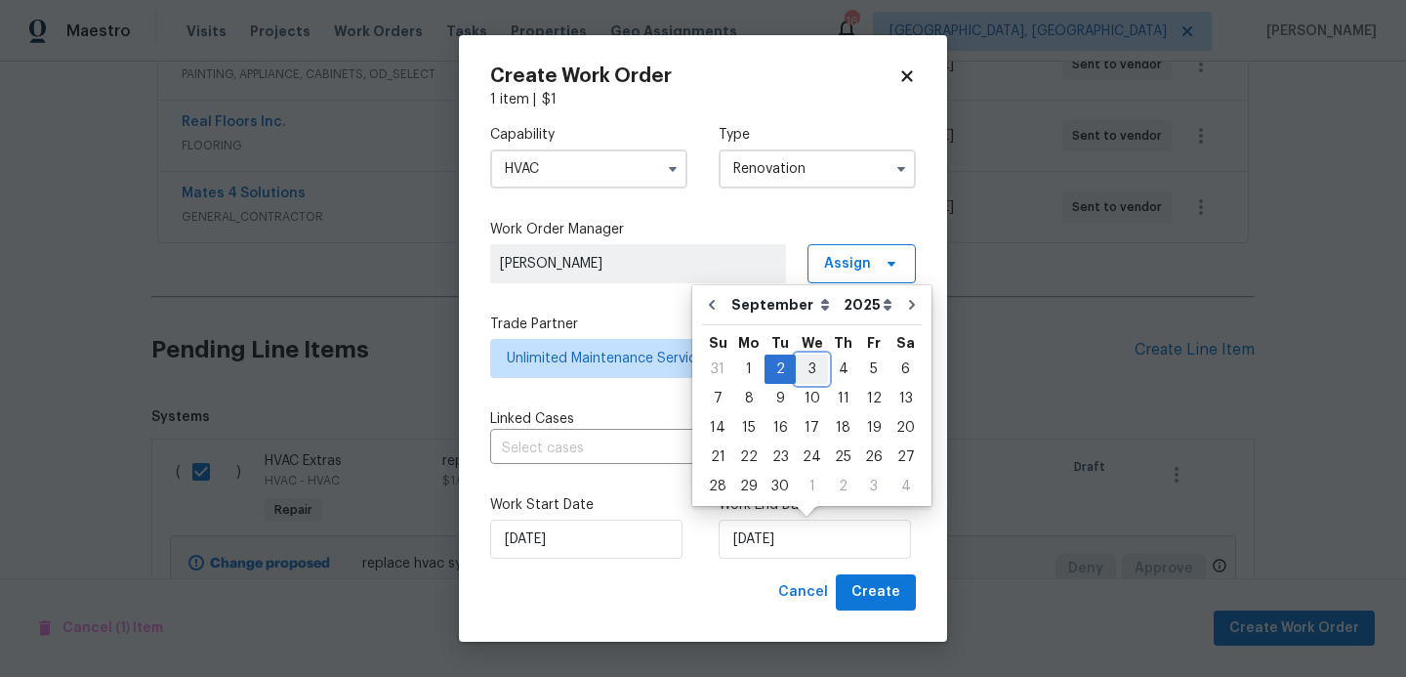
click at [810, 364] on div "3" at bounding box center [812, 368] width 32 height 27
type input "[DATE]"
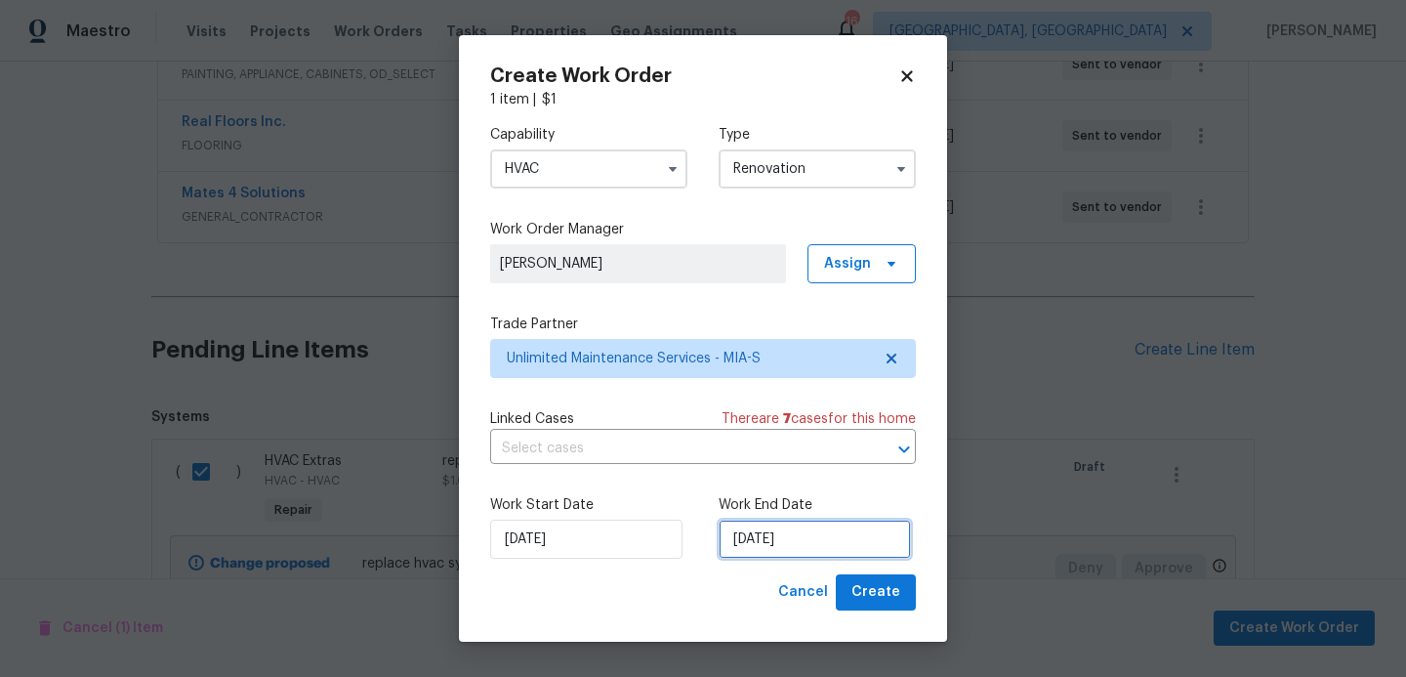
select select "8"
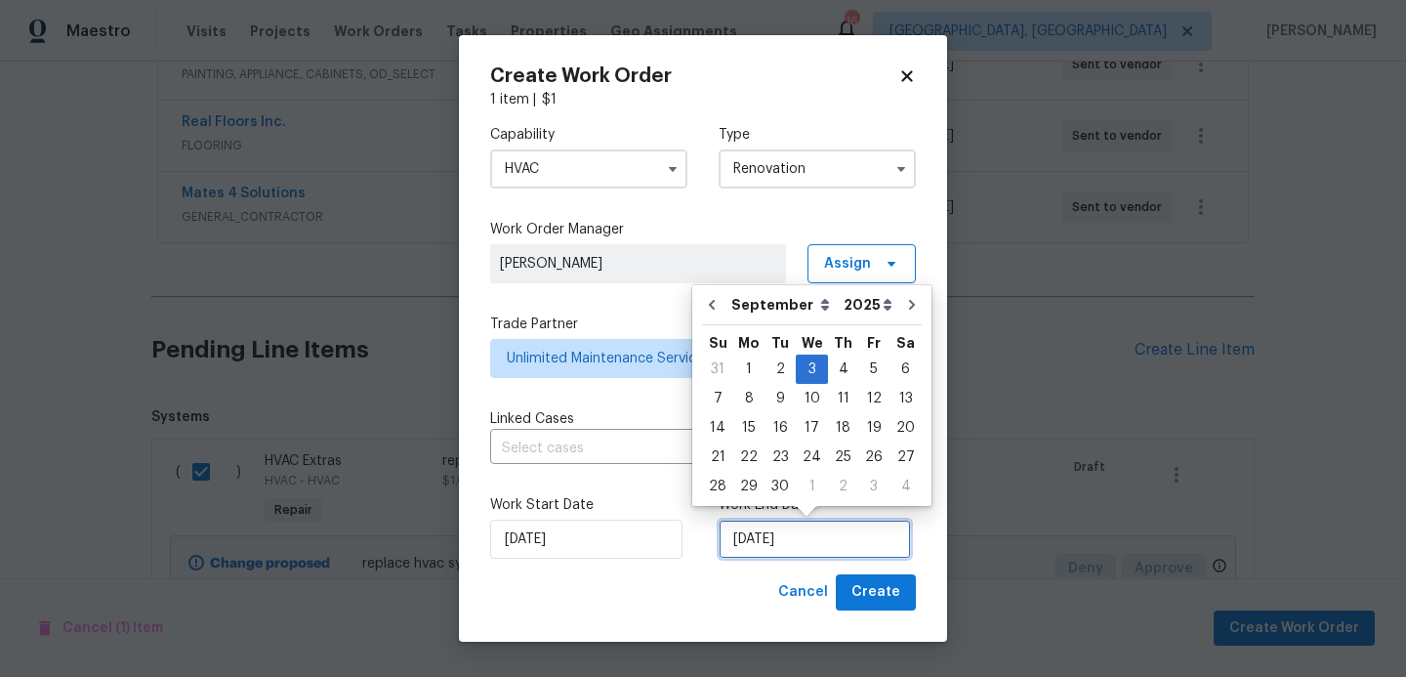
click at [814, 542] on input "[DATE]" at bounding box center [815, 539] width 192 height 39
click at [779, 368] on div "2" at bounding box center [780, 368] width 31 height 27
type input "[DATE]"
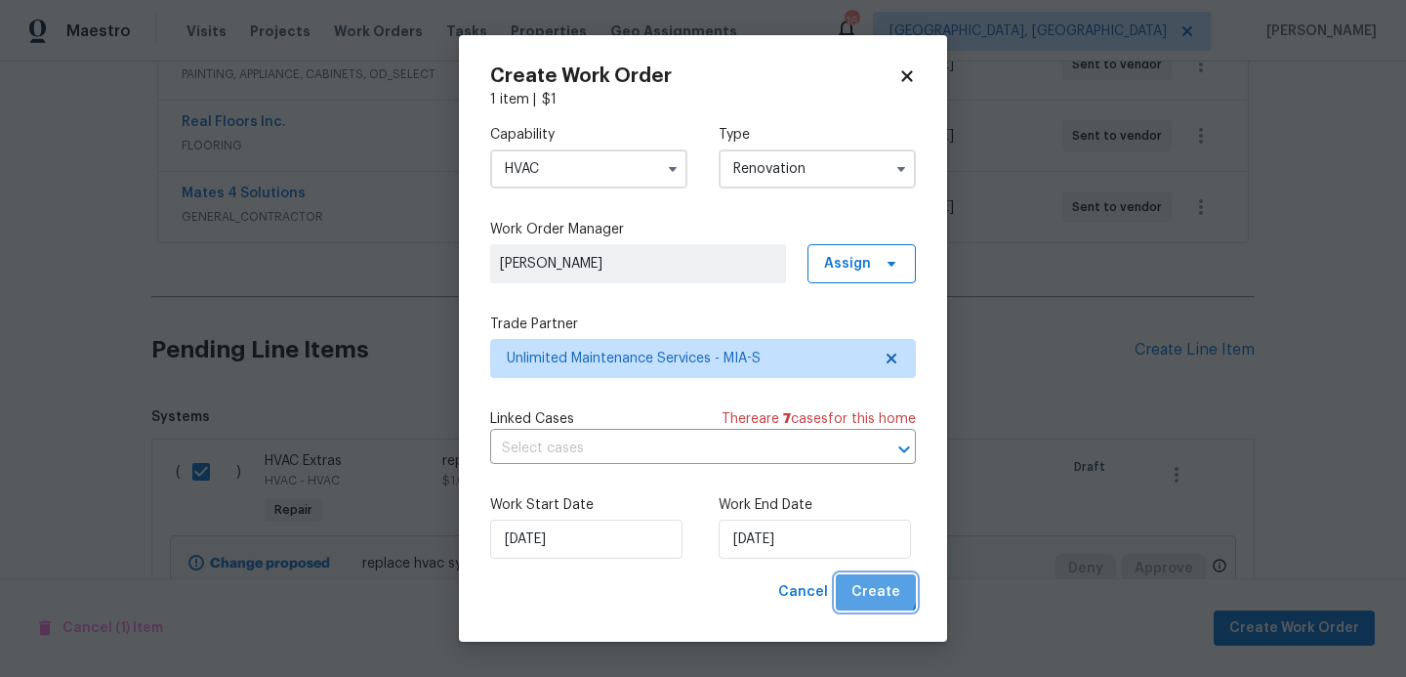
click at [873, 589] on span "Create" at bounding box center [876, 592] width 49 height 24
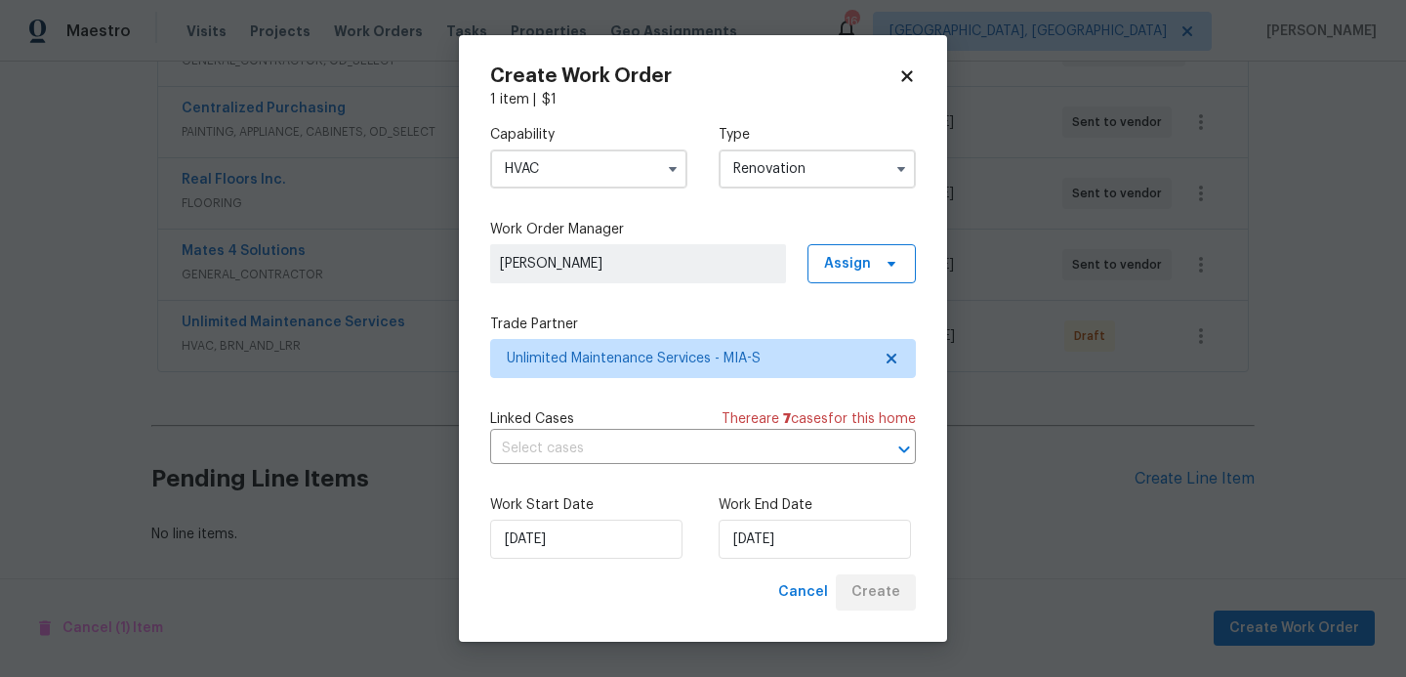
scroll to position [563, 0]
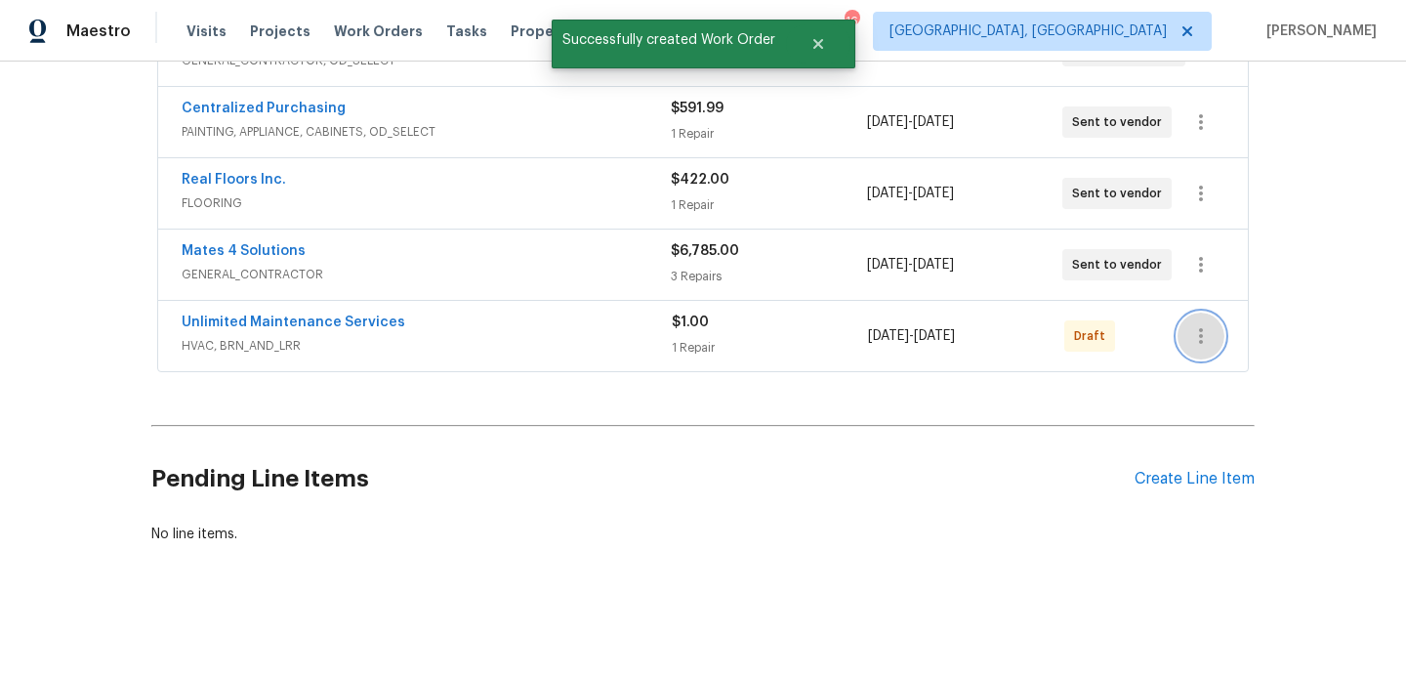
click at [1201, 336] on icon "button" at bounding box center [1201, 336] width 4 height 16
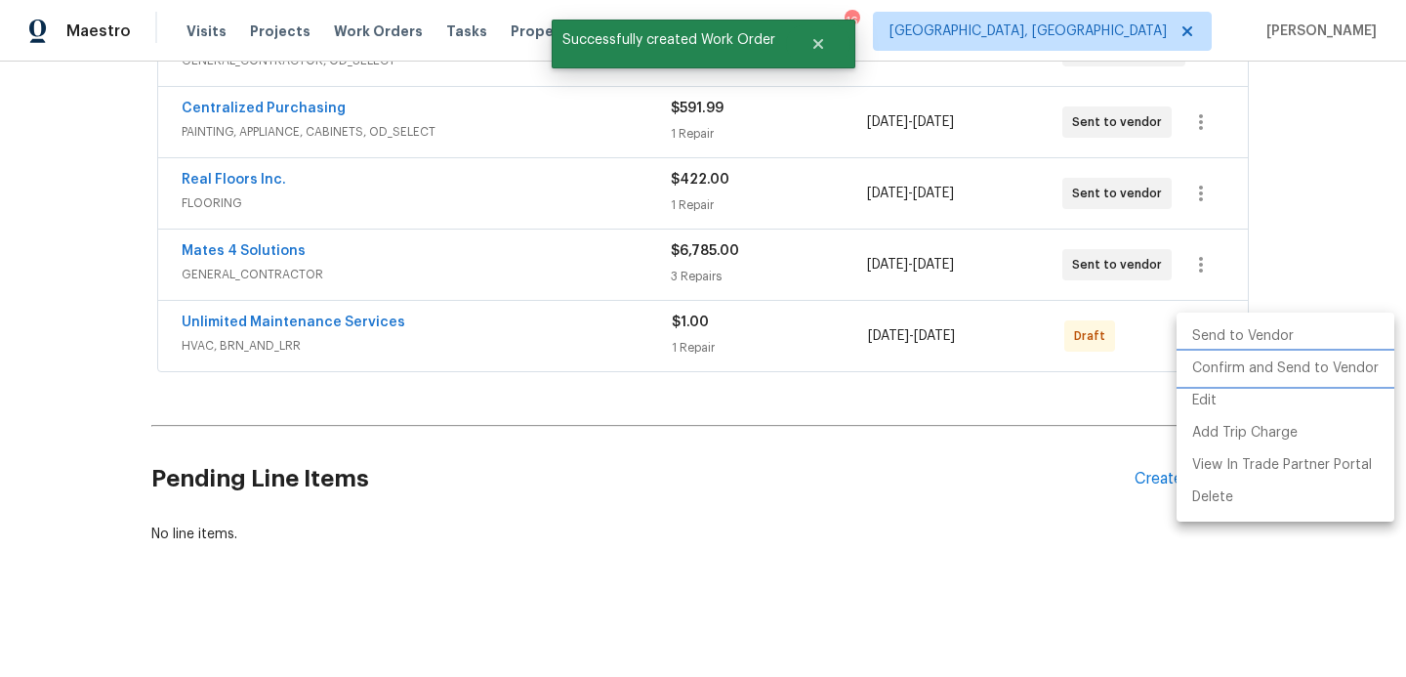
click at [1208, 367] on li "Confirm and Send to Vendor" at bounding box center [1286, 369] width 218 height 32
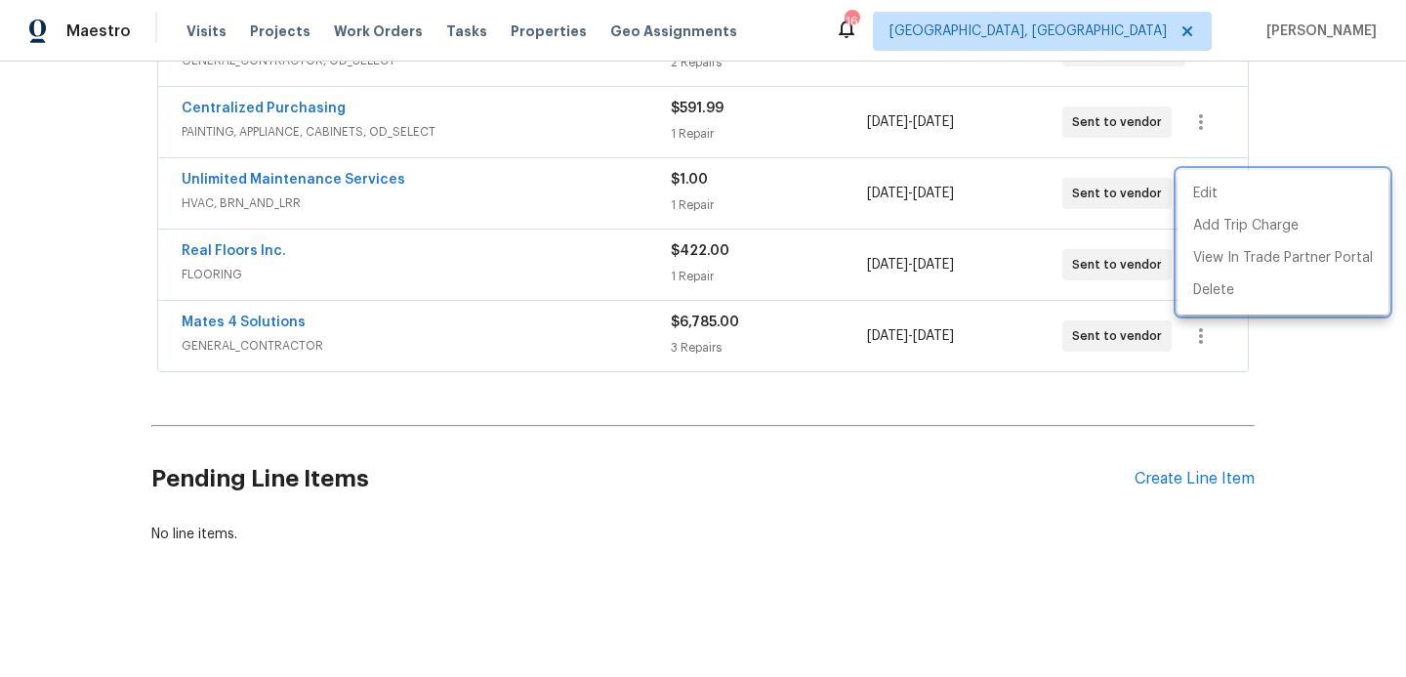
click at [338, 182] on div at bounding box center [703, 338] width 1406 height 677
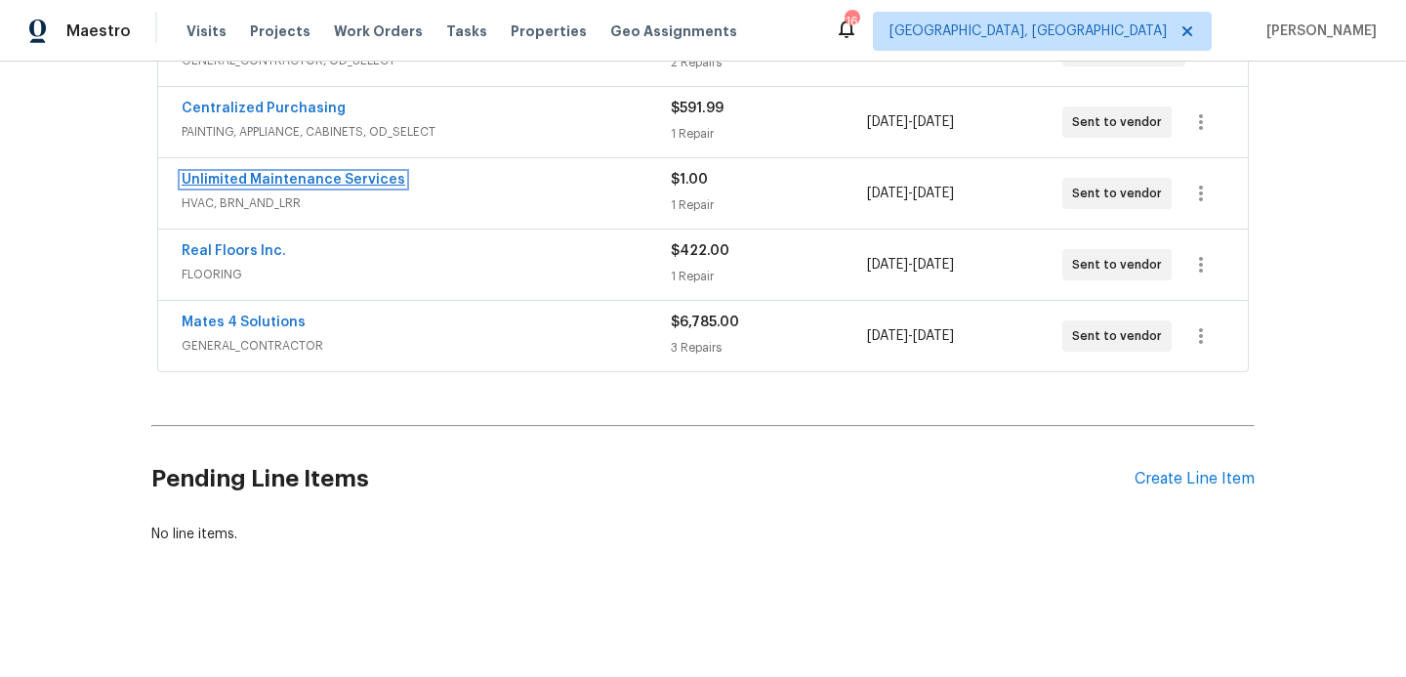
click at [338, 181] on link "Unlimited Maintenance Services" at bounding box center [294, 180] width 224 height 14
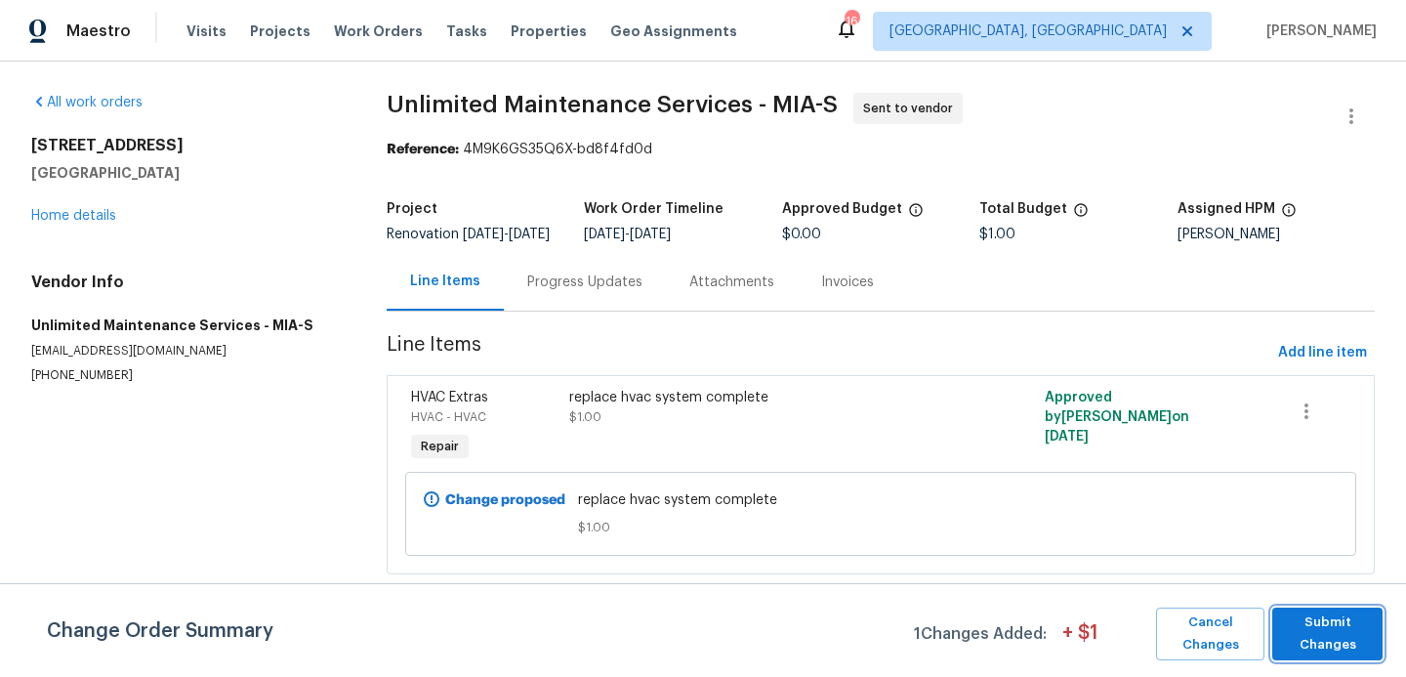
click at [1305, 631] on span "Submit Changes" at bounding box center [1327, 633] width 91 height 45
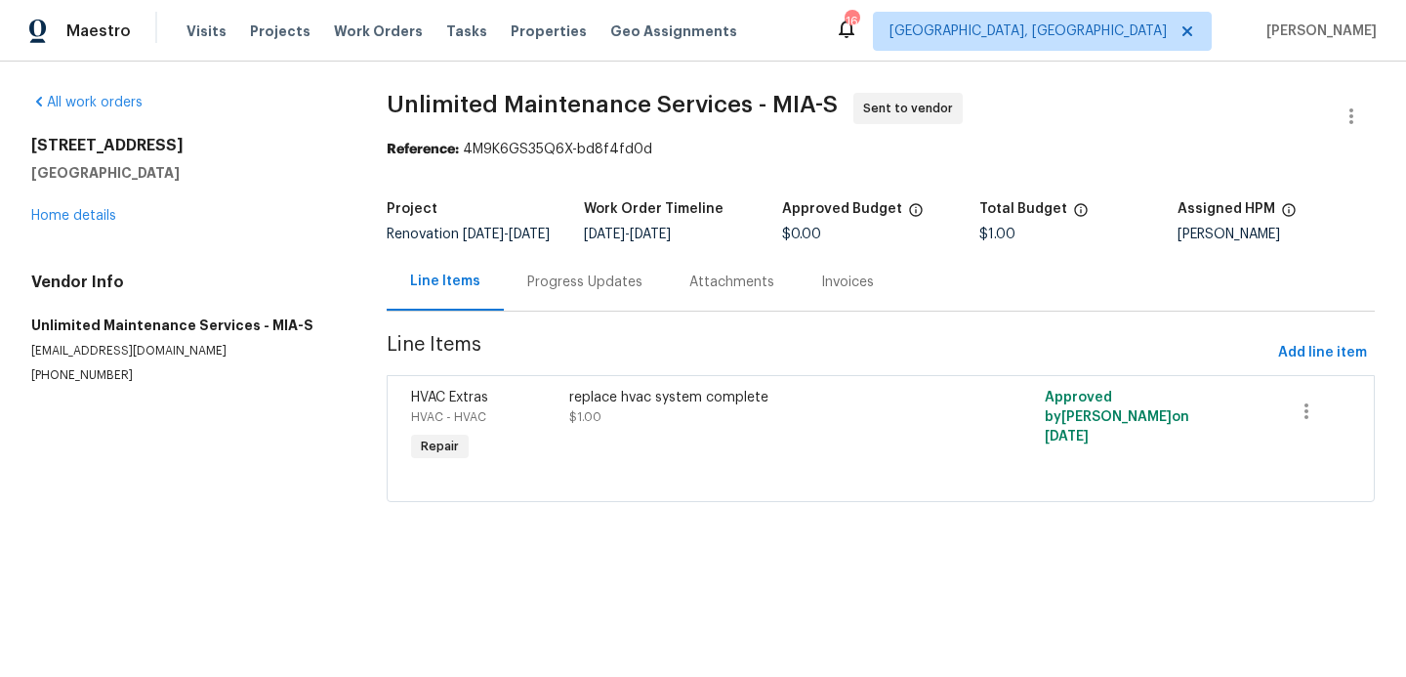
click at [581, 292] on div "Progress Updates" at bounding box center [584, 282] width 115 height 20
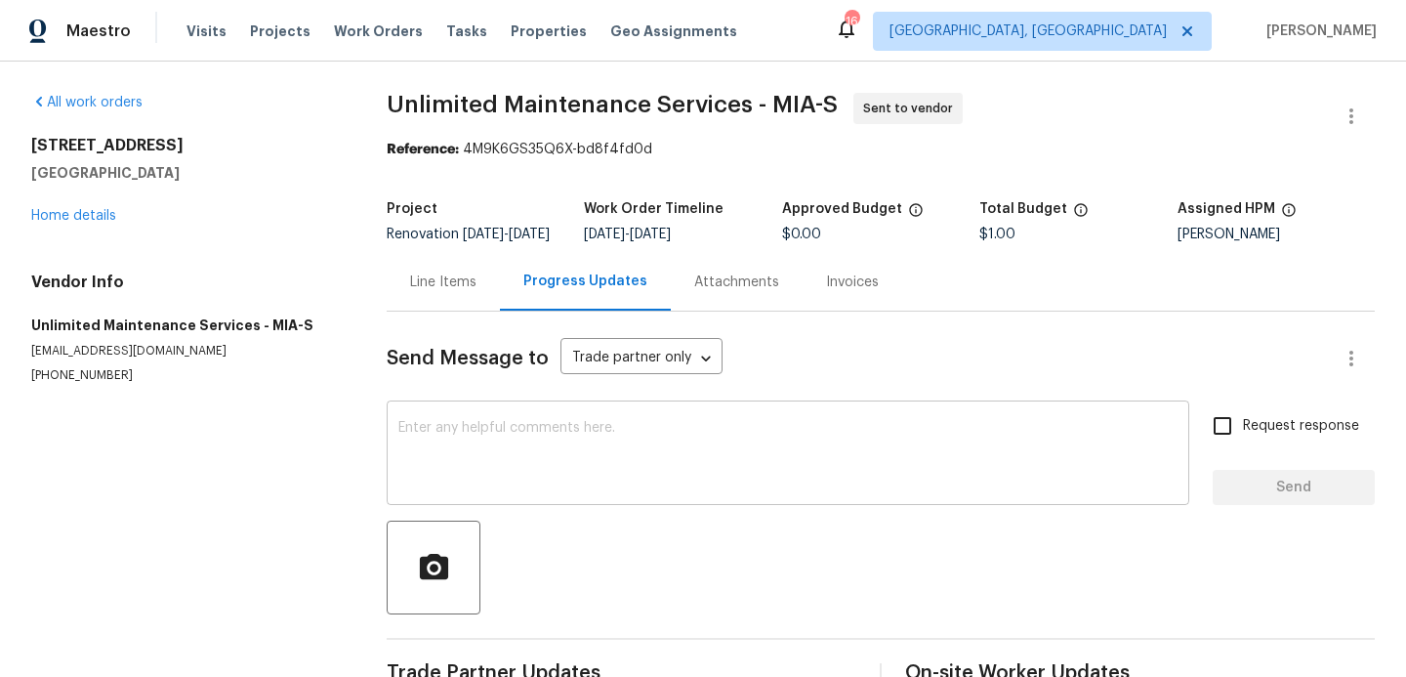
click at [510, 434] on div "x ​" at bounding box center [788, 455] width 803 height 100
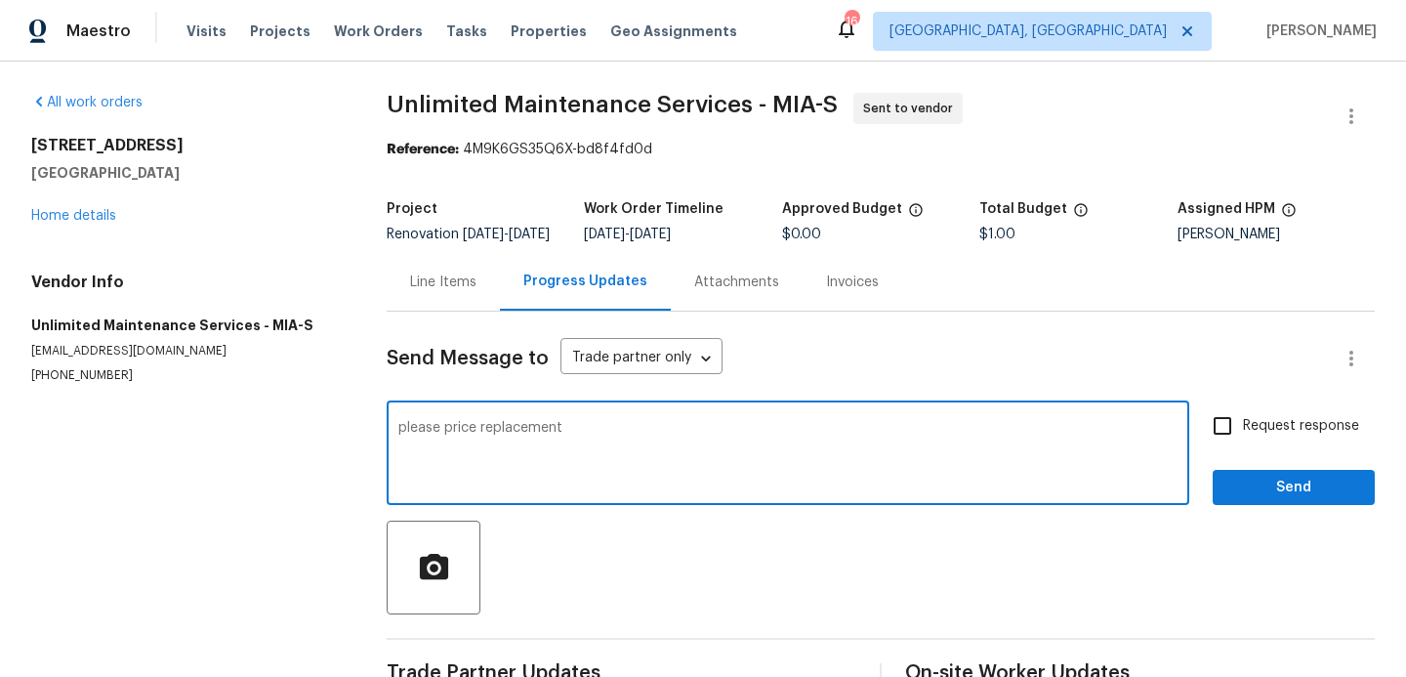
click at [478, 448] on textarea "please price replacement" at bounding box center [787, 455] width 779 height 68
click at [480, 439] on textarea "please price replacement" at bounding box center [787, 455] width 779 height 68
type textarea "please price hvac replacement"
click at [1230, 446] on input "Request response" at bounding box center [1222, 425] width 41 height 41
checkbox input "true"
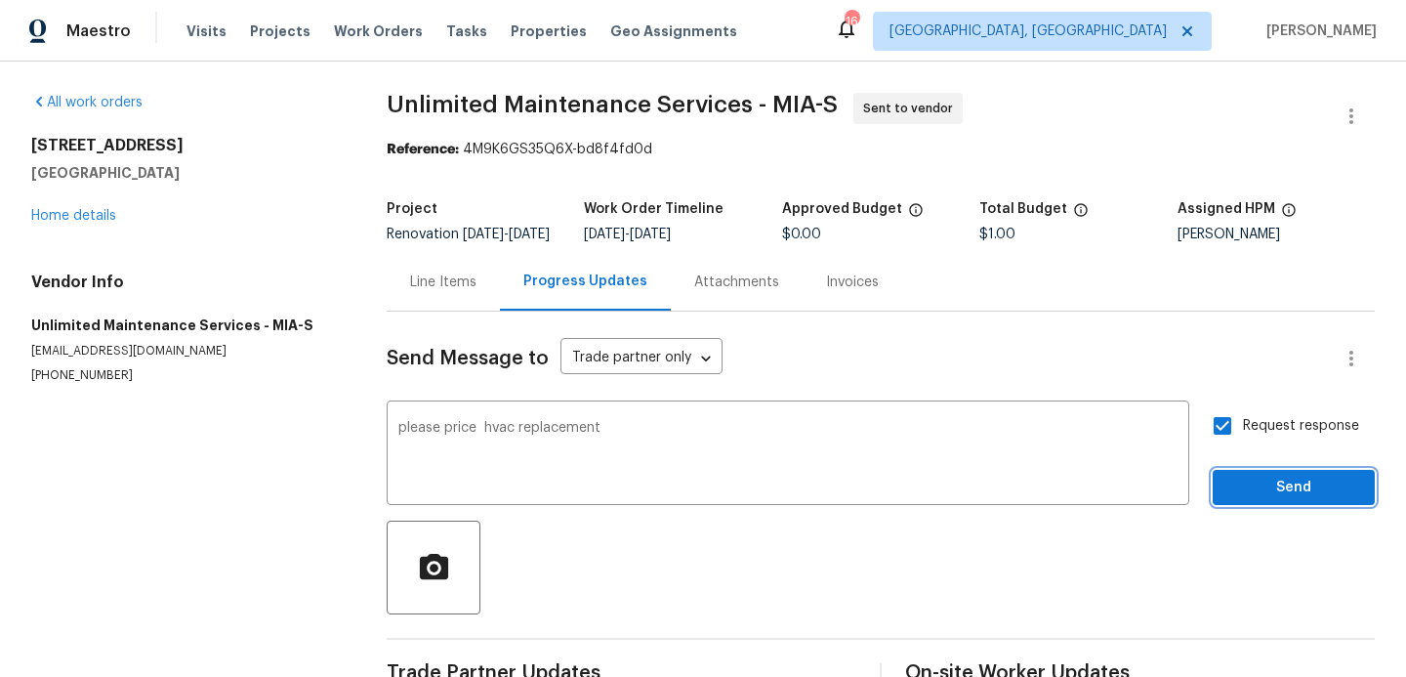
click at [1257, 496] on span "Send" at bounding box center [1294, 488] width 131 height 24
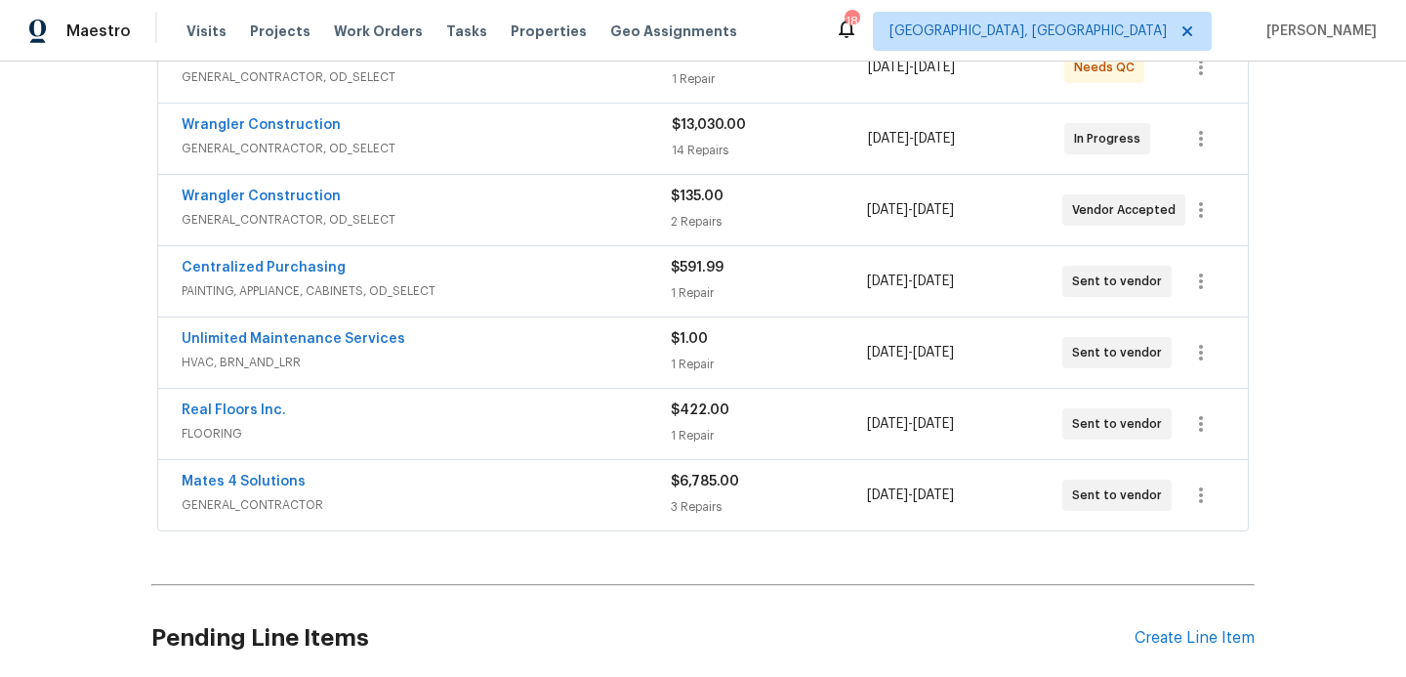
scroll to position [563, 0]
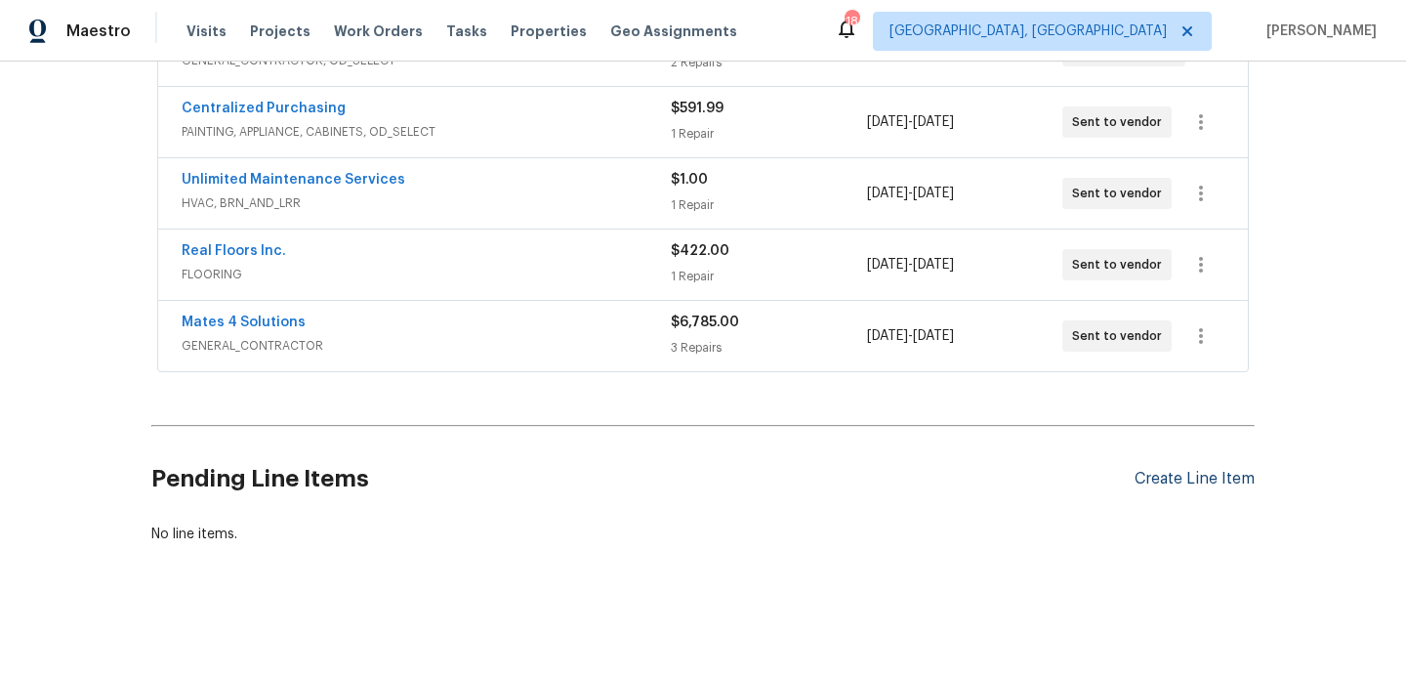
click at [1151, 484] on div "Create Line Item" at bounding box center [1195, 479] width 120 height 19
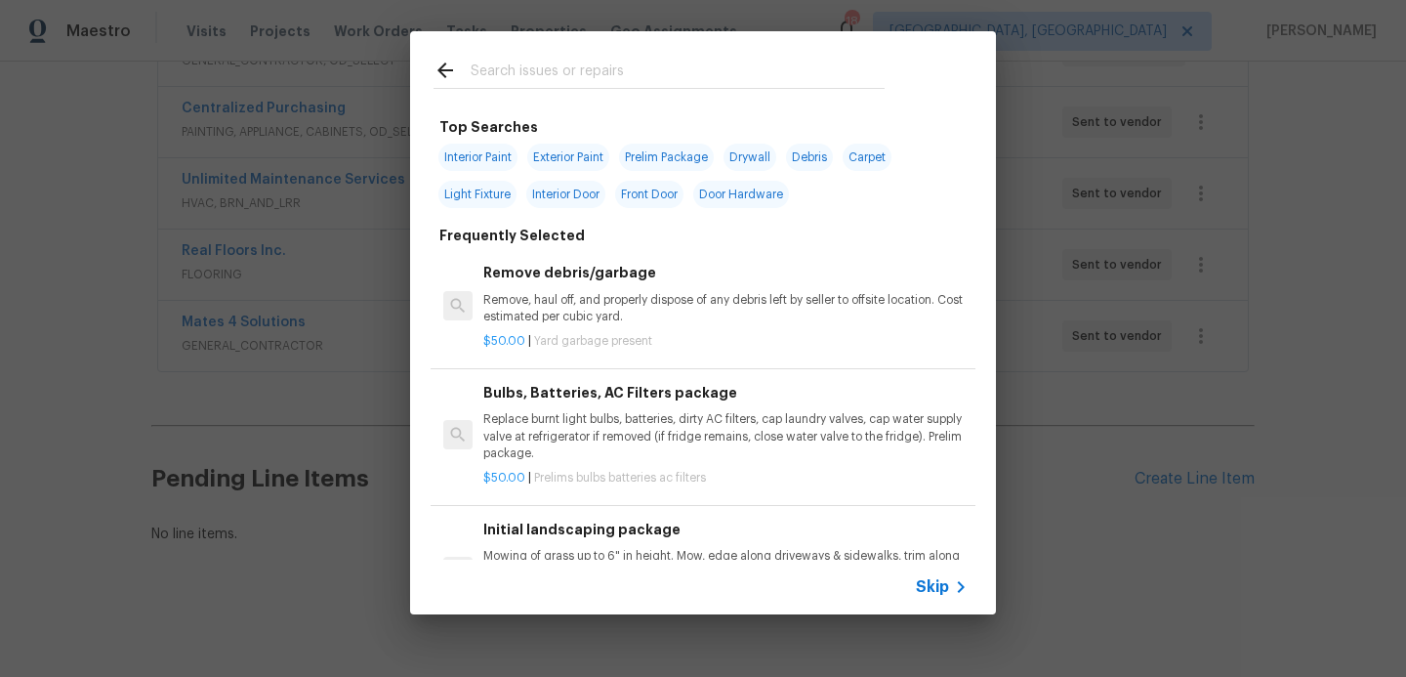
click at [945, 587] on span "Skip" at bounding box center [932, 587] width 33 height 20
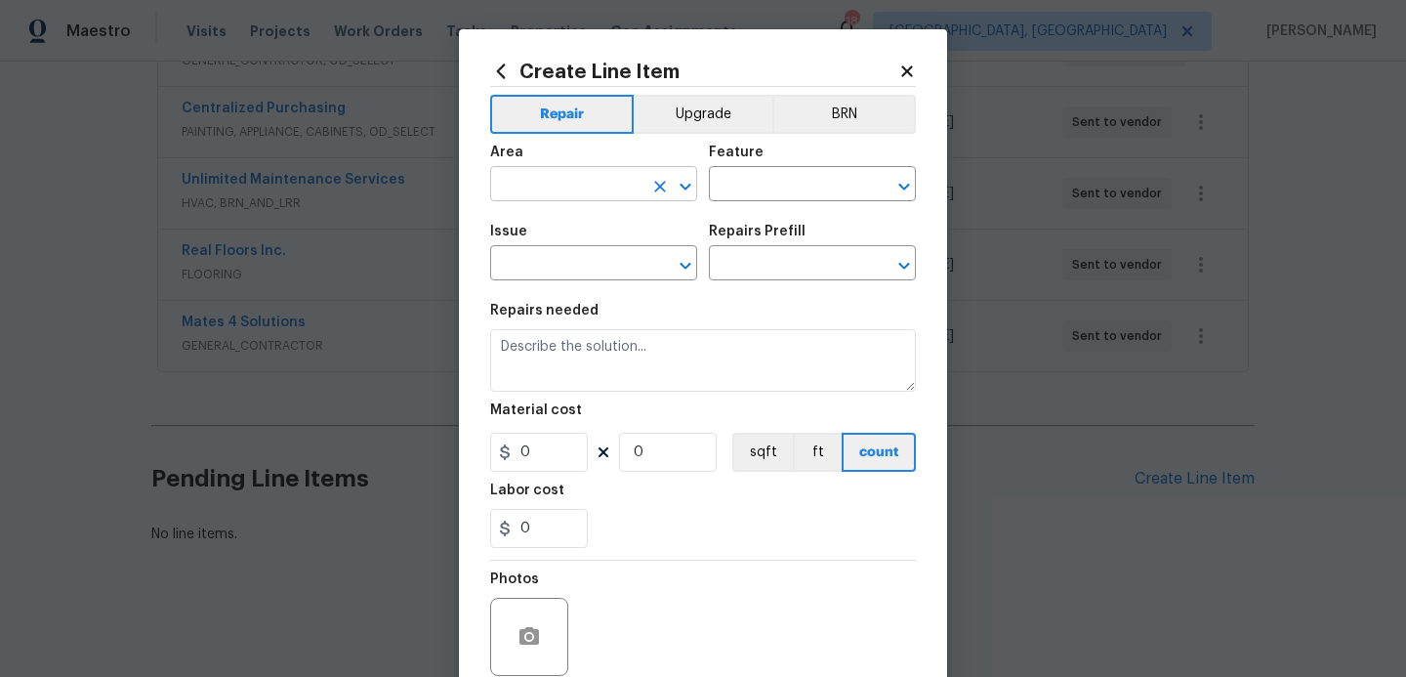
click at [515, 187] on input "text" at bounding box center [566, 186] width 152 height 30
click at [507, 228] on li "HVAC" at bounding box center [593, 230] width 207 height 32
type input "HVAC"
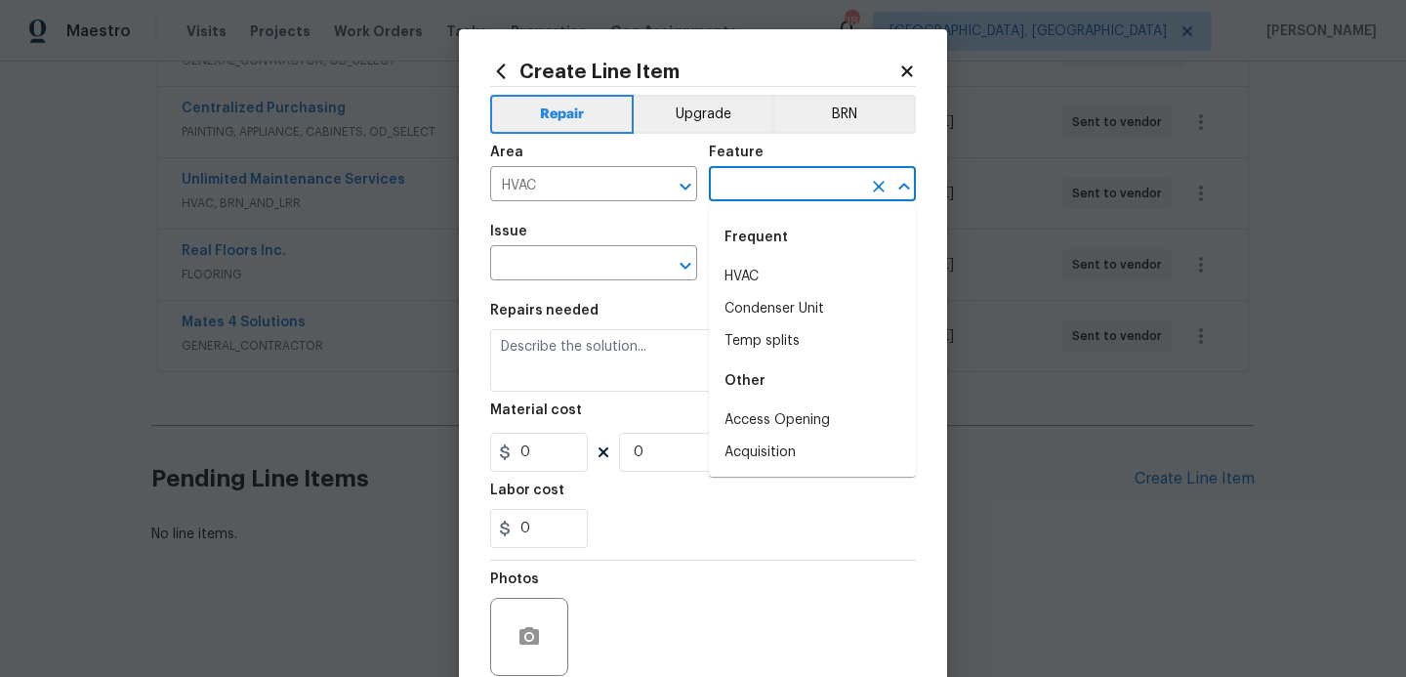
click at [802, 182] on input "text" at bounding box center [785, 186] width 152 height 30
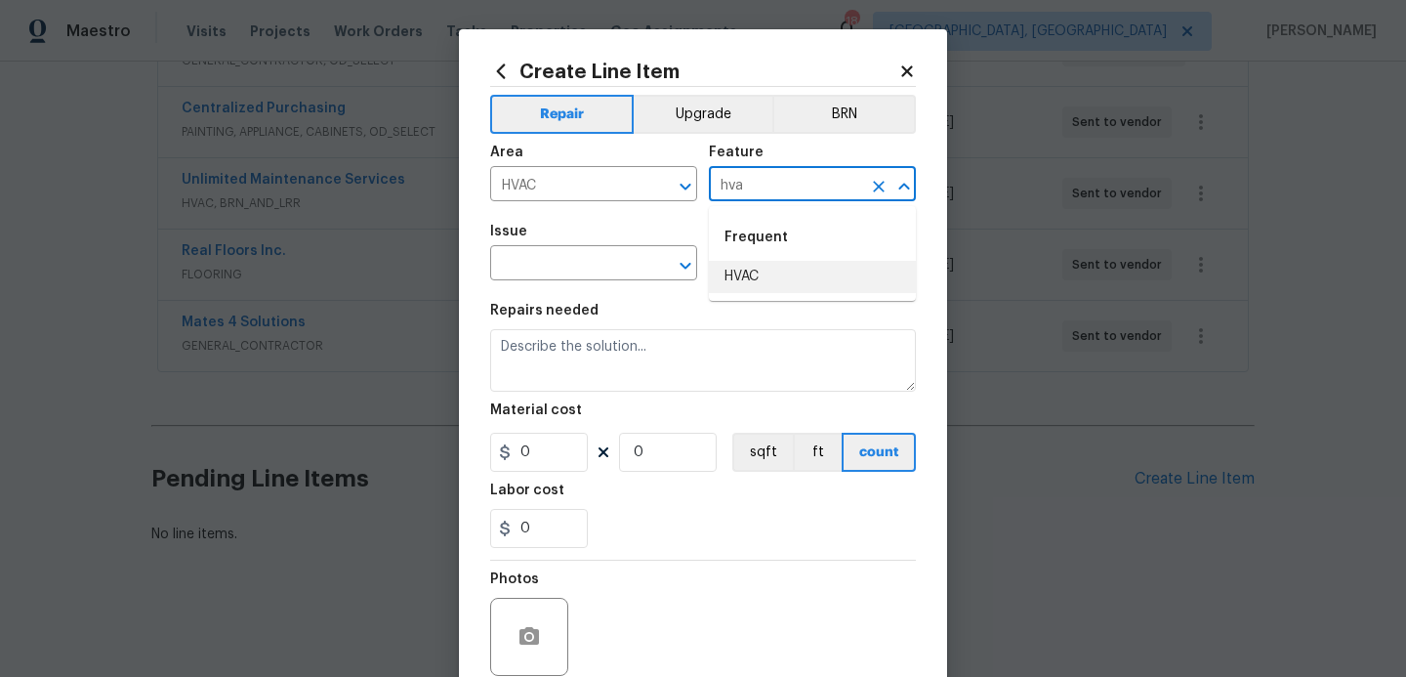
click at [768, 269] on li "HVAC" at bounding box center [812, 277] width 207 height 32
type input "HVAC"
click at [581, 260] on input "text" at bounding box center [566, 265] width 152 height 30
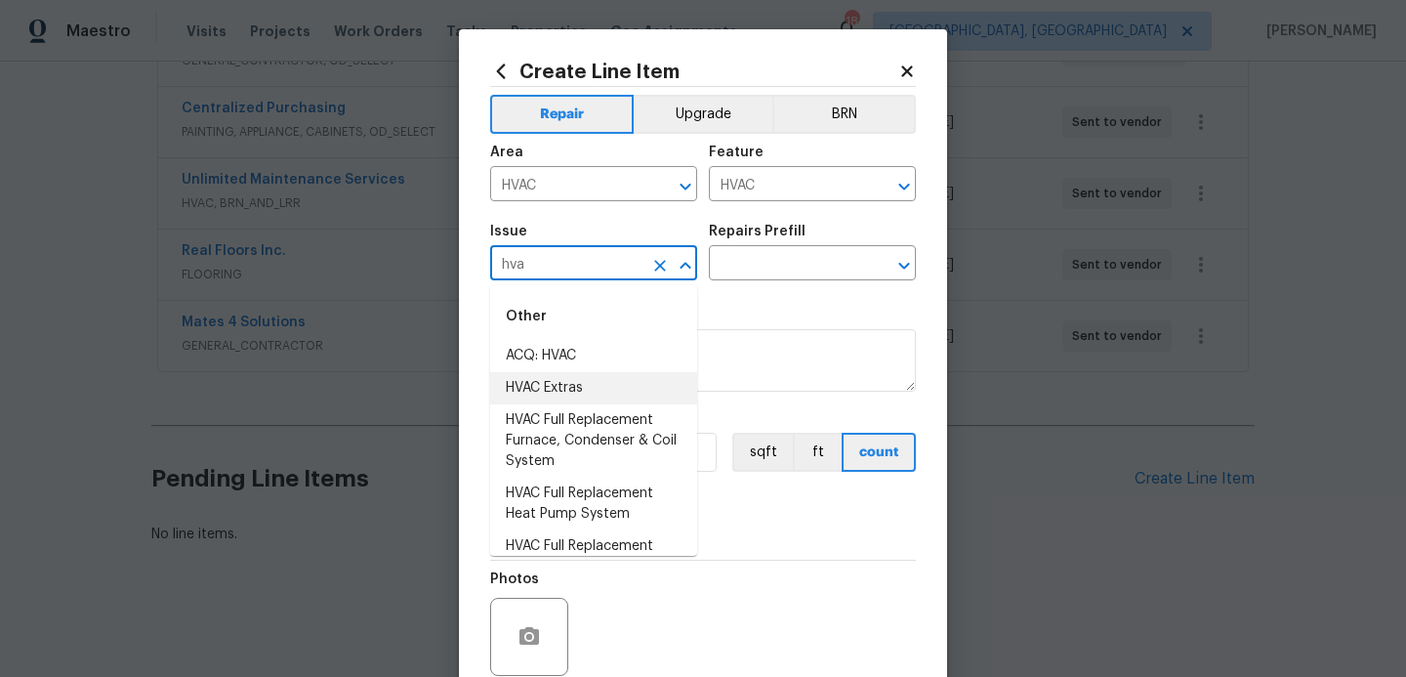
click at [537, 390] on li "HVAC Extras" at bounding box center [593, 388] width 207 height 32
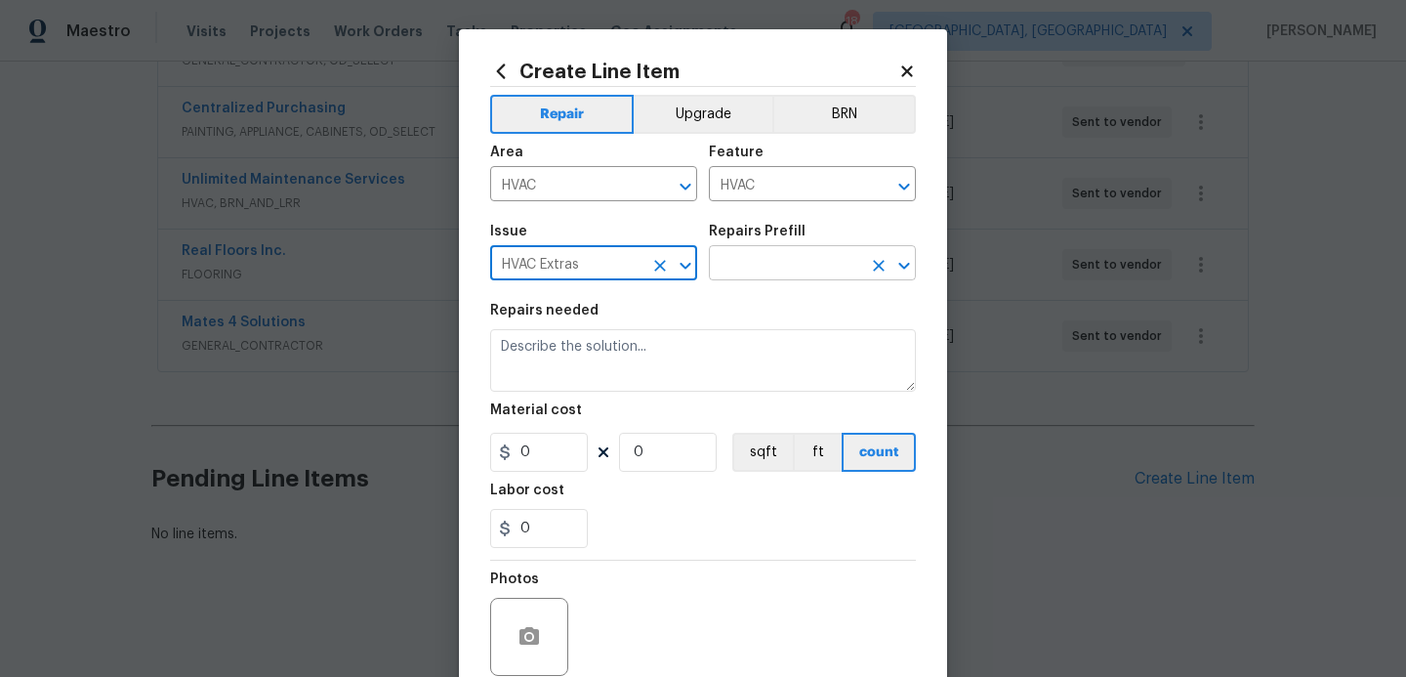
type input "HVAC Extras"
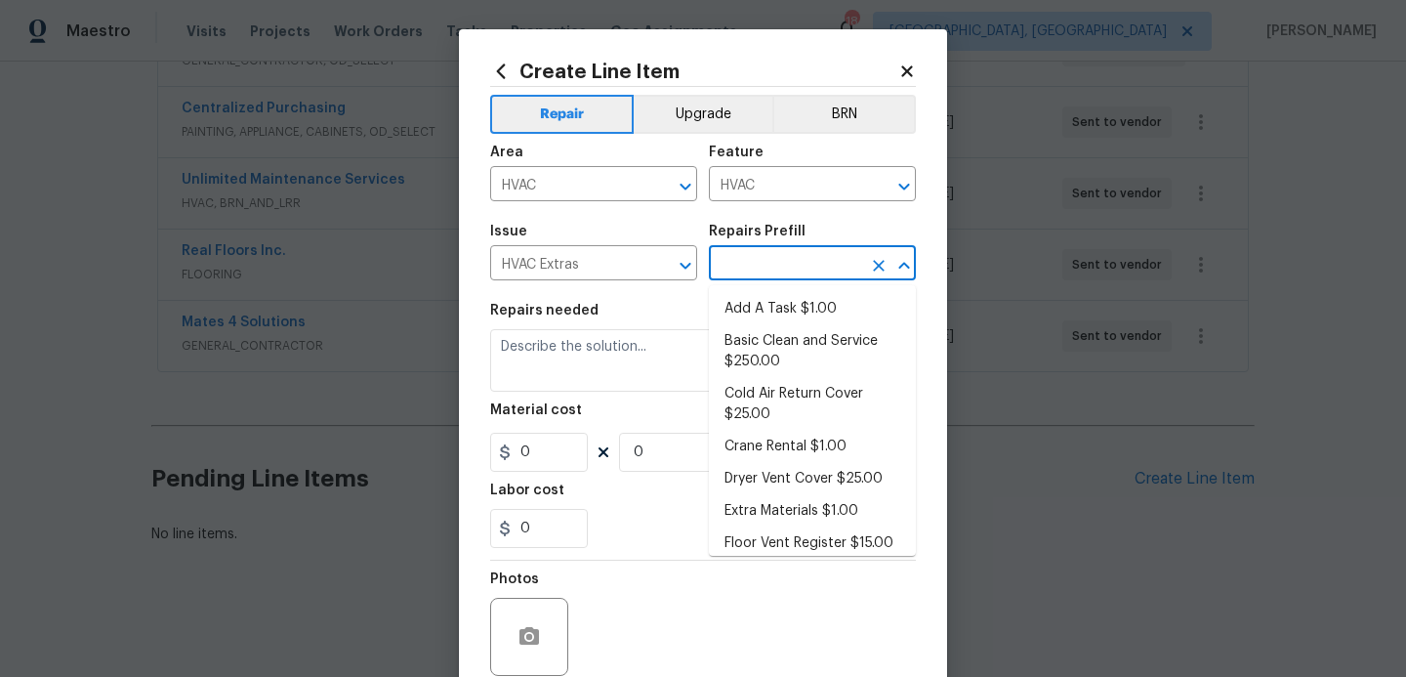
click at [742, 271] on input "text" at bounding box center [785, 265] width 152 height 30
click at [748, 301] on li "Add A Task $1.00" at bounding box center [812, 309] width 207 height 32
type input "Add A Task $1.00"
type textarea "HPM to detail"
type input "1"
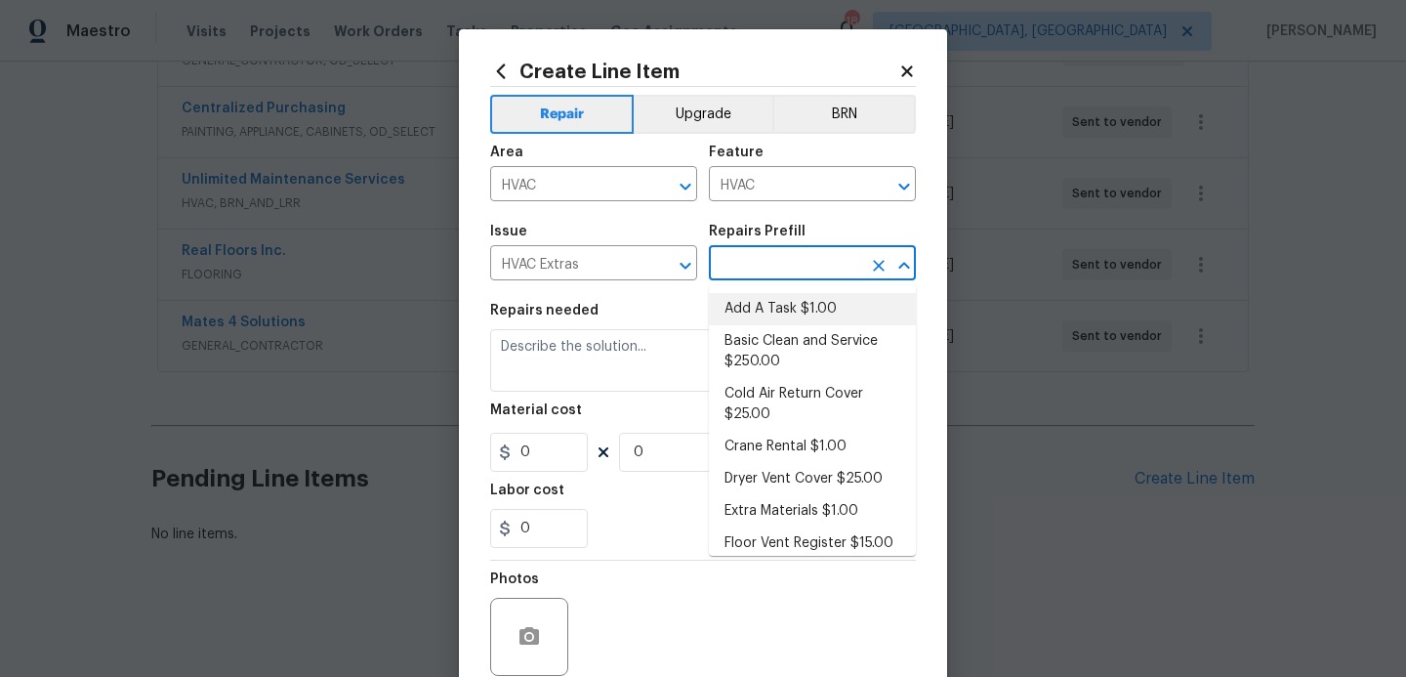
type input "1"
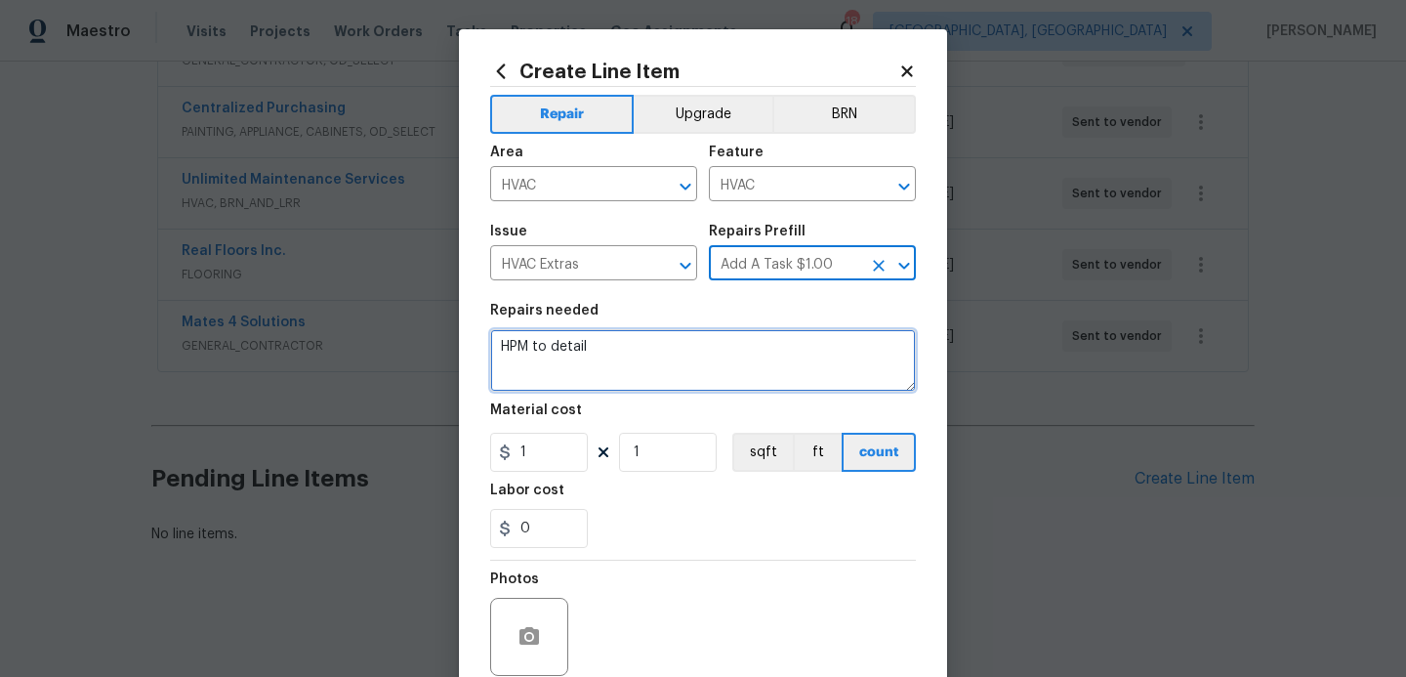
click at [630, 333] on textarea "HPM to detail" at bounding box center [703, 360] width 426 height 63
click at [626, 351] on textarea "HPM to detail" at bounding box center [703, 360] width 426 height 63
type textarea "H"
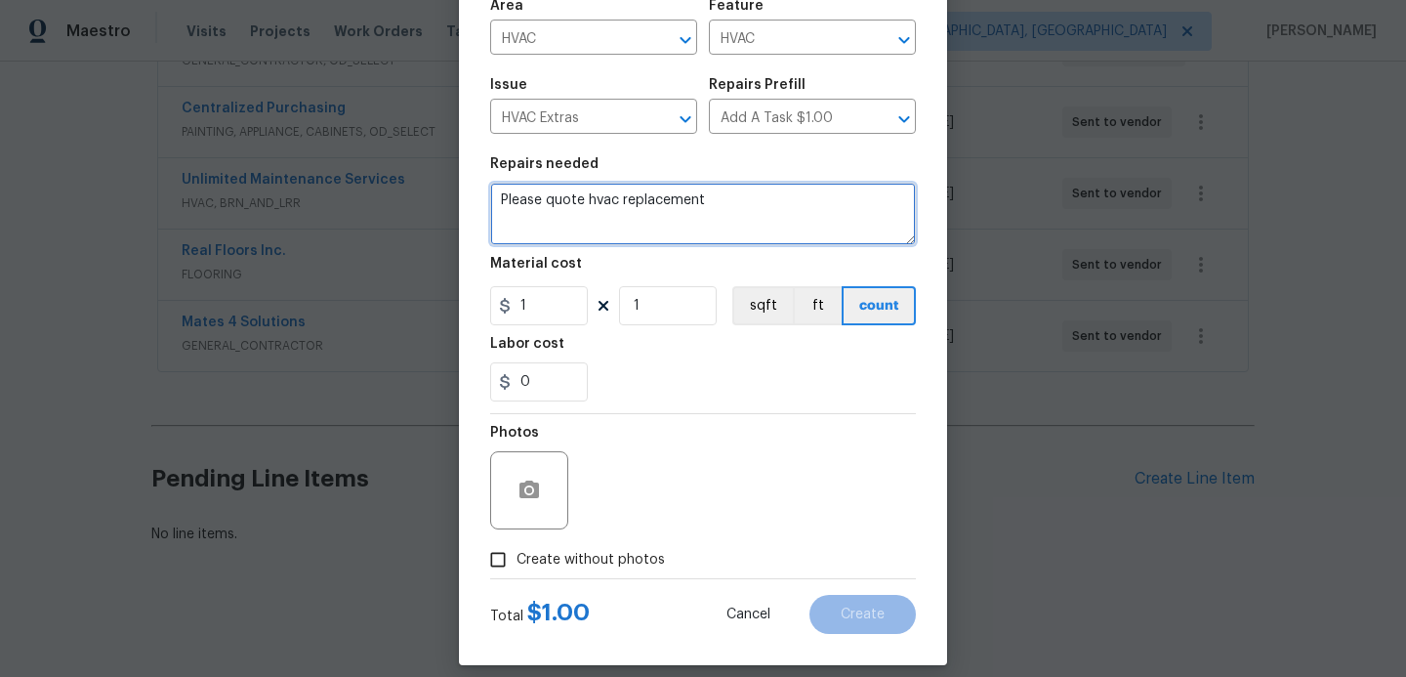
scroll to position [145, 0]
type textarea "Please quote hvac replacement"
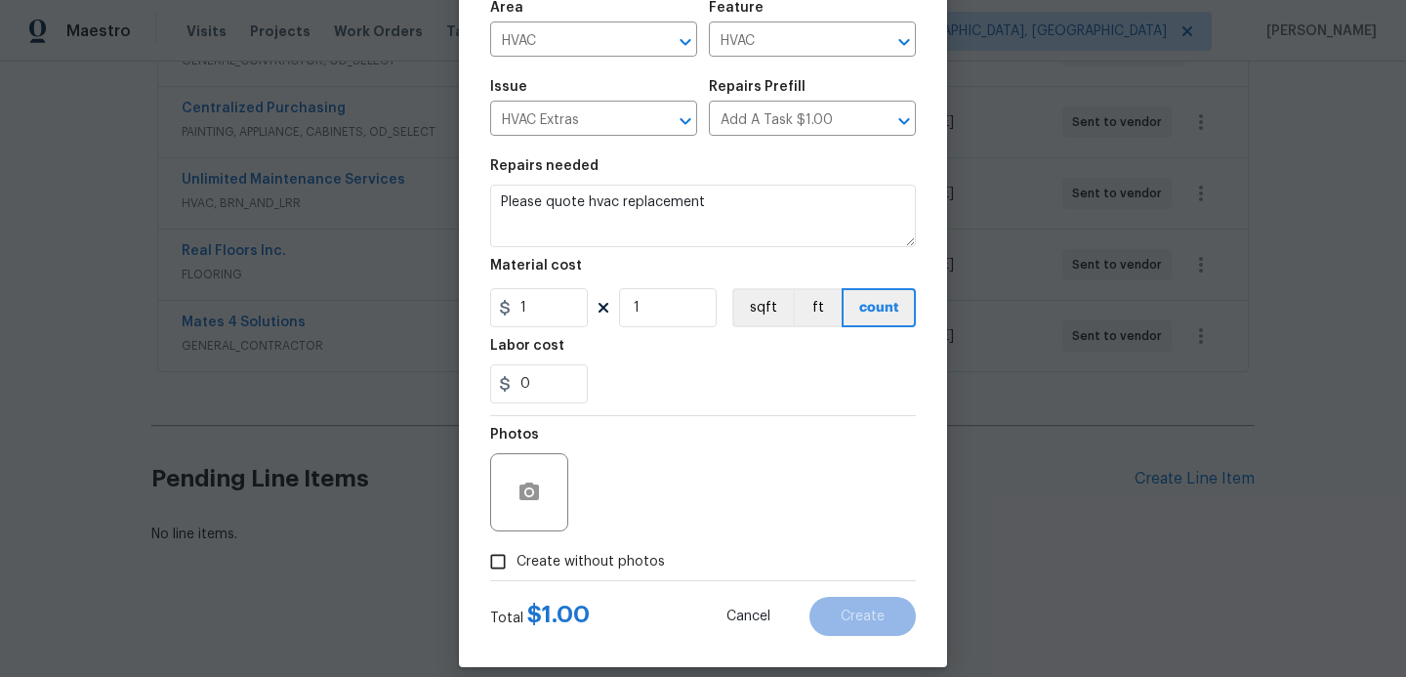
click at [501, 563] on input "Create without photos" at bounding box center [498, 561] width 37 height 37
checkbox input "true"
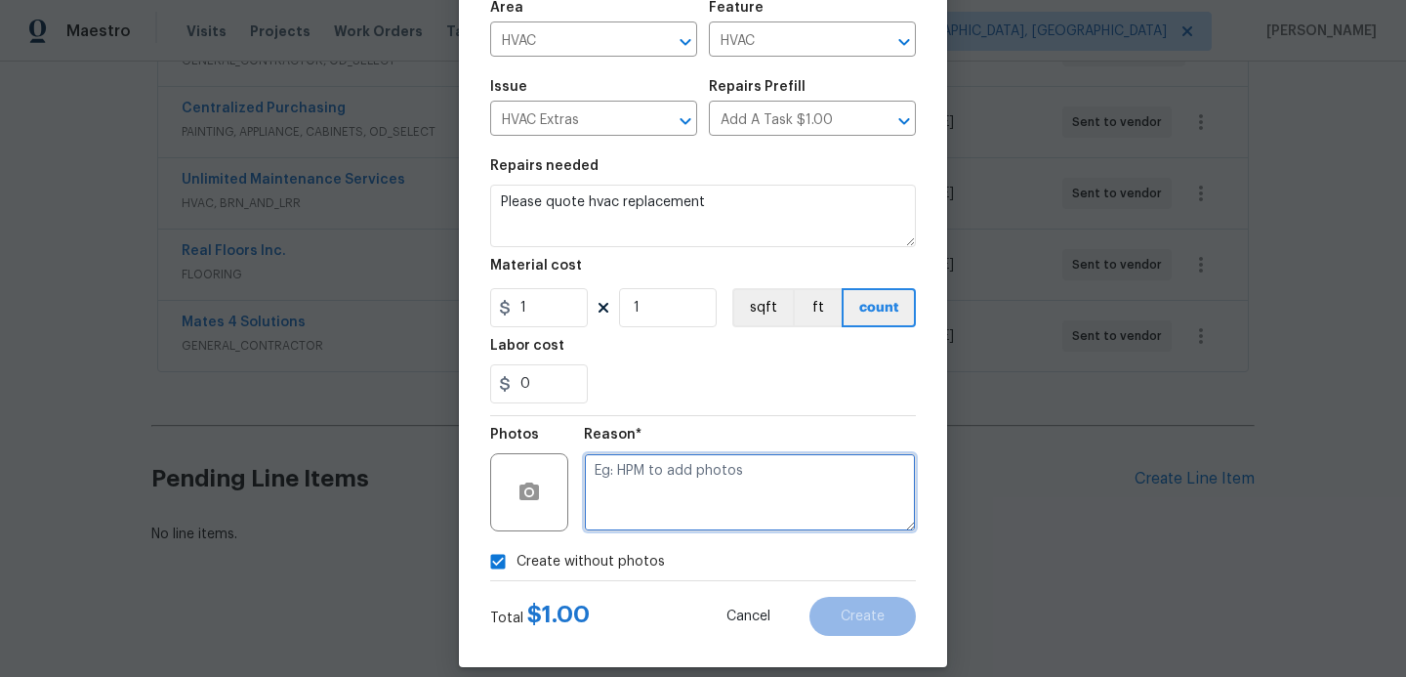
click at [658, 462] on textarea at bounding box center [750, 492] width 332 height 78
type textarea "hpm to add"
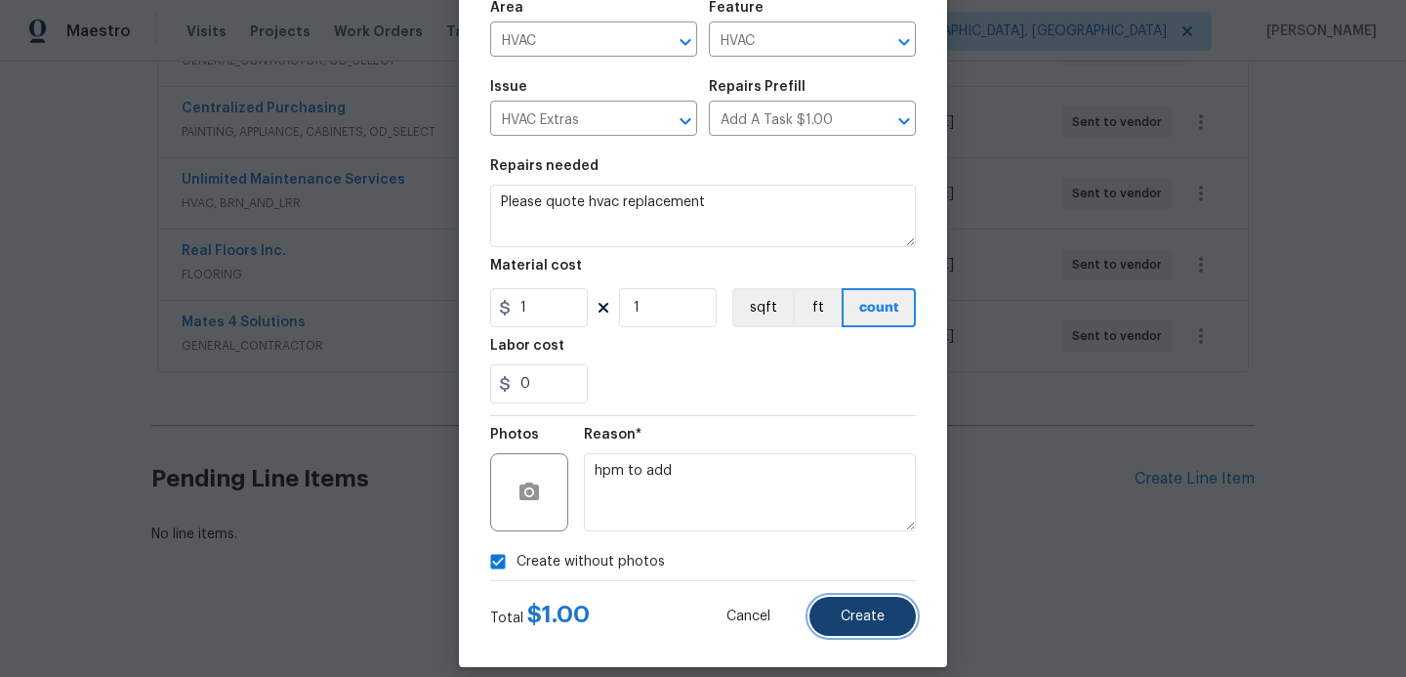
click at [894, 624] on button "Create" at bounding box center [863, 616] width 106 height 39
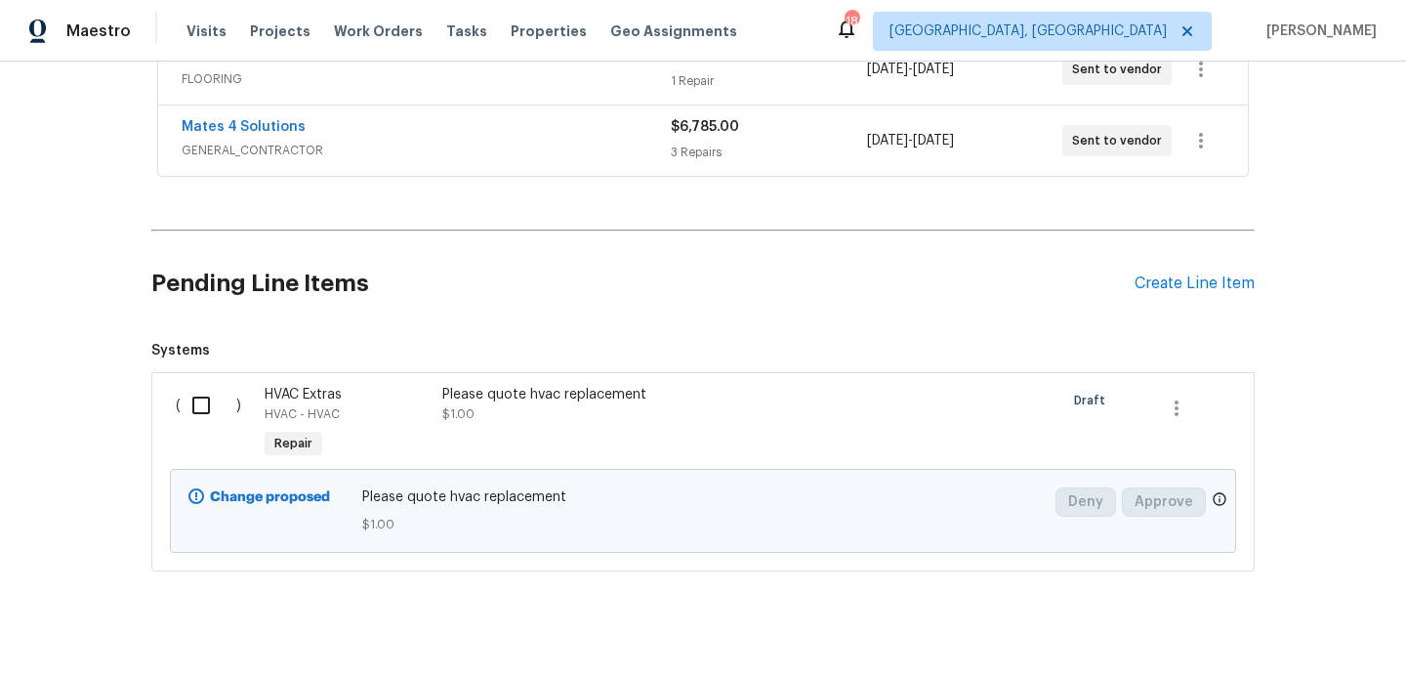
scroll to position [786, 0]
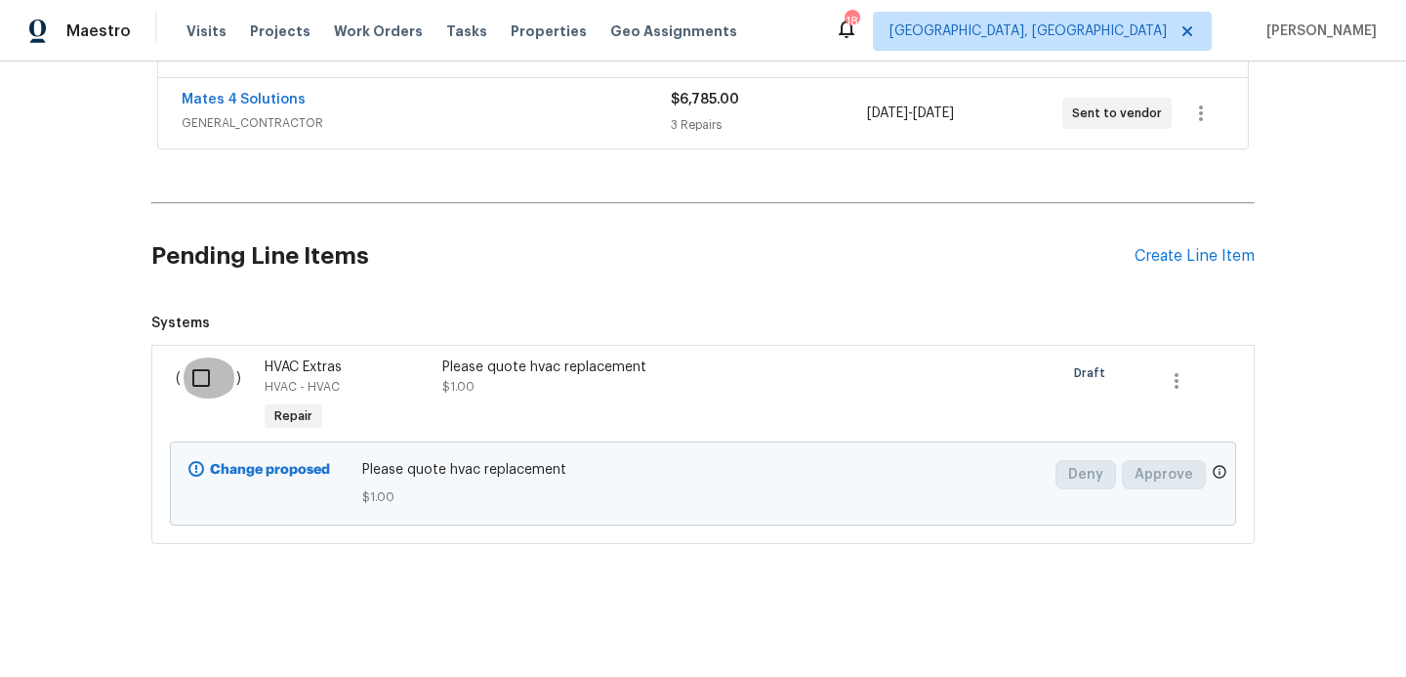
click at [206, 380] on input "checkbox" at bounding box center [209, 377] width 56 height 41
checkbox input "true"
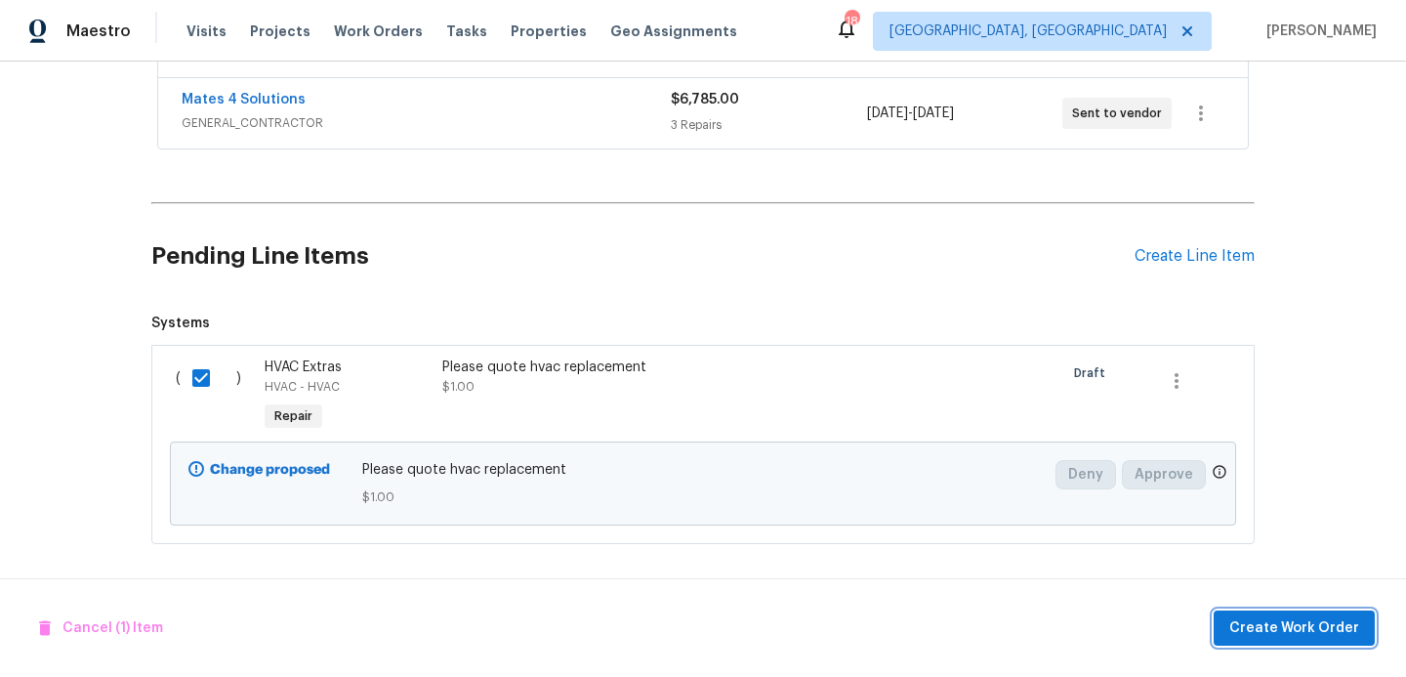
click at [1252, 634] on span "Create Work Order" at bounding box center [1295, 628] width 130 height 24
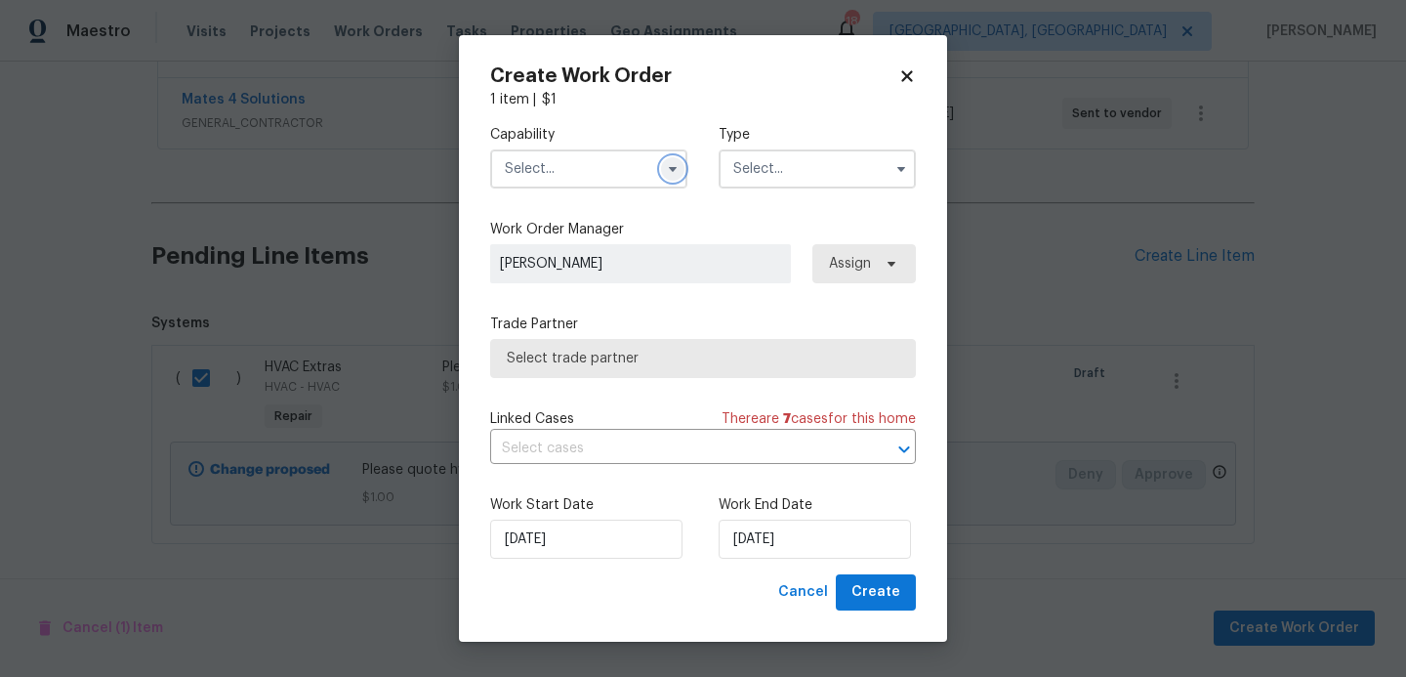
click at [676, 171] on icon "button" at bounding box center [673, 169] width 16 height 16
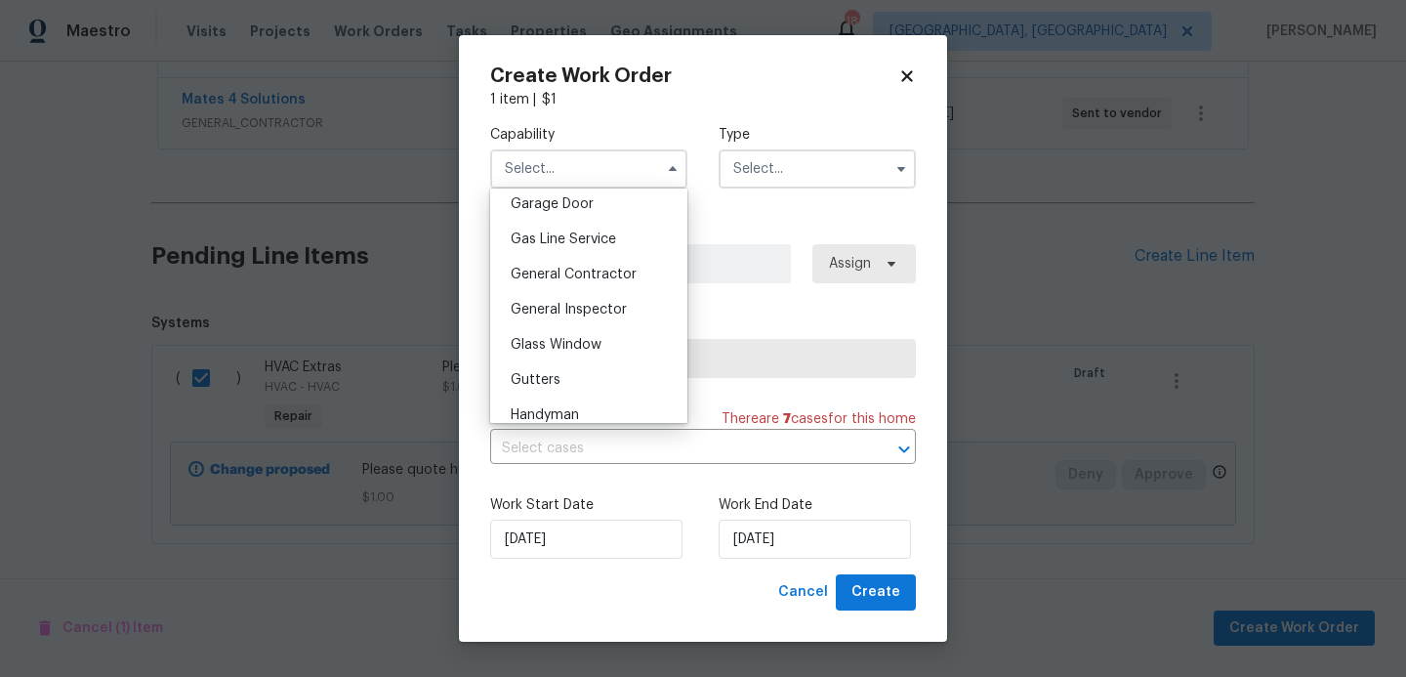
scroll to position [875, 0]
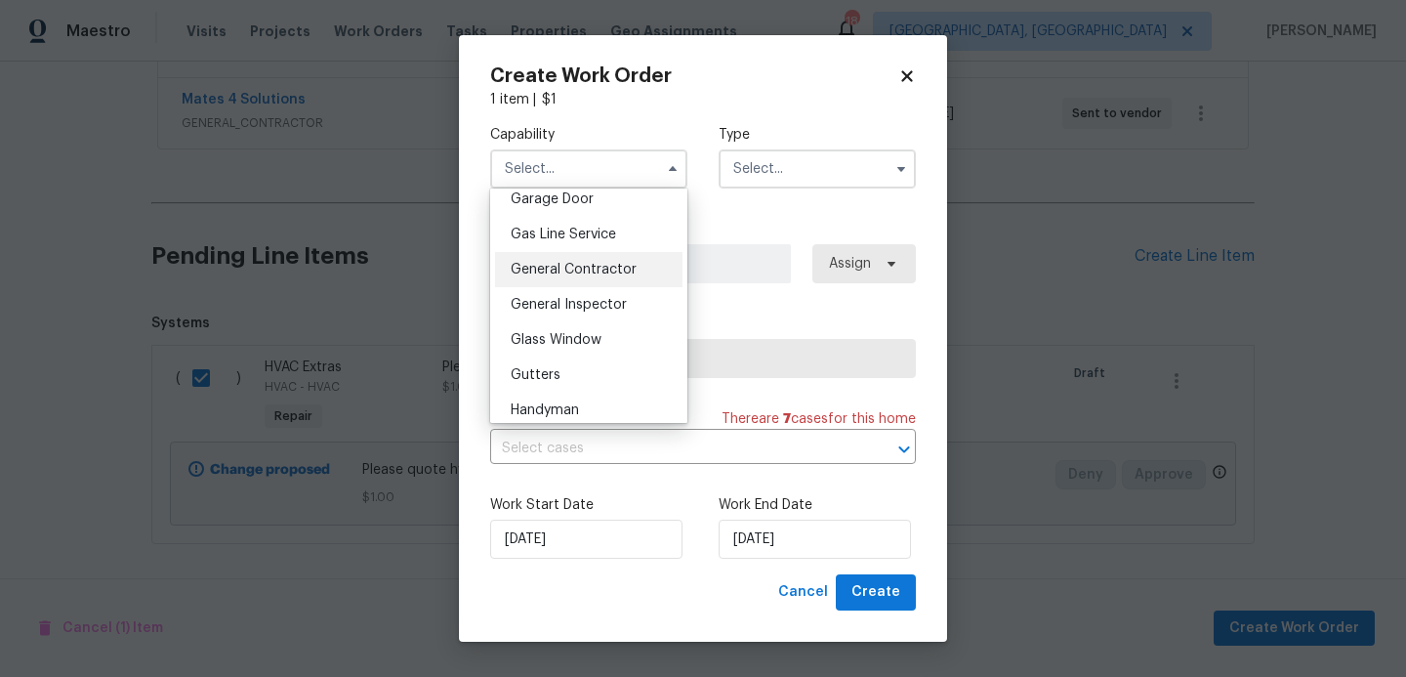
click at [554, 264] on span "General Contractor" at bounding box center [574, 270] width 126 height 14
type input "General Contractor"
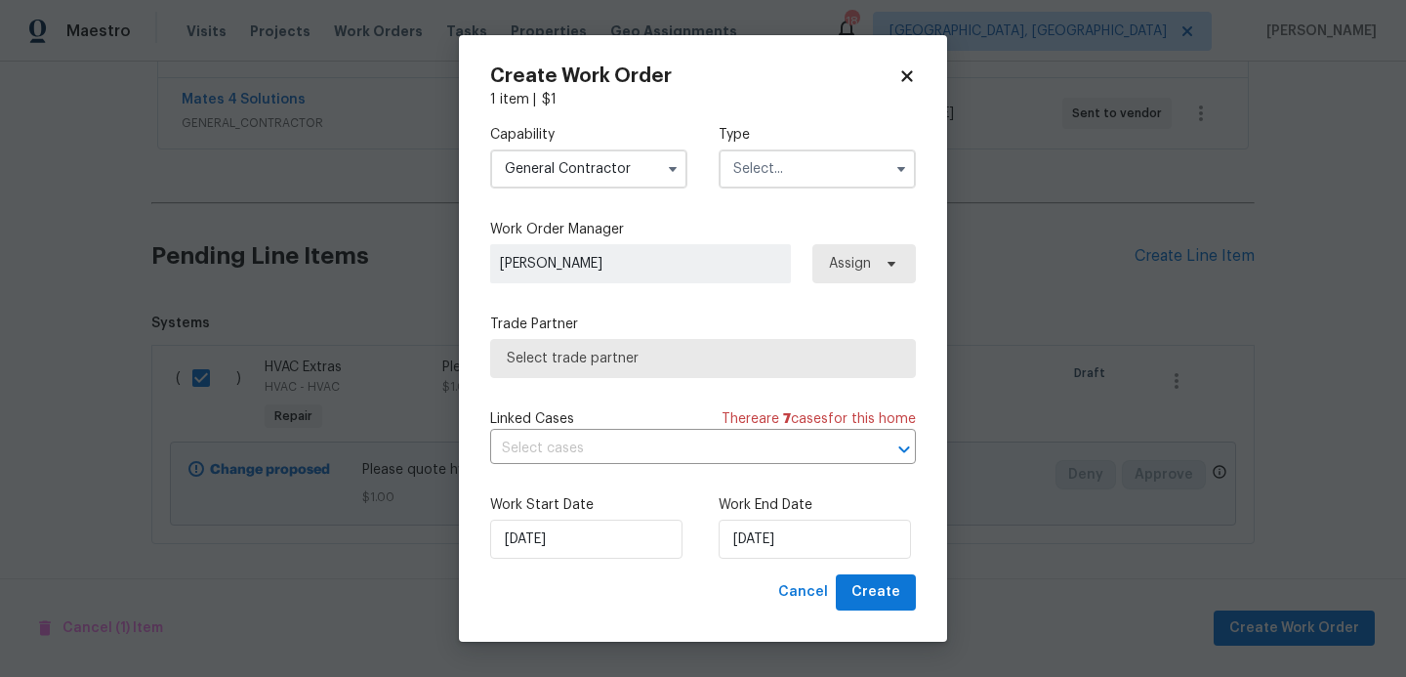
click at [845, 185] on input "text" at bounding box center [817, 168] width 197 height 39
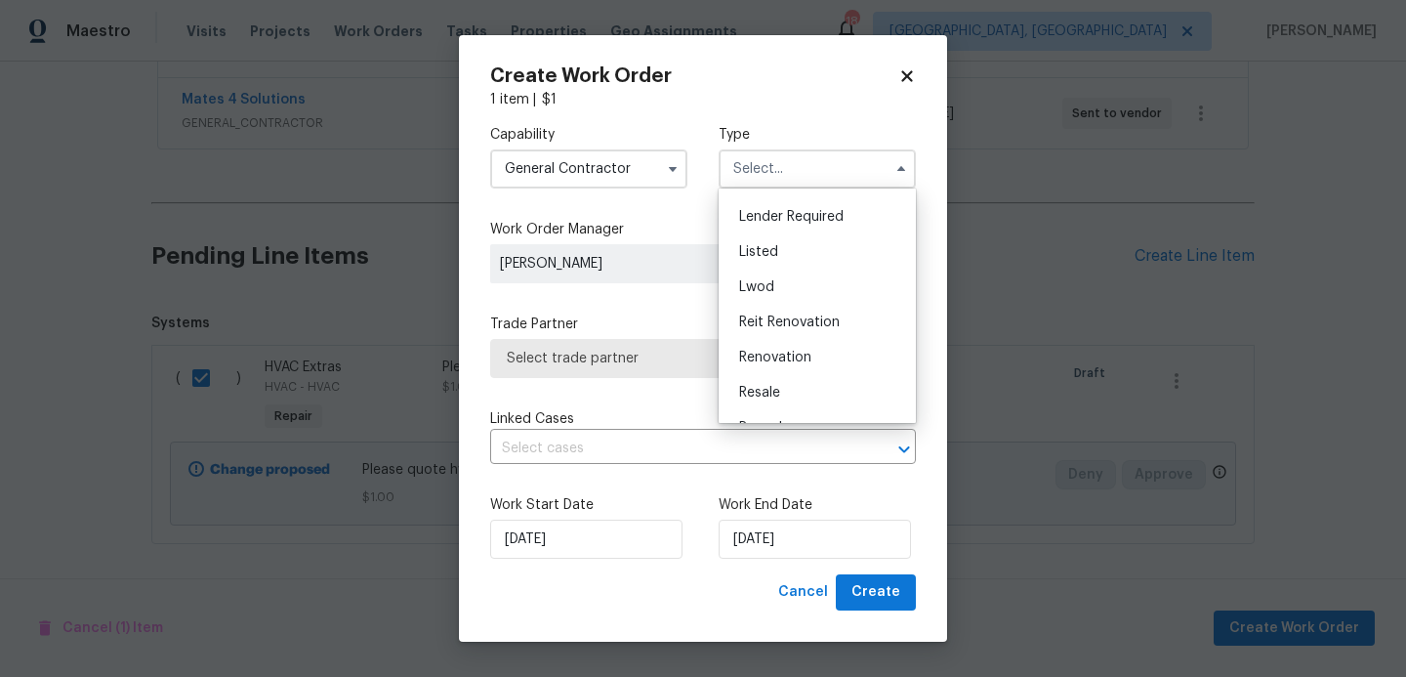
scroll to position [143, 0]
click at [749, 355] on span "Renovation" at bounding box center [775, 350] width 72 height 14
type input "Renovation"
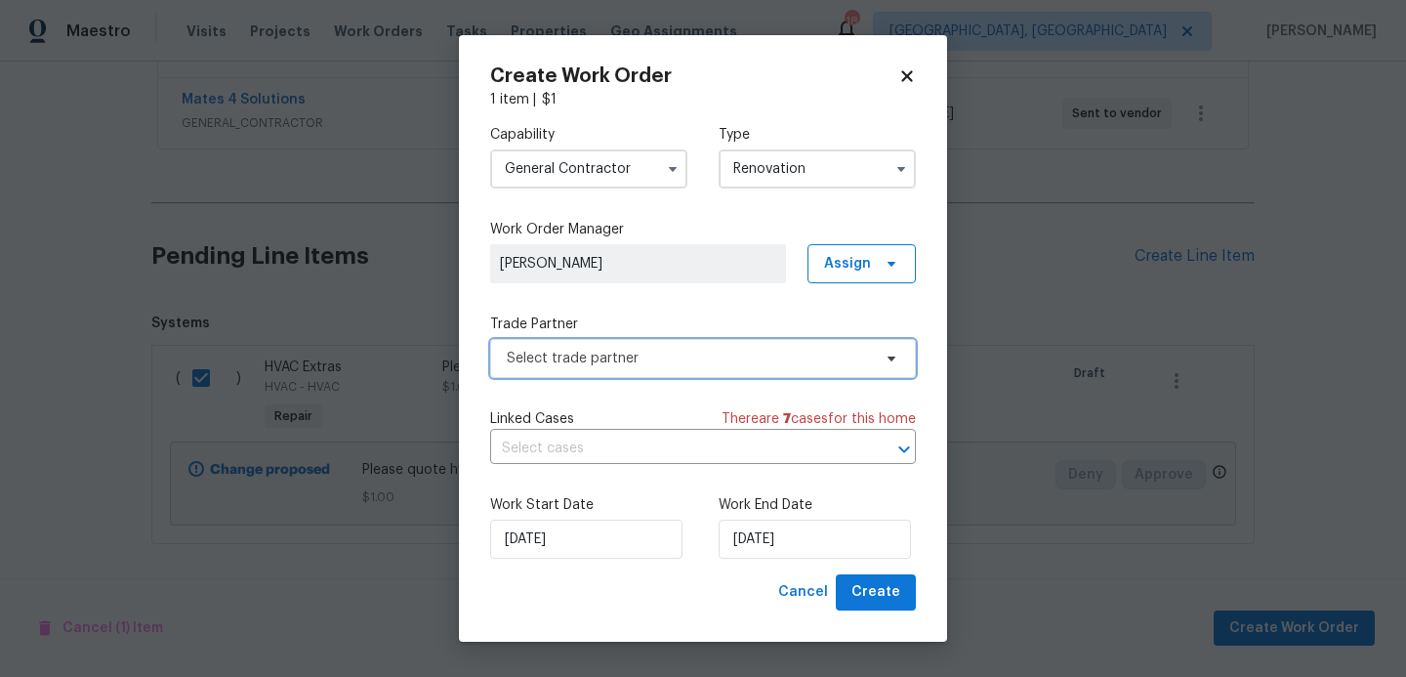
click at [649, 362] on span "Select trade partner" at bounding box center [689, 359] width 364 height 20
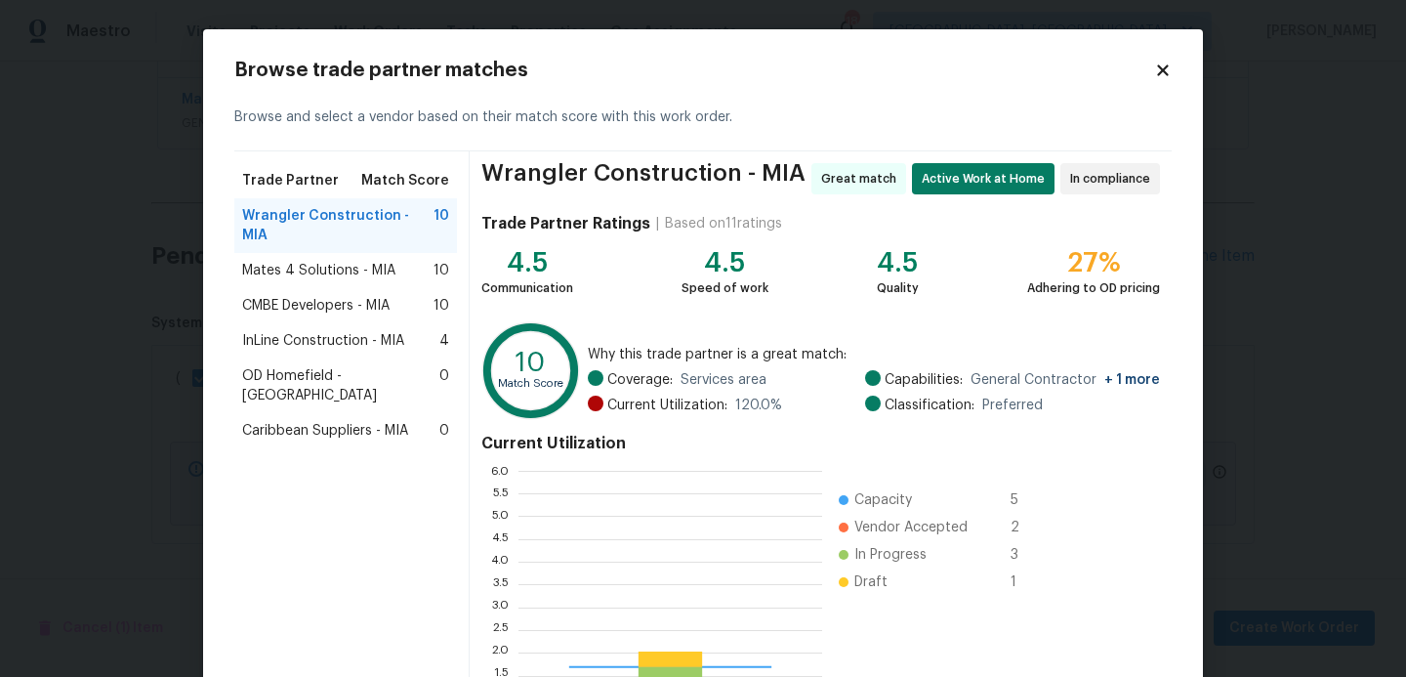
scroll to position [273, 304]
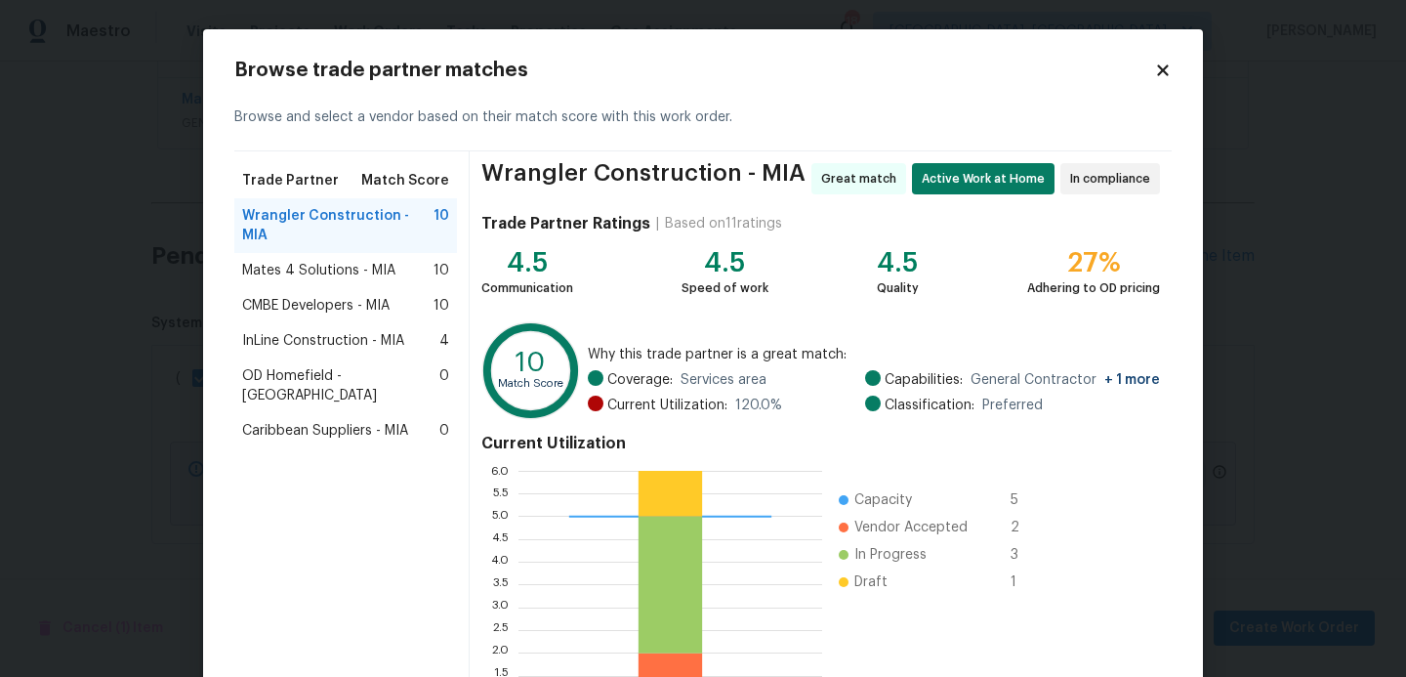
click at [328, 261] on span "Mates 4 Solutions - MIA" at bounding box center [318, 271] width 153 height 20
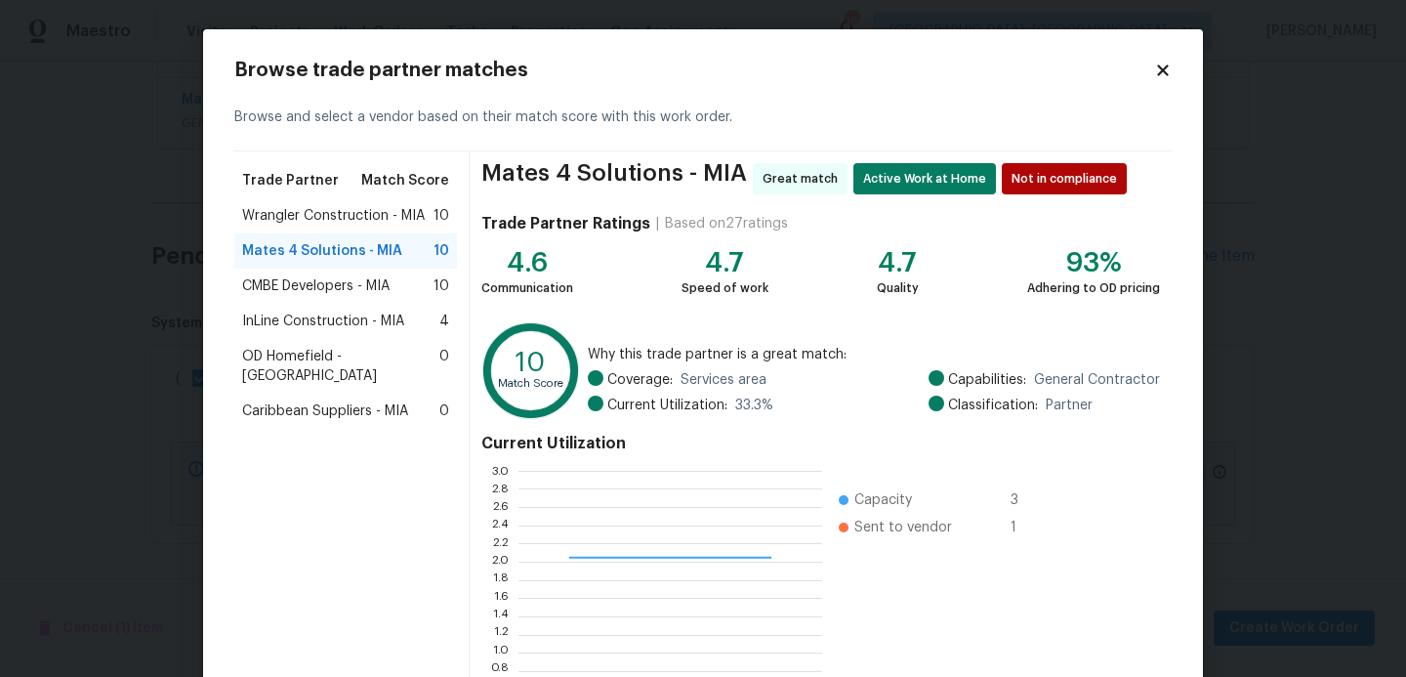
scroll to position [185, 0]
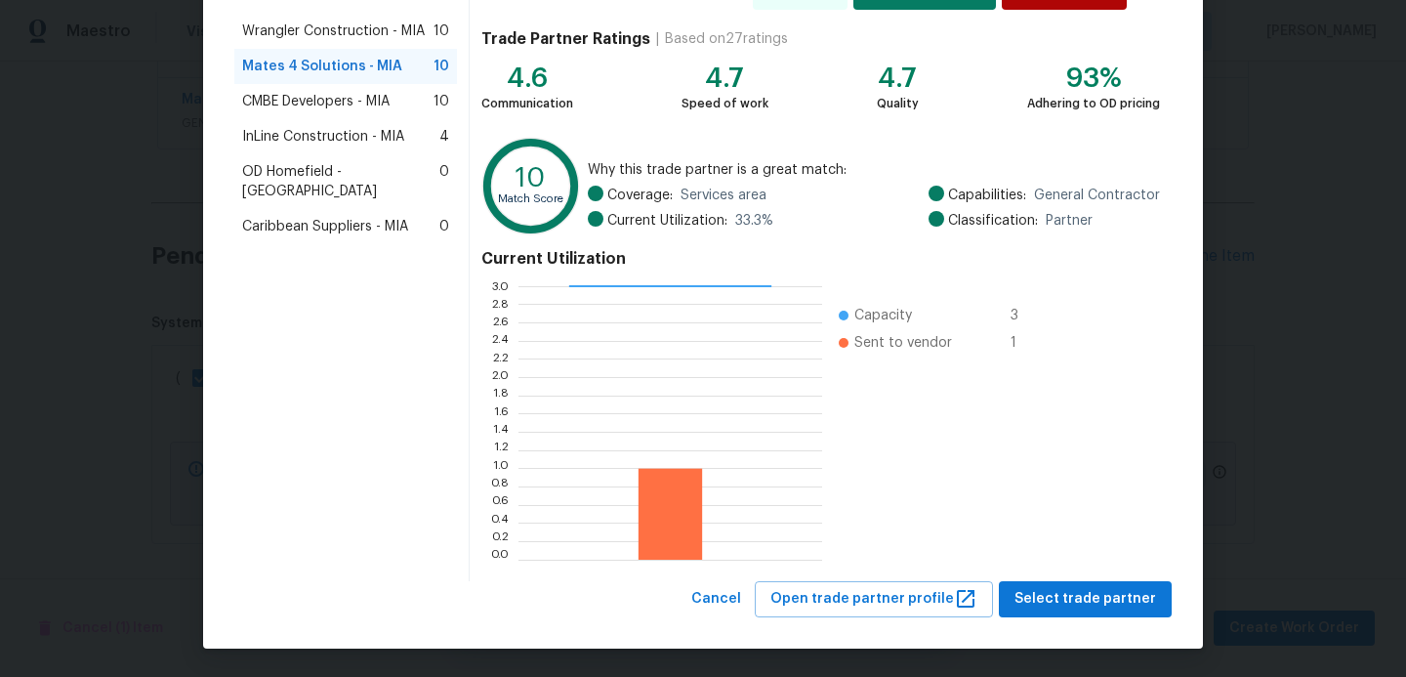
click at [1112, 578] on div "Mates 4 Solutions - MIA Great match Active Work at Home Not in compliance Trade…" at bounding box center [821, 274] width 702 height 614
click at [1106, 594] on span "Select trade partner" at bounding box center [1086, 599] width 142 height 24
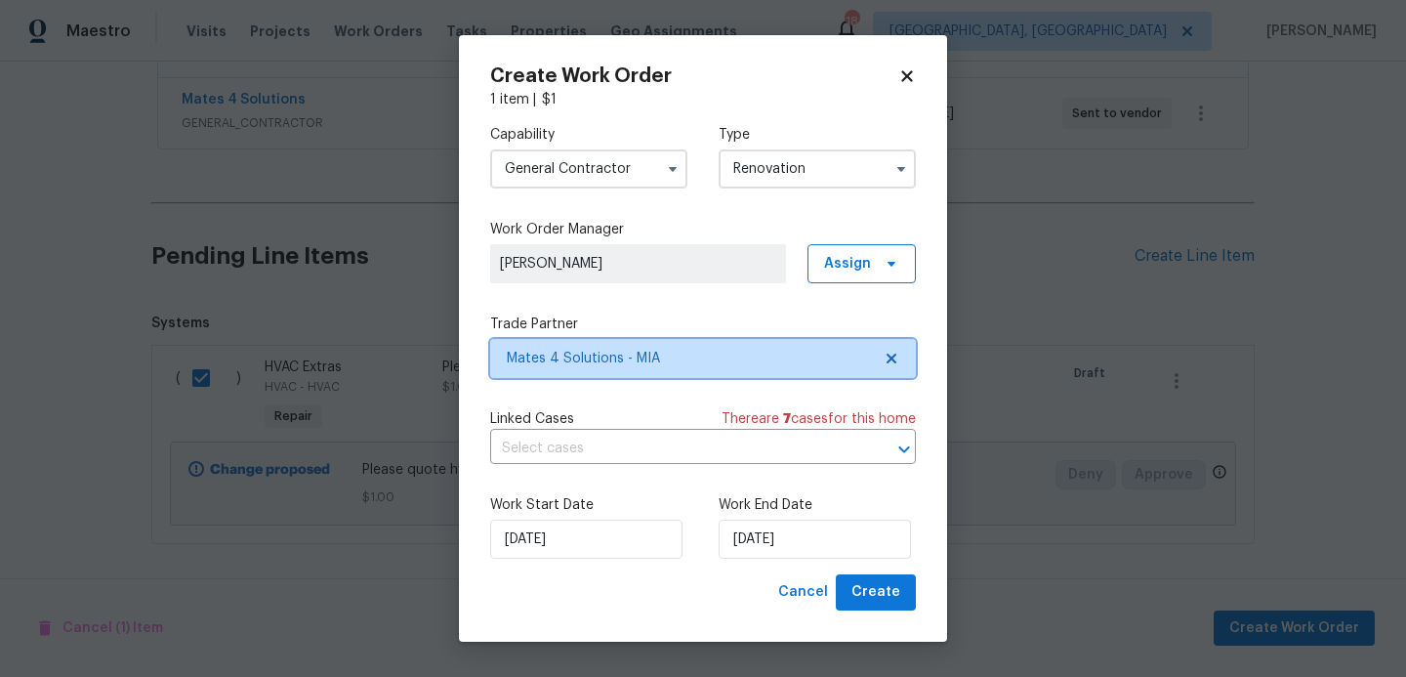
scroll to position [0, 0]
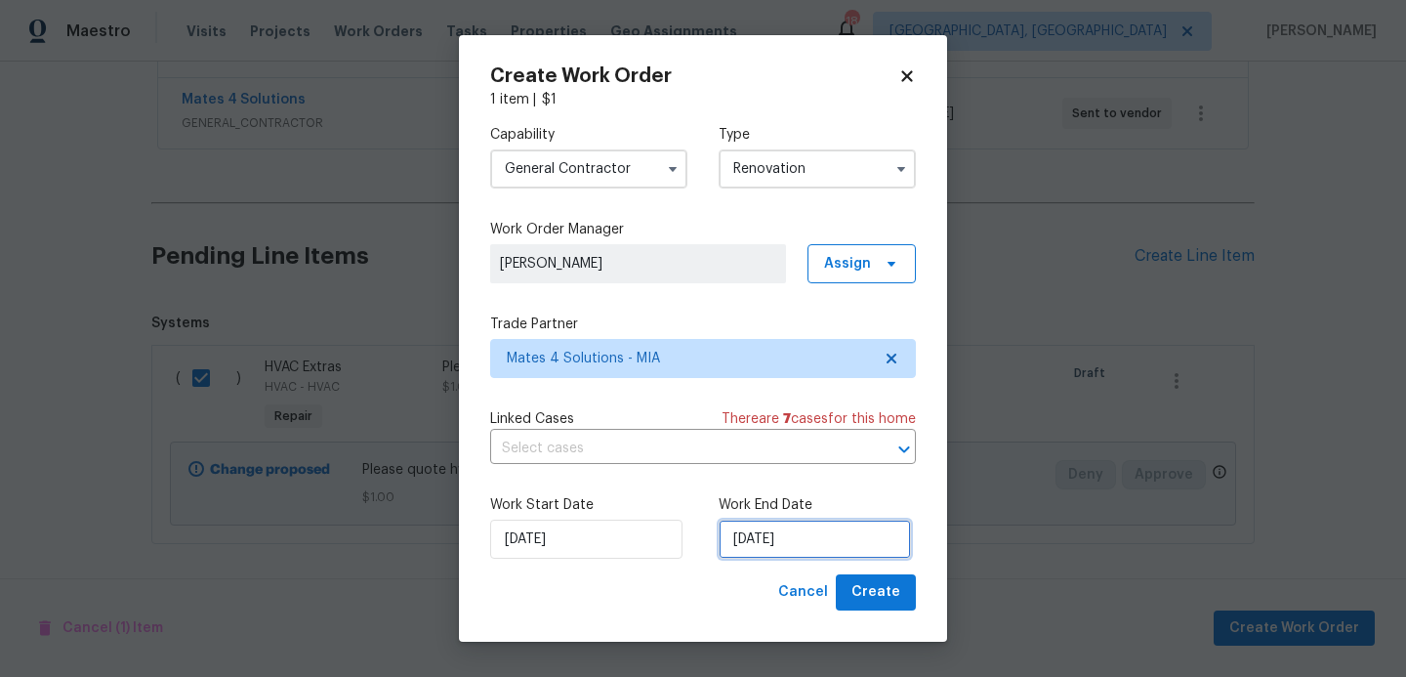
click at [842, 544] on input "[DATE]" at bounding box center [815, 539] width 192 height 39
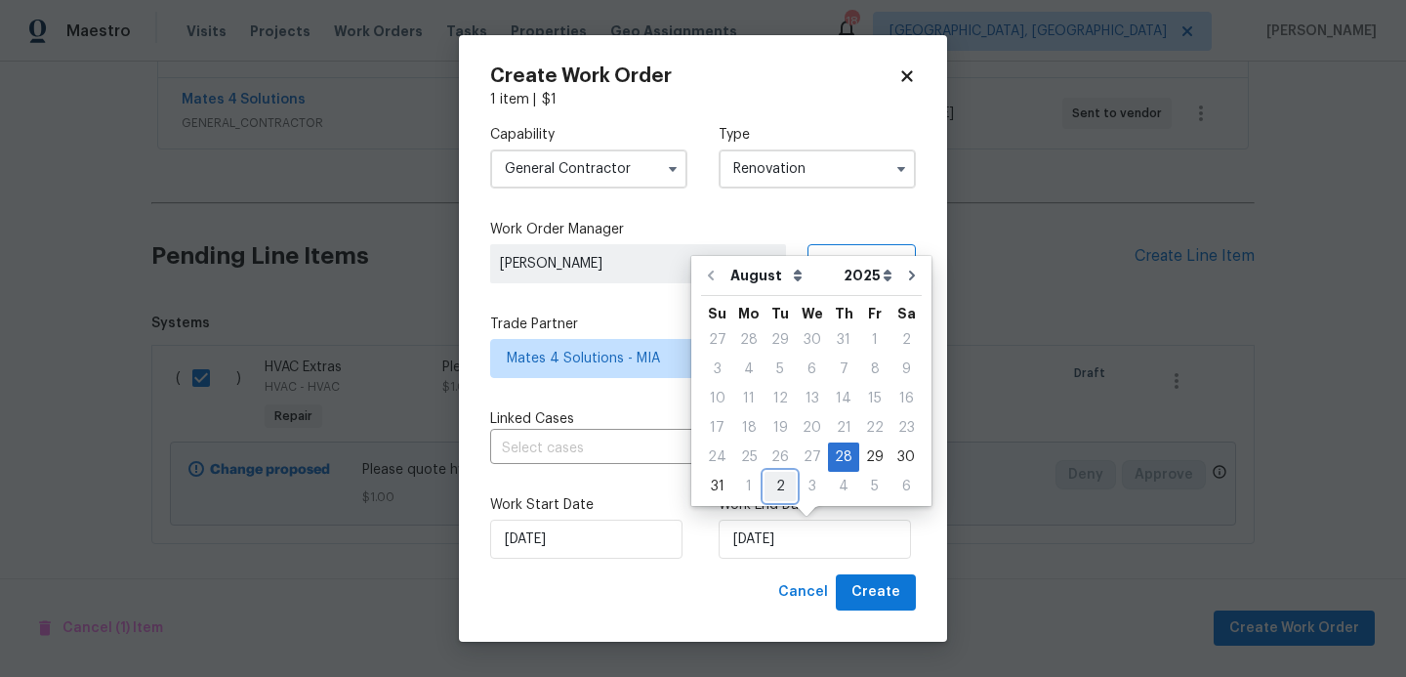
click at [782, 494] on div "2" at bounding box center [780, 486] width 31 height 27
type input "[DATE]"
select select "8"
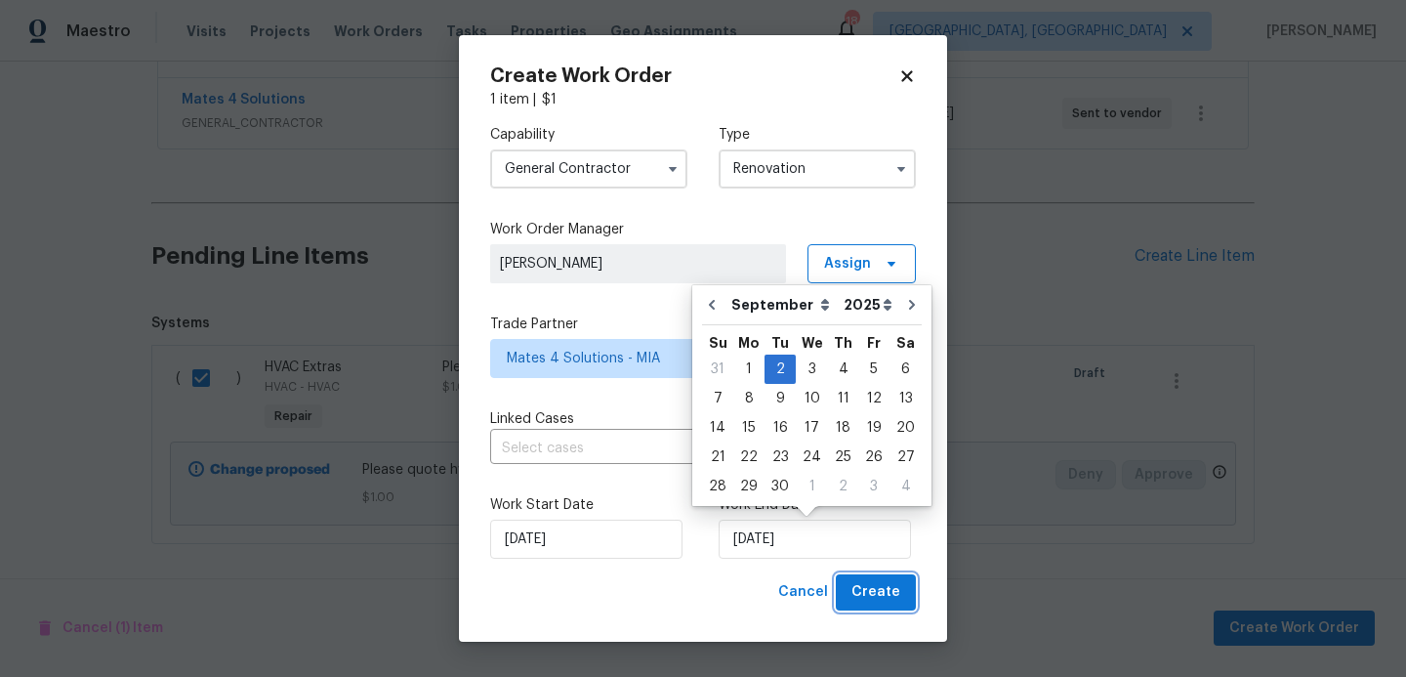
click at [888, 597] on span "Create" at bounding box center [876, 592] width 49 height 24
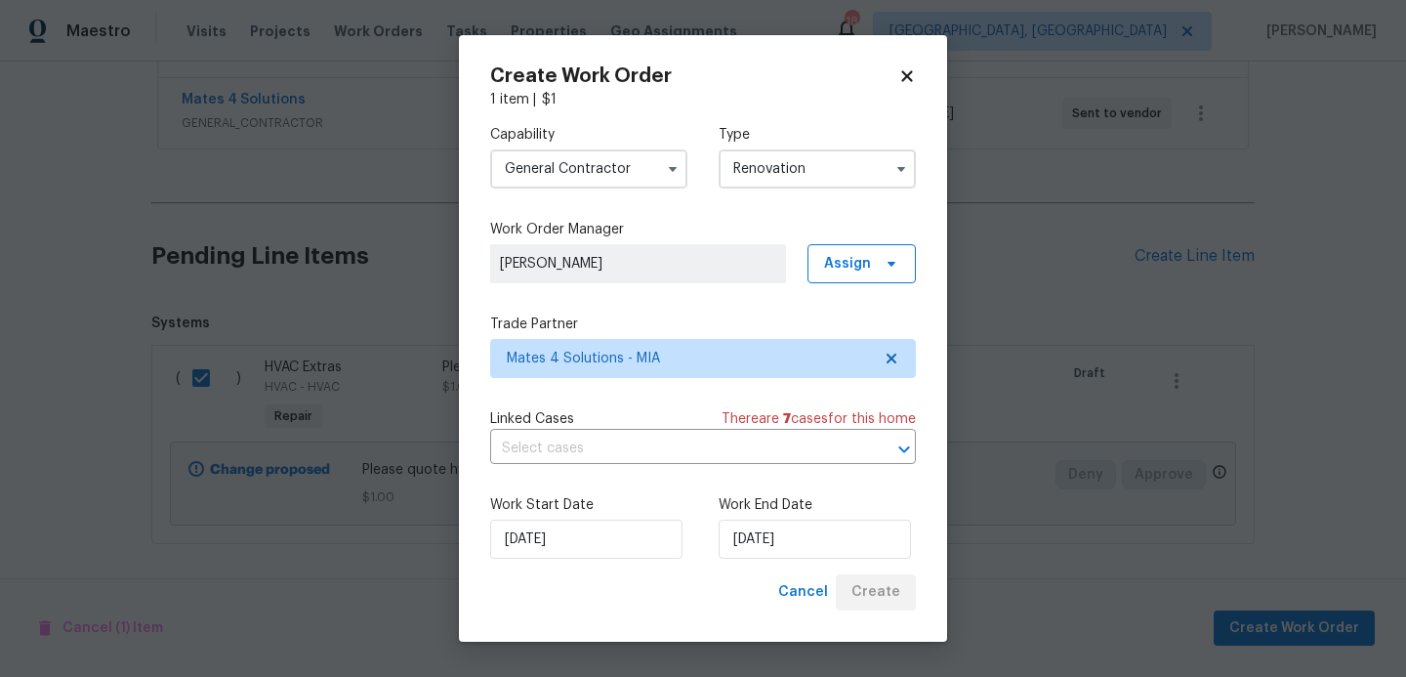
scroll to position [635, 0]
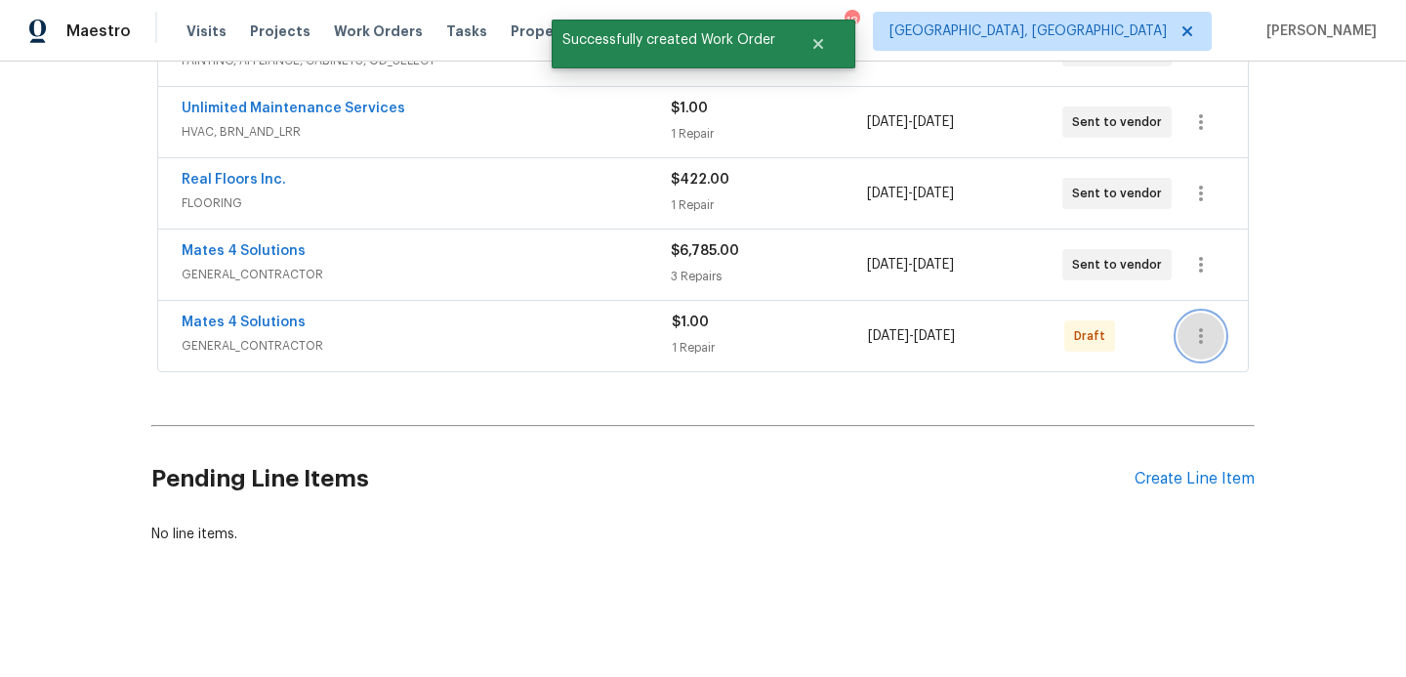
click at [1193, 338] on icon "button" at bounding box center [1200, 335] width 23 height 23
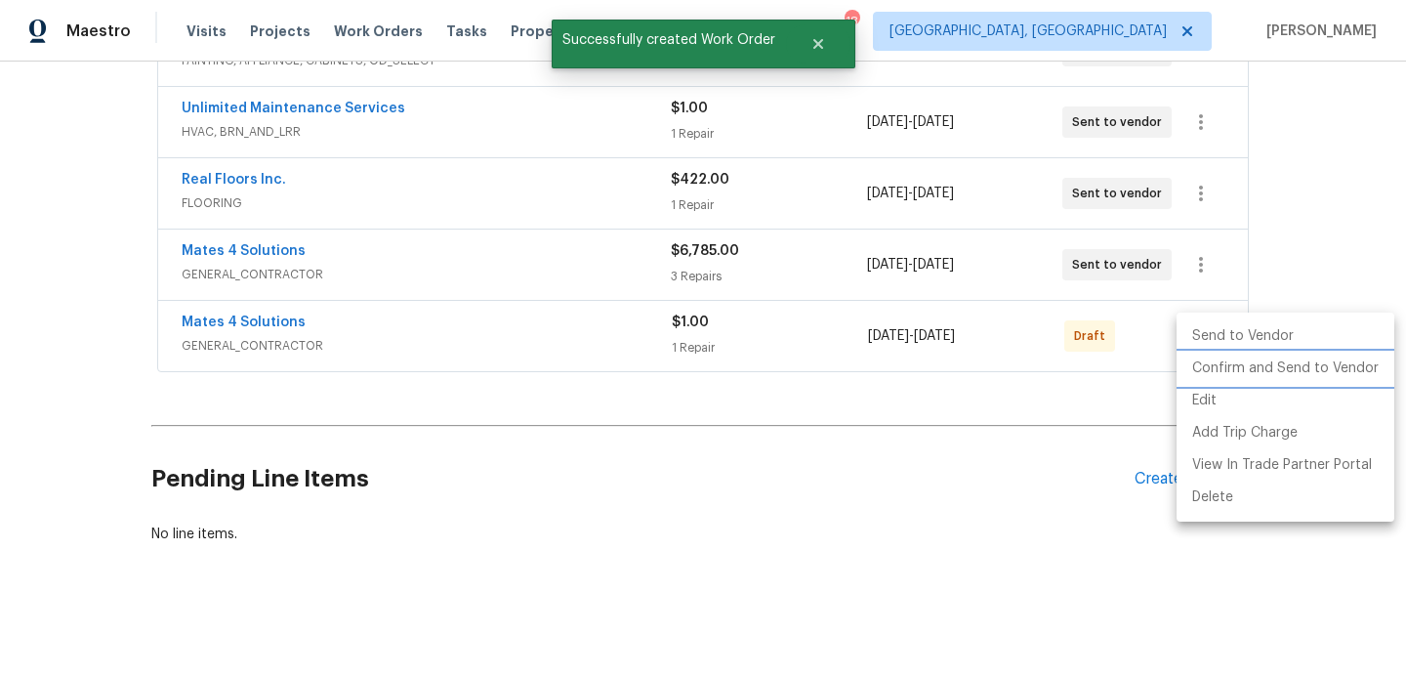
click at [1197, 363] on li "Confirm and Send to Vendor" at bounding box center [1286, 369] width 218 height 32
